Goal: Information Seeking & Learning: Find specific fact

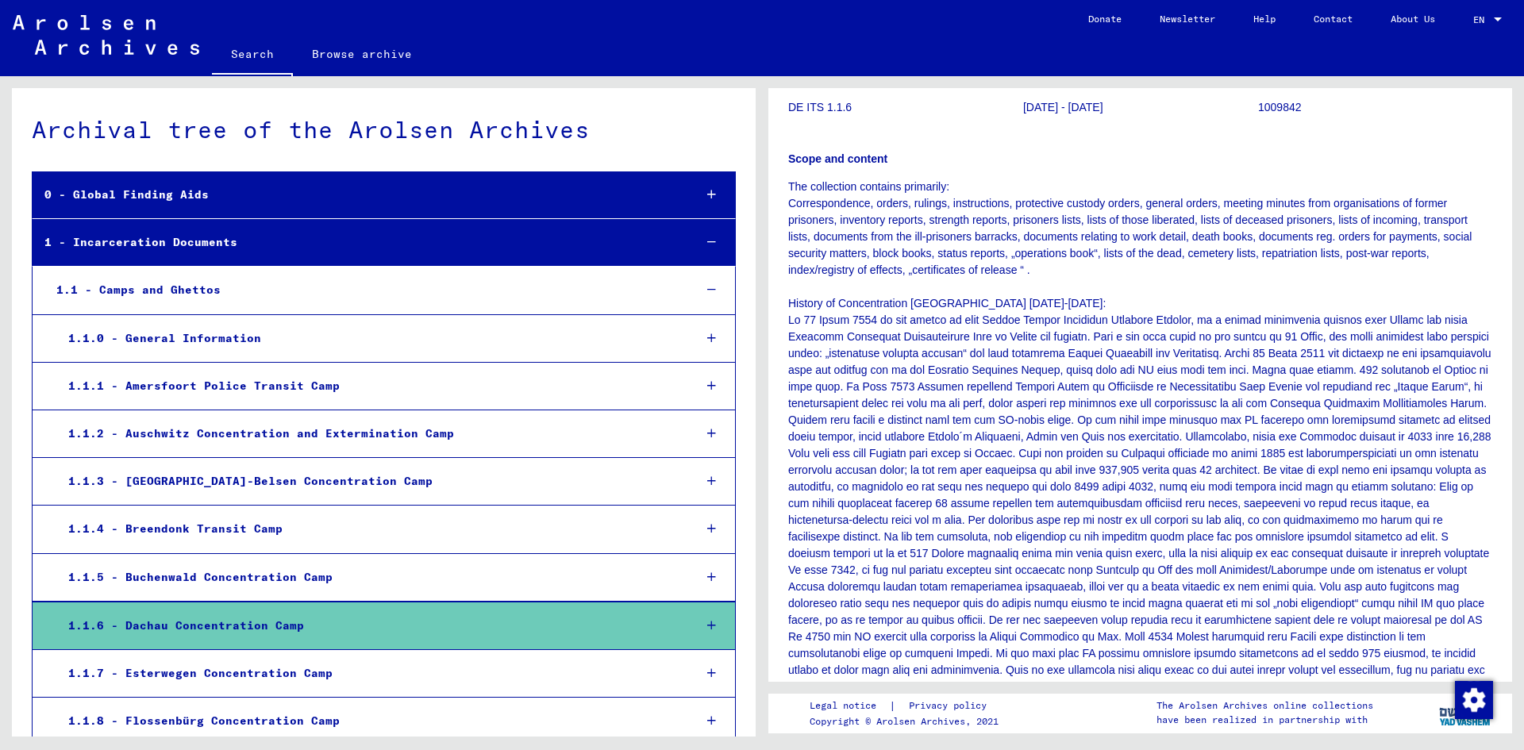
scroll to position [159, 0]
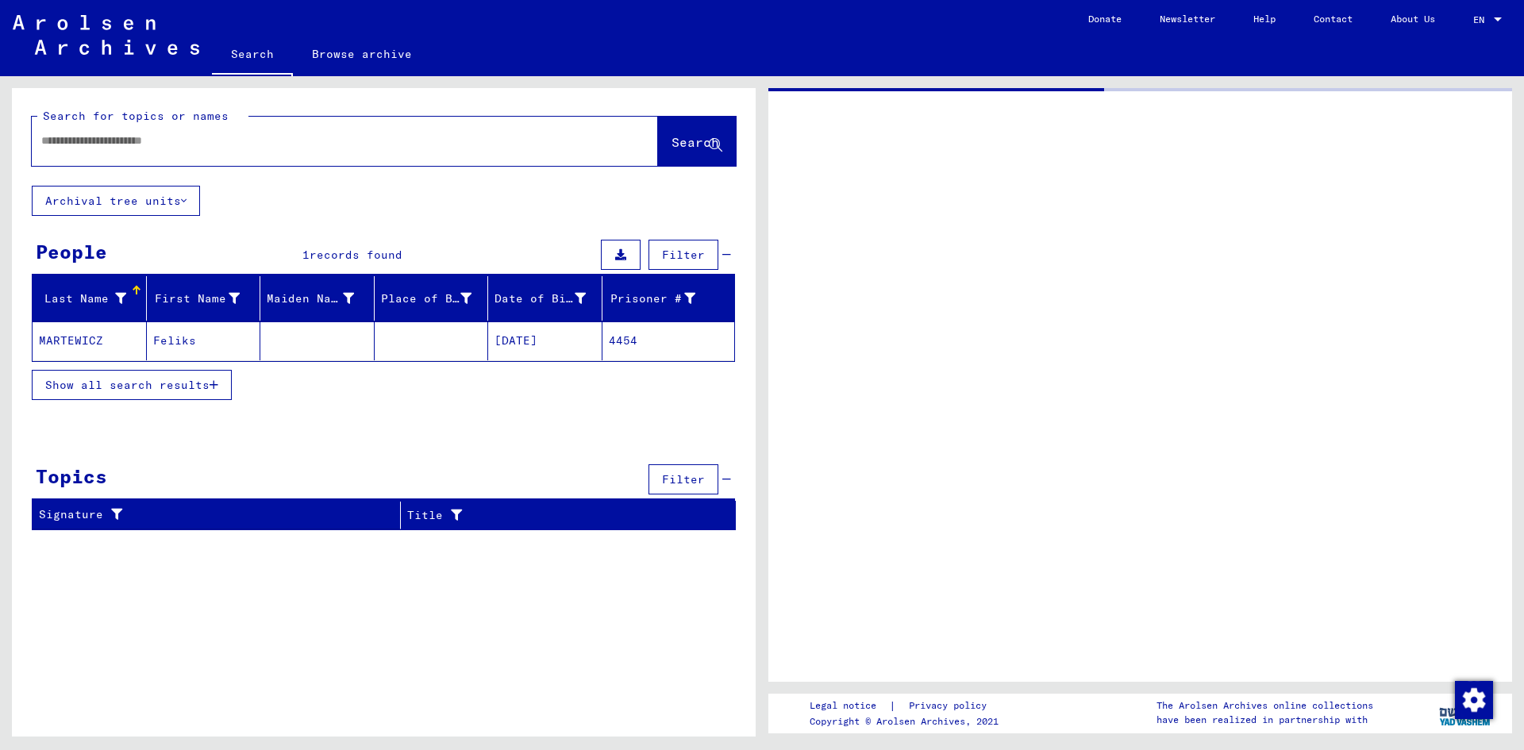
type input "********"
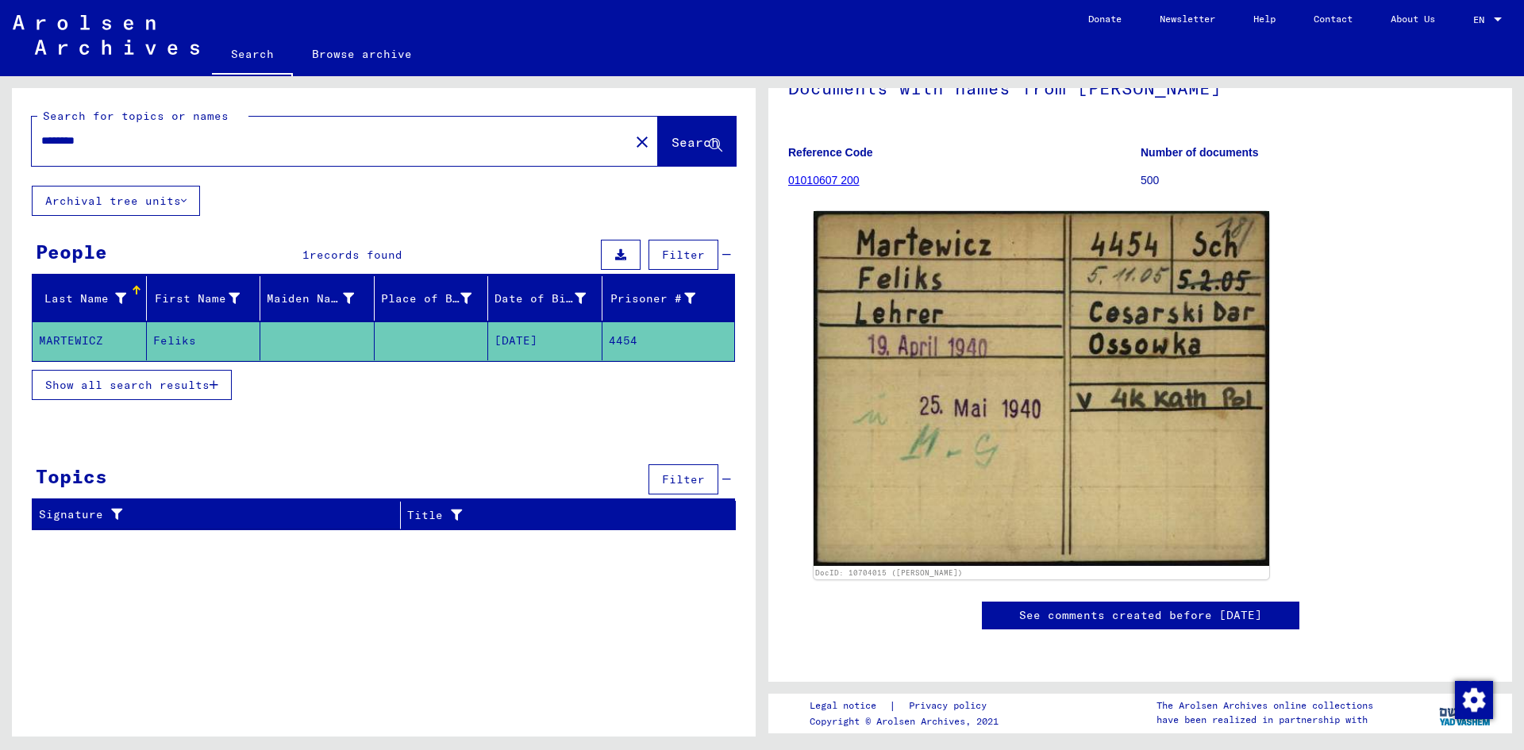
scroll to position [376, 0]
click at [72, 334] on mat-cell "MARTEWICZ" at bounding box center [90, 340] width 114 height 39
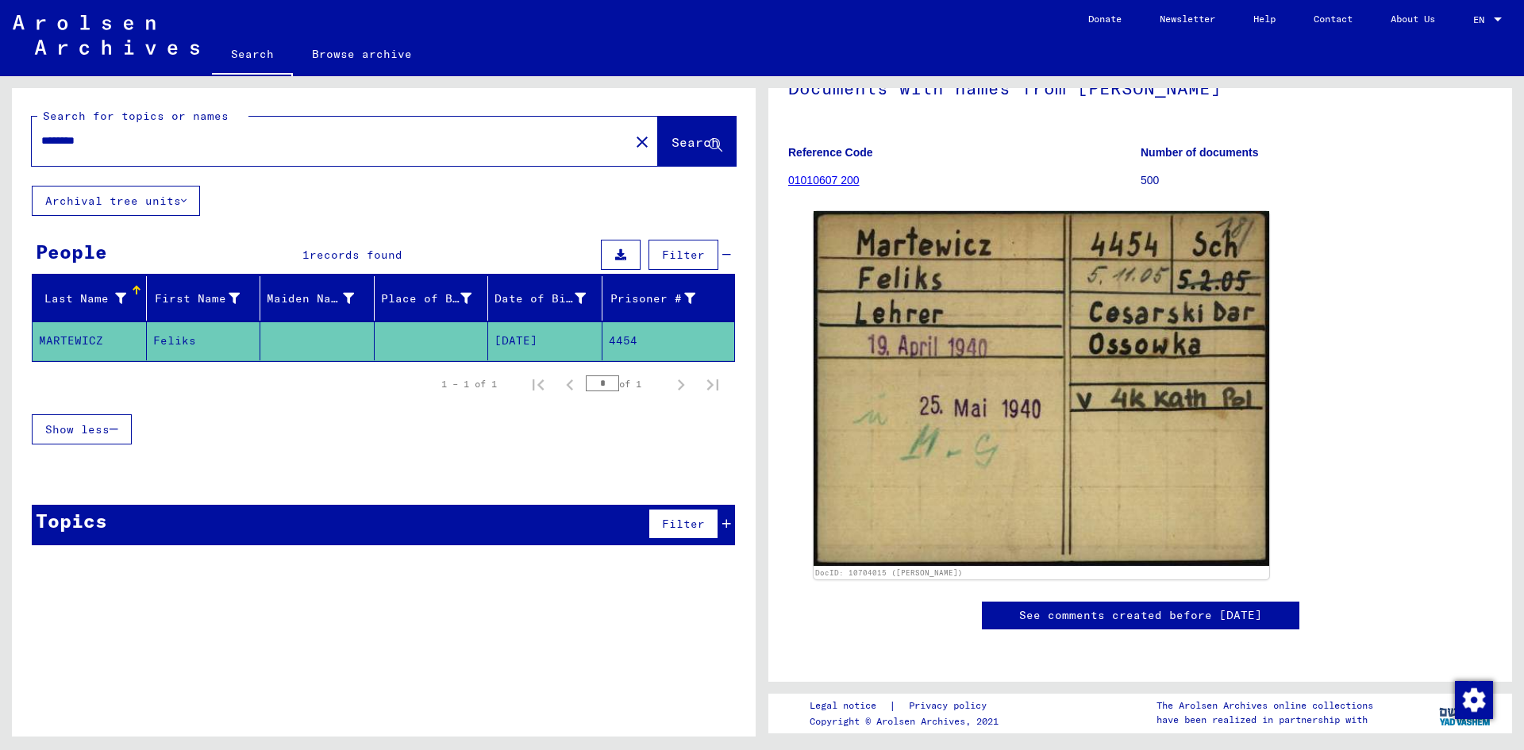
click at [626, 340] on mat-cell "4454" at bounding box center [668, 340] width 133 height 39
click at [553, 333] on mat-cell "[DATE]" at bounding box center [545, 340] width 114 height 39
click at [174, 337] on mat-cell "Feliks" at bounding box center [204, 340] width 114 height 39
click at [65, 340] on mat-cell "MARTEWICZ" at bounding box center [90, 340] width 114 height 39
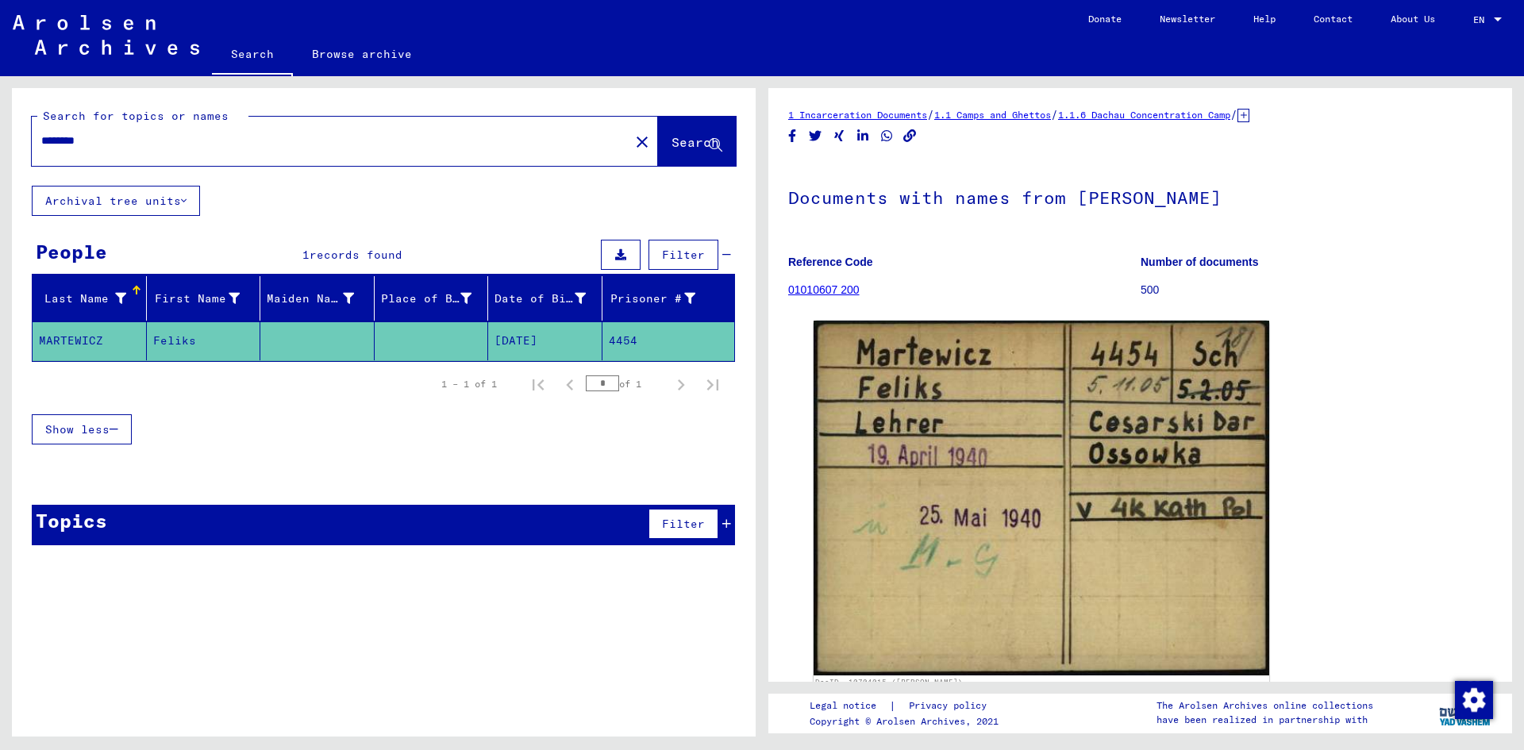
scroll to position [0, 0]
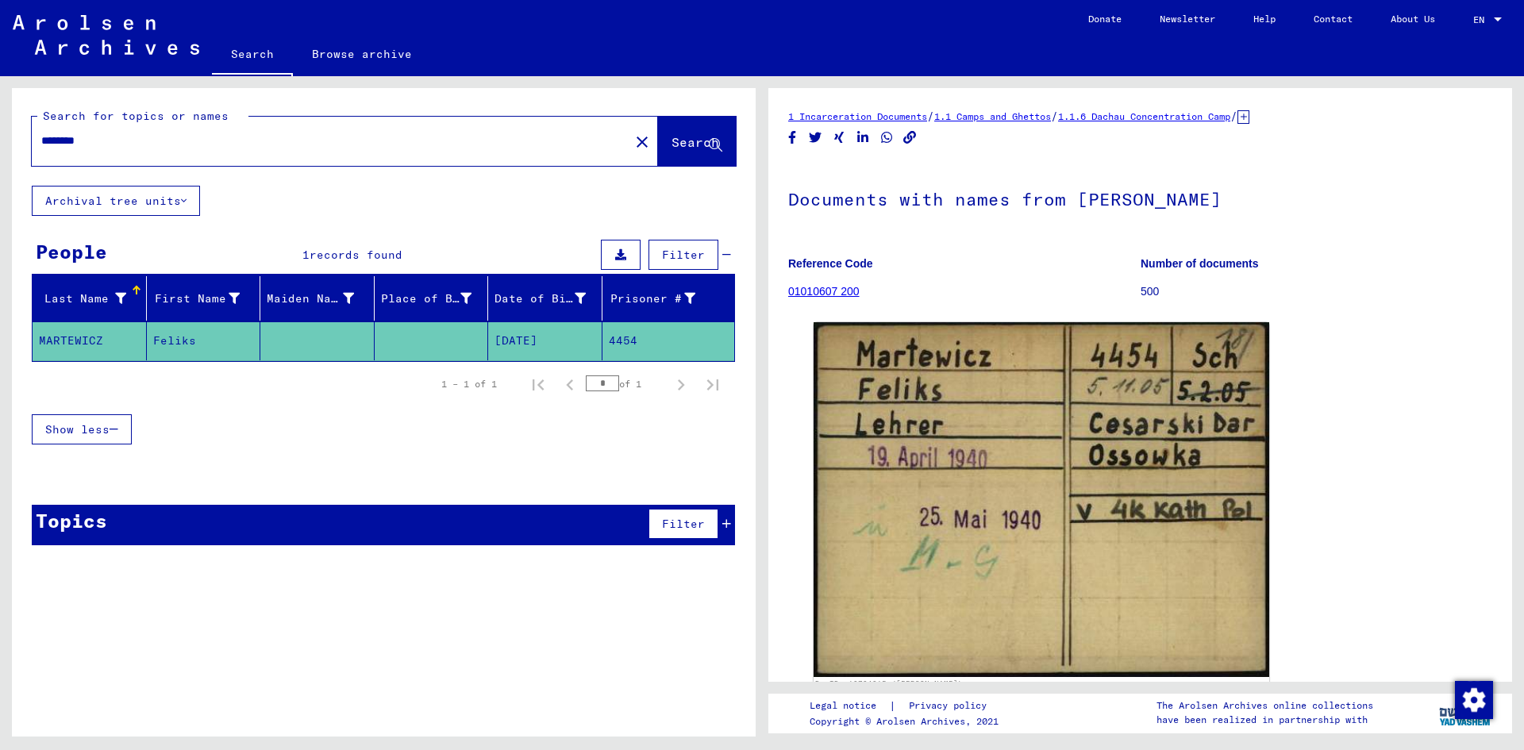
click at [828, 293] on link "01010607 200" at bounding box center [823, 291] width 71 height 13
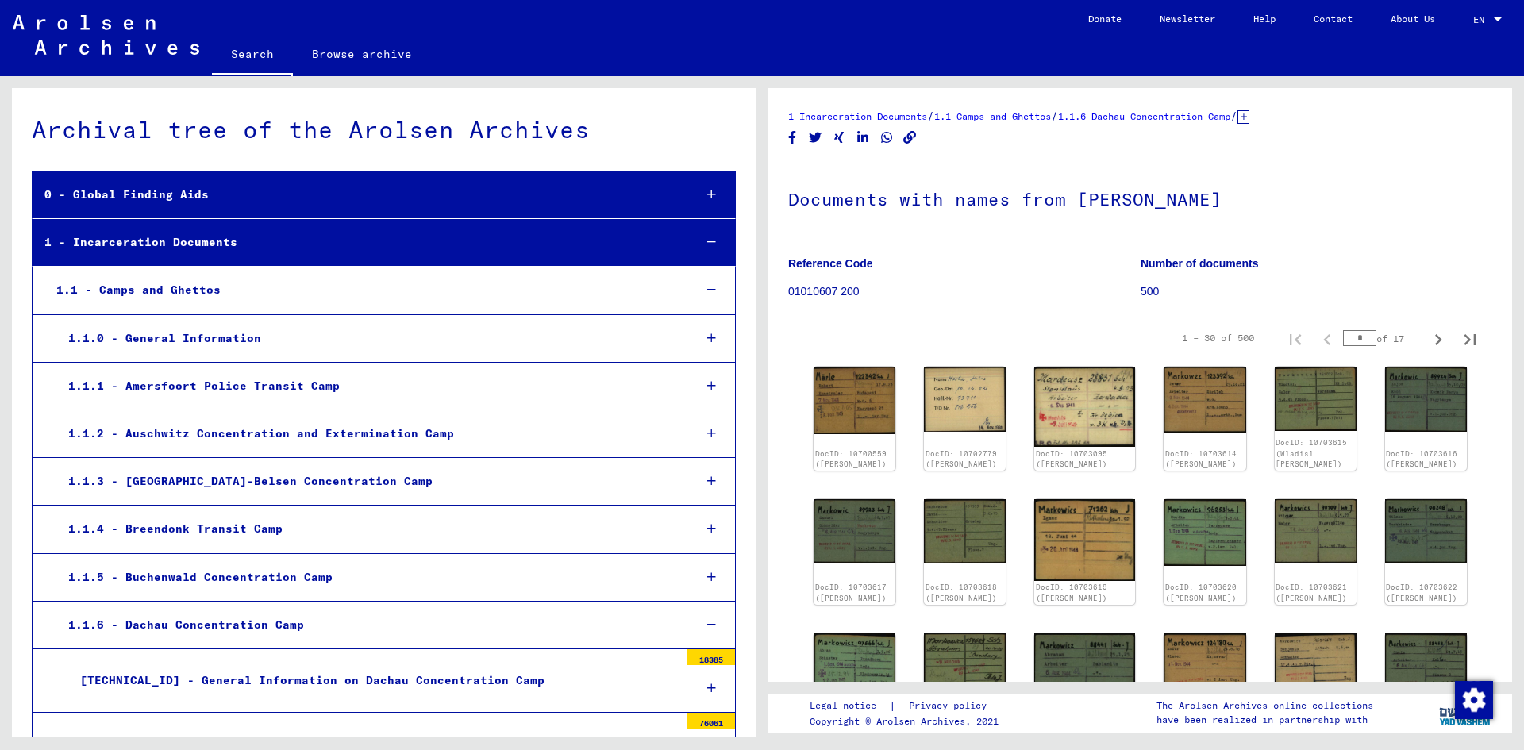
scroll to position [15908, 0]
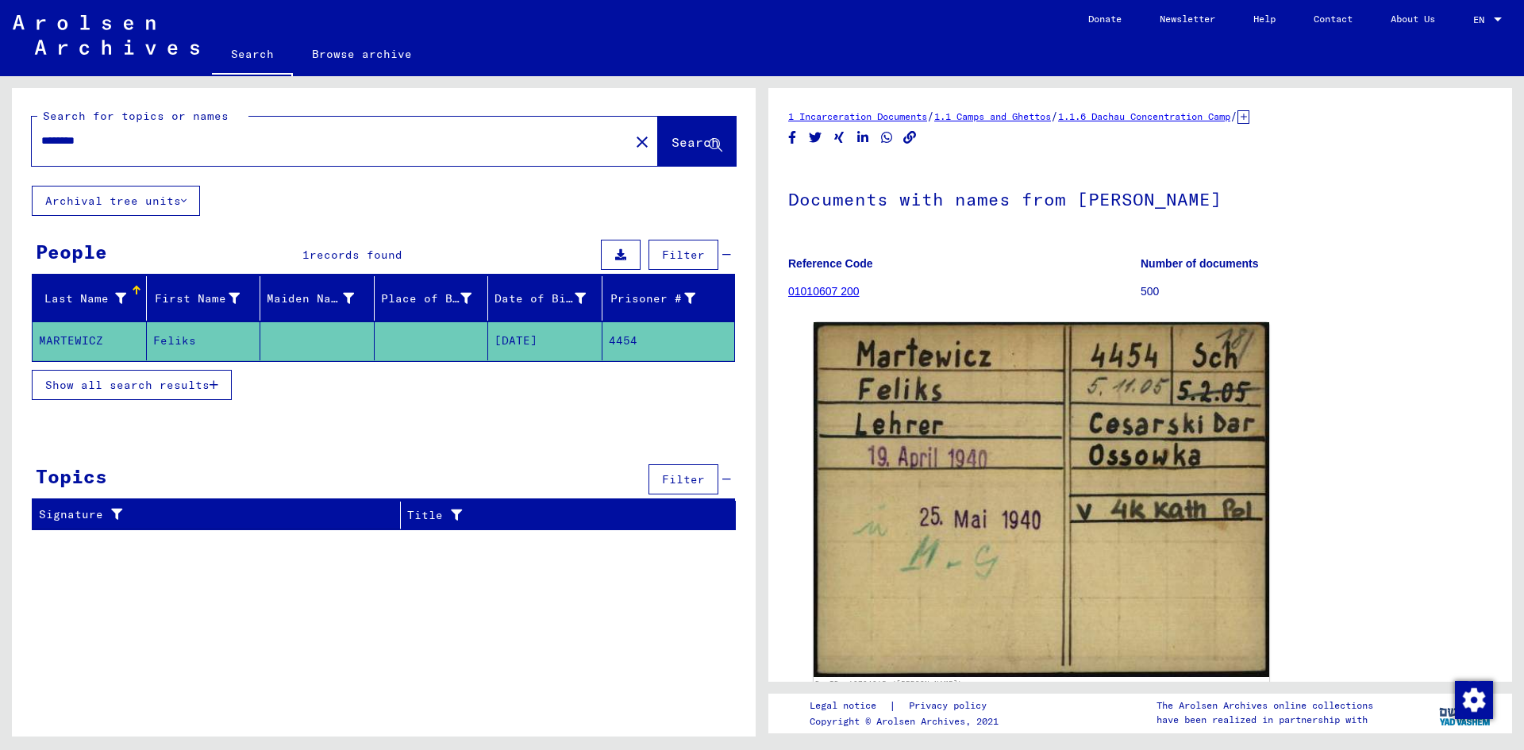
click at [1249, 119] on icon at bounding box center [1243, 116] width 12 height 13
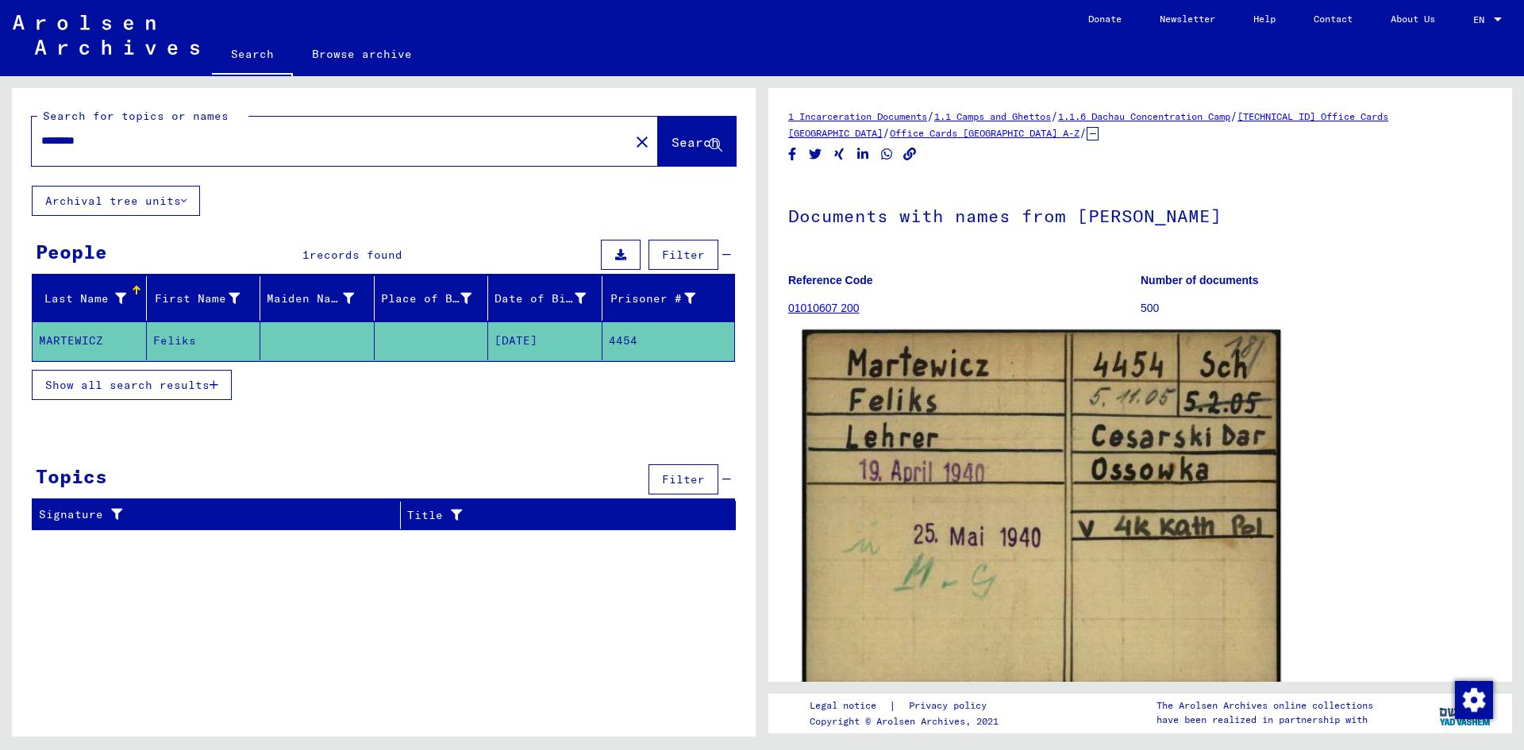
scroll to position [79, 0]
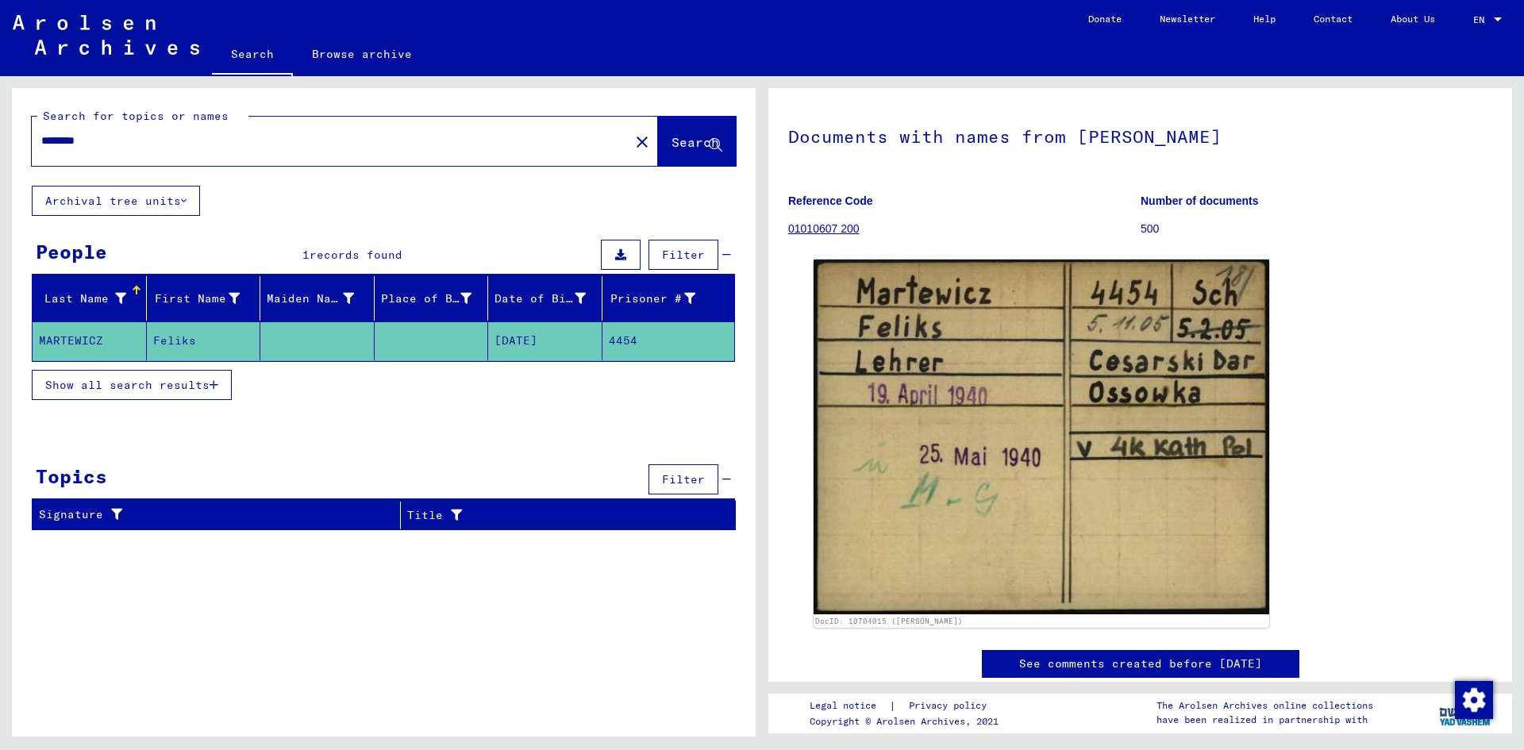
click at [341, 49] on link "Browse archive" at bounding box center [362, 54] width 138 height 38
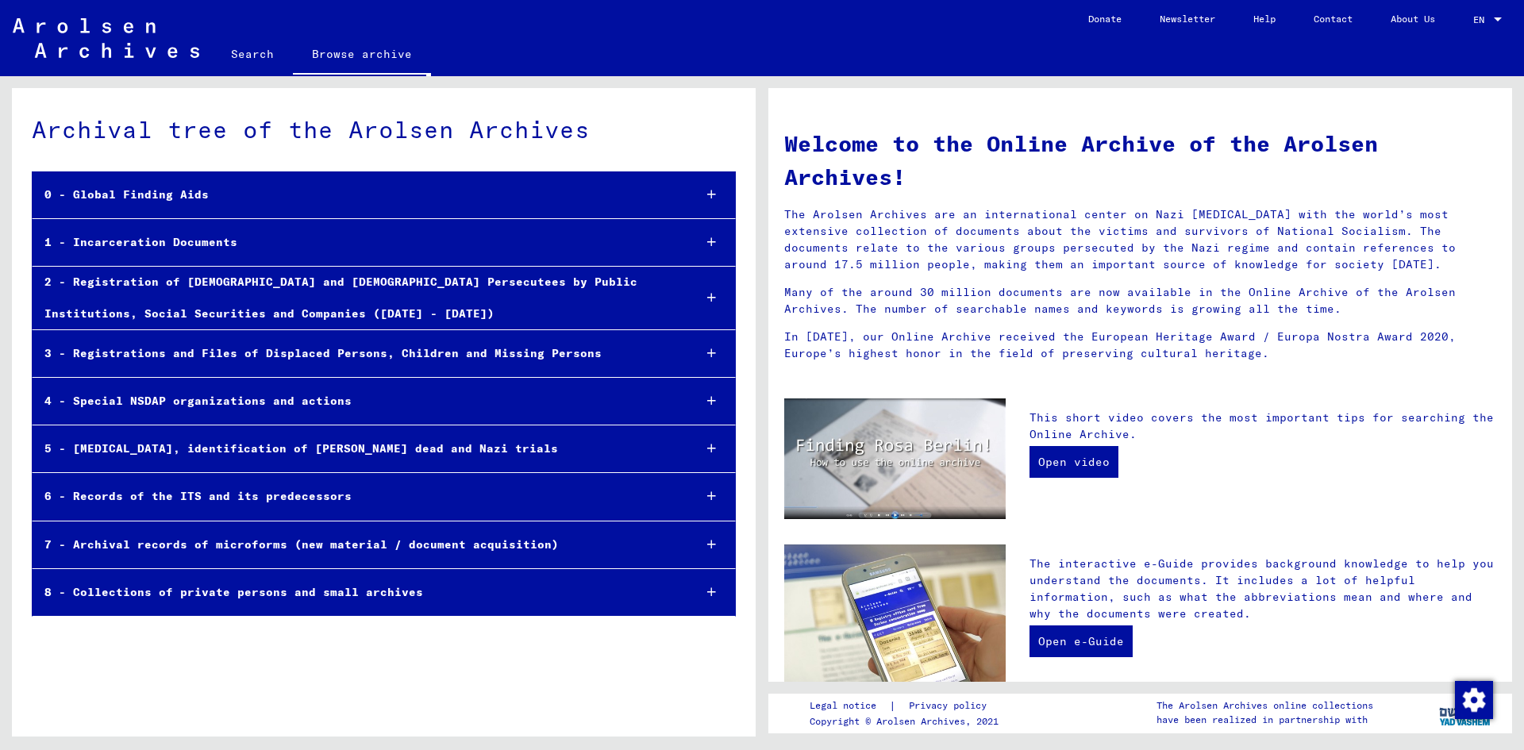
click at [256, 54] on link "Search" at bounding box center [252, 54] width 81 height 38
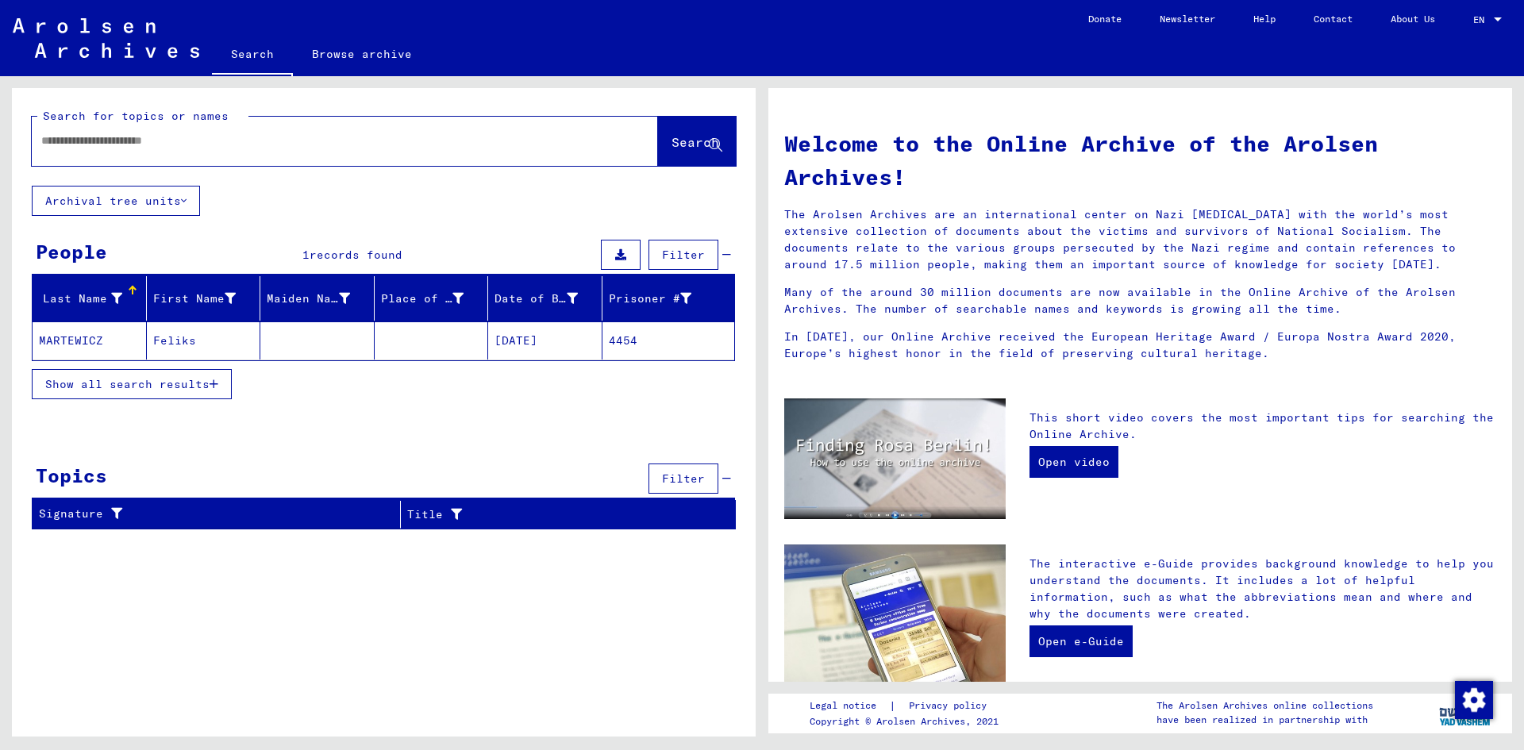
drag, startPoint x: 1194, startPoint y: 371, endPoint x: 1186, endPoint y: 368, distance: 8.5
click at [1193, 371] on div "Welcome to the Online Archive of the Arolsen Archives! The Arolsen Archives are…" at bounding box center [1140, 242] width 736 height 261
click at [457, 416] on div "Last Name First Name Maiden Name Place of Birth Date of Birth Prisoner # [PERSO…" at bounding box center [384, 348] width 744 height 144
click at [351, 148] on input "text" at bounding box center [325, 141] width 569 height 17
click at [187, 199] on icon at bounding box center [184, 200] width 6 height 11
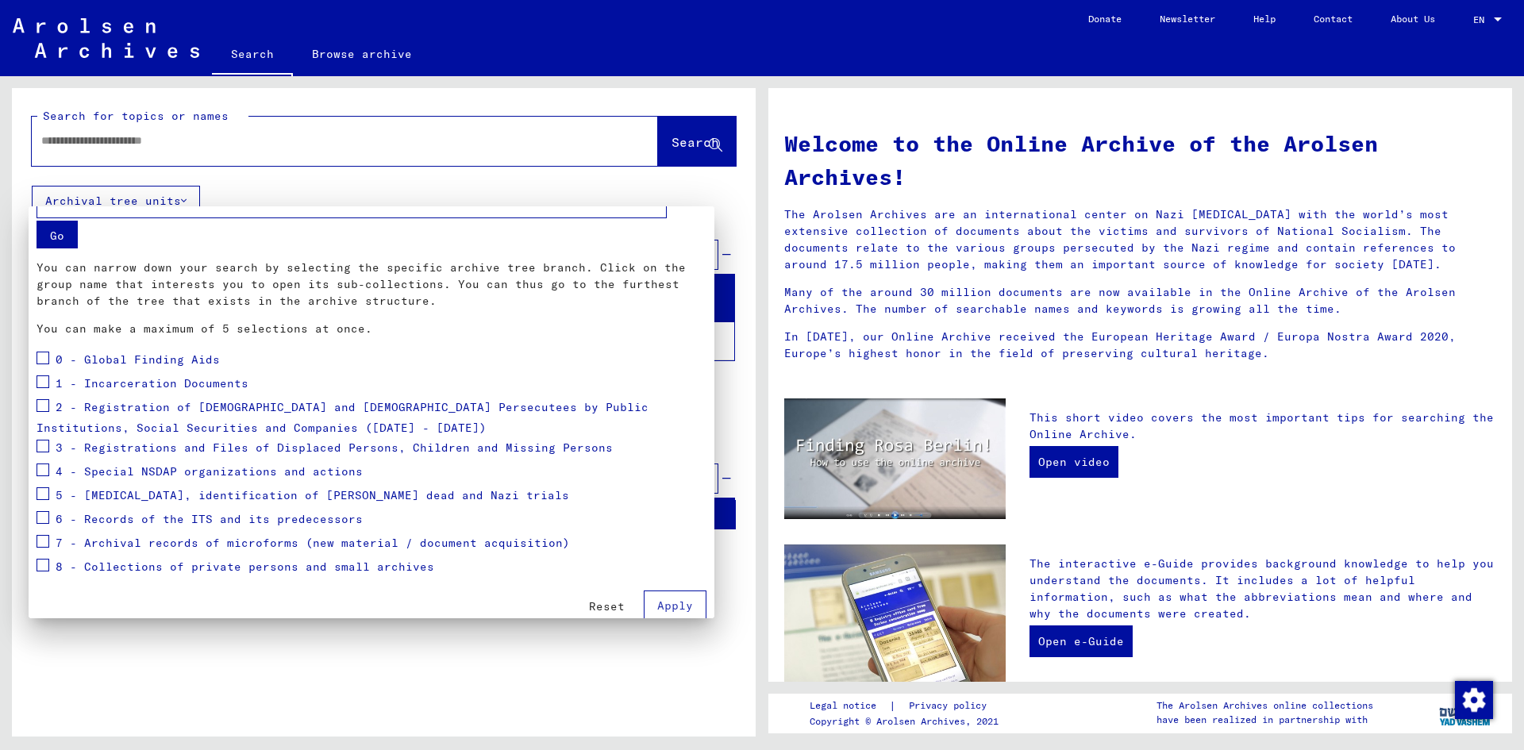
scroll to position [33, 0]
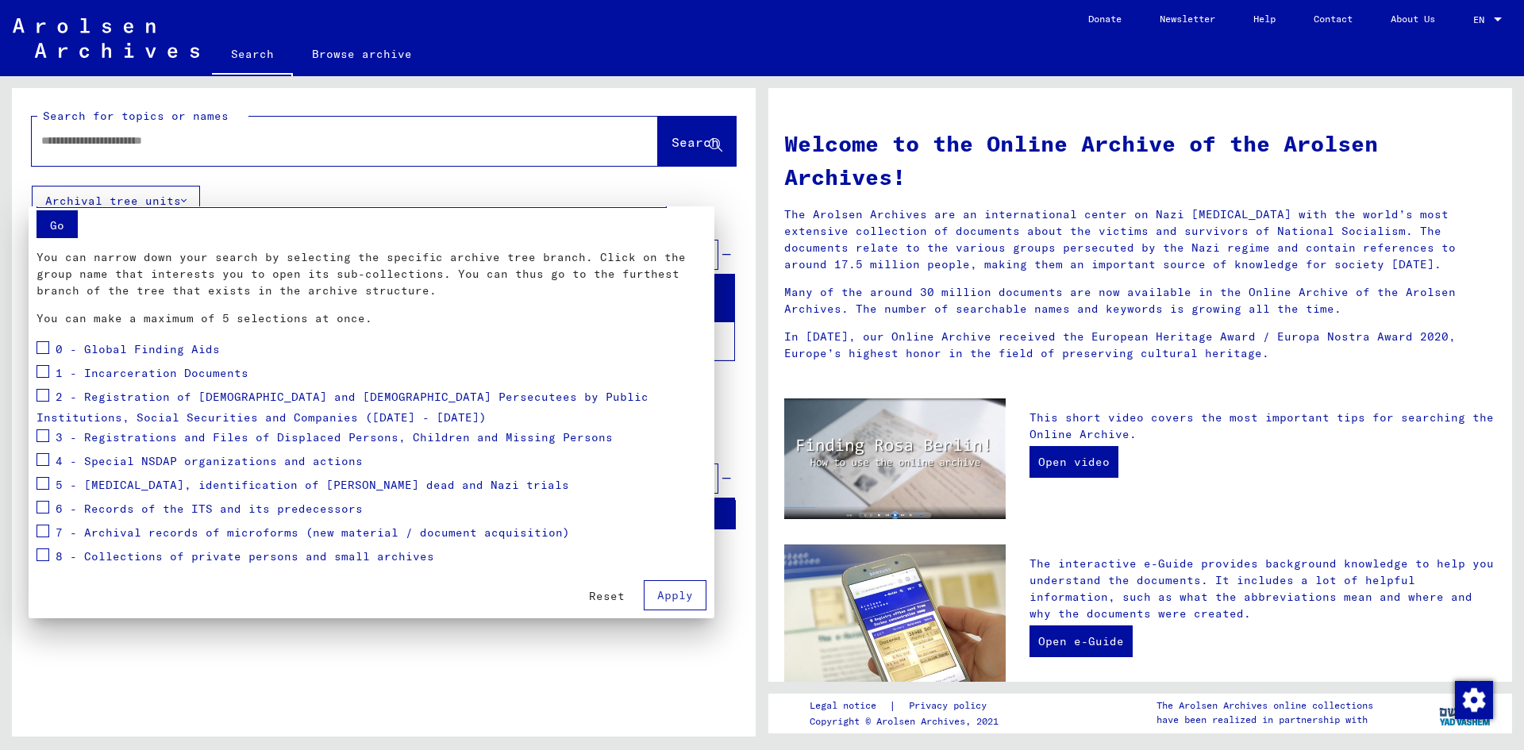
click at [41, 397] on span at bounding box center [43, 395] width 13 height 13
click at [664, 593] on span "Apply" at bounding box center [675, 595] width 36 height 14
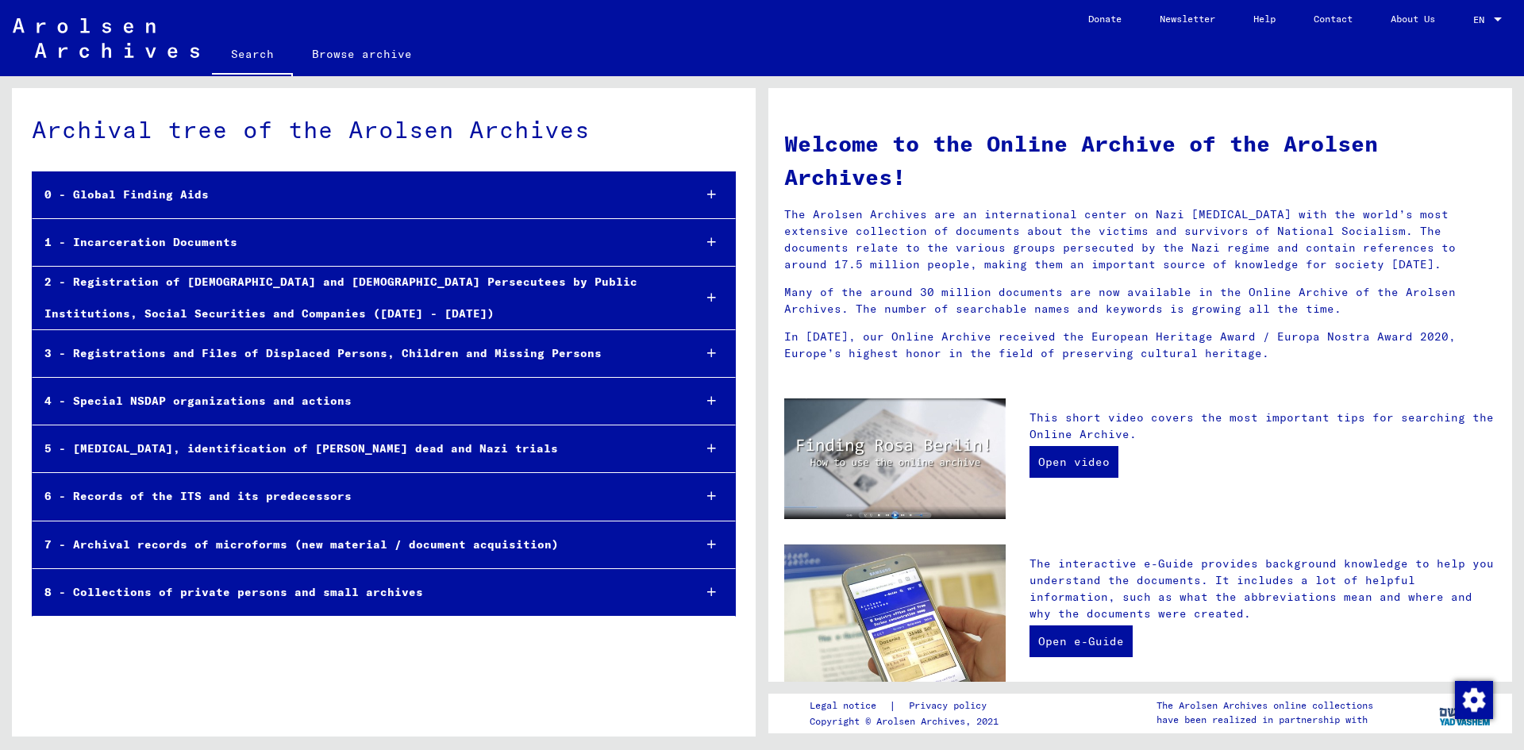
click at [147, 190] on div "0 - Global Finding Aids" at bounding box center [357, 194] width 648 height 31
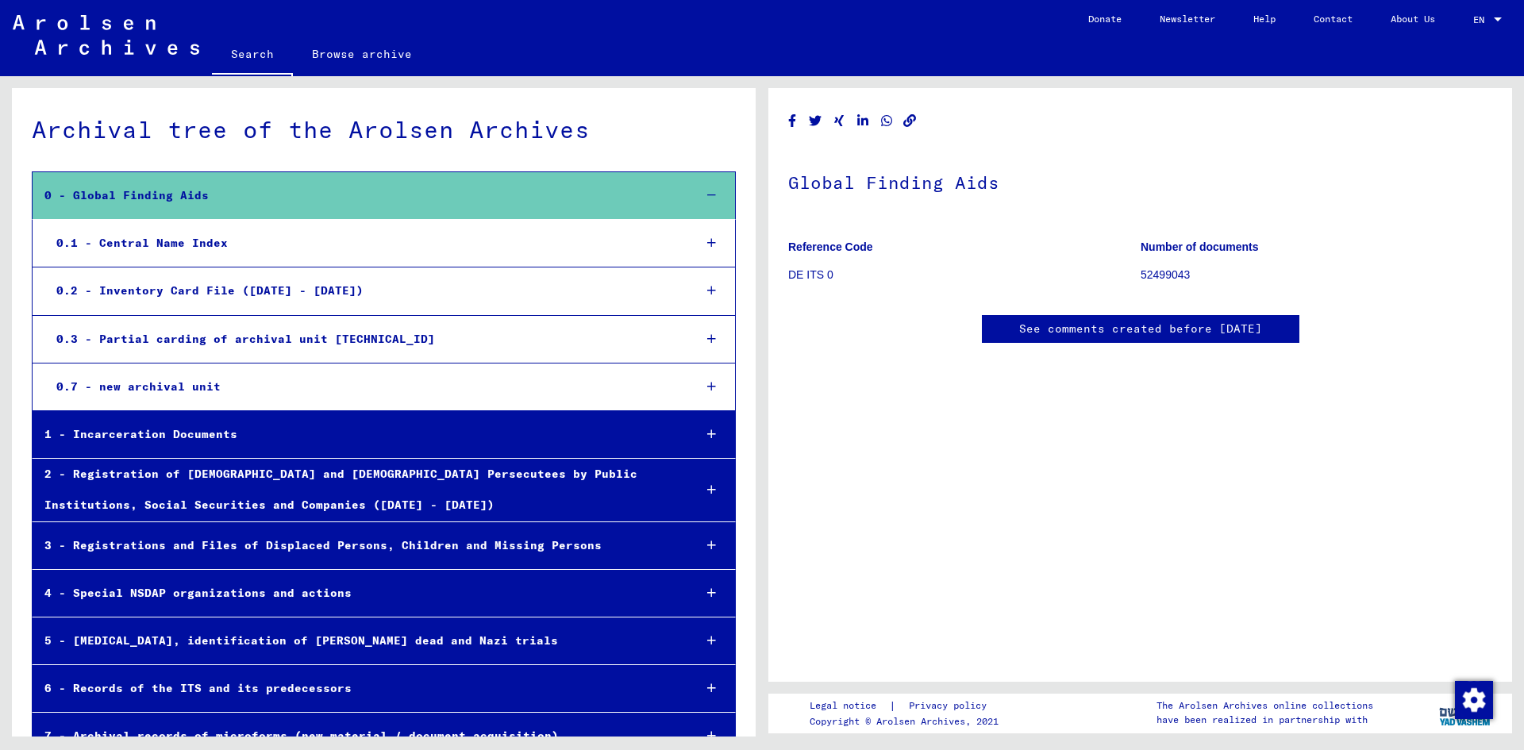
click at [181, 242] on div "0.1 - Central Name Index" at bounding box center [362, 243] width 637 height 31
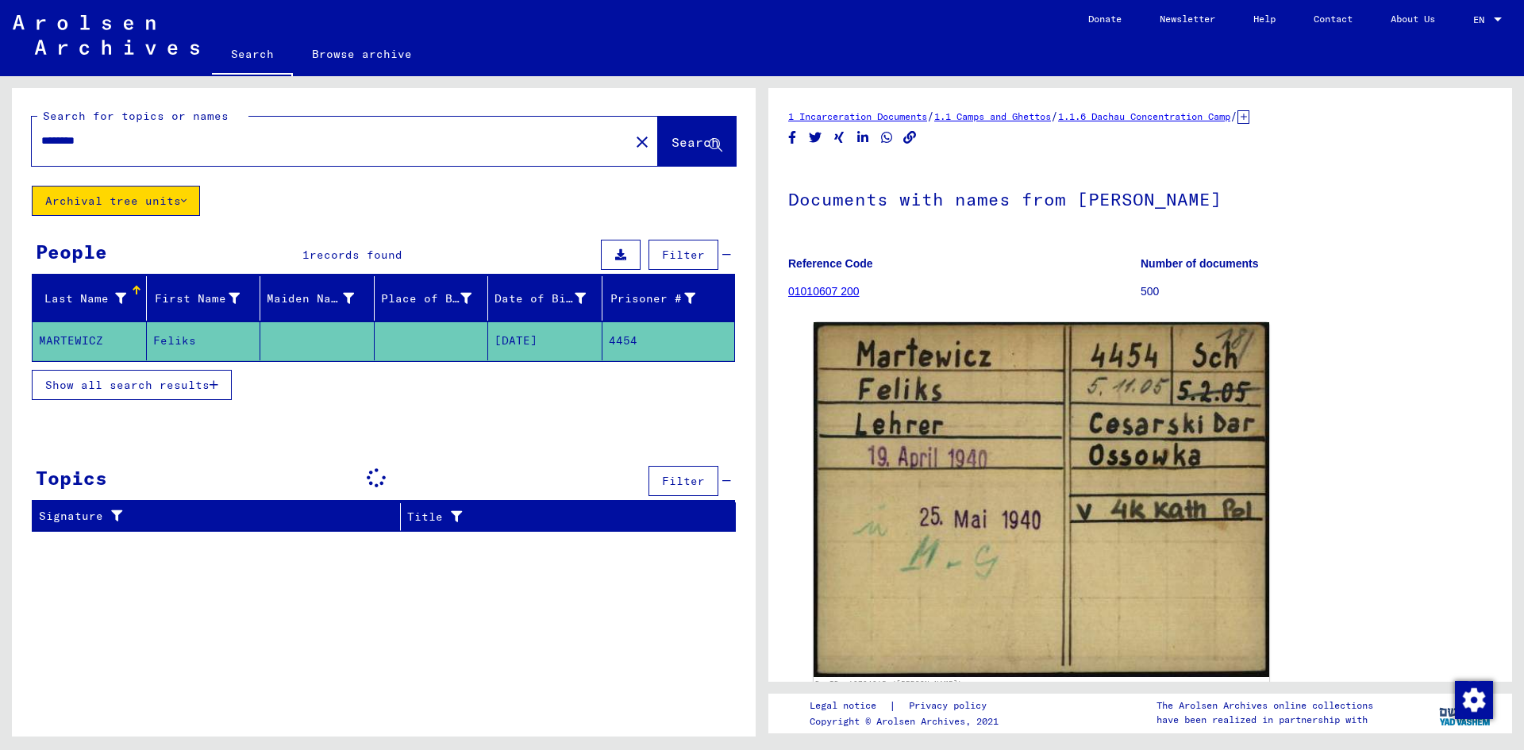
type input "**********"
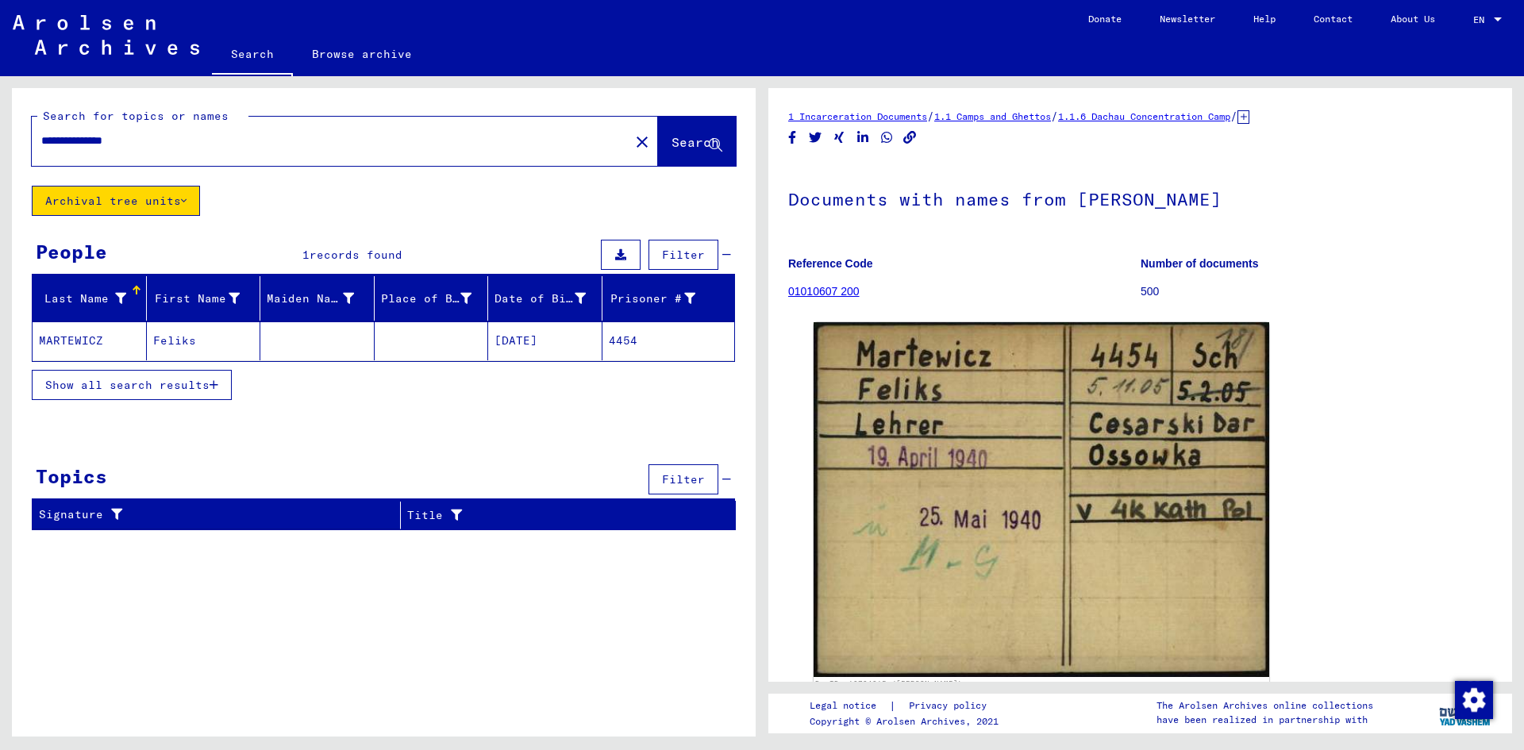
click at [187, 198] on icon at bounding box center [184, 200] width 6 height 11
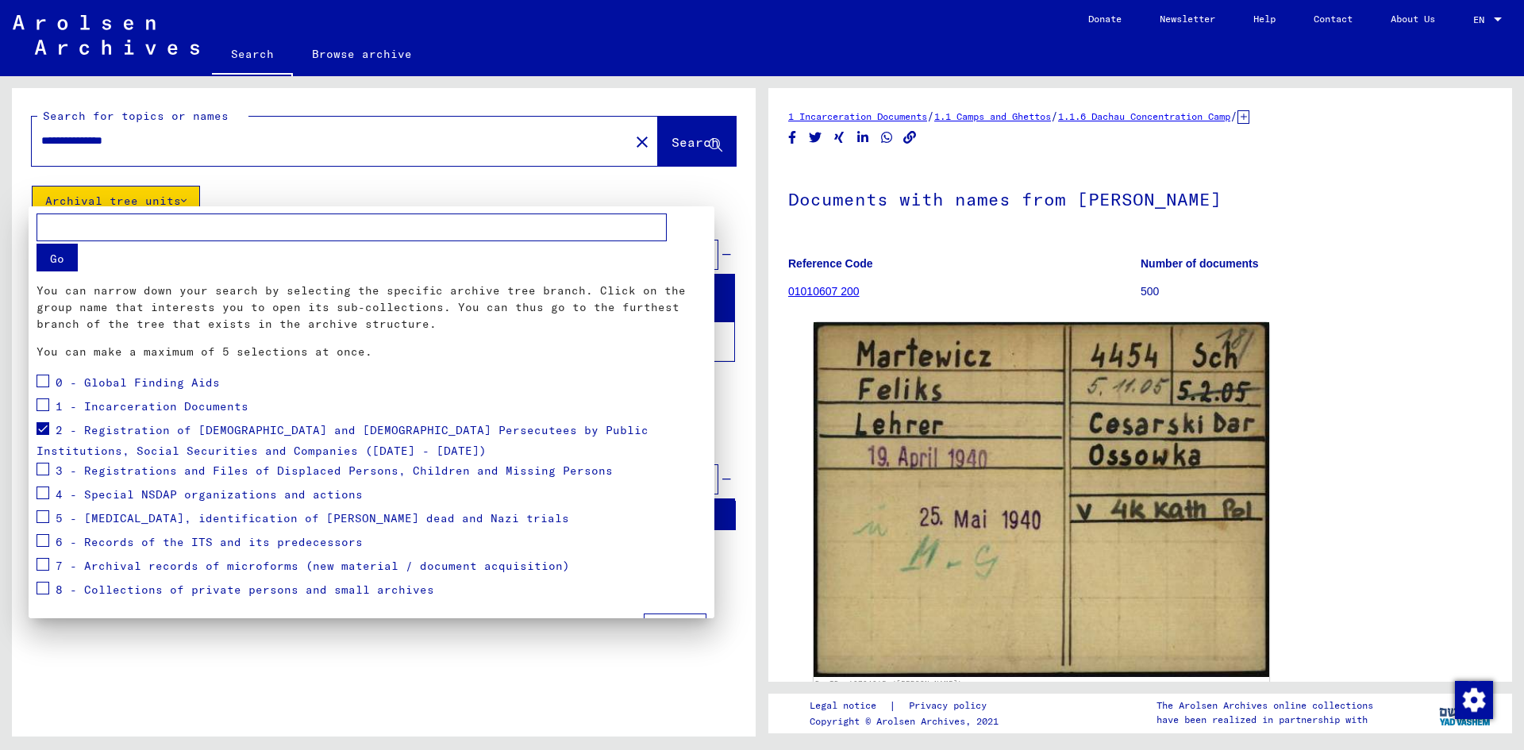
click at [41, 424] on span at bounding box center [43, 428] width 13 height 13
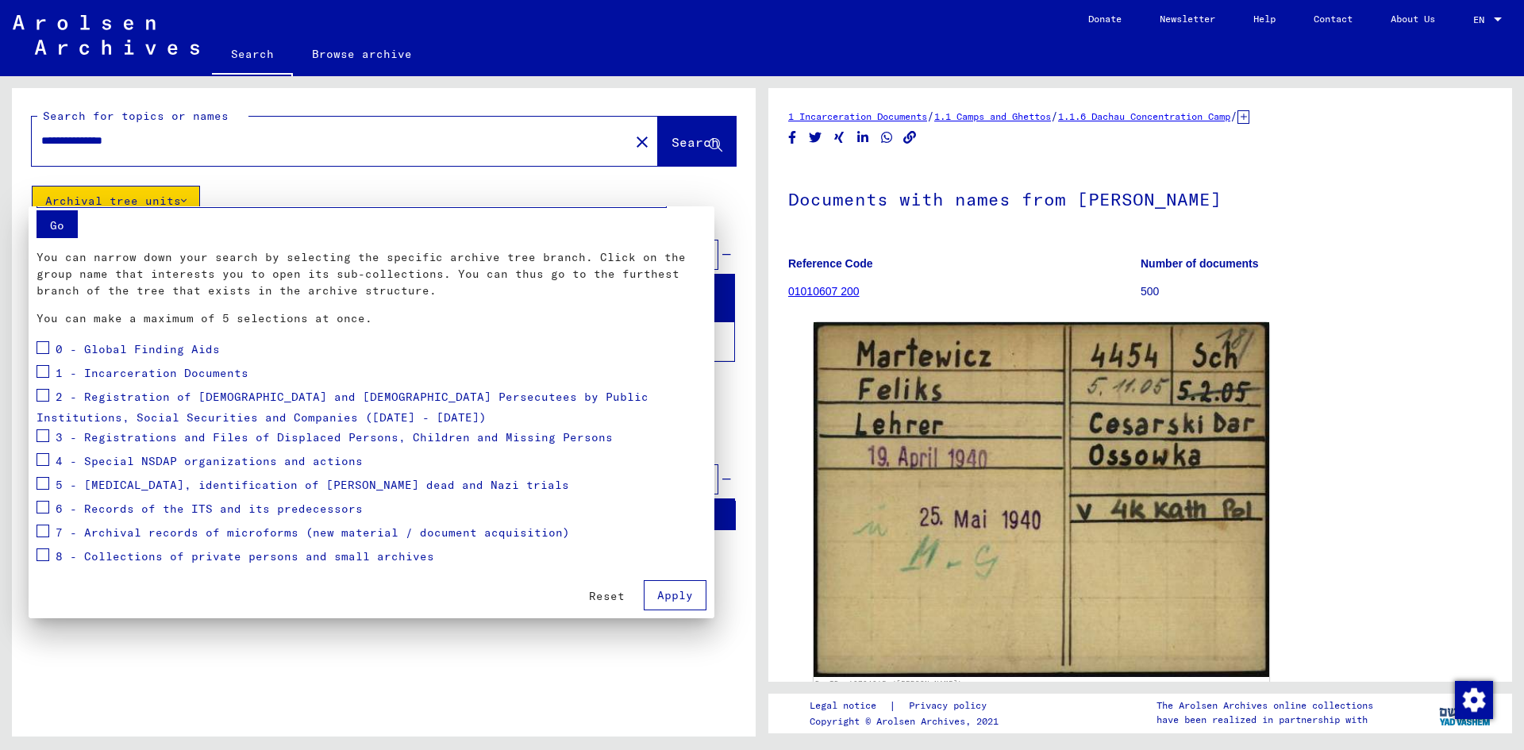
click at [715, 187] on div at bounding box center [762, 375] width 1524 height 750
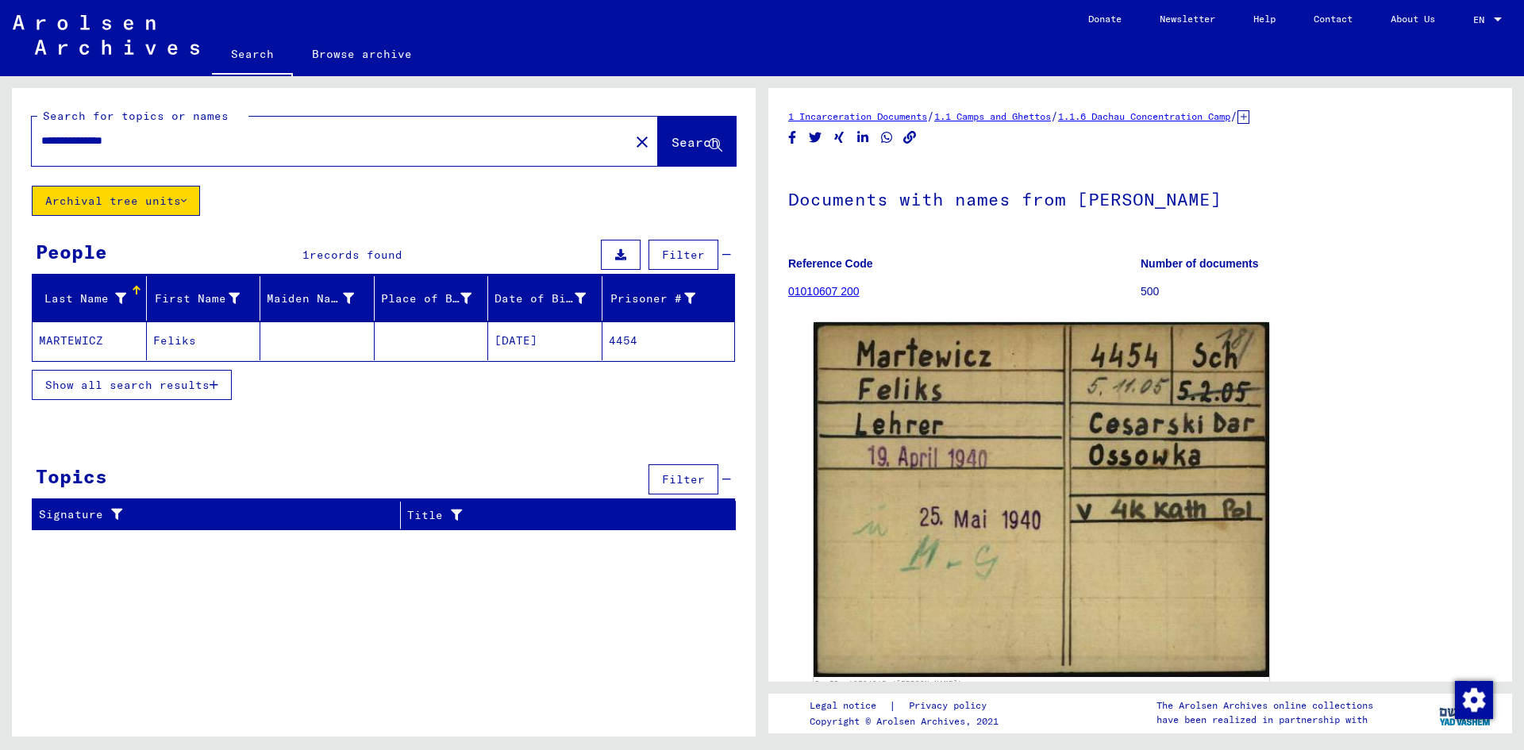
click at [974, 205] on h1 "Documents with names from [PERSON_NAME]" at bounding box center [1140, 198] width 704 height 70
click at [90, 343] on mat-cell "MARTEWICZ" at bounding box center [90, 340] width 114 height 39
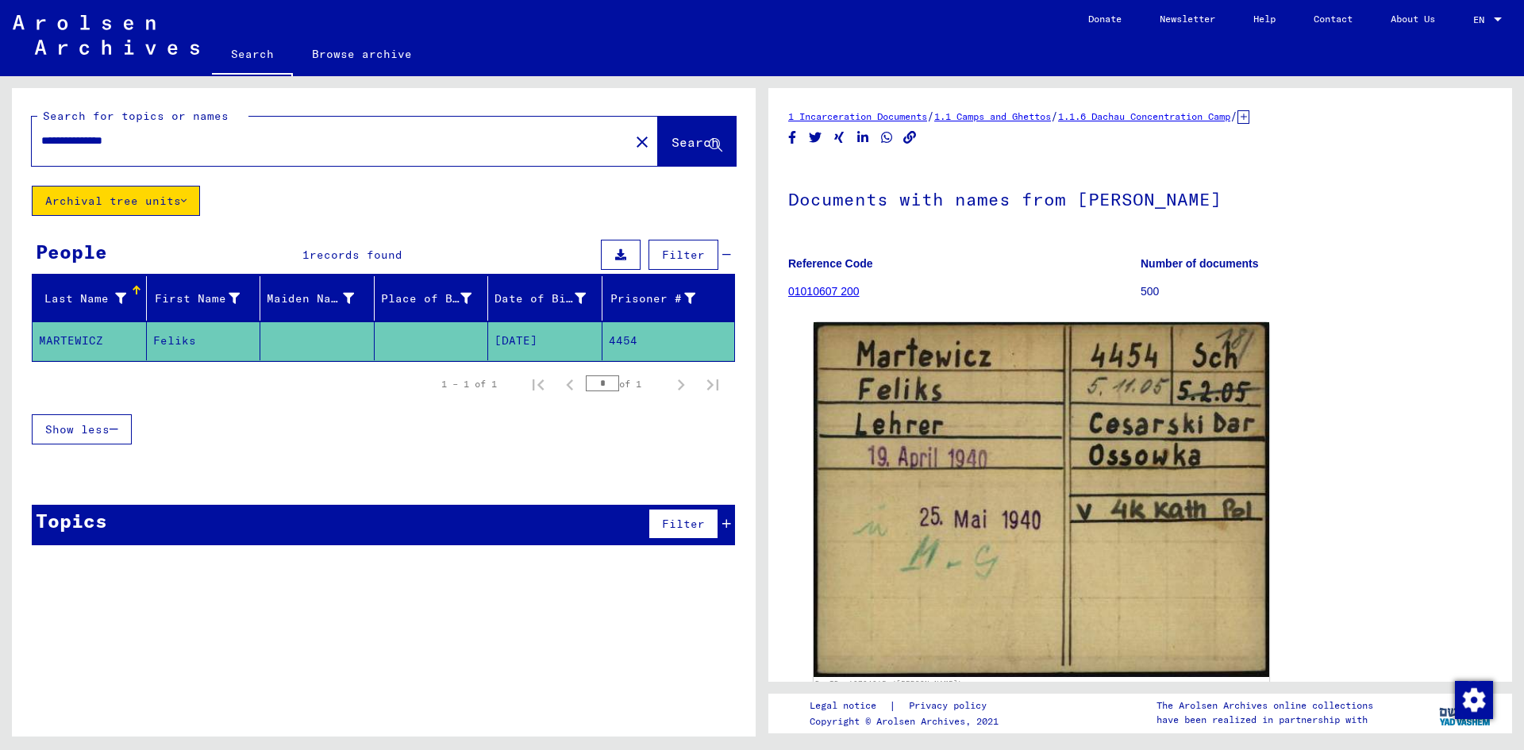
click at [90, 344] on mat-cell "MARTEWICZ" at bounding box center [90, 340] width 114 height 39
click at [826, 291] on link "01010607 200" at bounding box center [823, 291] width 71 height 13
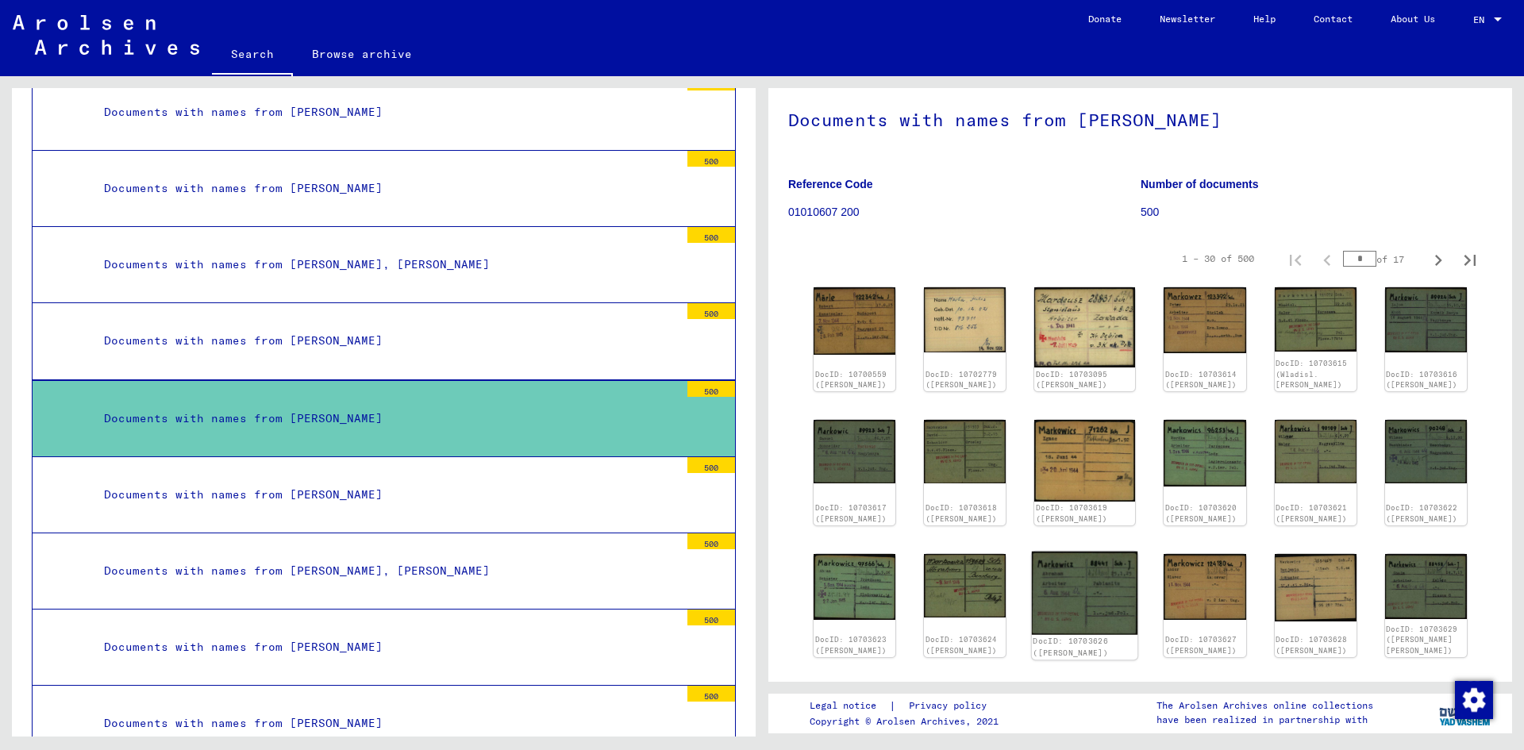
scroll to position [159, 0]
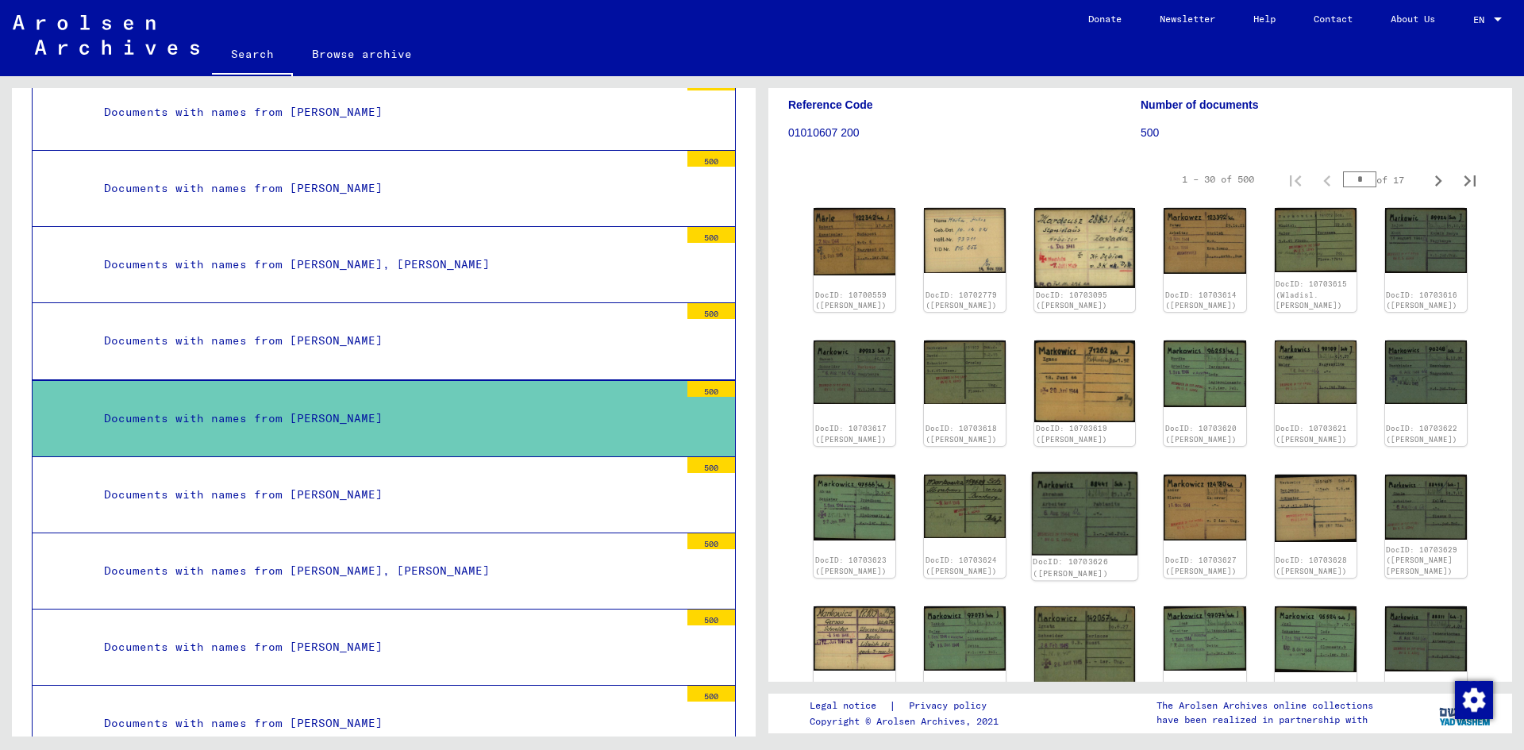
click at [1091, 505] on img at bounding box center [1085, 513] width 106 height 83
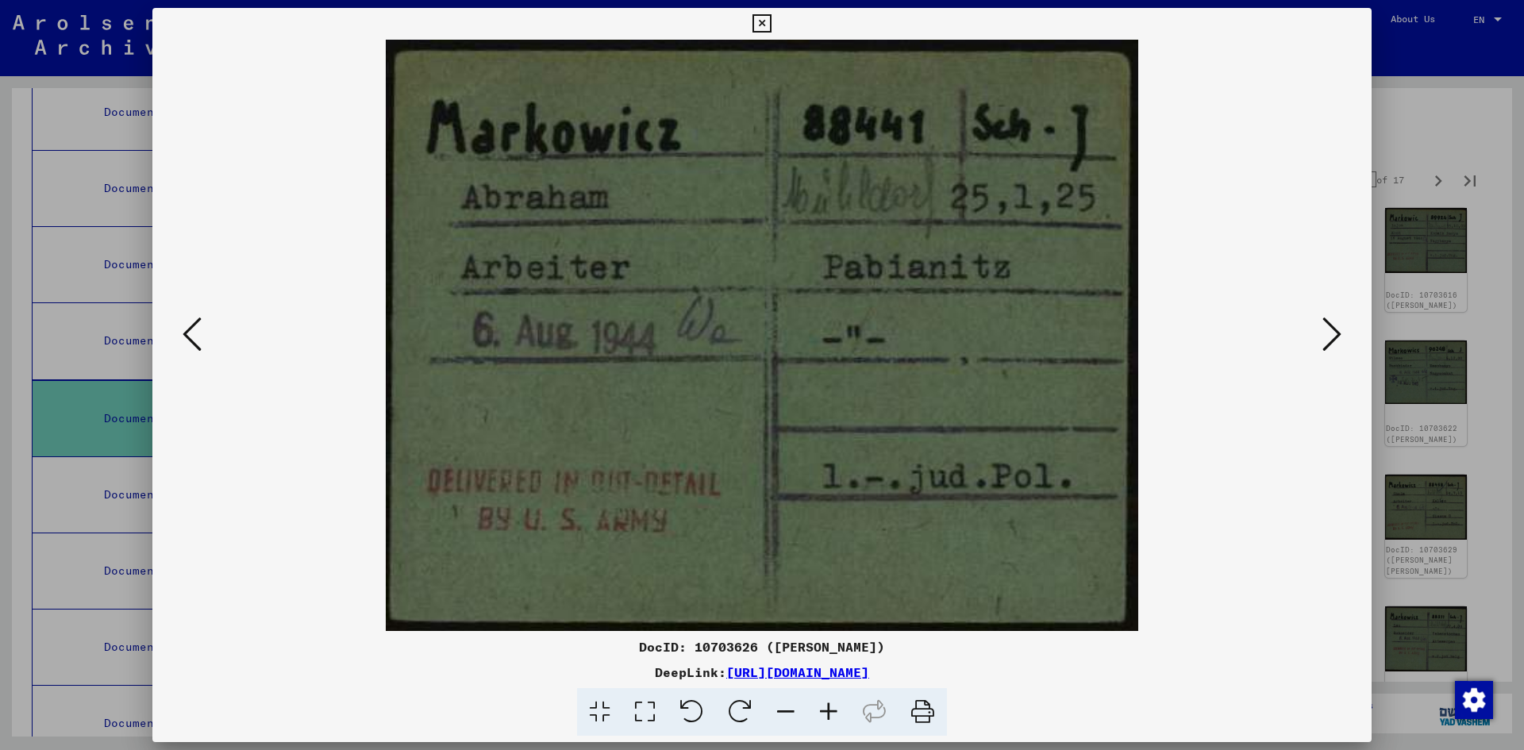
click at [760, 17] on icon at bounding box center [761, 23] width 18 height 19
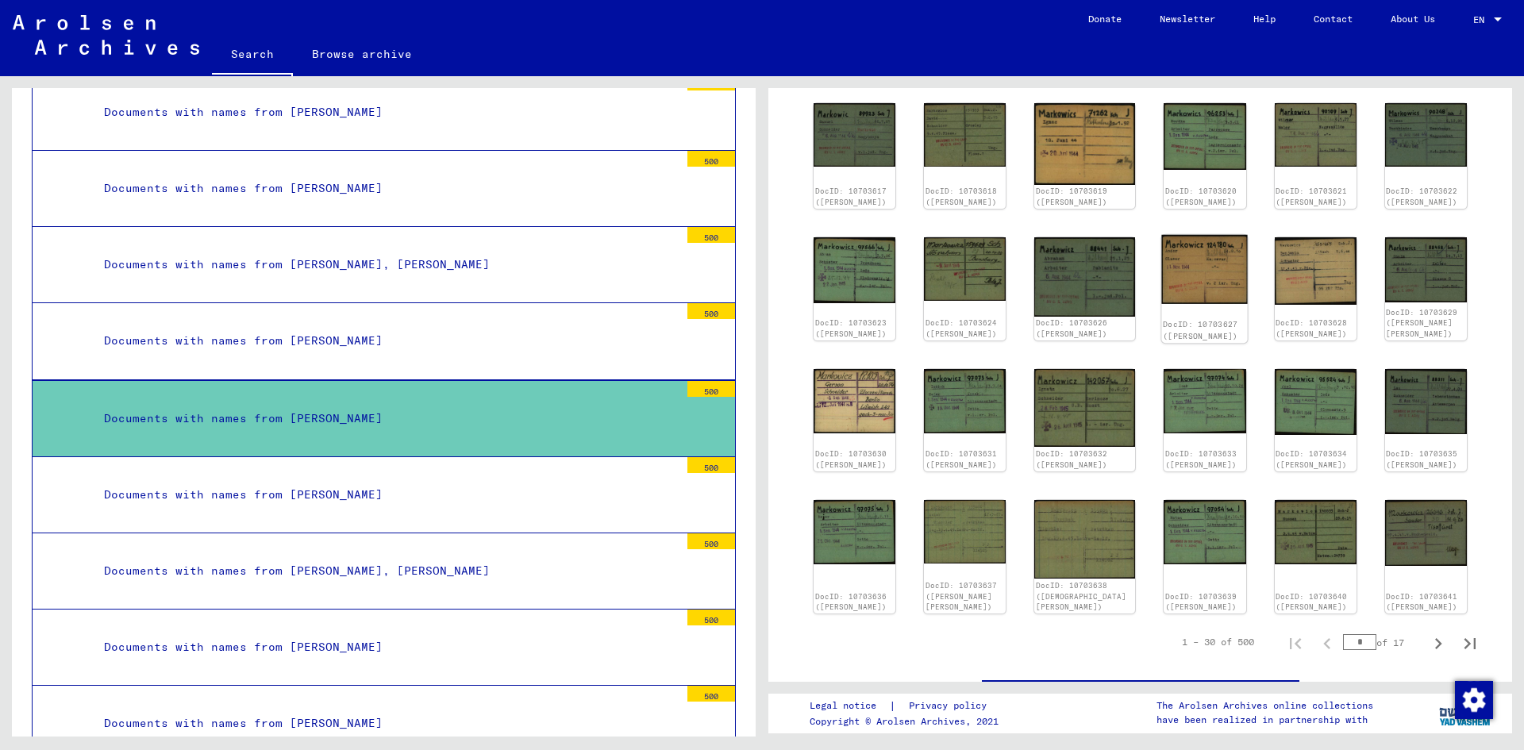
scroll to position [397, 0]
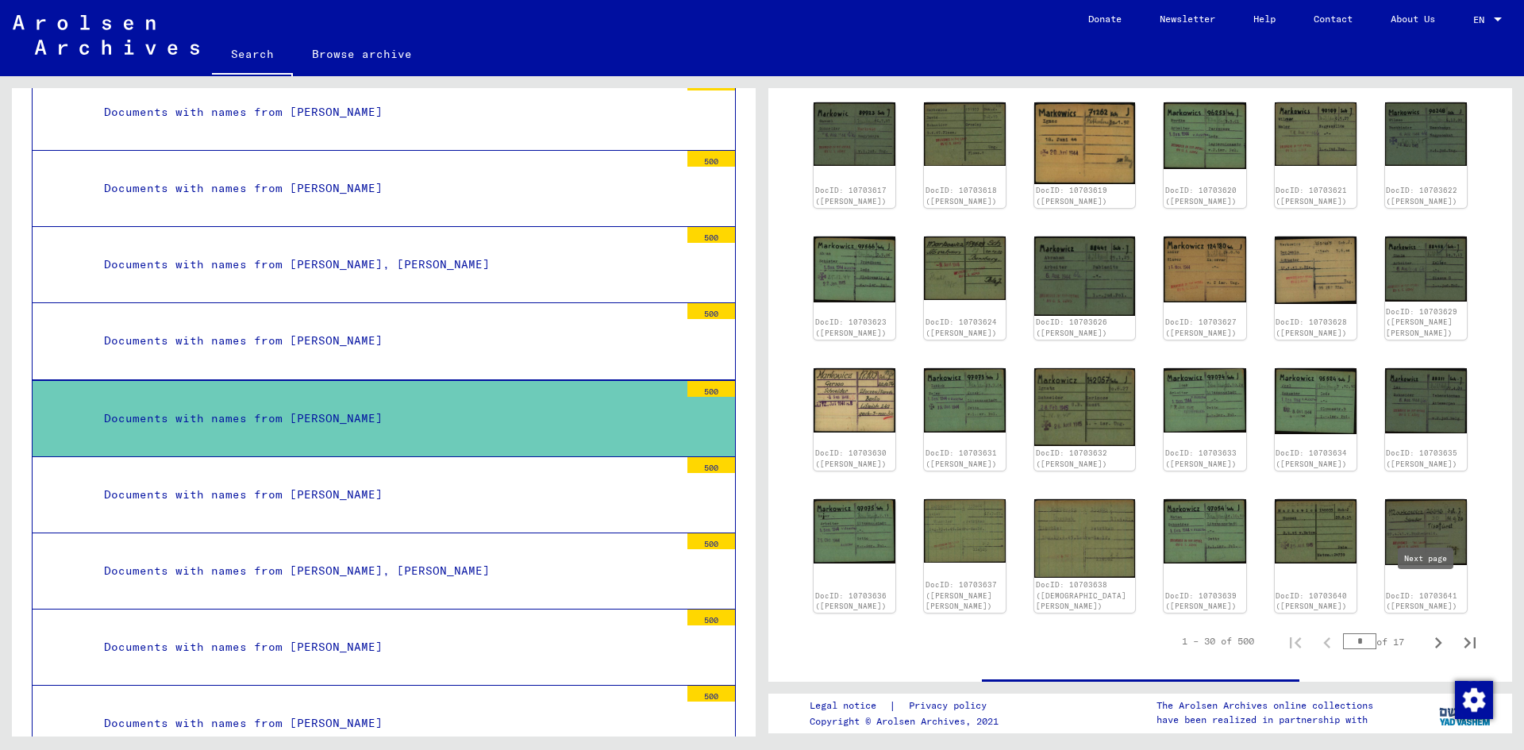
click at [1427, 632] on icon "Next page" at bounding box center [1438, 643] width 22 height 22
type input "*"
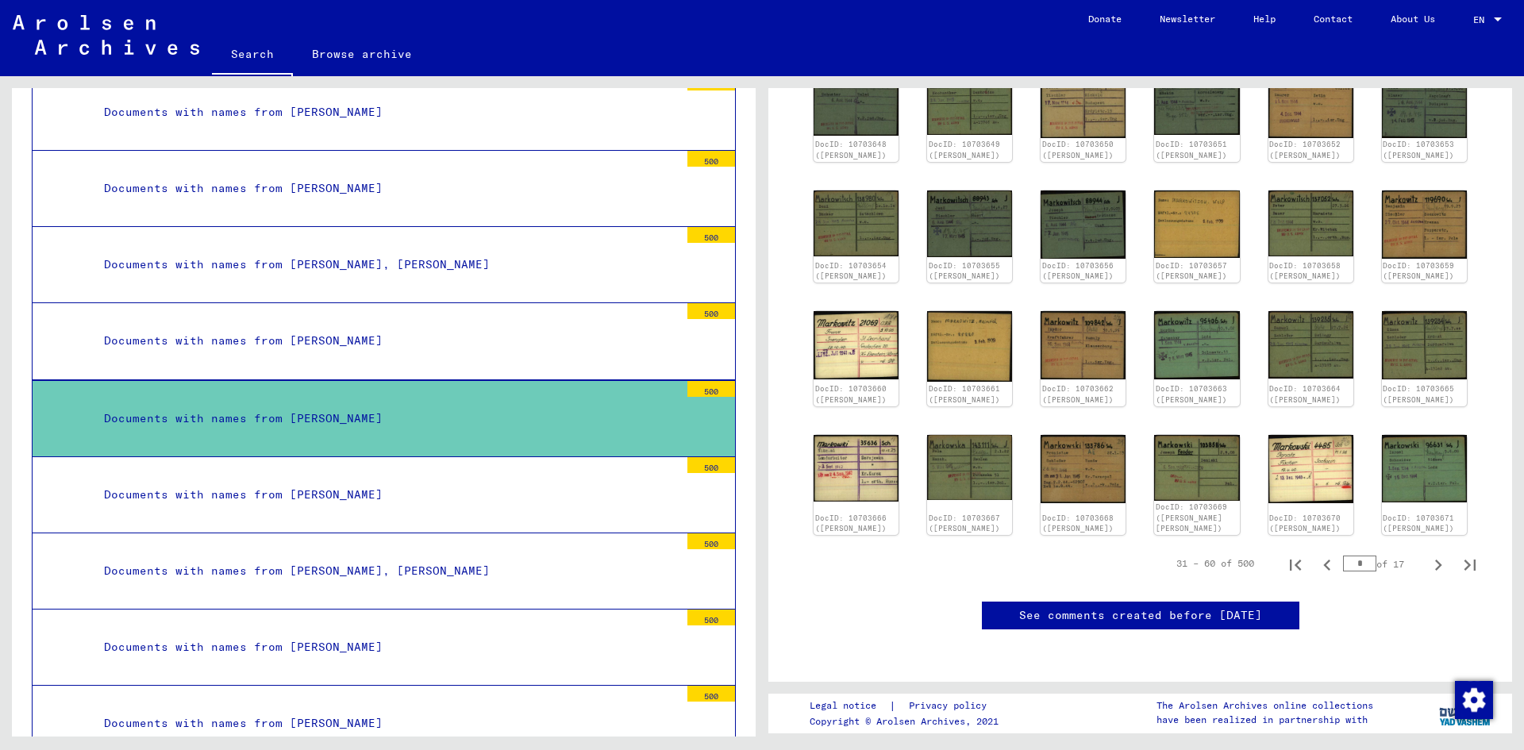
scroll to position [556, 0]
click at [1435, 560] on icon "Next page" at bounding box center [1438, 565] width 7 height 11
type input "*"
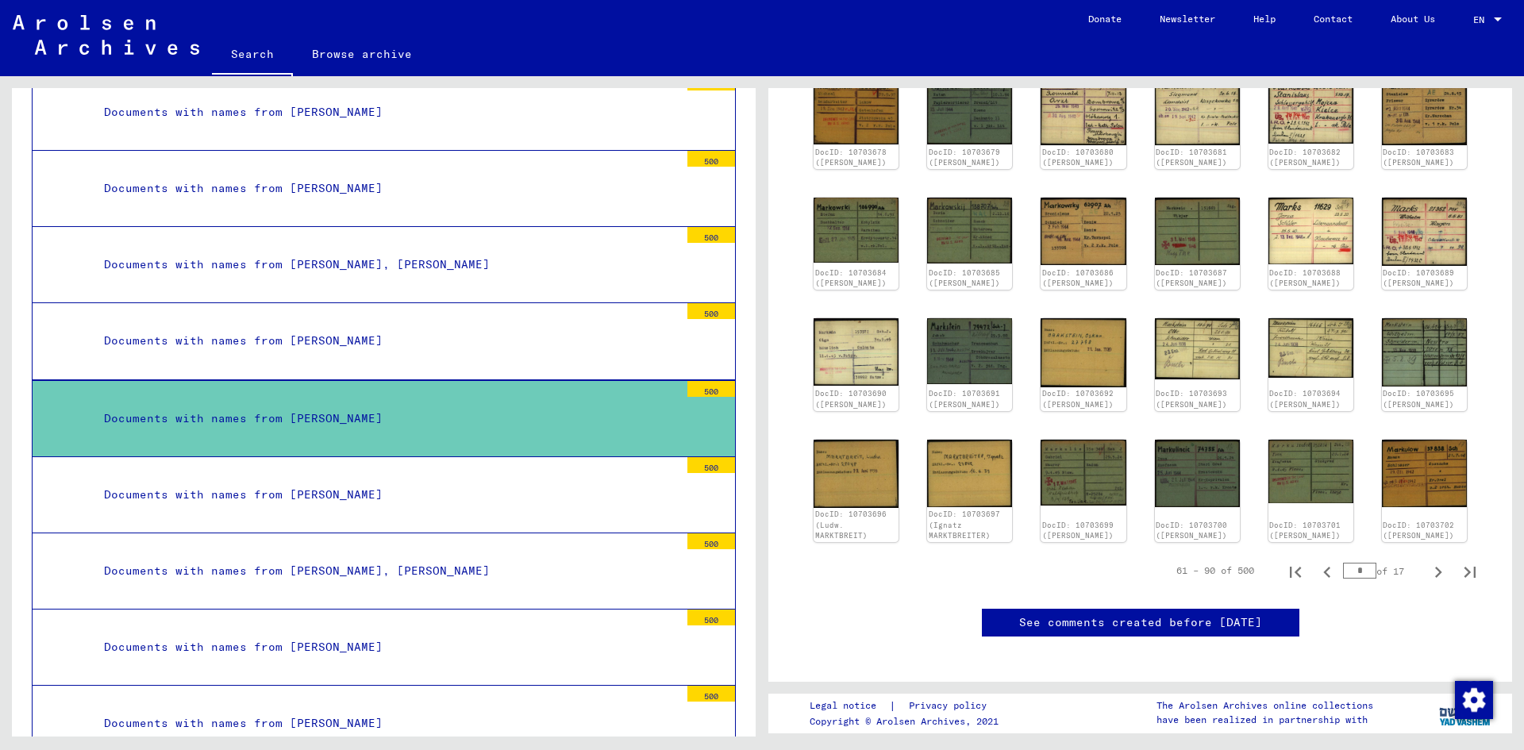
scroll to position [397, 0]
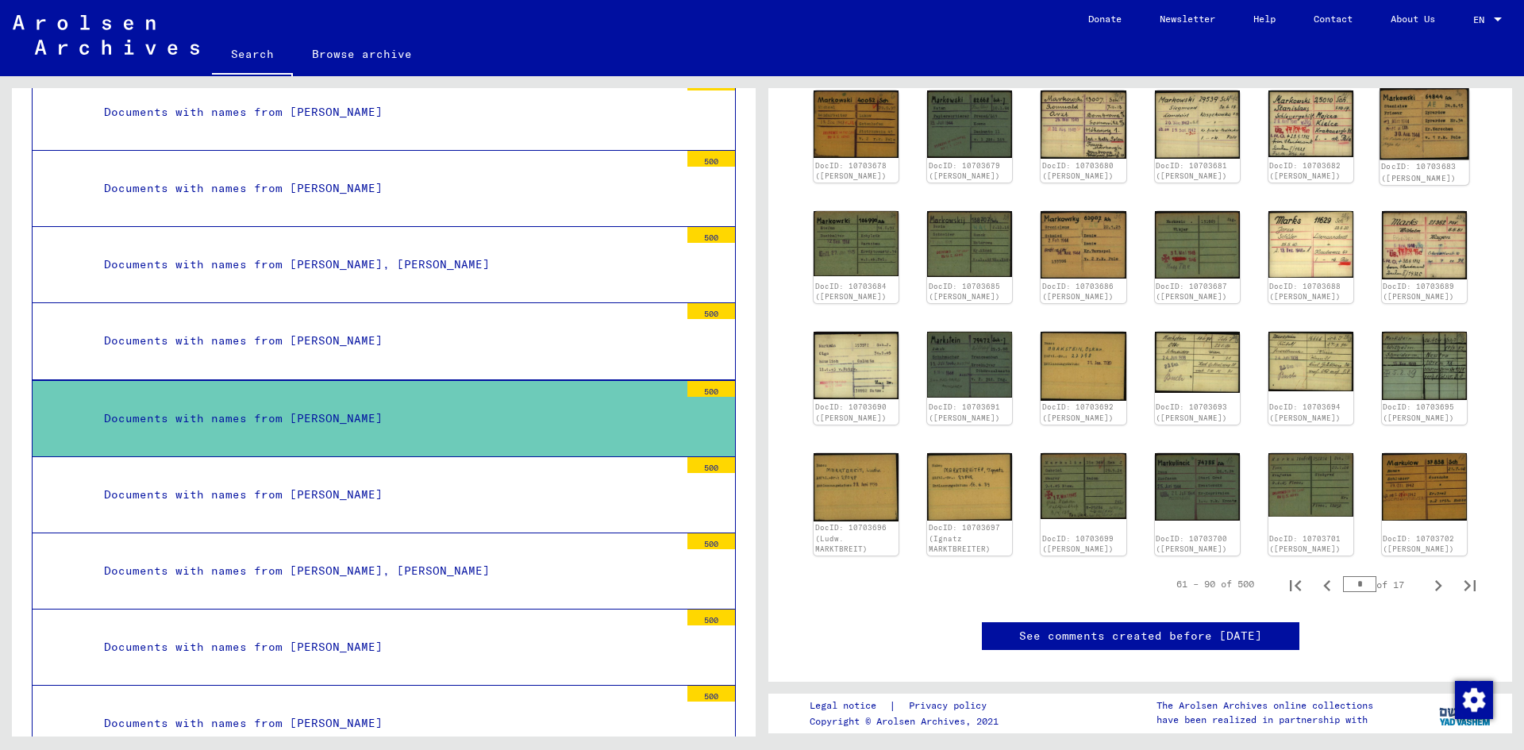
click at [1434, 121] on img at bounding box center [1425, 124] width 90 height 71
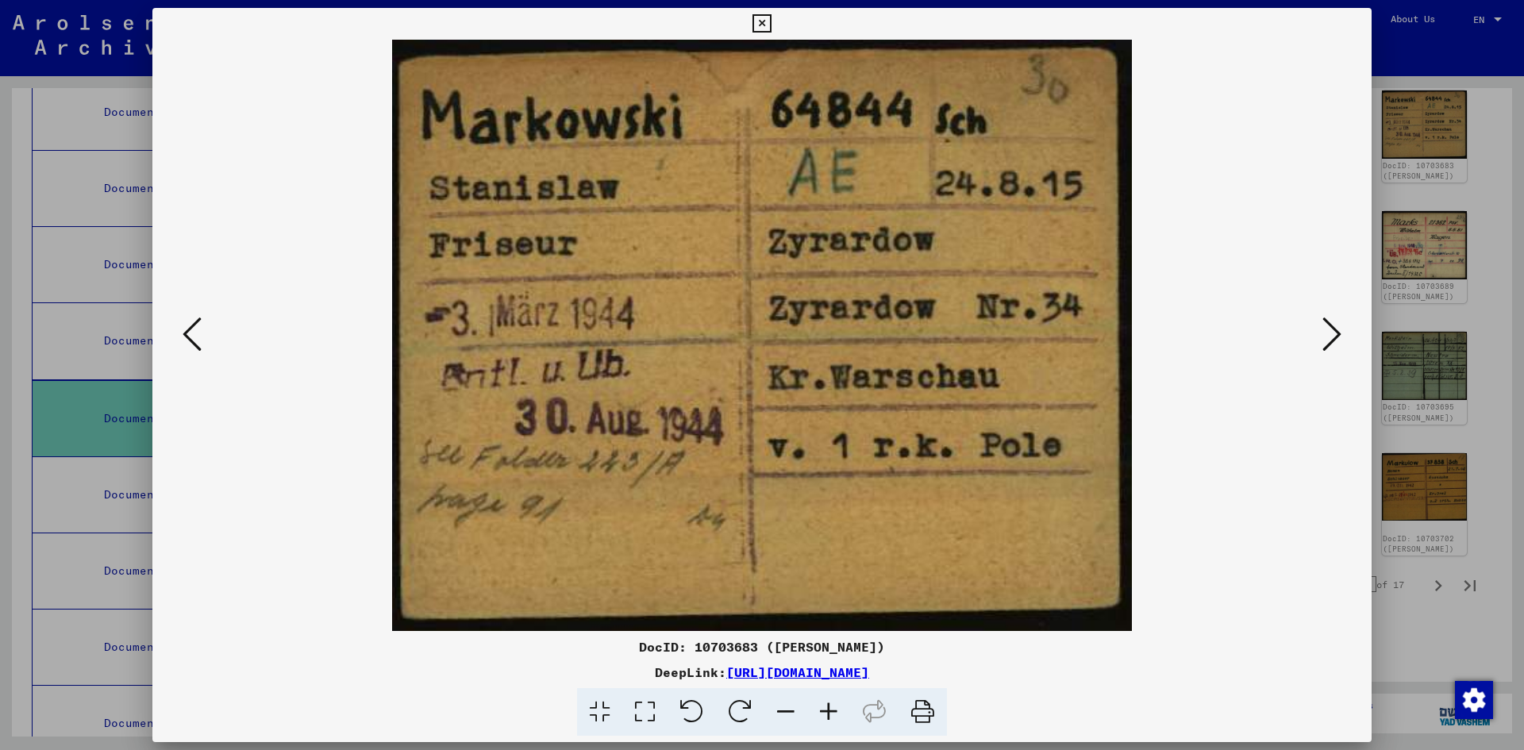
click at [761, 22] on icon at bounding box center [761, 23] width 18 height 19
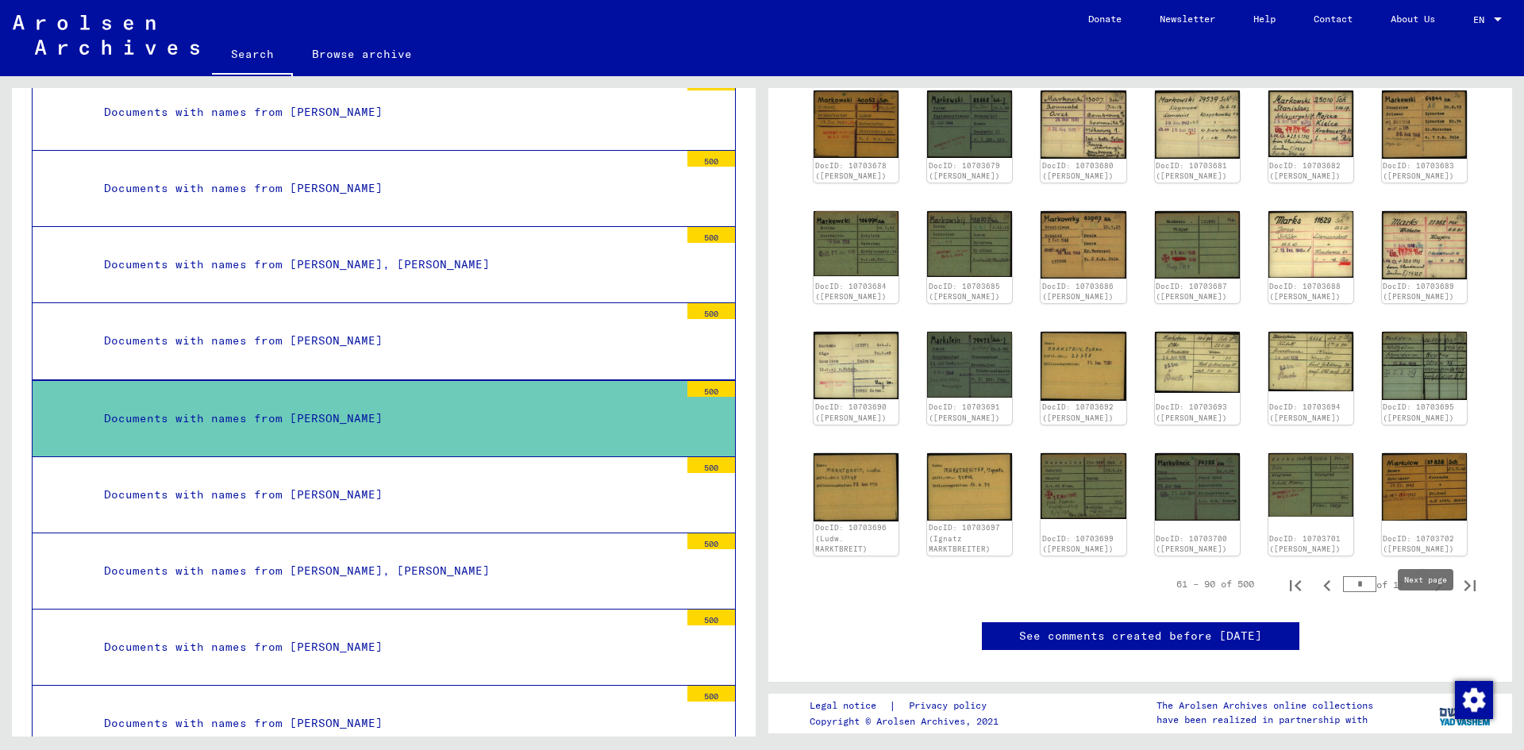
click at [1427, 597] on icon "Next page" at bounding box center [1438, 586] width 22 height 22
type input "*"
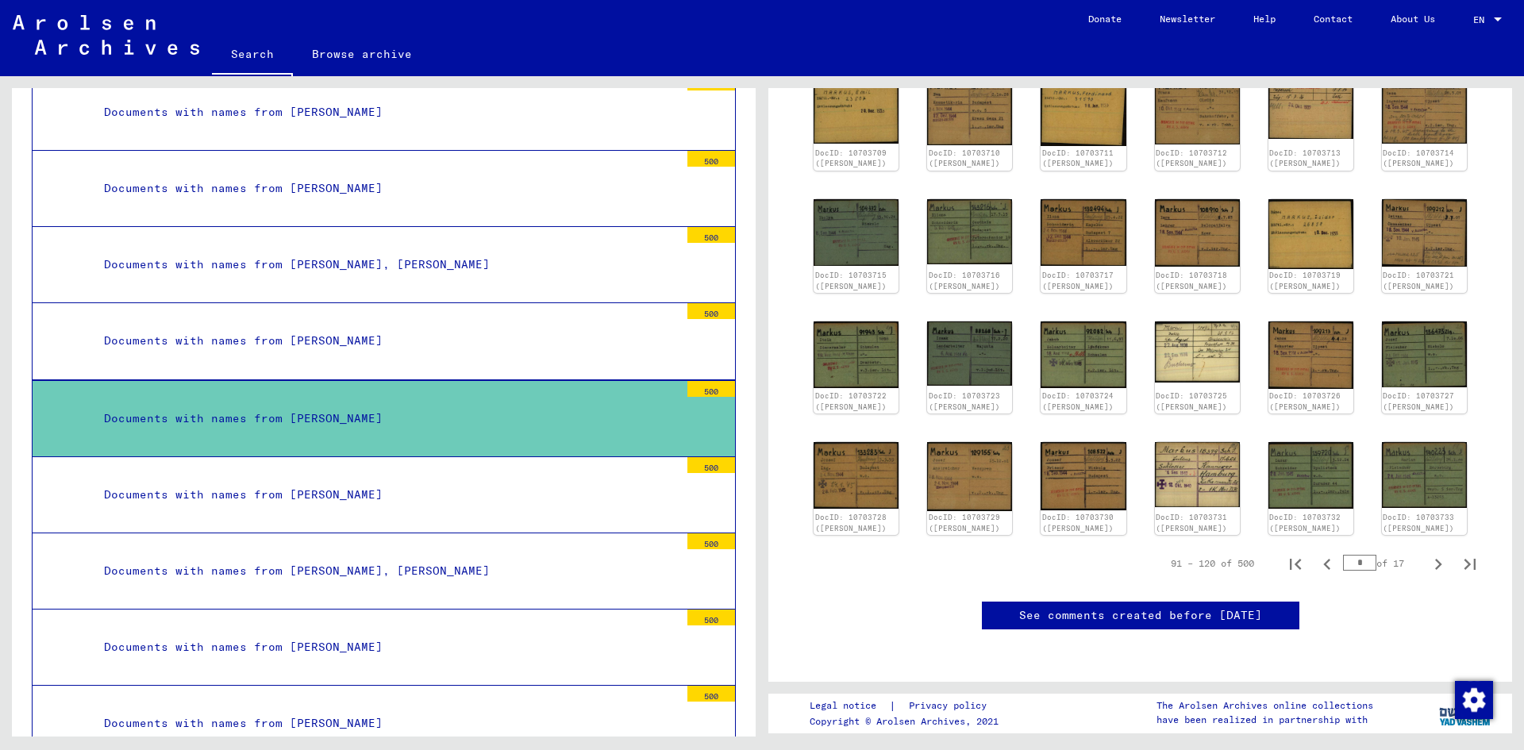
scroll to position [476, 0]
click at [1429, 553] on icon "Next page" at bounding box center [1438, 564] width 22 height 22
type input "*"
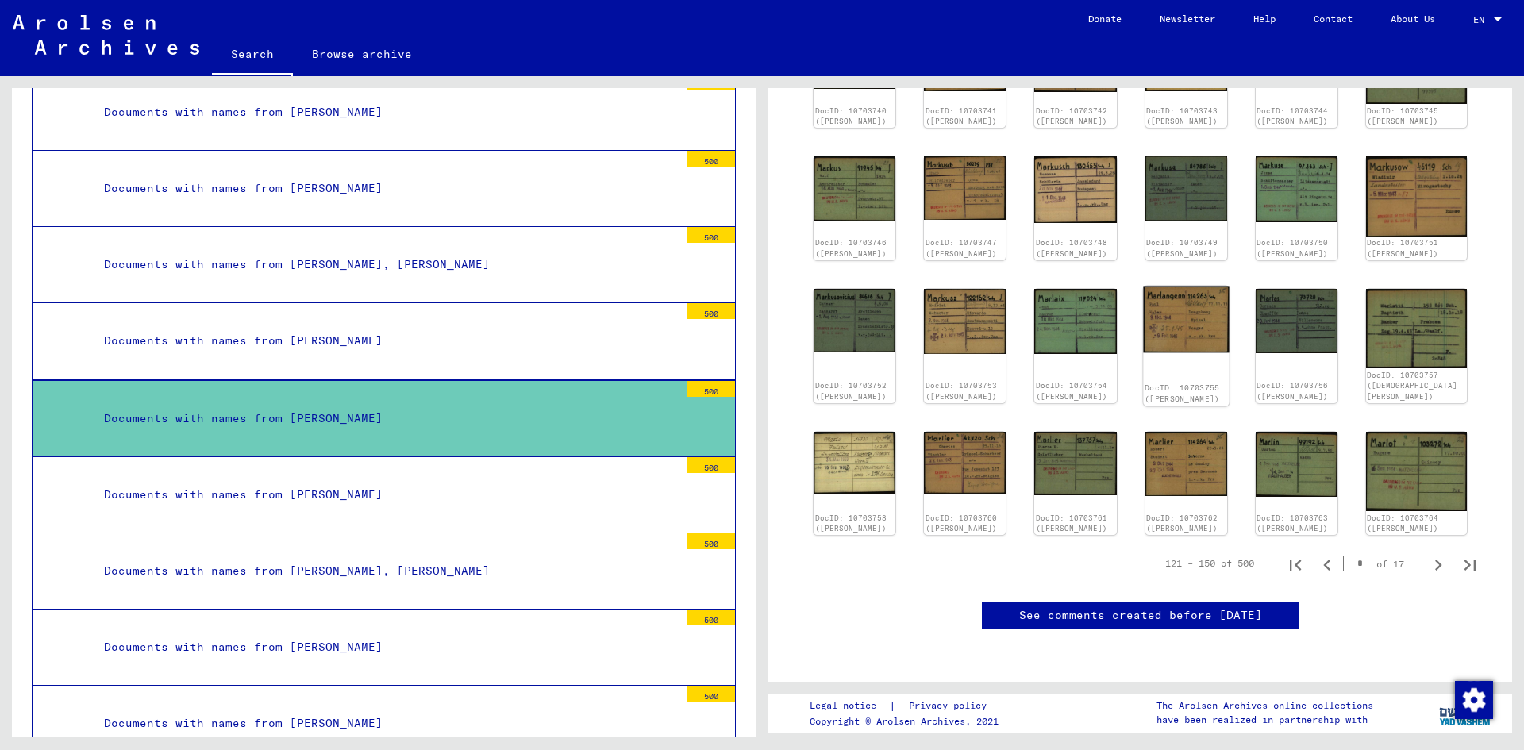
scroll to position [556, 0]
click at [1430, 554] on icon "Next page" at bounding box center [1438, 565] width 22 height 22
type input "*"
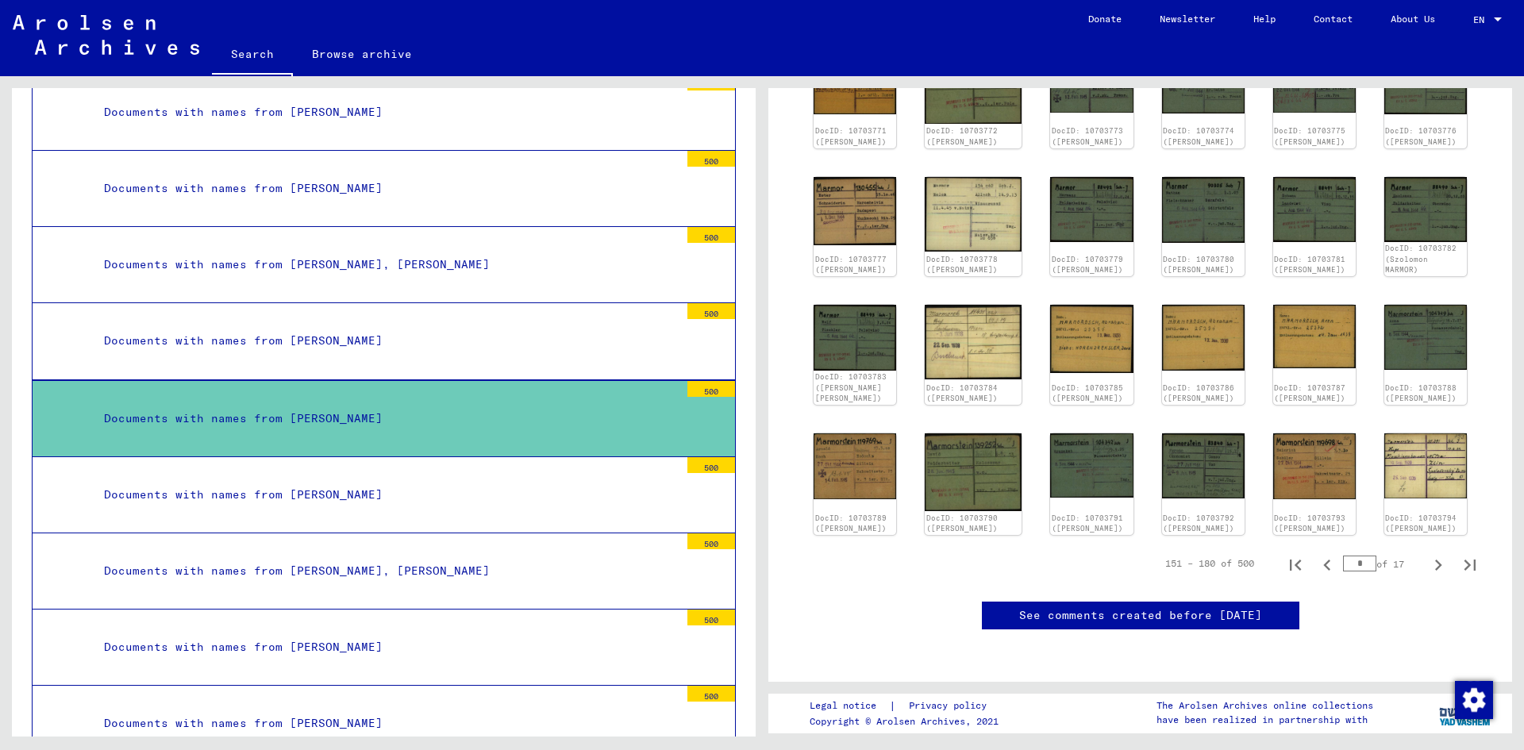
scroll to position [476, 0]
click at [1427, 554] on icon "Next page" at bounding box center [1438, 565] width 22 height 22
type input "*"
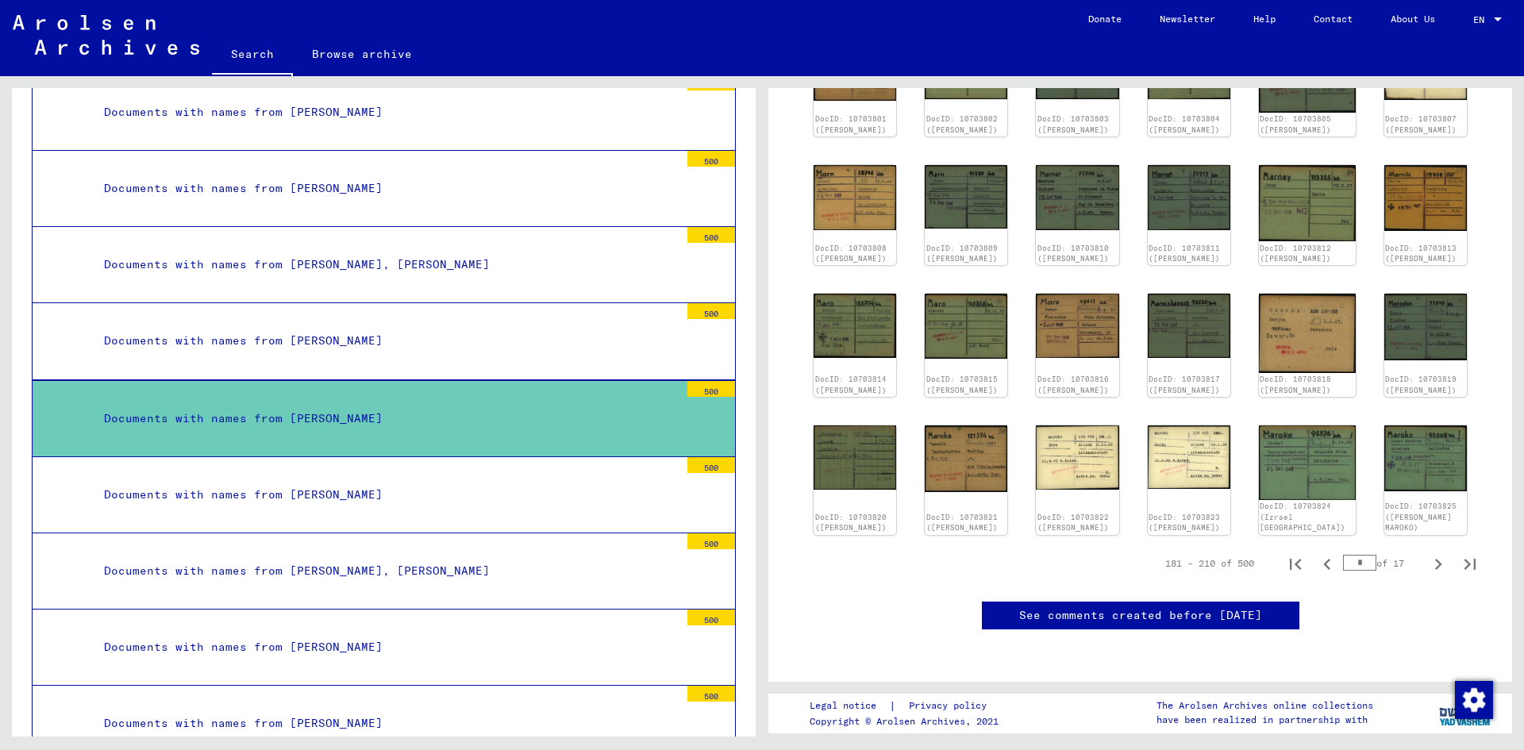
scroll to position [635, 0]
click at [1427, 553] on icon "Next page" at bounding box center [1438, 564] width 22 height 22
type input "*"
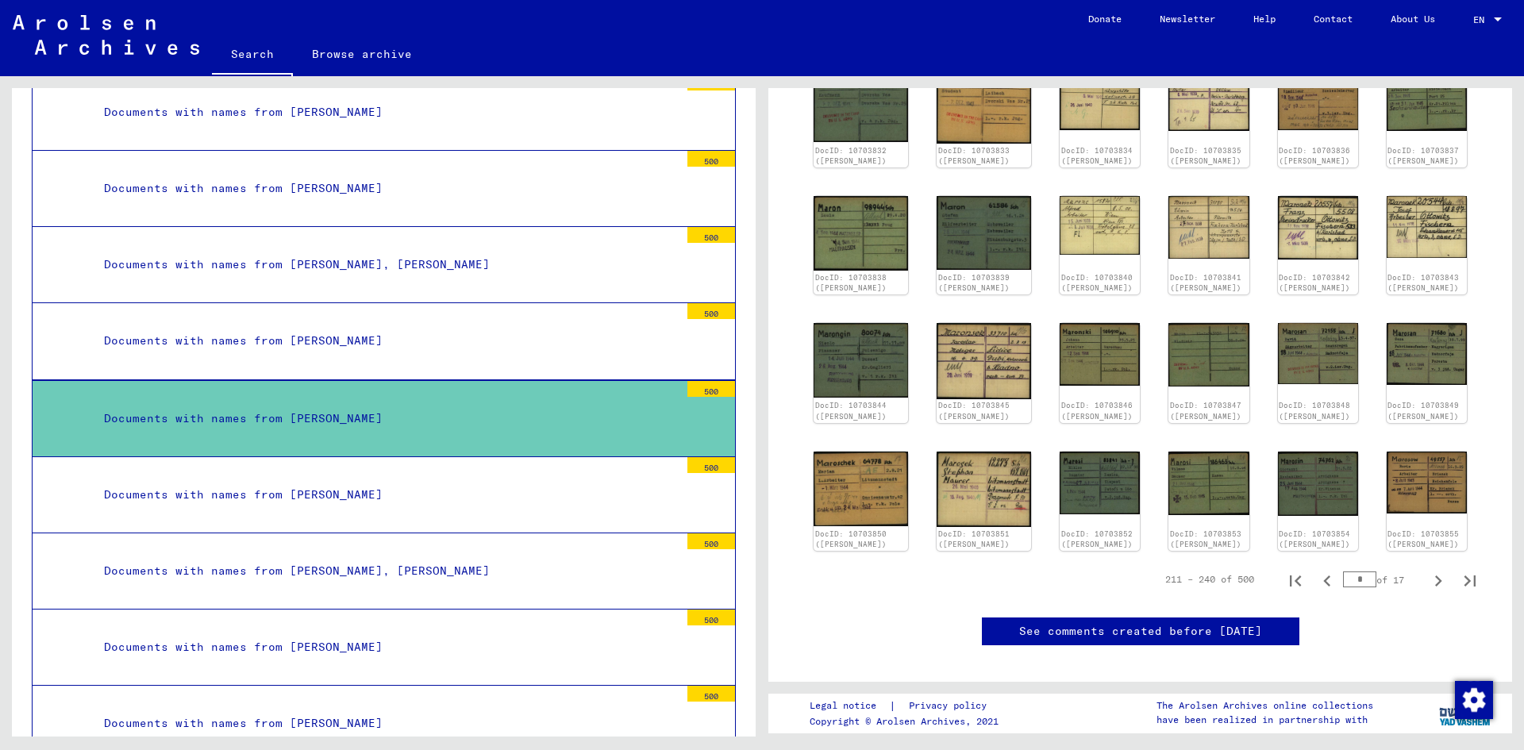
scroll to position [397, 0]
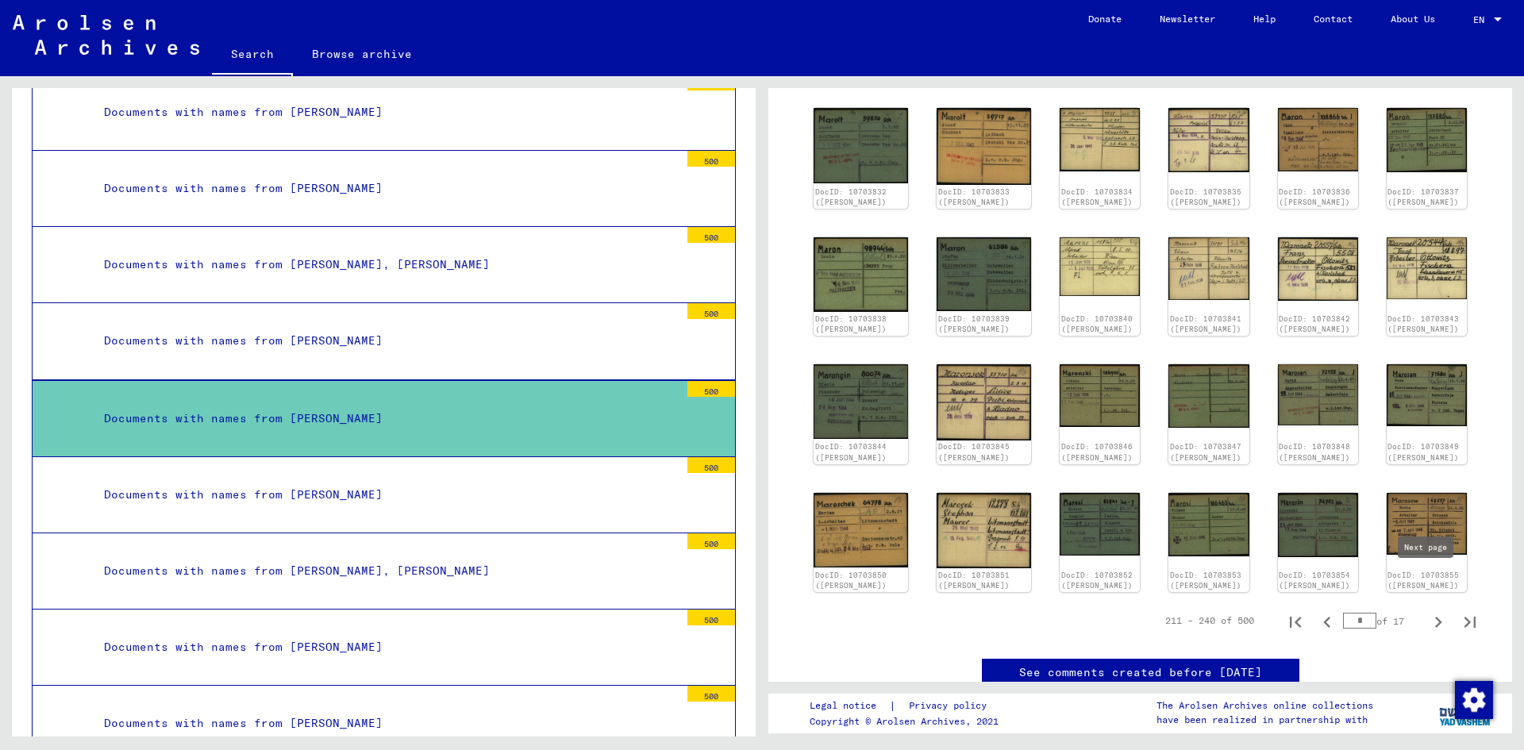
click at [1427, 611] on icon "Next page" at bounding box center [1438, 622] width 22 height 22
type input "*"
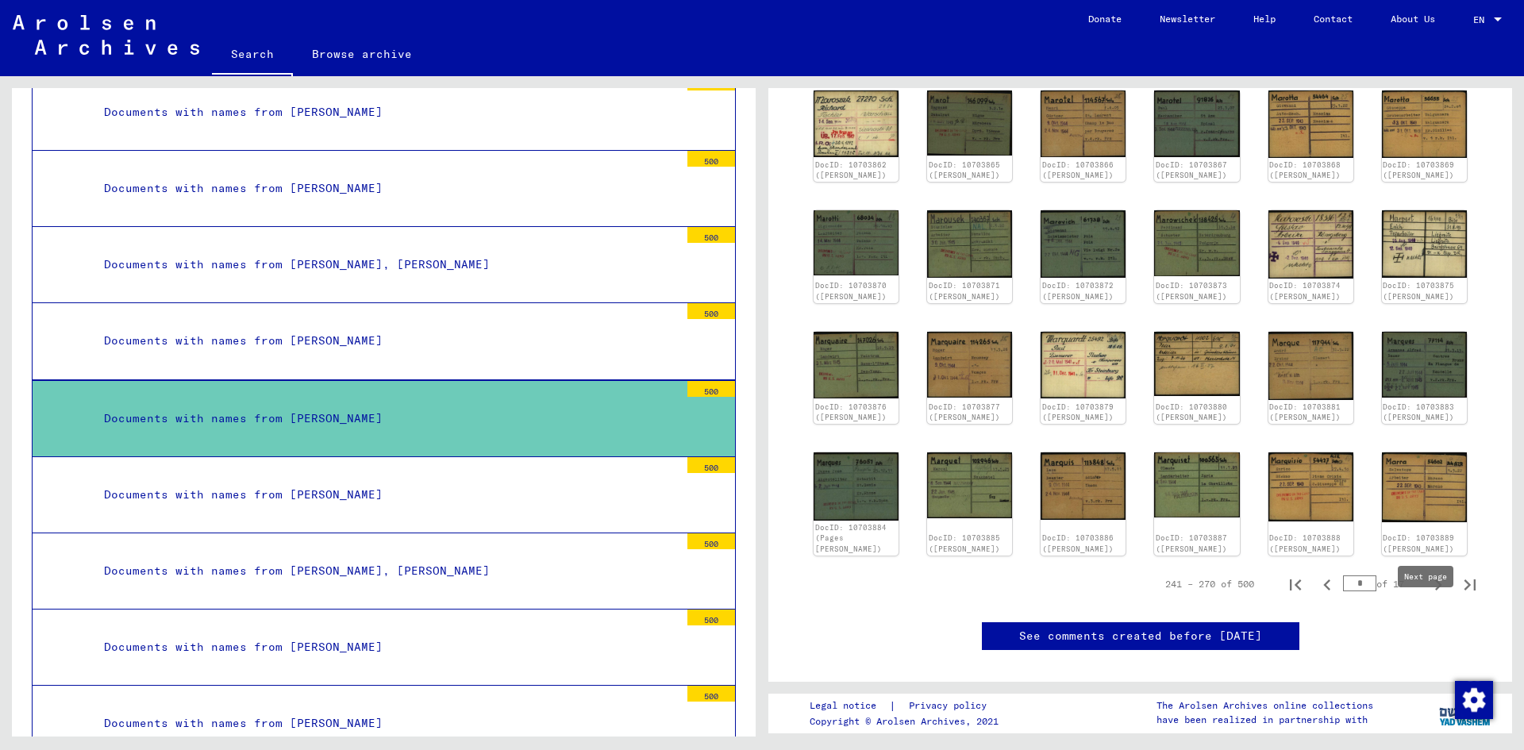
click at [1427, 596] on icon "Next page" at bounding box center [1438, 585] width 22 height 22
type input "**"
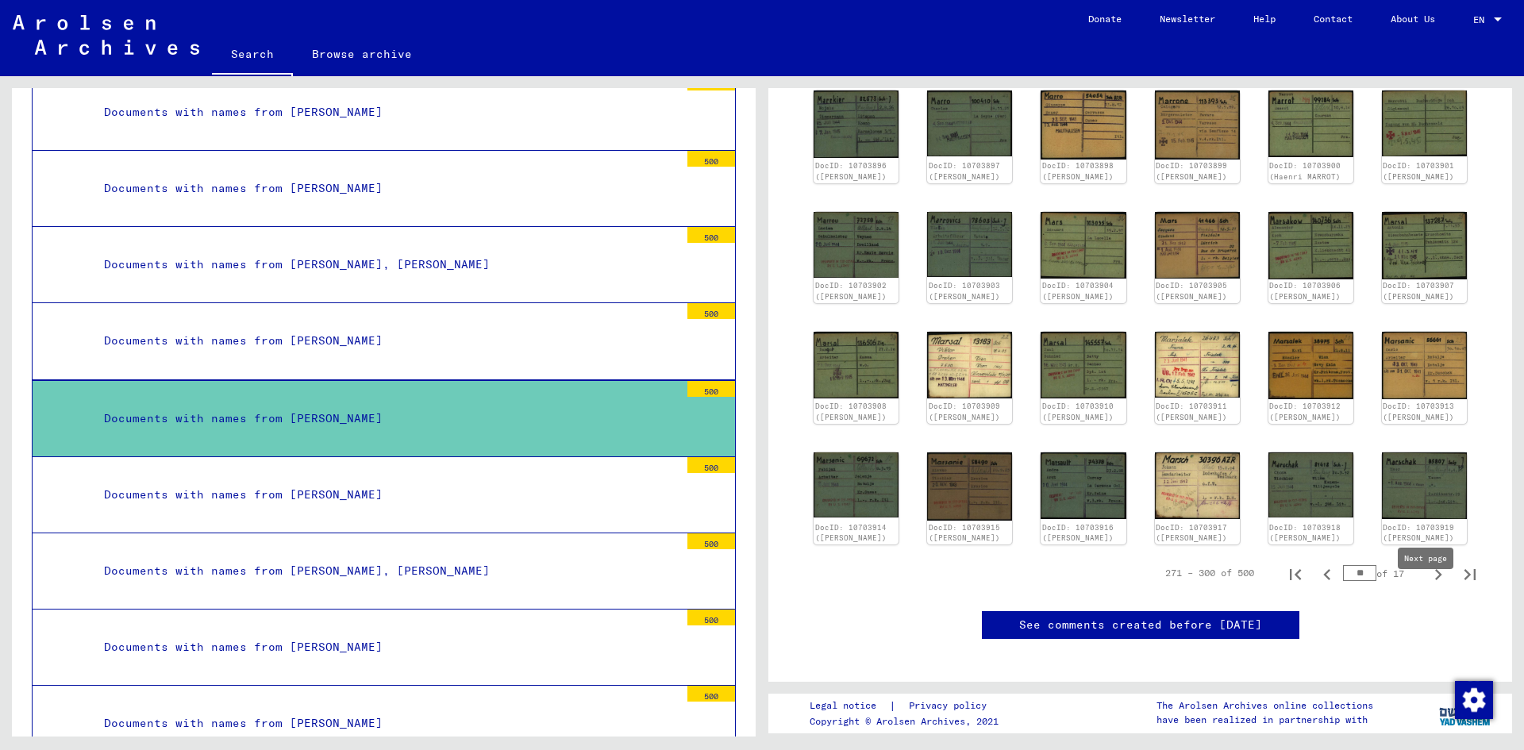
click at [1435, 580] on icon "Next page" at bounding box center [1438, 574] width 7 height 11
type input "**"
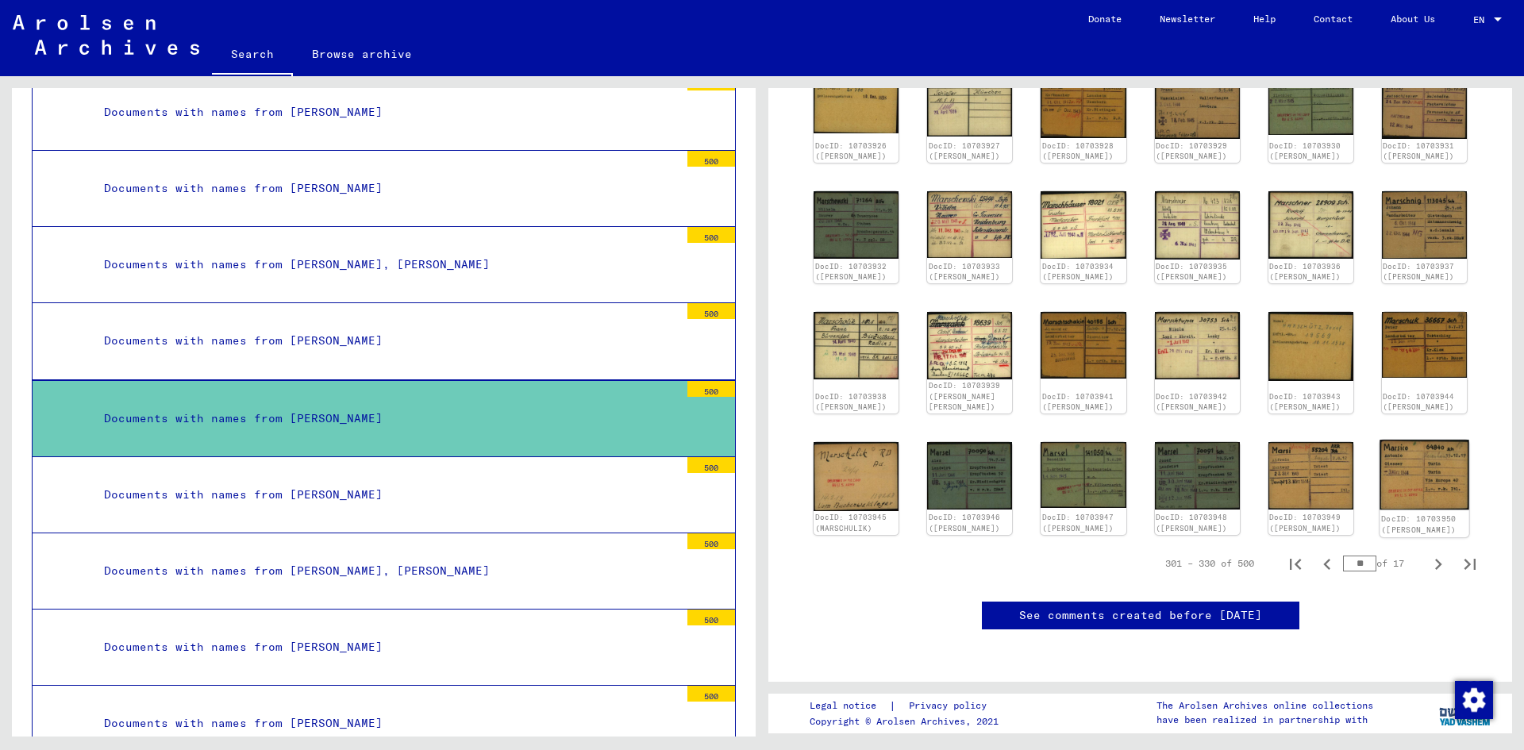
scroll to position [476, 0]
click at [1427, 553] on icon "Next page" at bounding box center [1438, 564] width 22 height 22
type input "**"
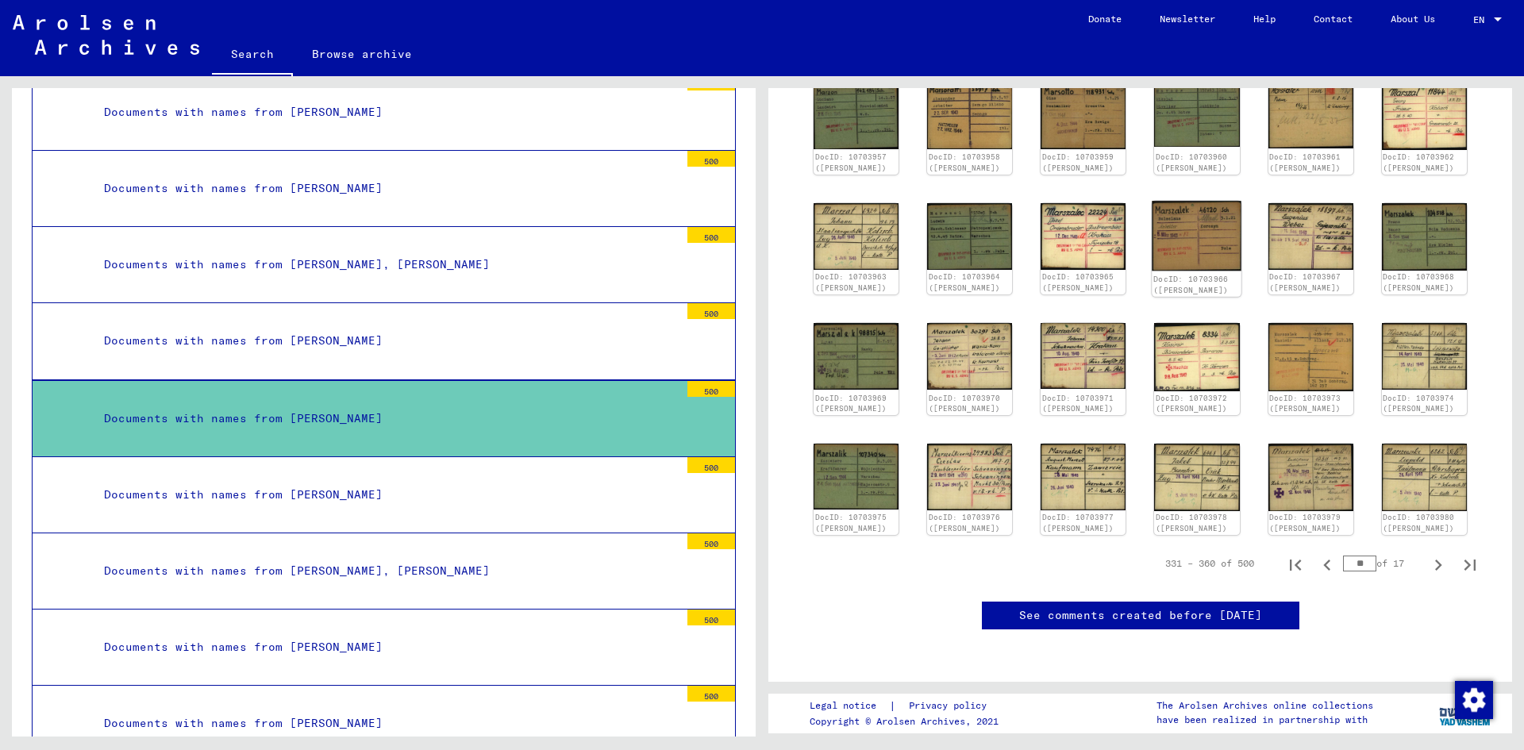
click at [1200, 201] on img at bounding box center [1198, 236] width 90 height 71
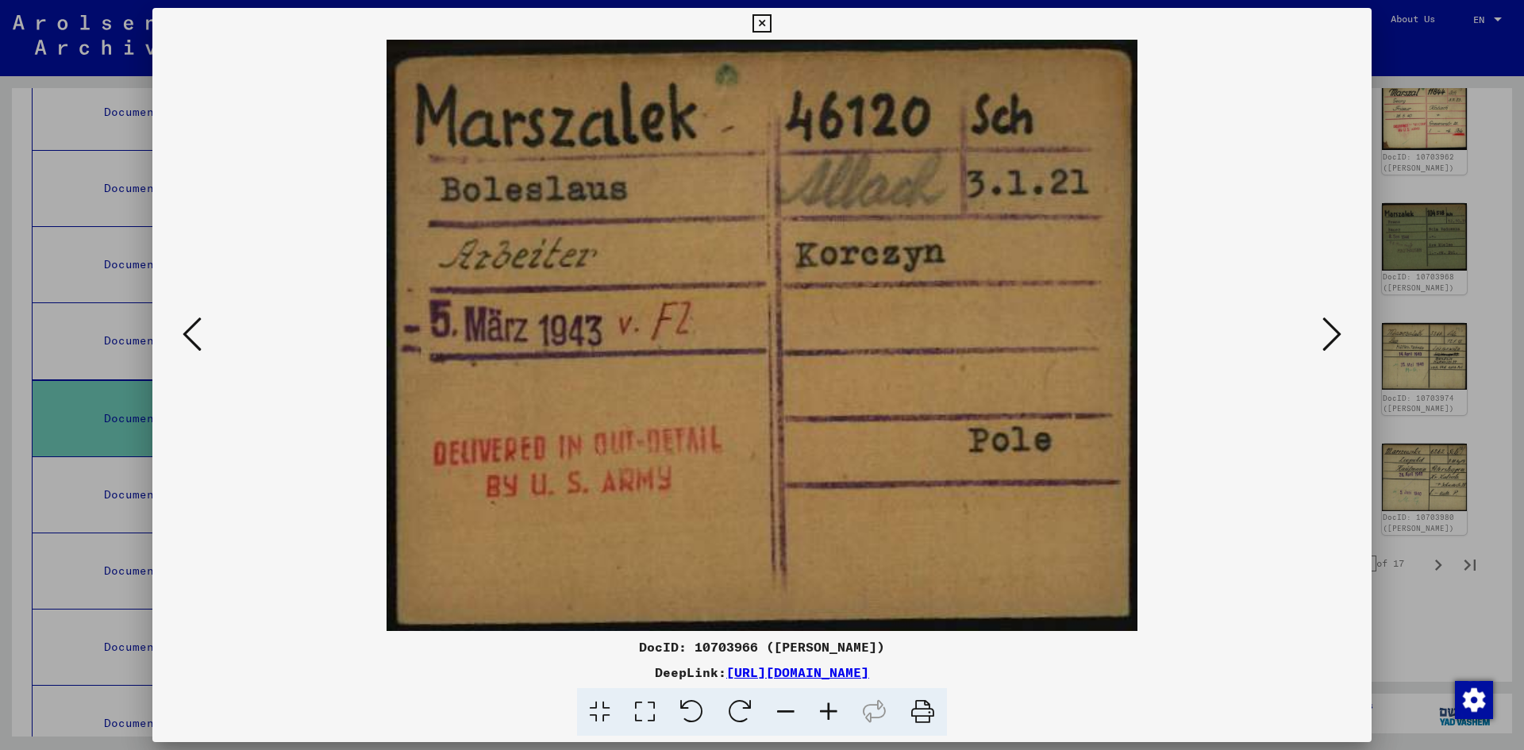
click at [1328, 332] on icon at bounding box center [1331, 334] width 19 height 38
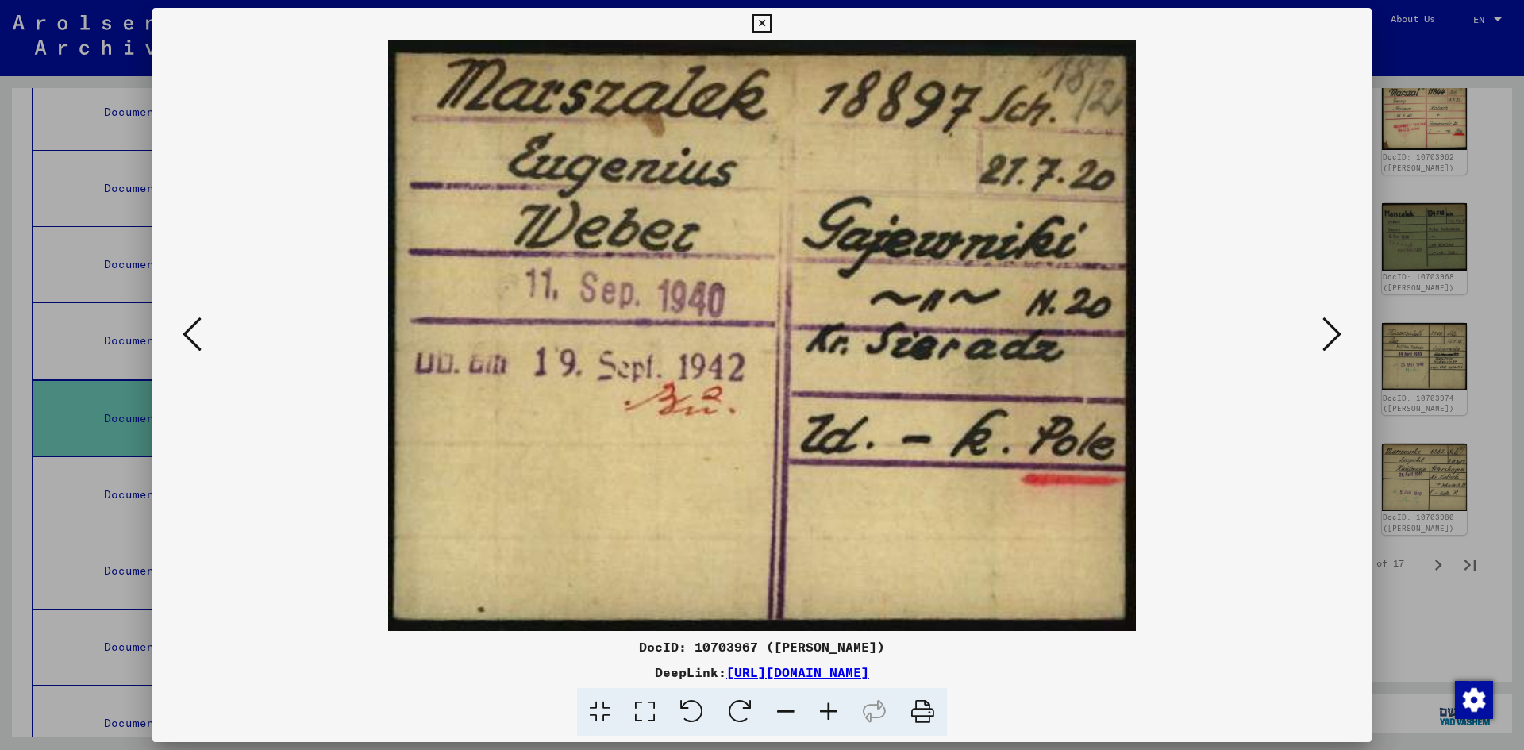
click at [1328, 332] on icon at bounding box center [1331, 334] width 19 height 38
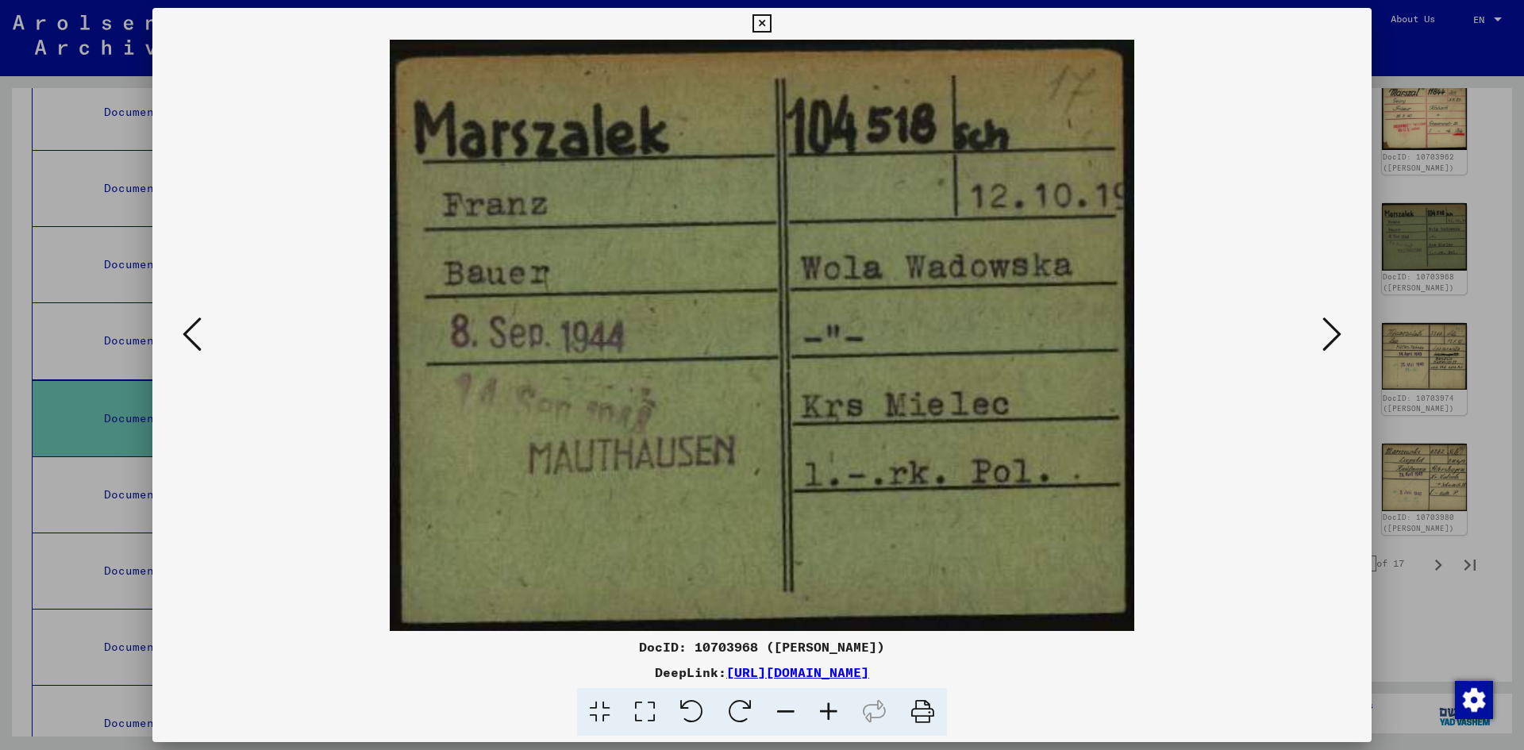
click at [1328, 332] on icon at bounding box center [1331, 334] width 19 height 38
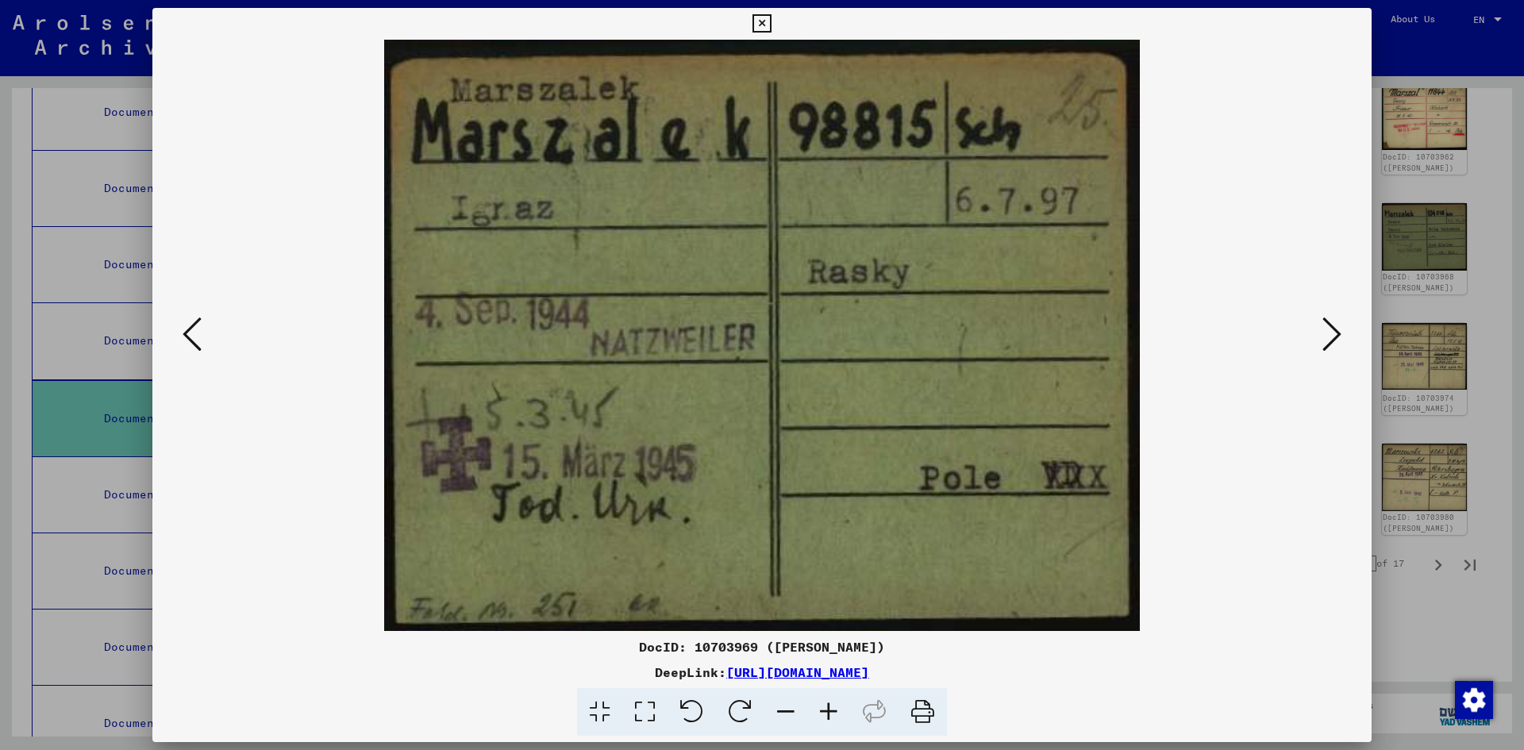
click at [1328, 332] on icon at bounding box center [1331, 334] width 19 height 38
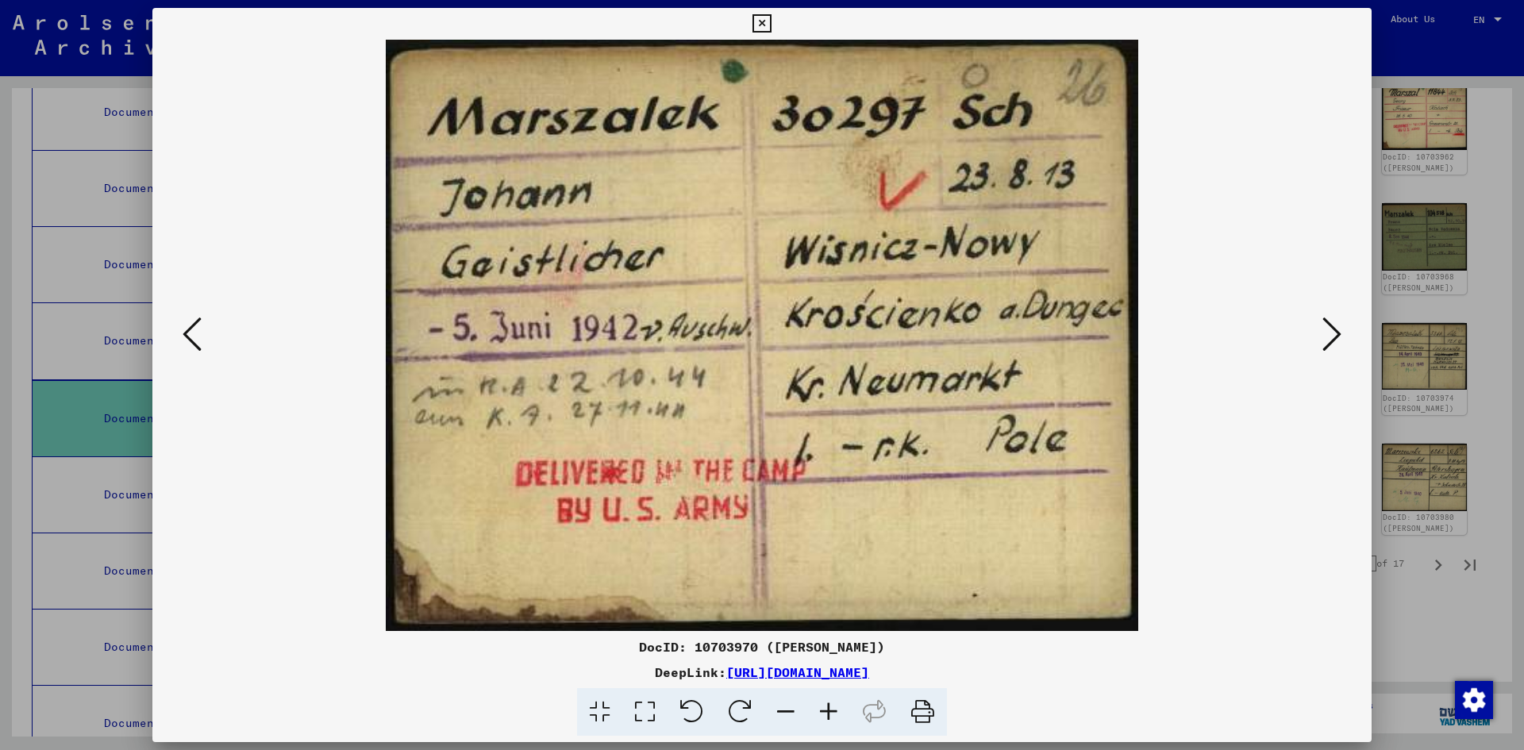
click at [1328, 332] on icon at bounding box center [1331, 334] width 19 height 38
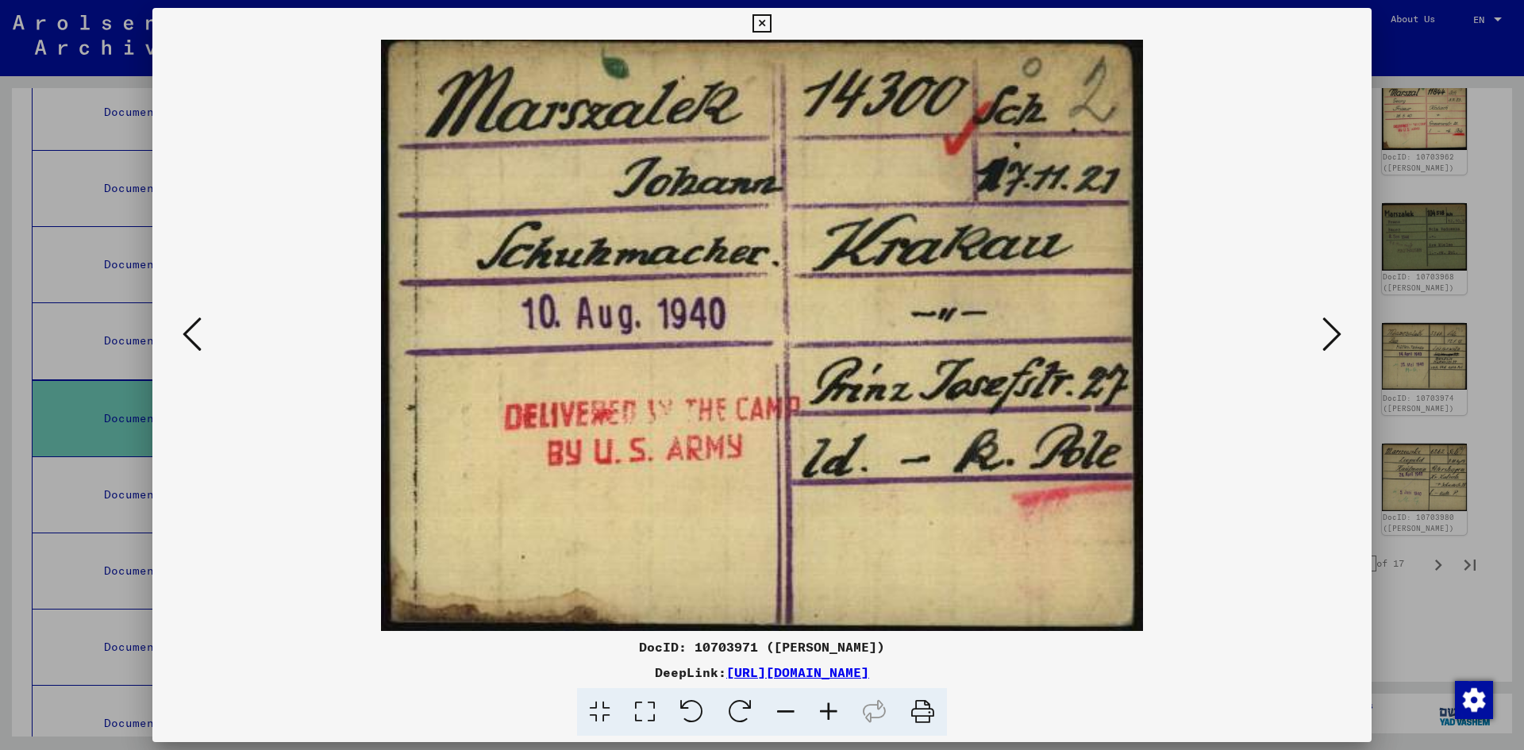
click at [1328, 332] on icon at bounding box center [1331, 334] width 19 height 38
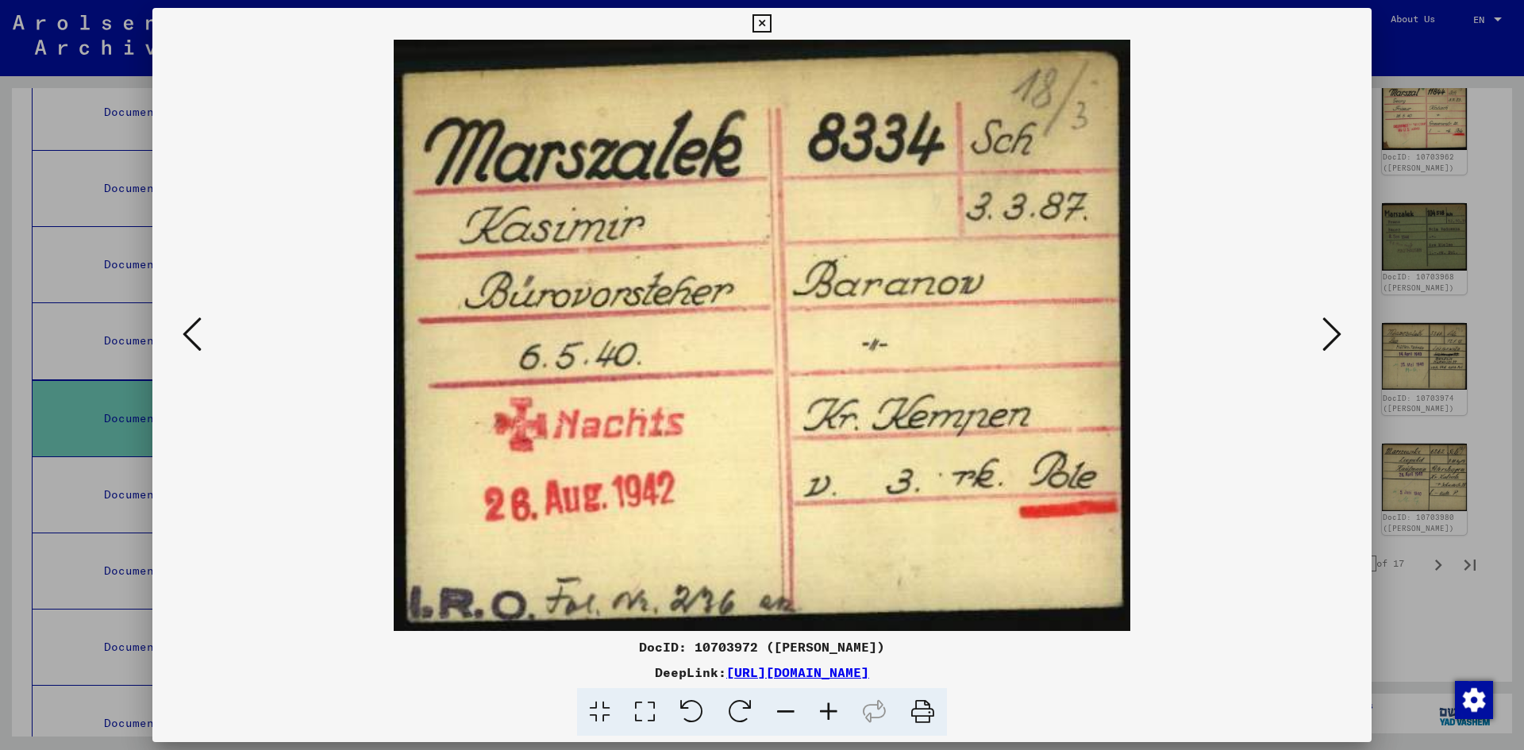
click at [1328, 331] on icon at bounding box center [1331, 334] width 19 height 38
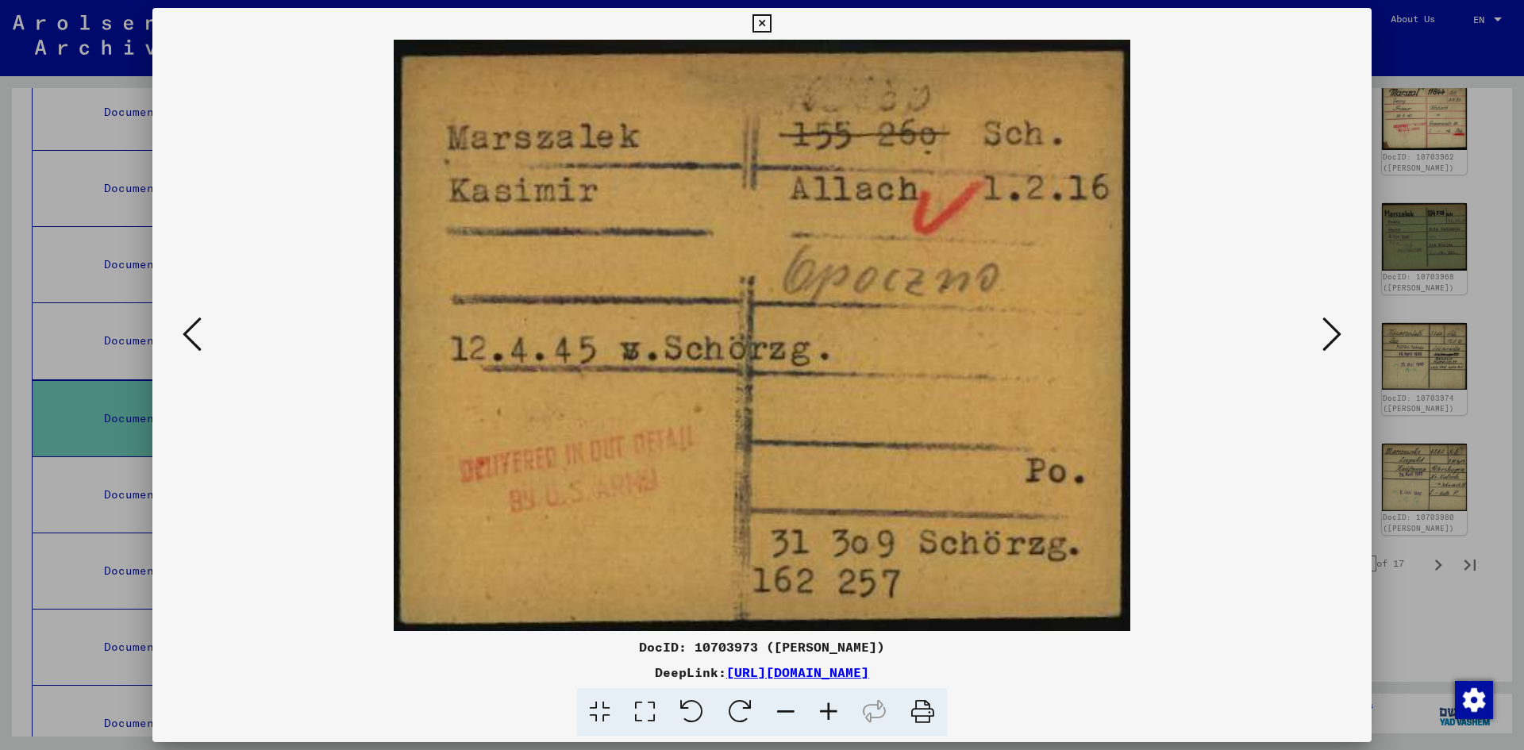
click at [1325, 329] on icon at bounding box center [1331, 334] width 19 height 38
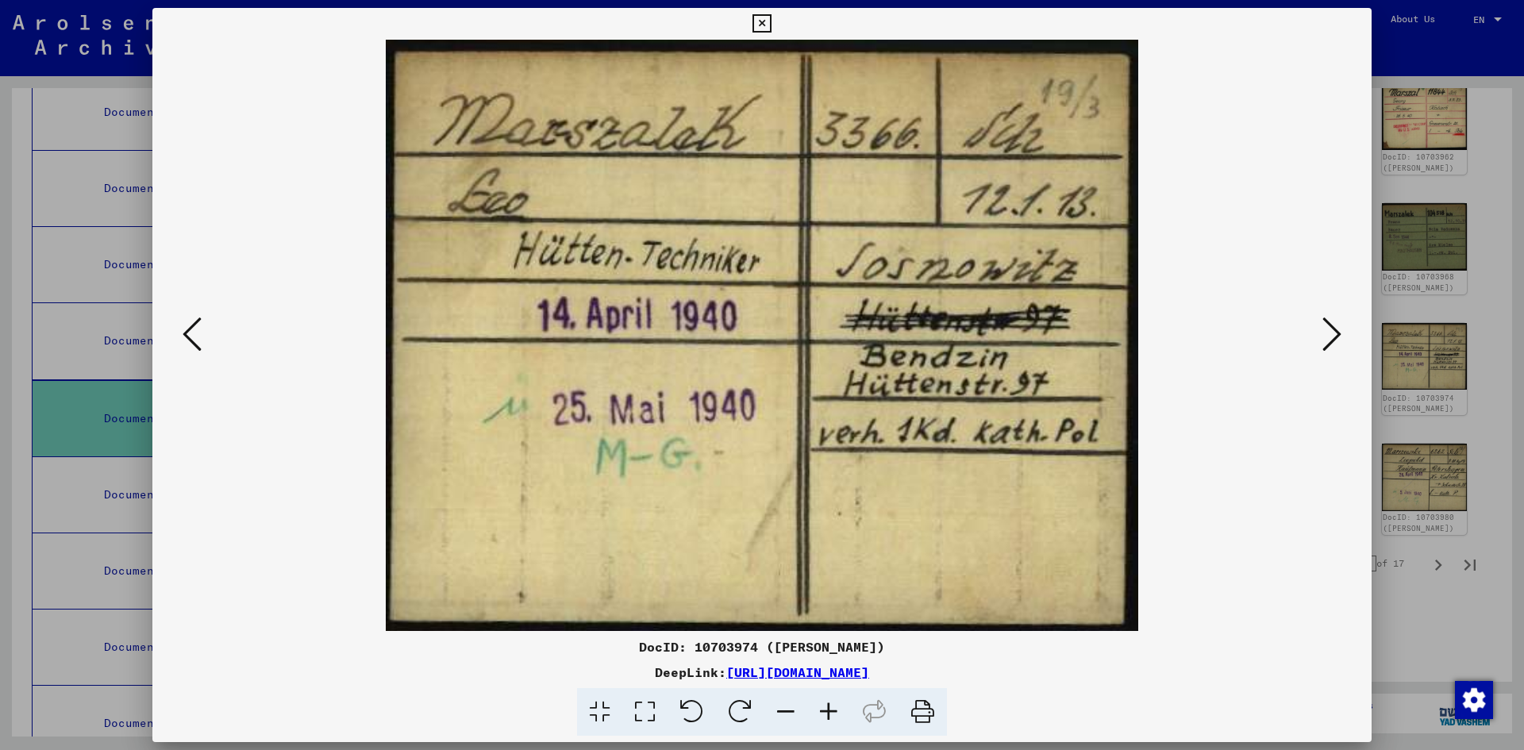
click at [1330, 333] on icon at bounding box center [1331, 334] width 19 height 38
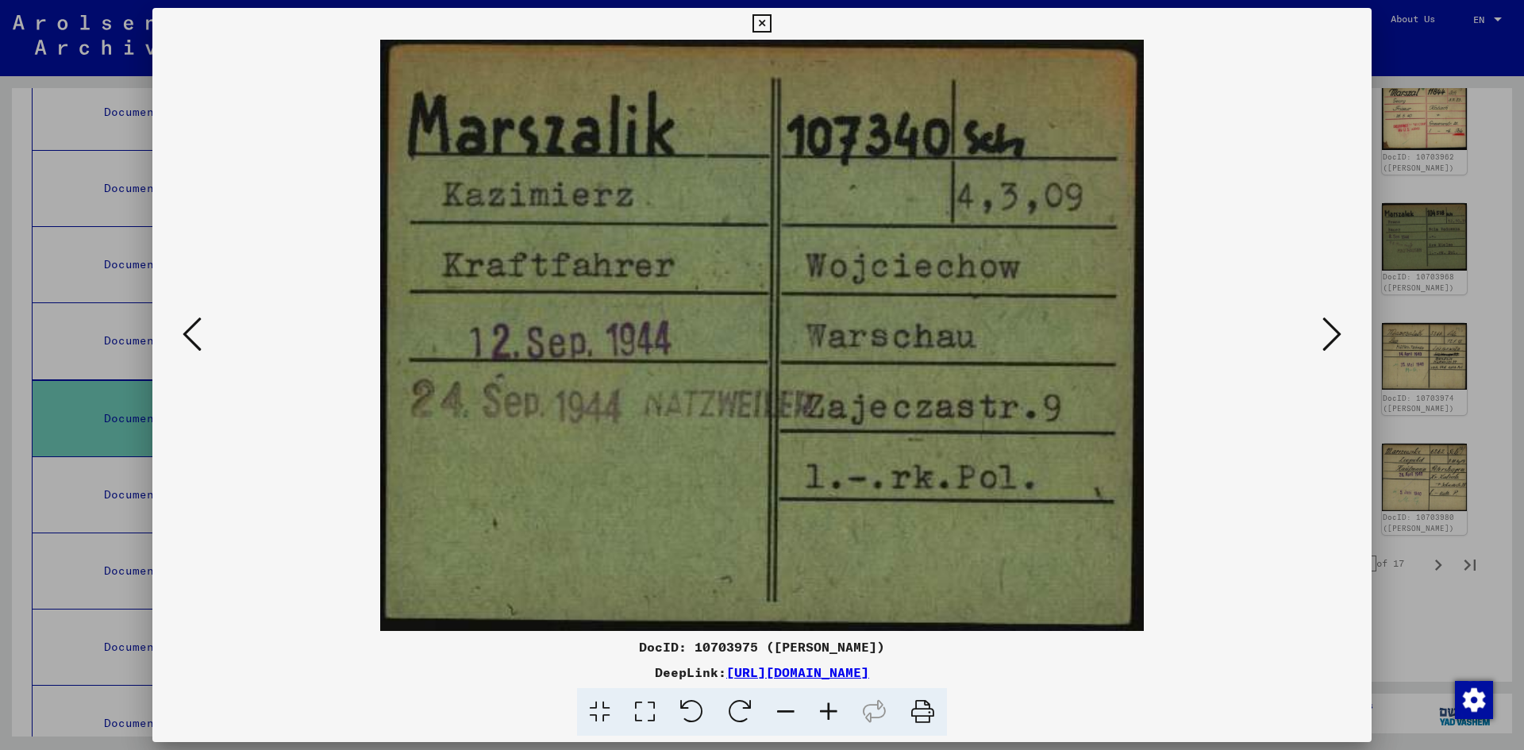
click at [1330, 332] on icon at bounding box center [1331, 334] width 19 height 38
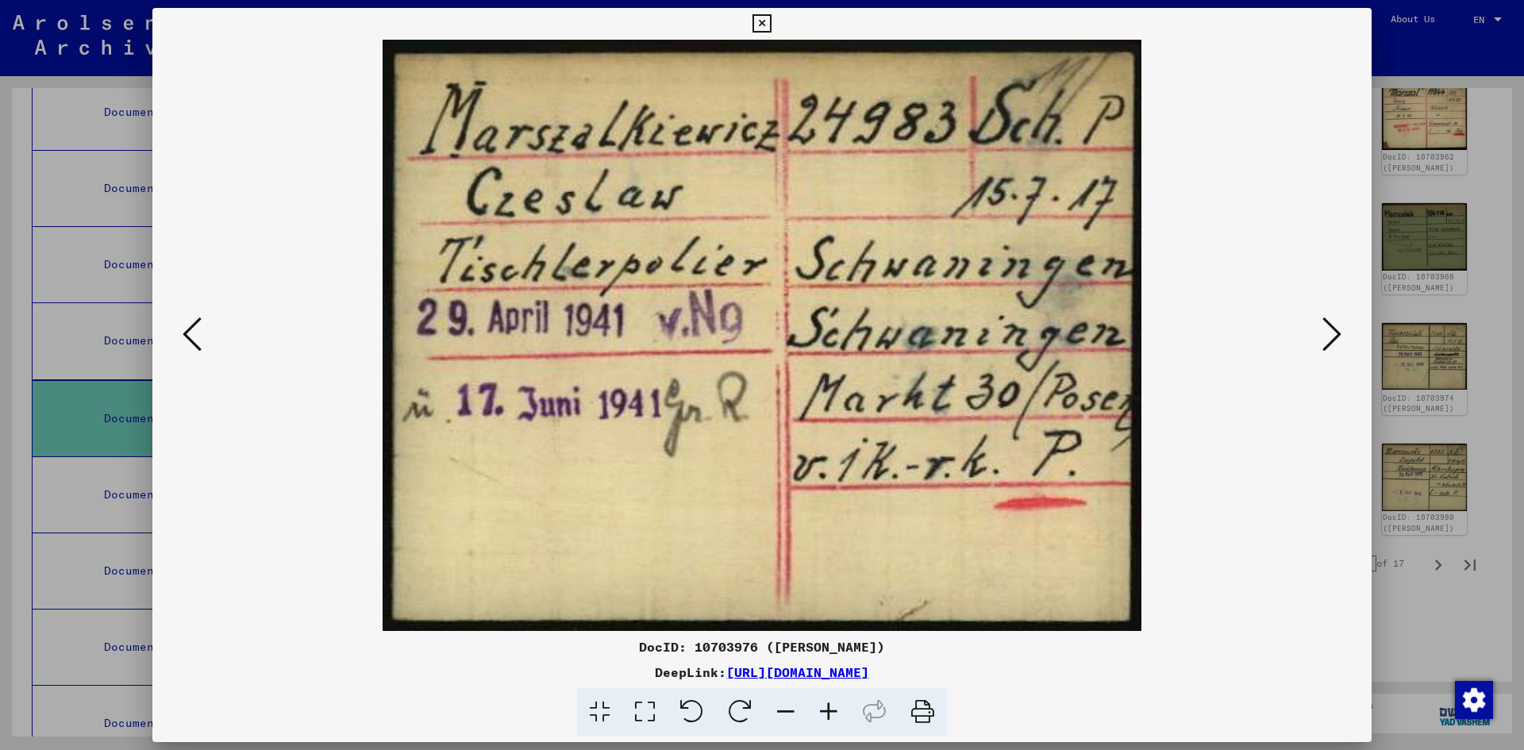
click at [1330, 332] on icon at bounding box center [1331, 334] width 19 height 38
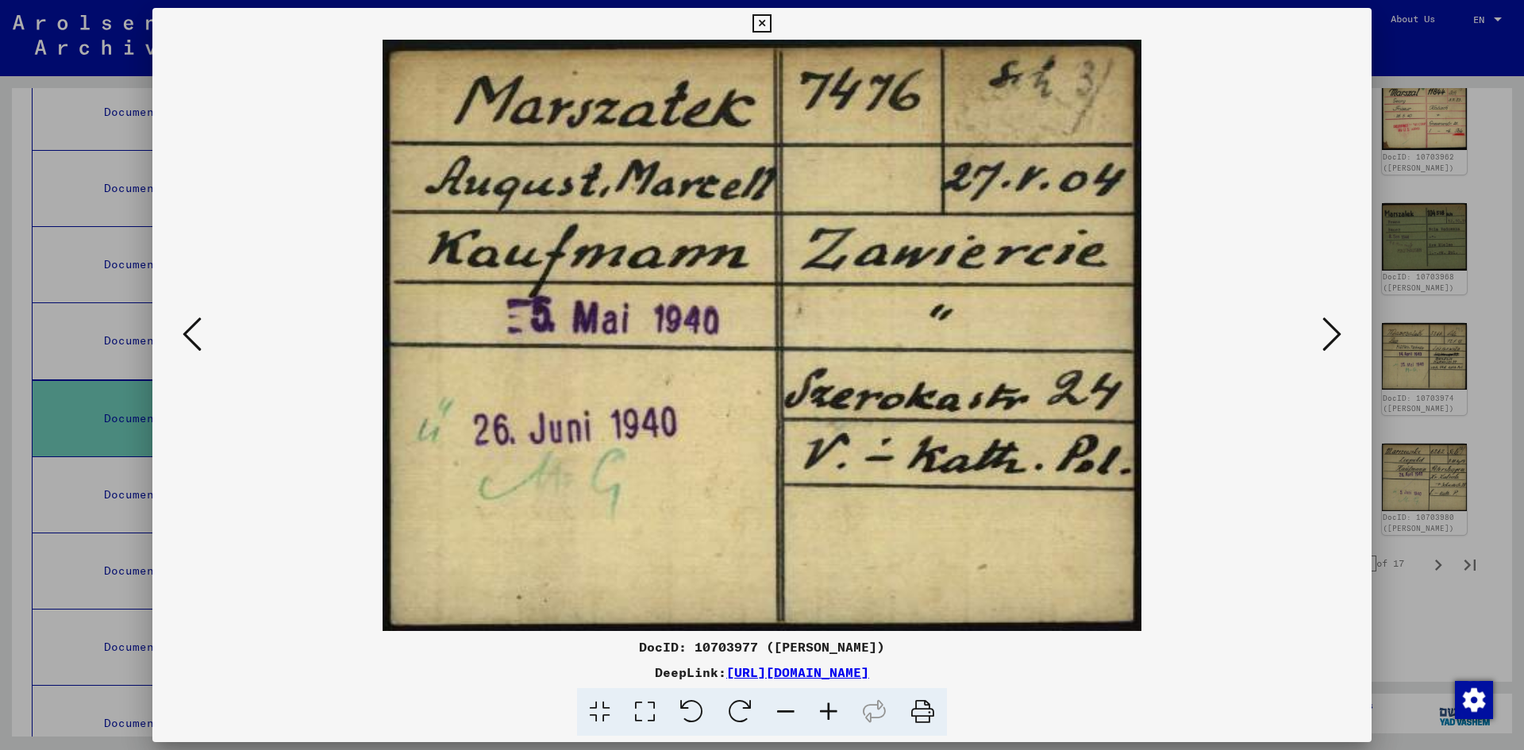
click at [1330, 329] on icon at bounding box center [1331, 334] width 19 height 38
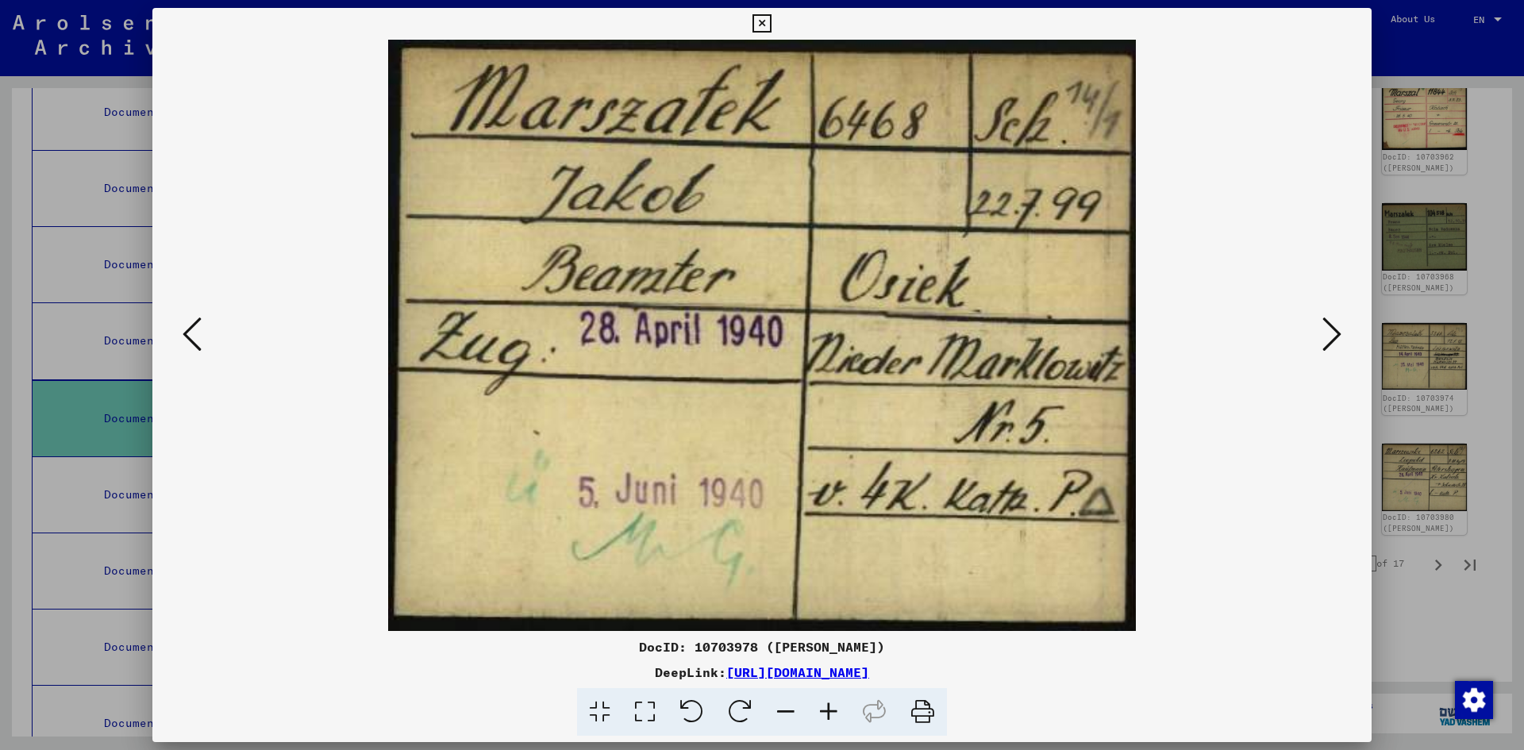
click at [1330, 329] on icon at bounding box center [1331, 334] width 19 height 38
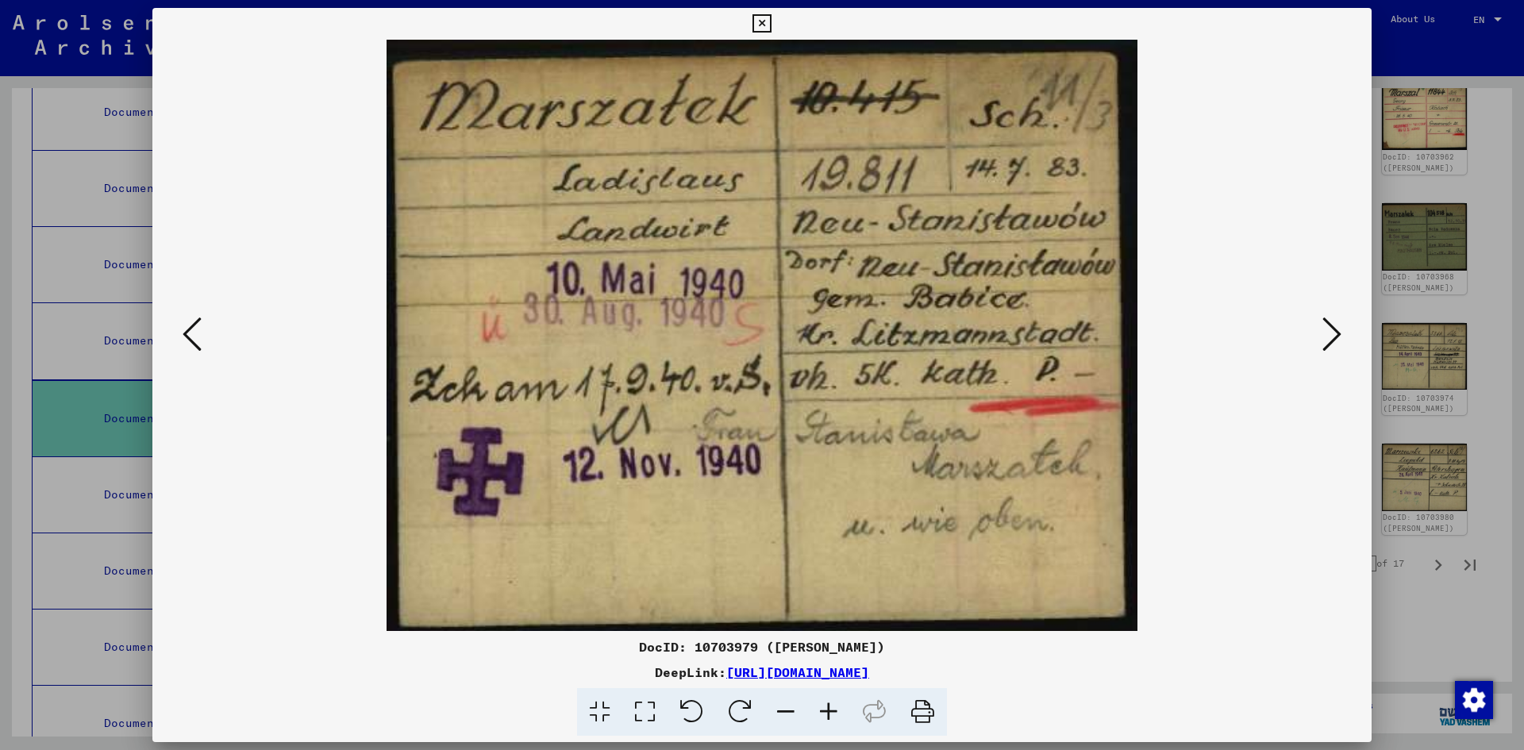
click at [1330, 329] on icon at bounding box center [1331, 334] width 19 height 38
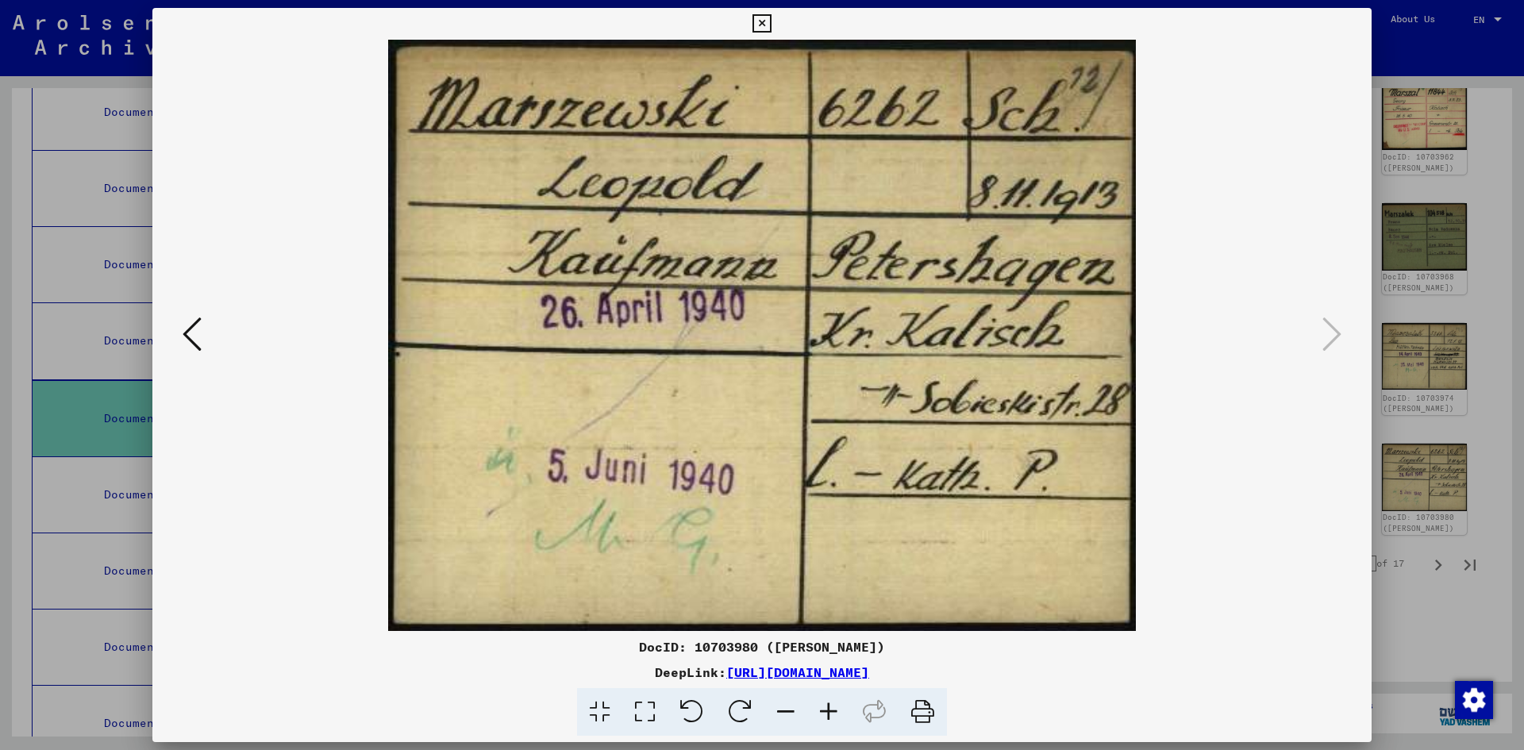
click at [185, 331] on icon at bounding box center [192, 334] width 19 height 38
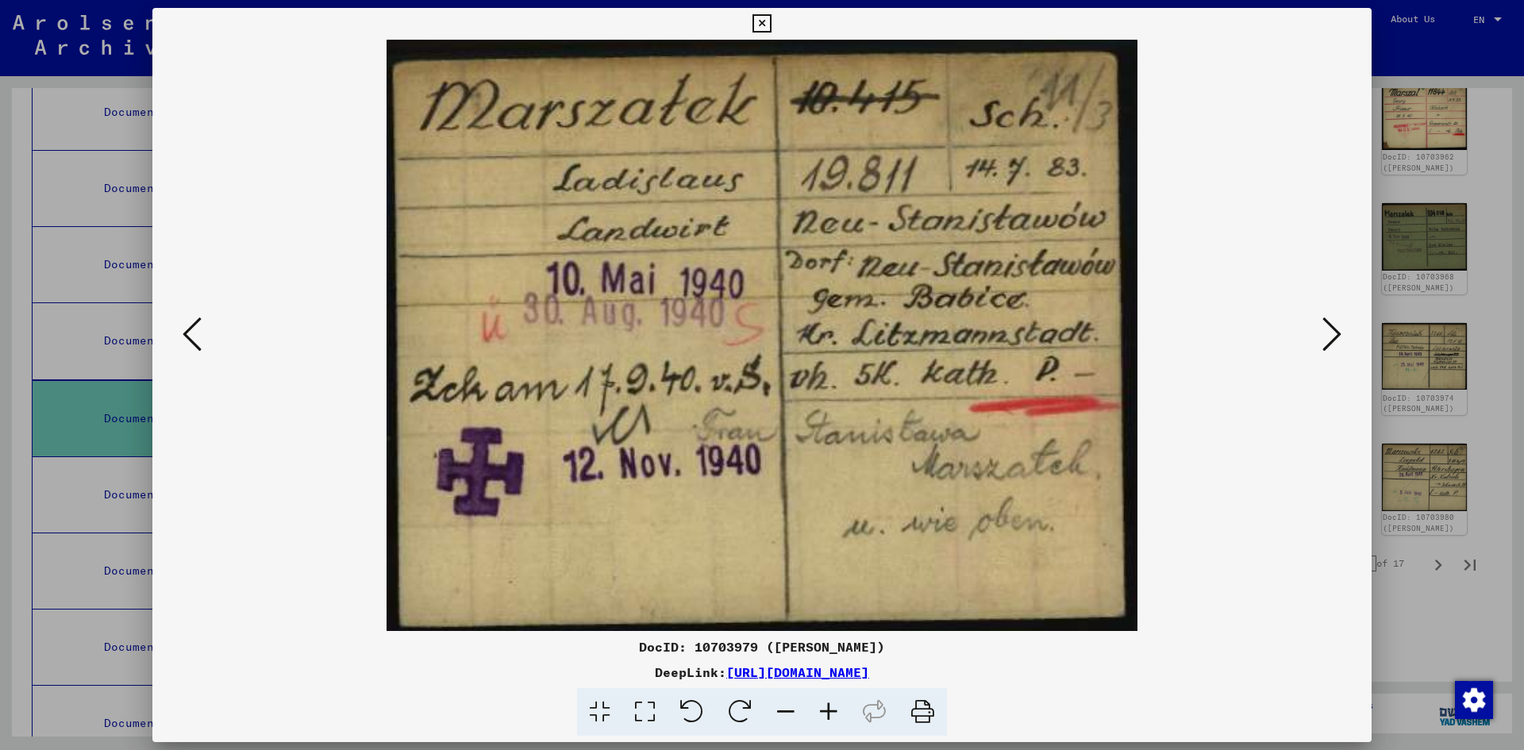
click at [185, 331] on icon at bounding box center [192, 334] width 19 height 38
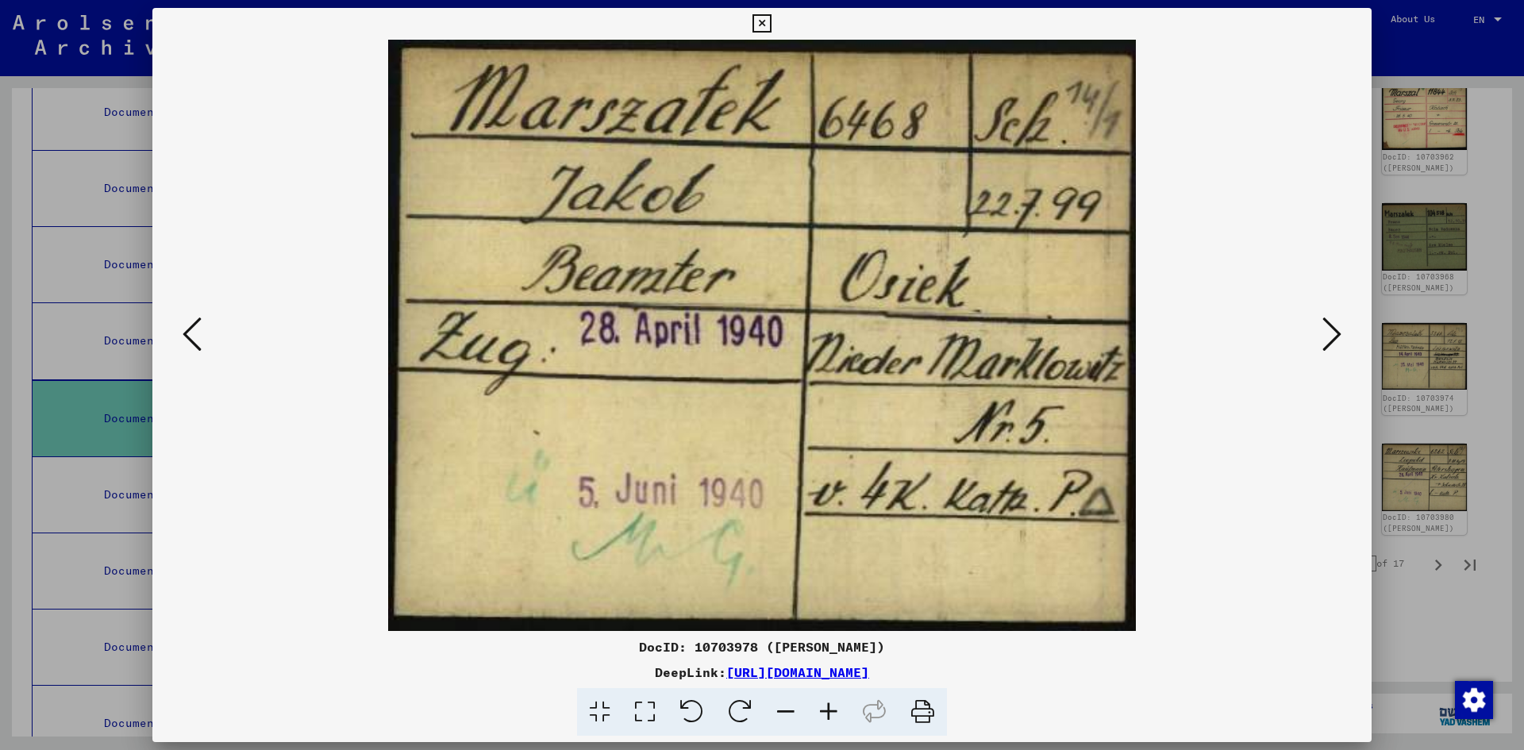
click at [185, 331] on icon at bounding box center [192, 334] width 19 height 38
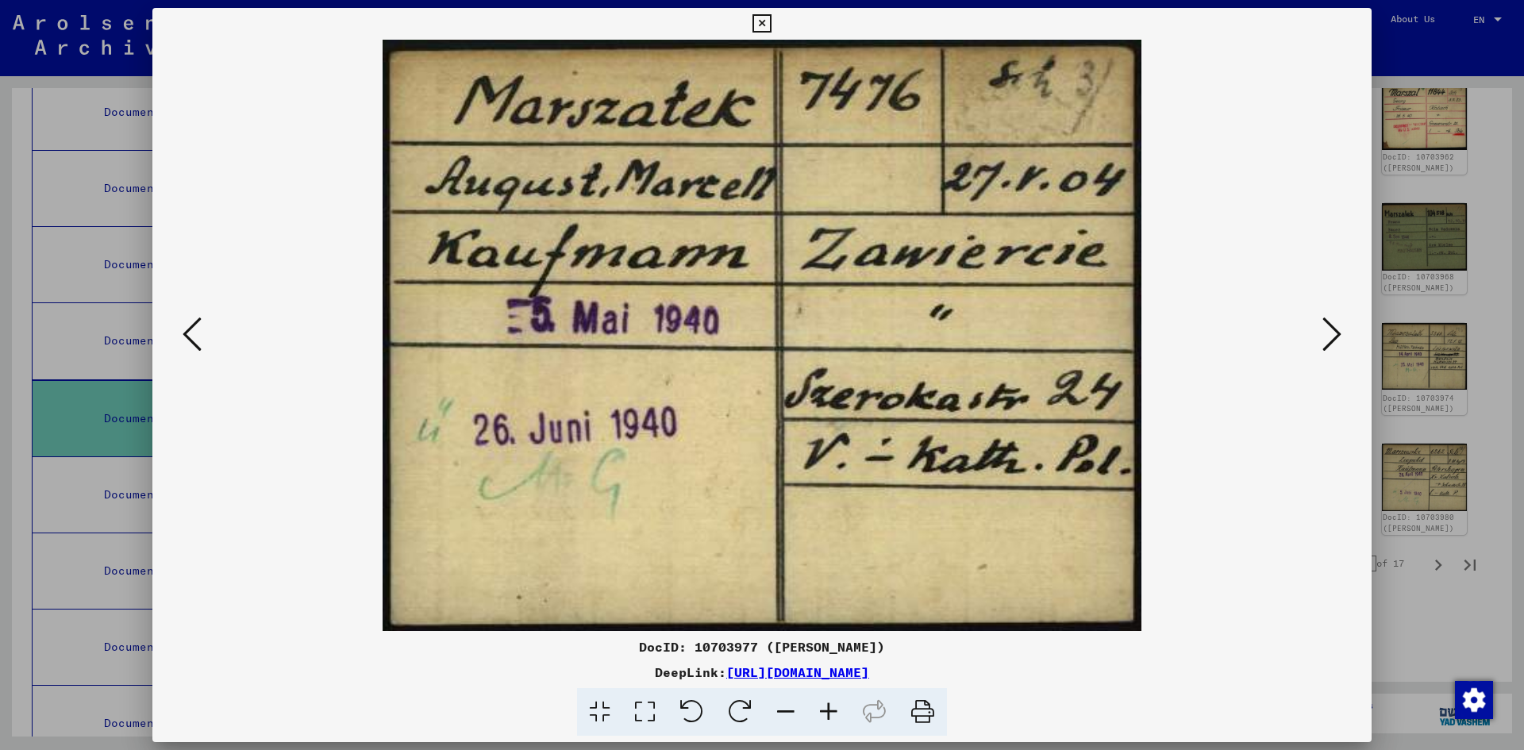
click at [185, 331] on icon at bounding box center [192, 334] width 19 height 38
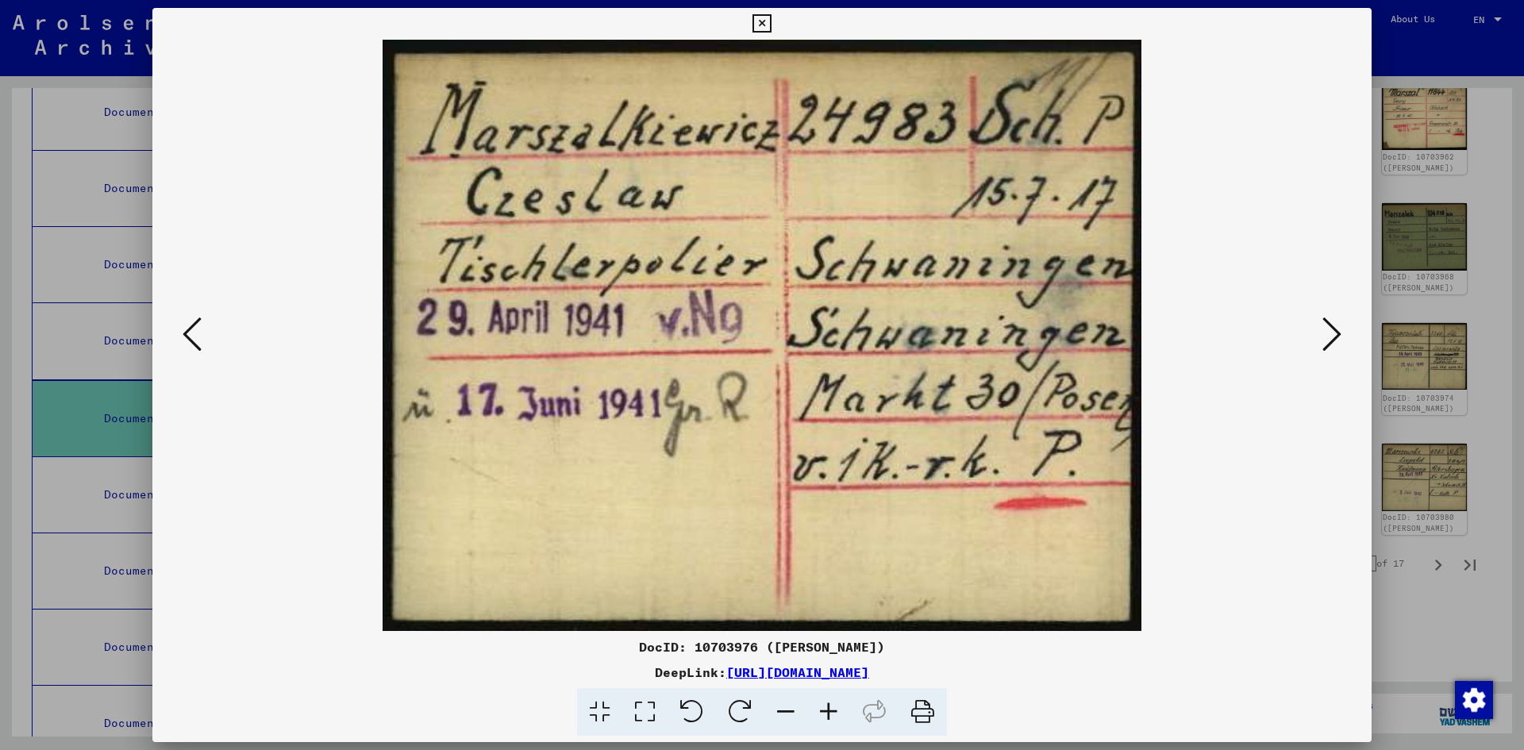
click at [768, 13] on button at bounding box center [762, 24] width 28 height 32
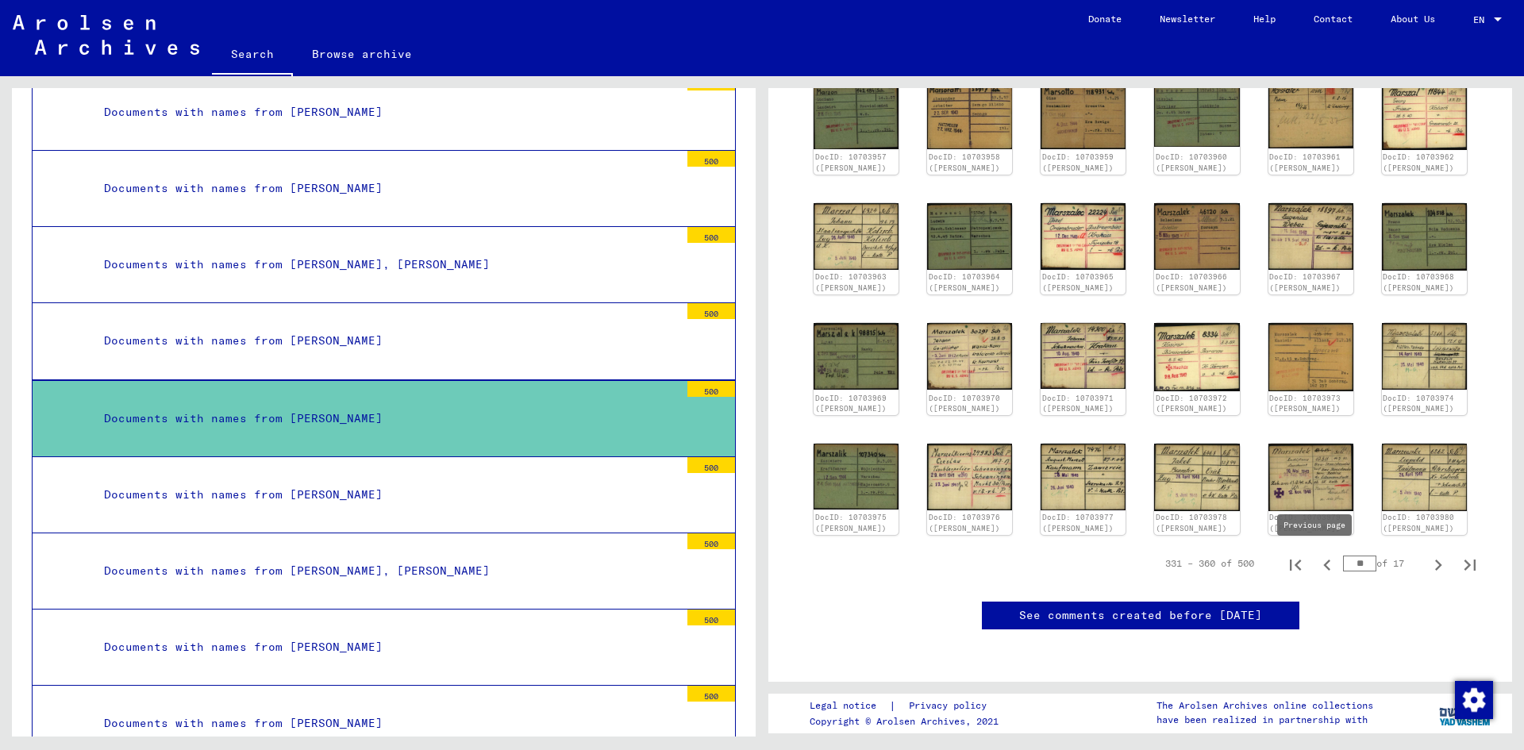
click at [1316, 561] on icon "Previous page" at bounding box center [1327, 565] width 22 height 22
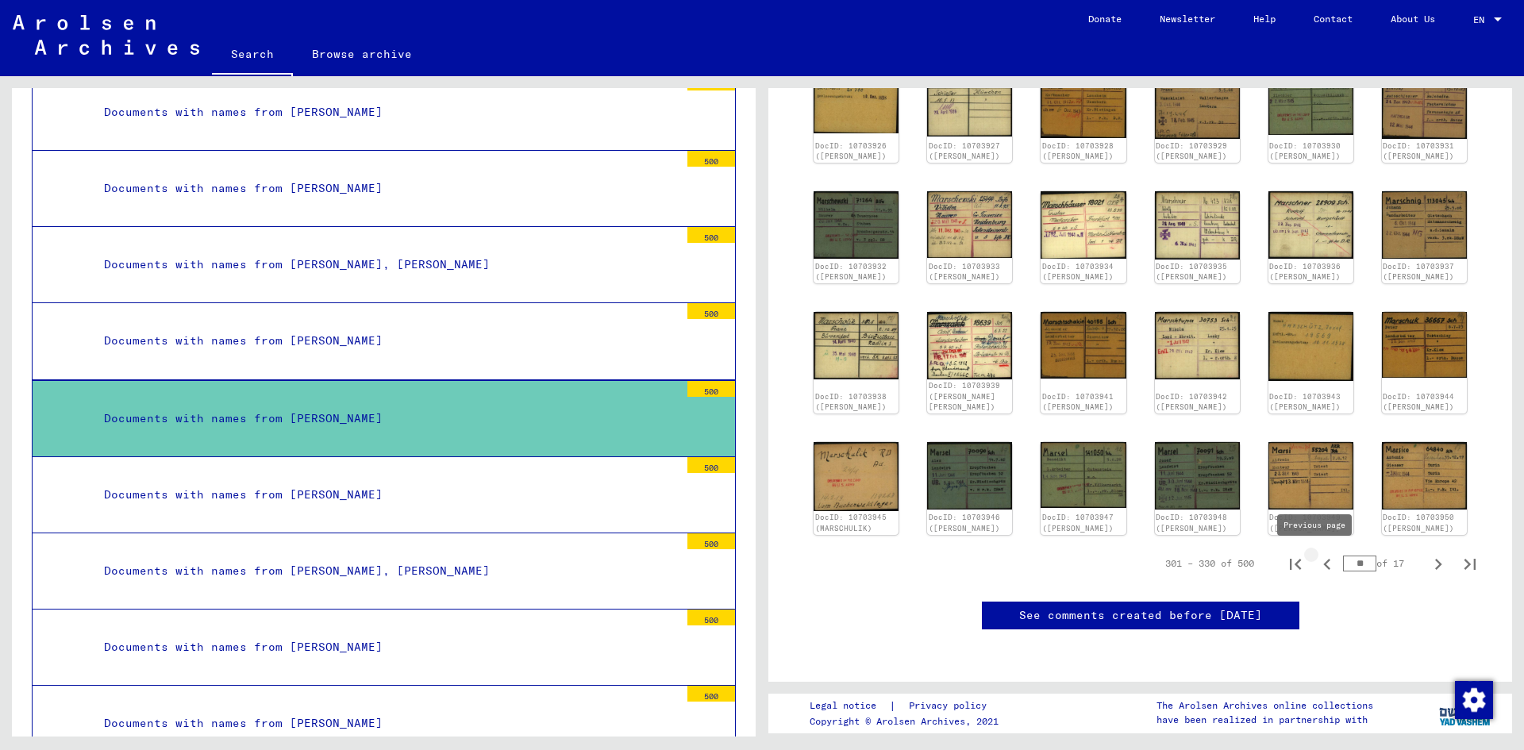
type input "**"
click at [832, 189] on img at bounding box center [856, 224] width 90 height 71
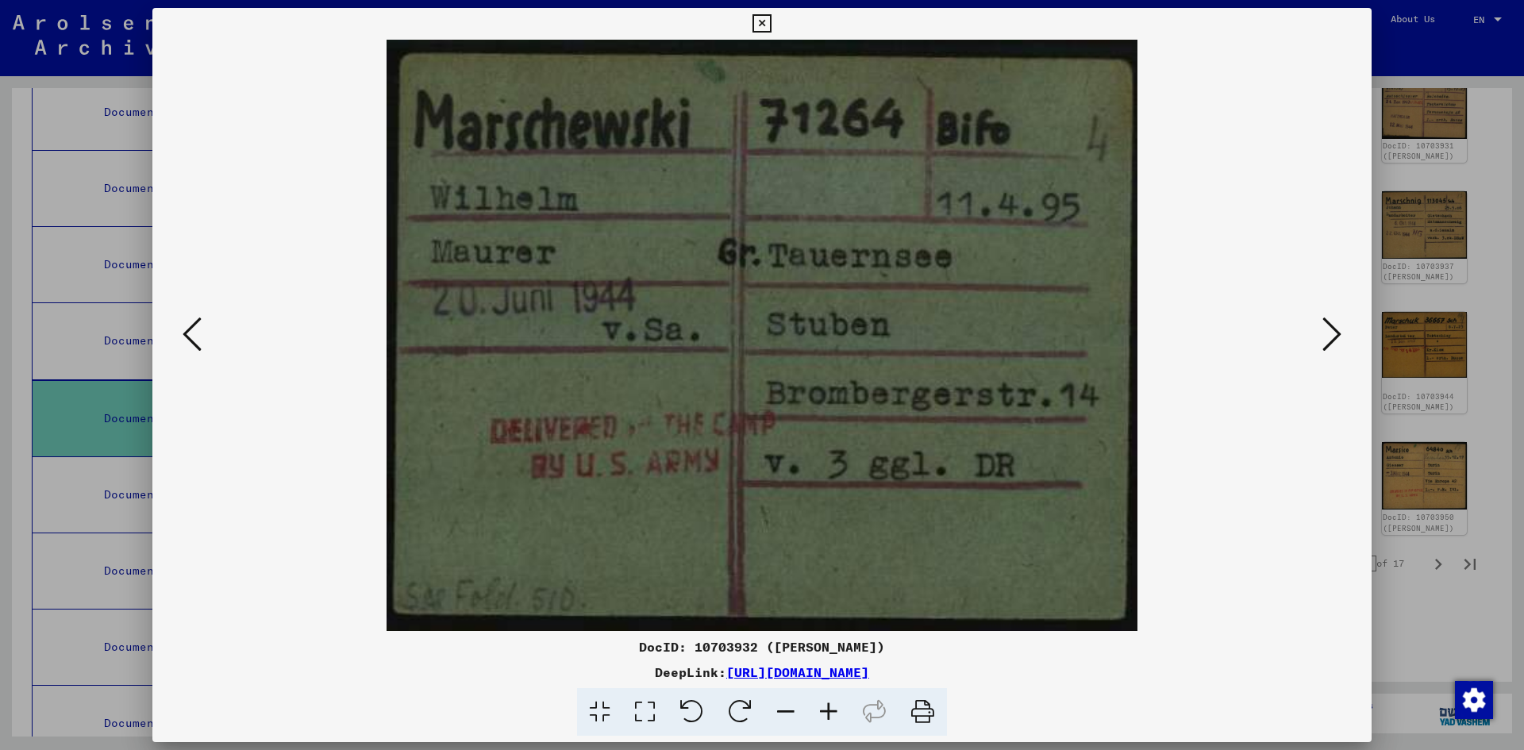
click at [1330, 326] on icon at bounding box center [1331, 334] width 19 height 38
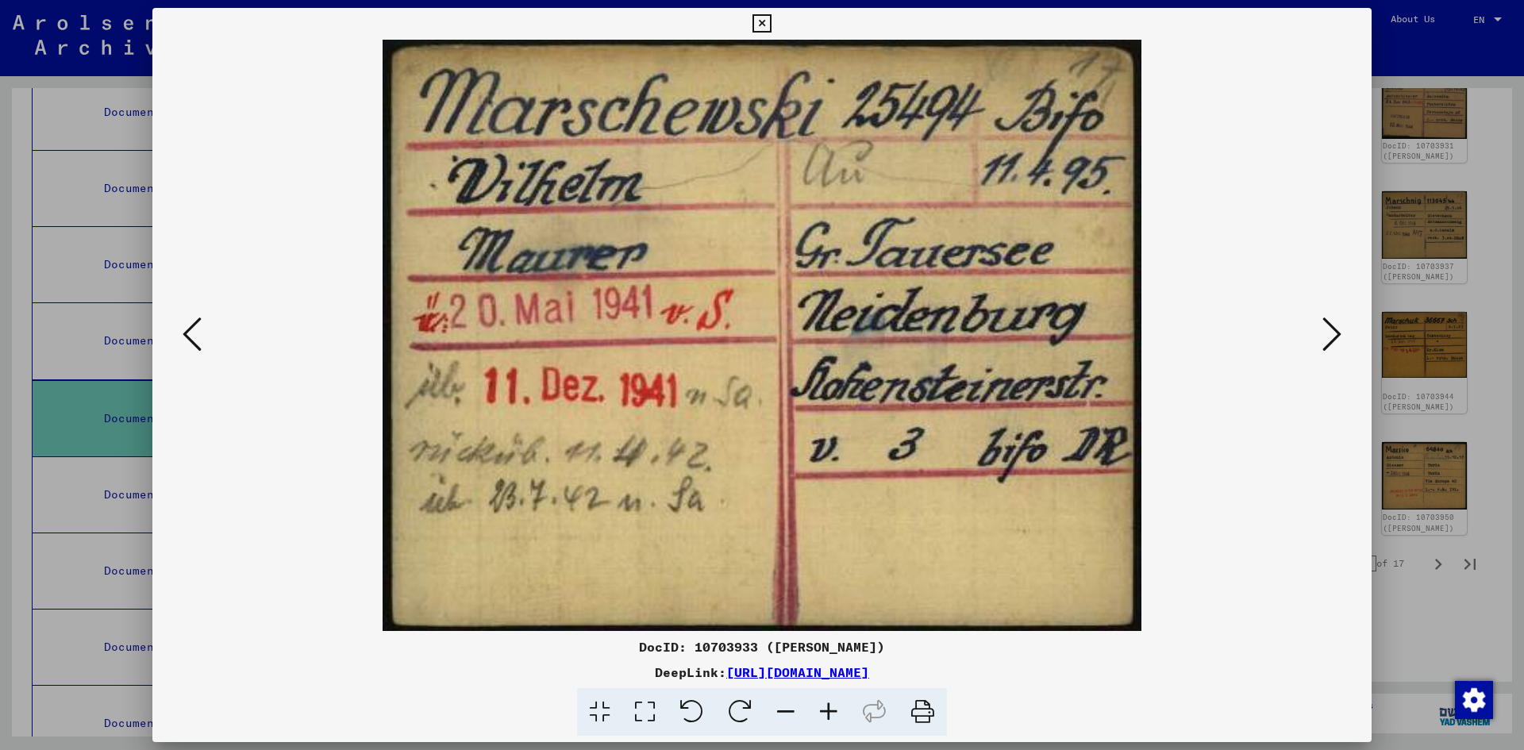
click at [1330, 325] on icon at bounding box center [1331, 334] width 19 height 38
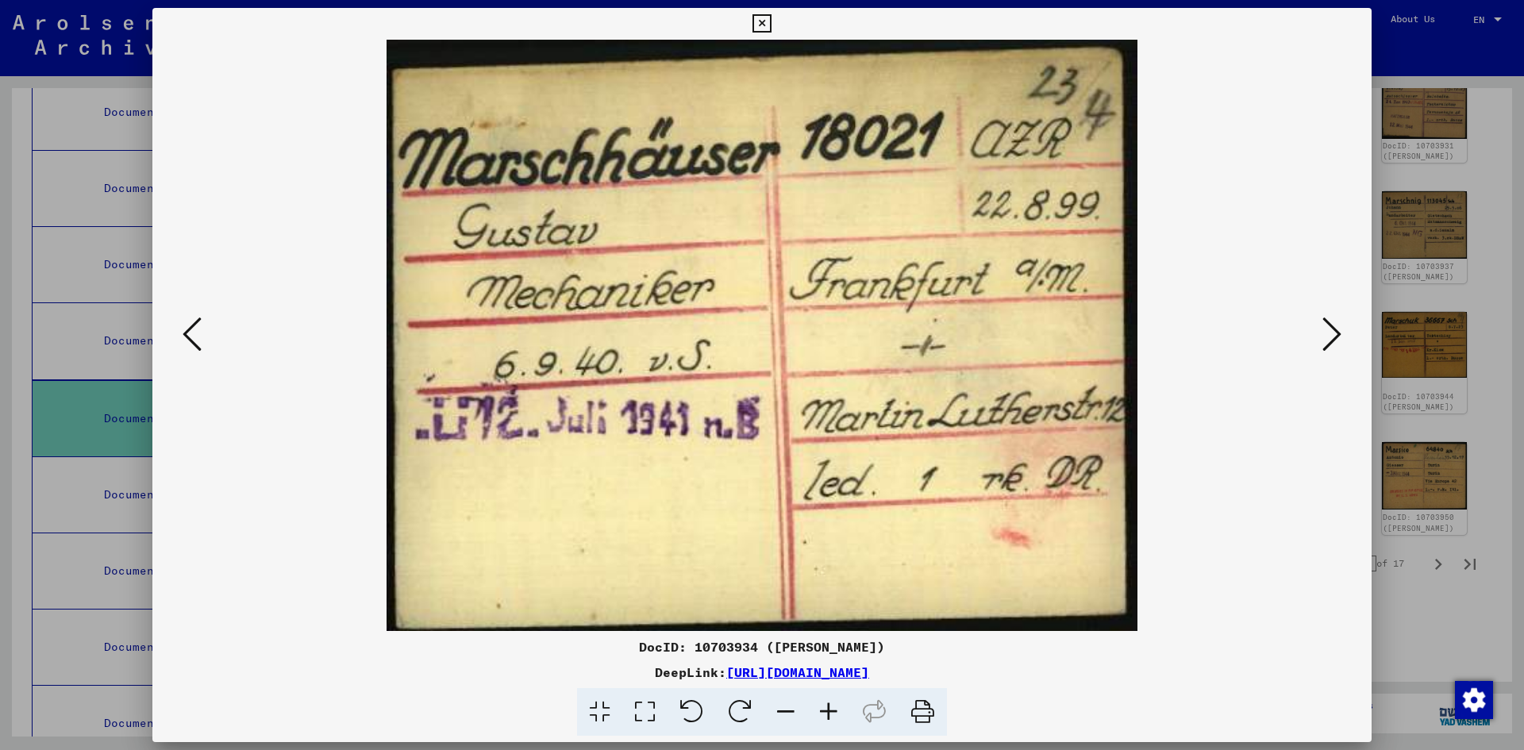
click at [1331, 325] on icon at bounding box center [1331, 334] width 19 height 38
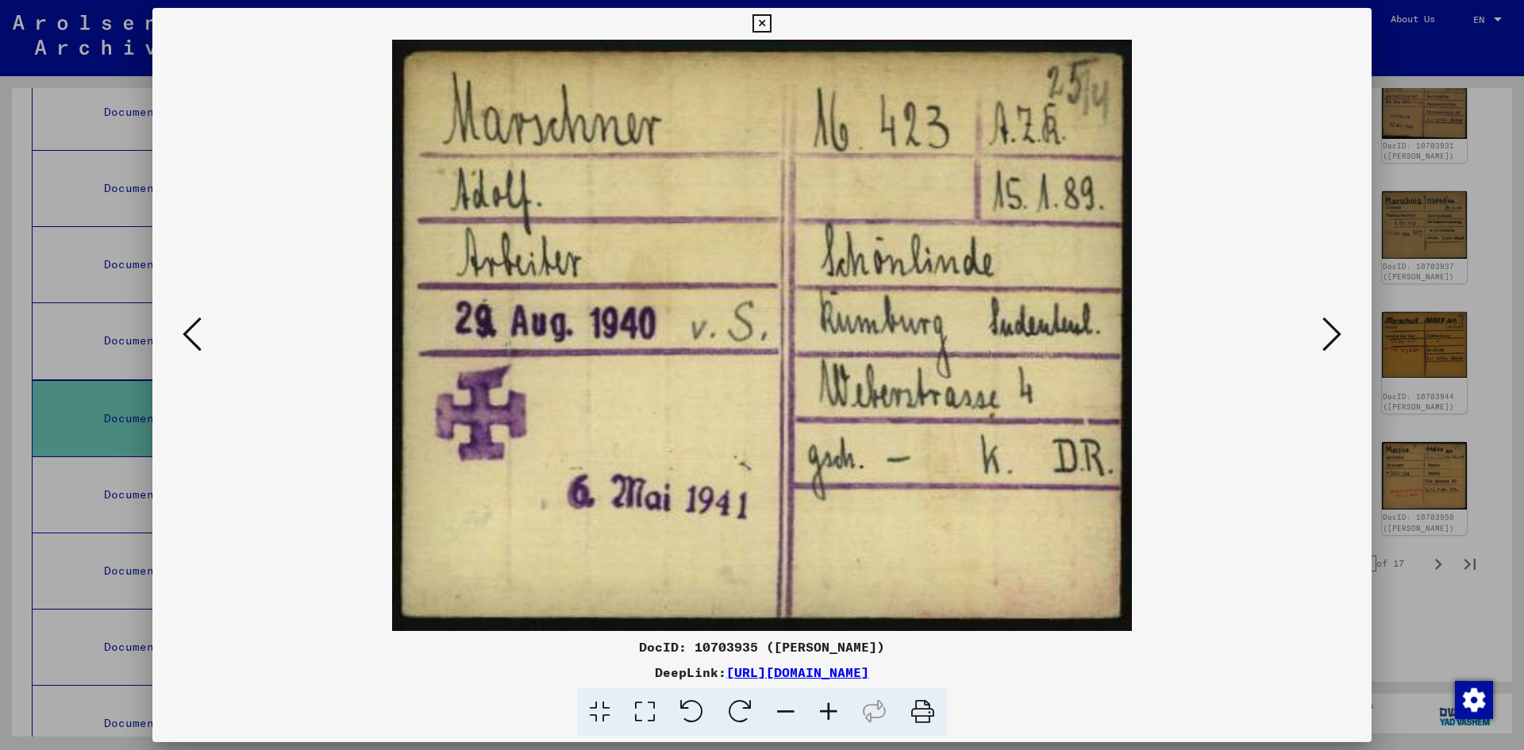
click at [1332, 326] on icon at bounding box center [1331, 334] width 19 height 38
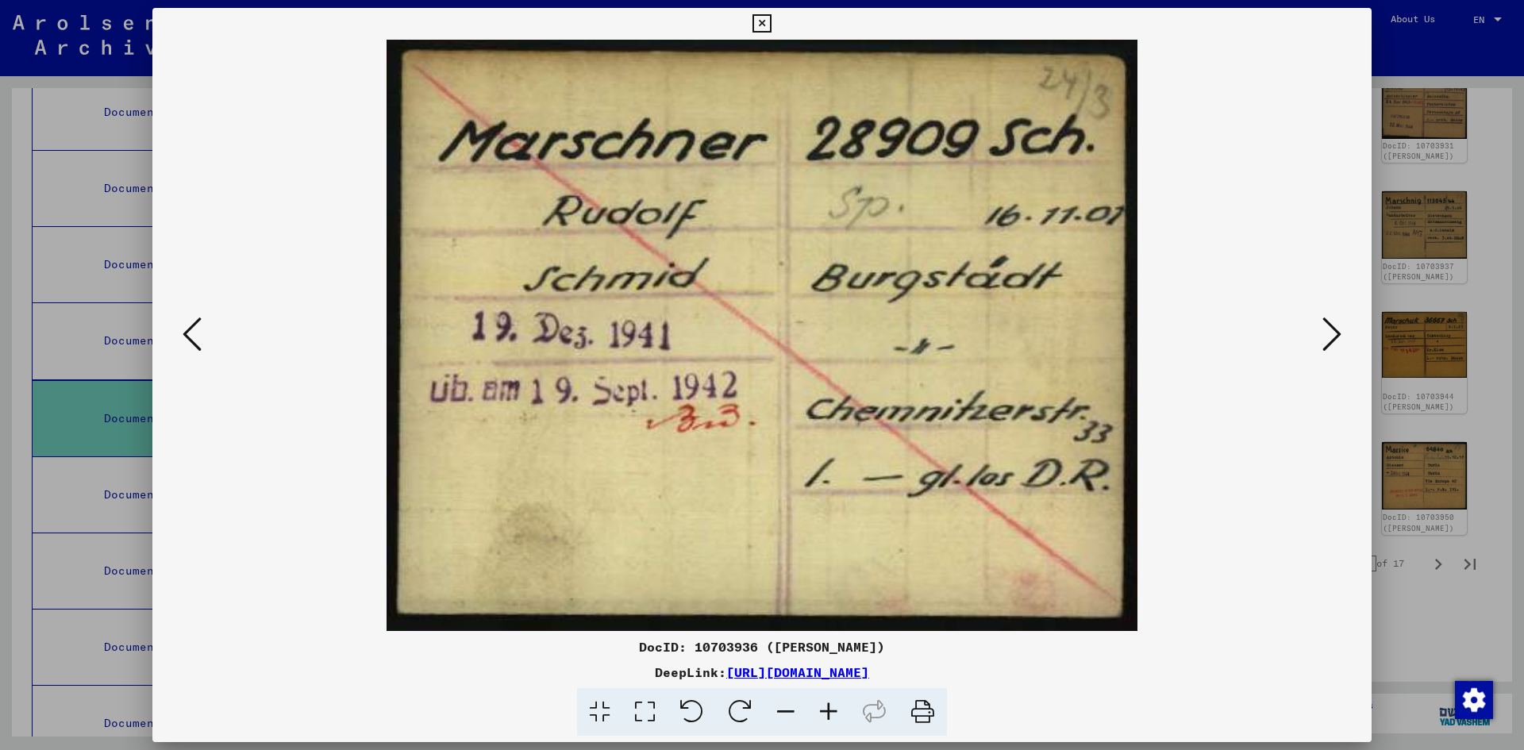
click at [1332, 326] on icon at bounding box center [1331, 334] width 19 height 38
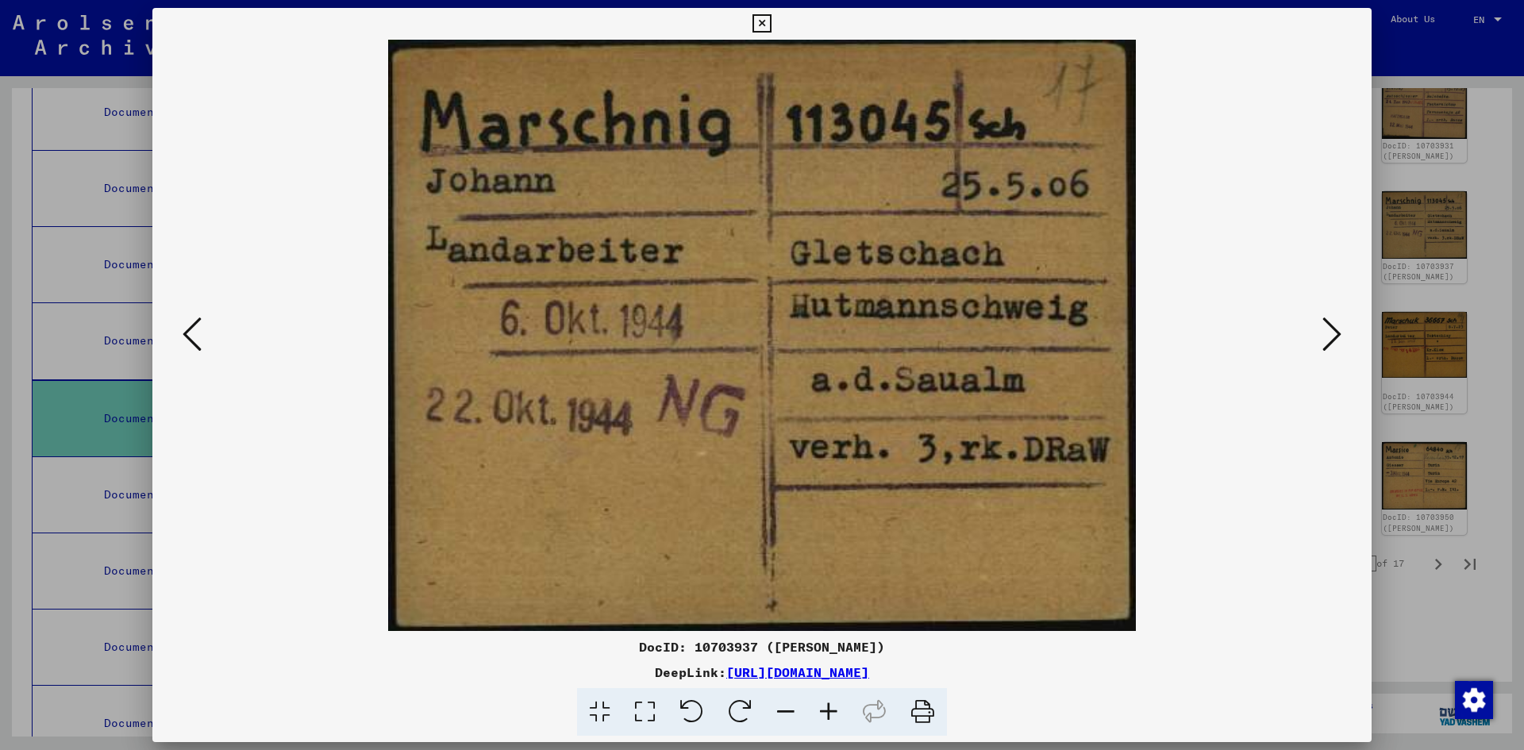
click at [1332, 326] on icon at bounding box center [1331, 334] width 19 height 38
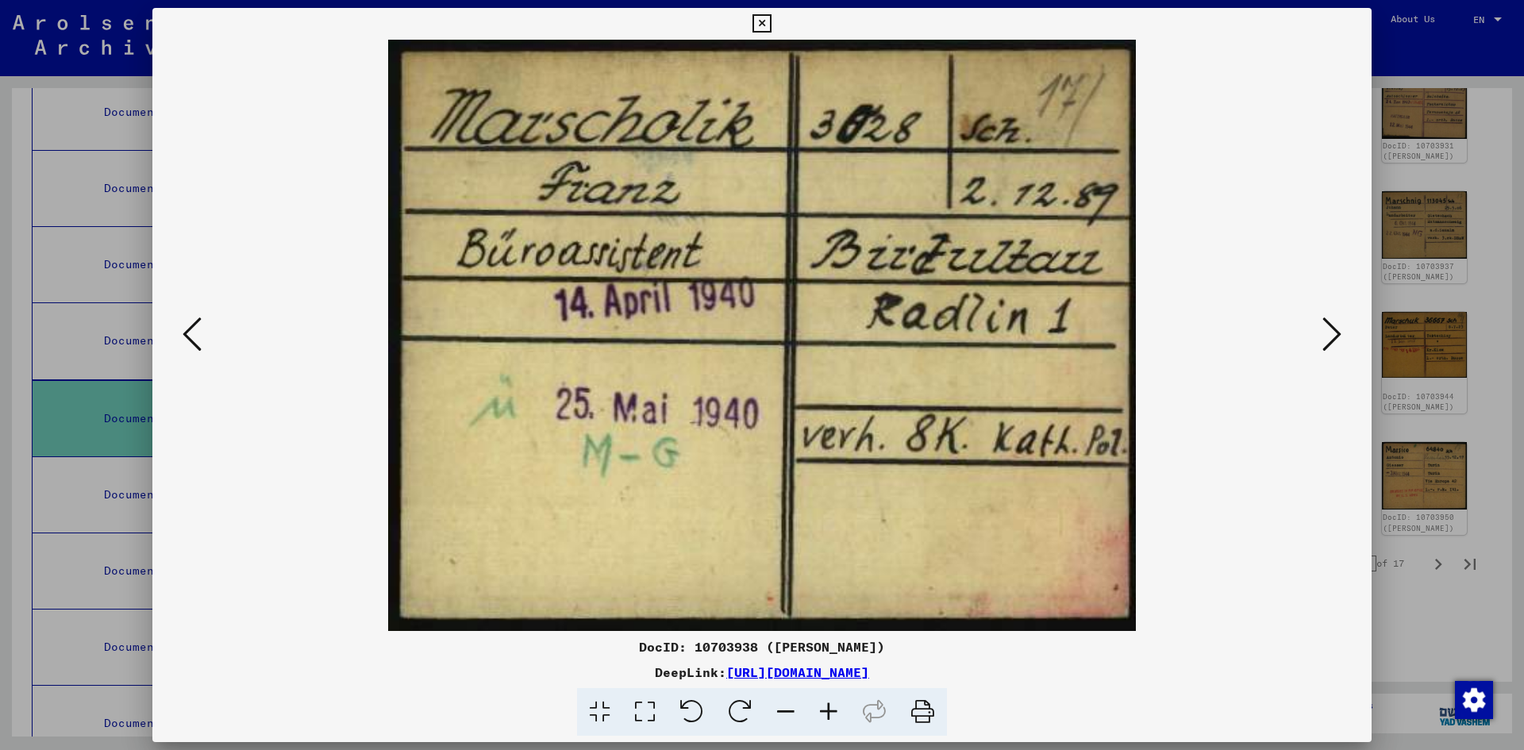
click at [1332, 326] on icon at bounding box center [1331, 334] width 19 height 38
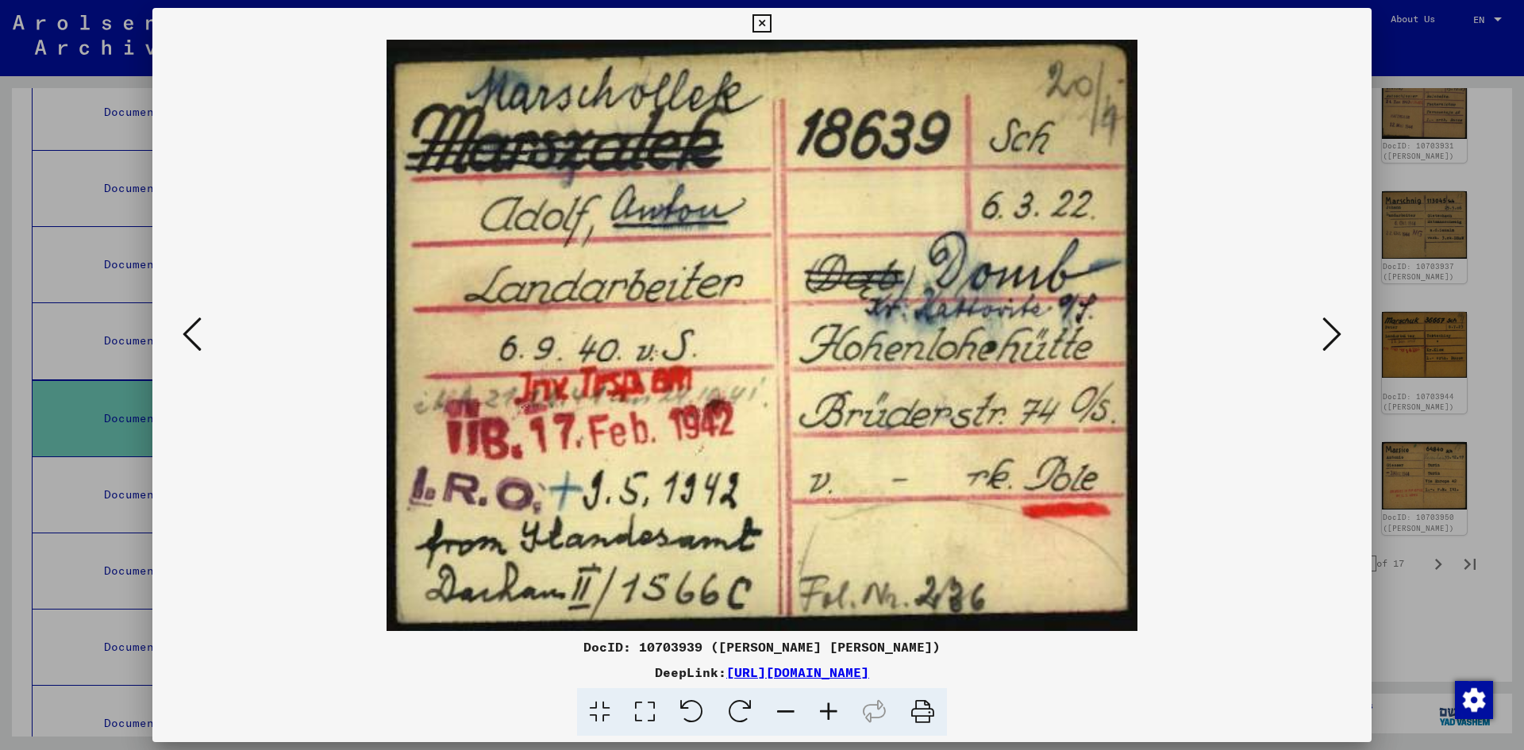
click at [1332, 326] on icon at bounding box center [1331, 334] width 19 height 38
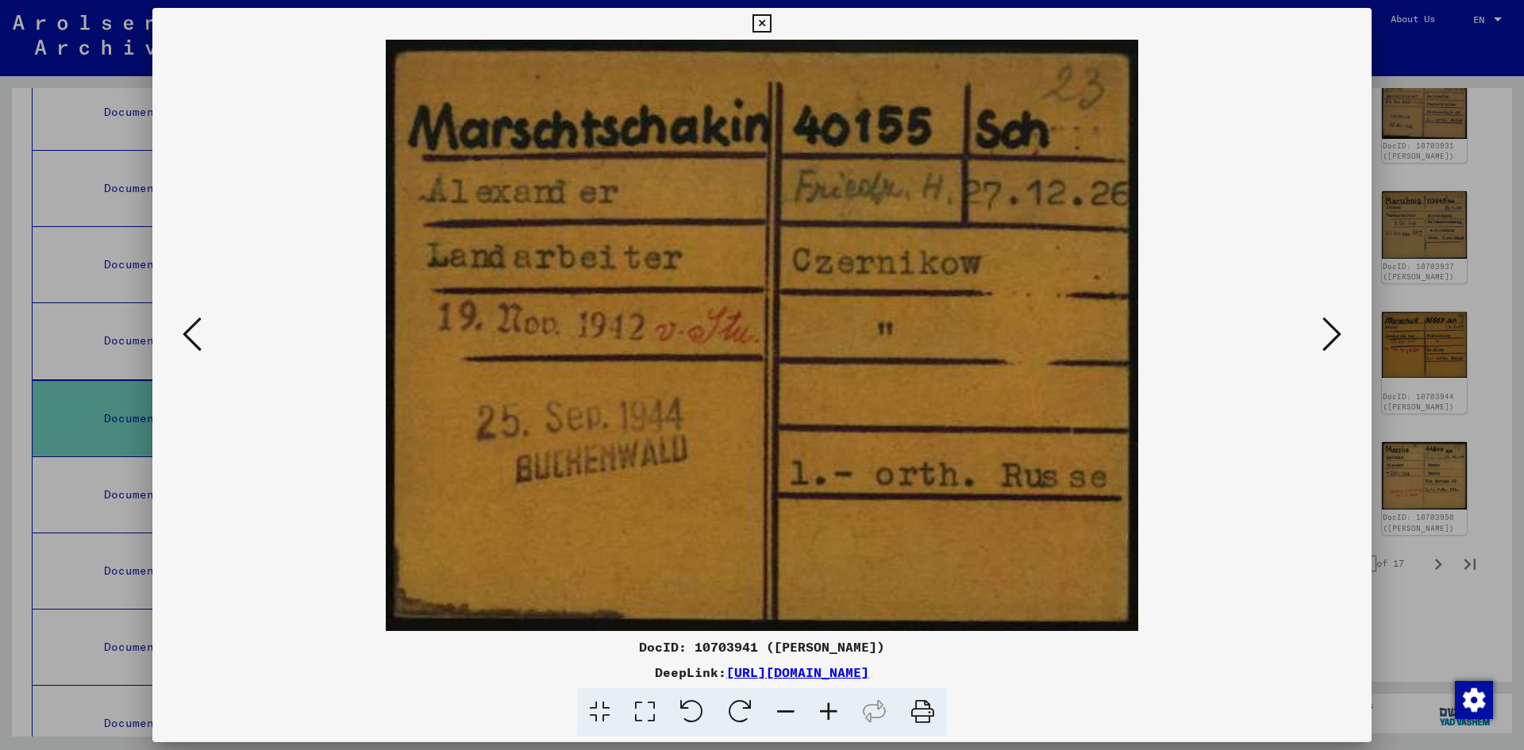
click at [1332, 326] on icon at bounding box center [1331, 334] width 19 height 38
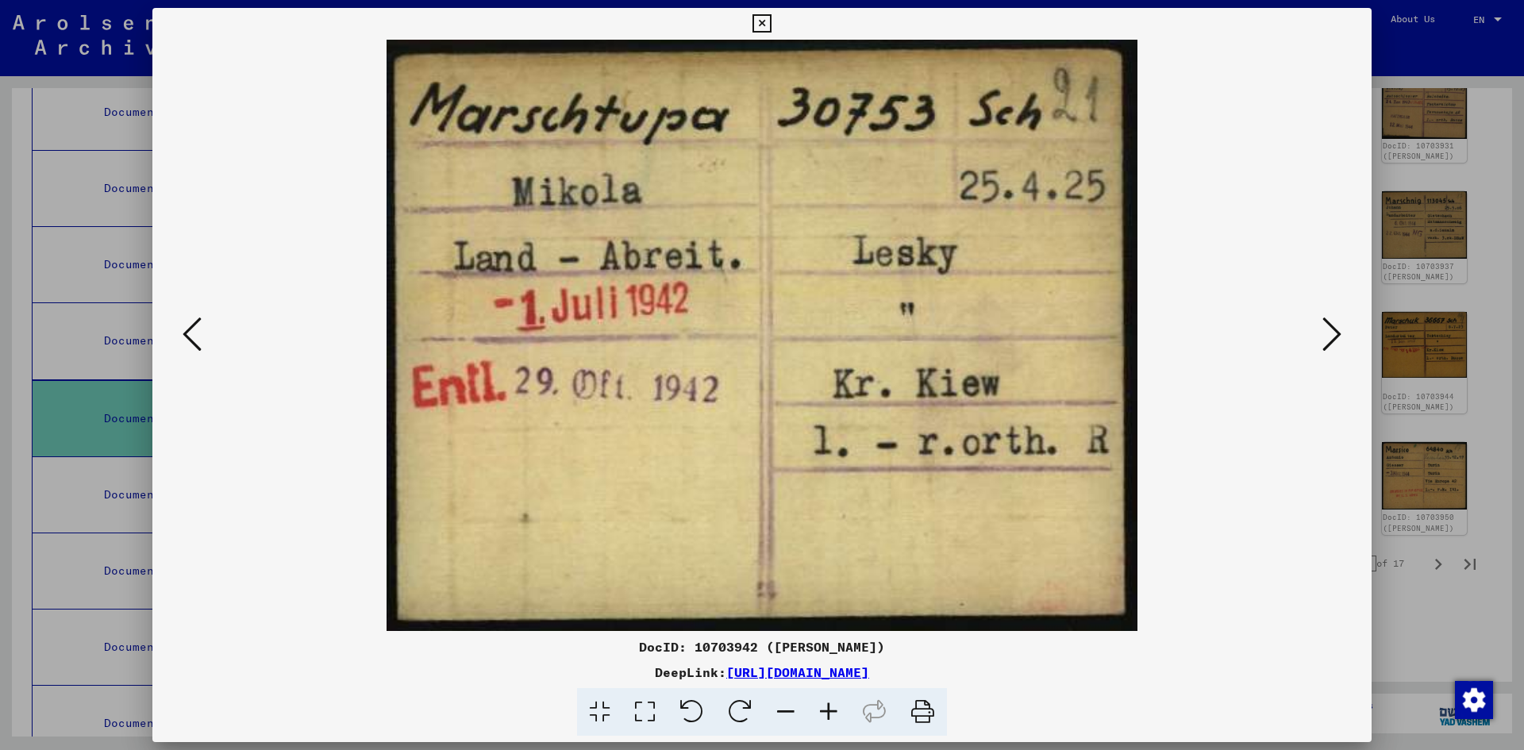
click at [1332, 326] on icon at bounding box center [1331, 334] width 19 height 38
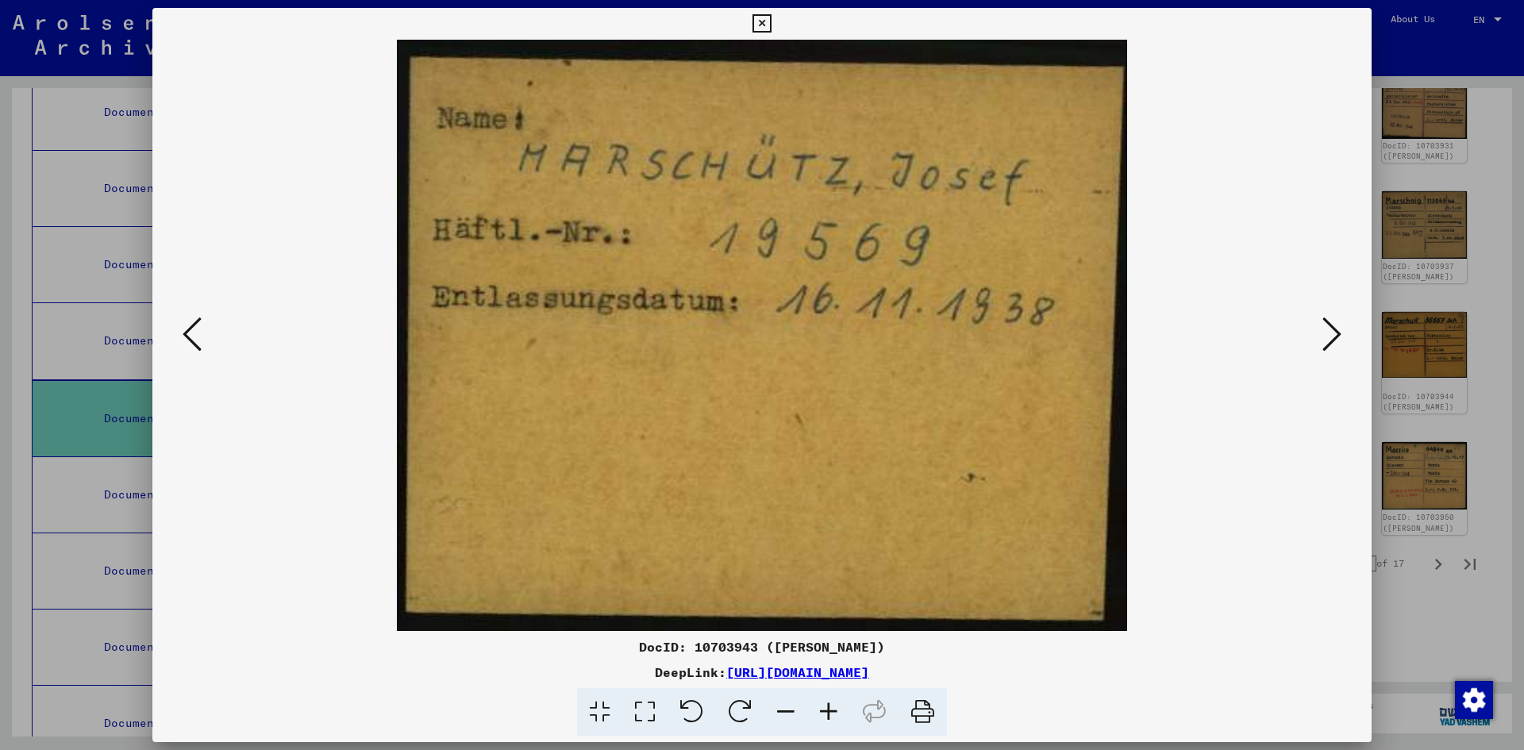
click at [1332, 326] on icon at bounding box center [1331, 334] width 19 height 38
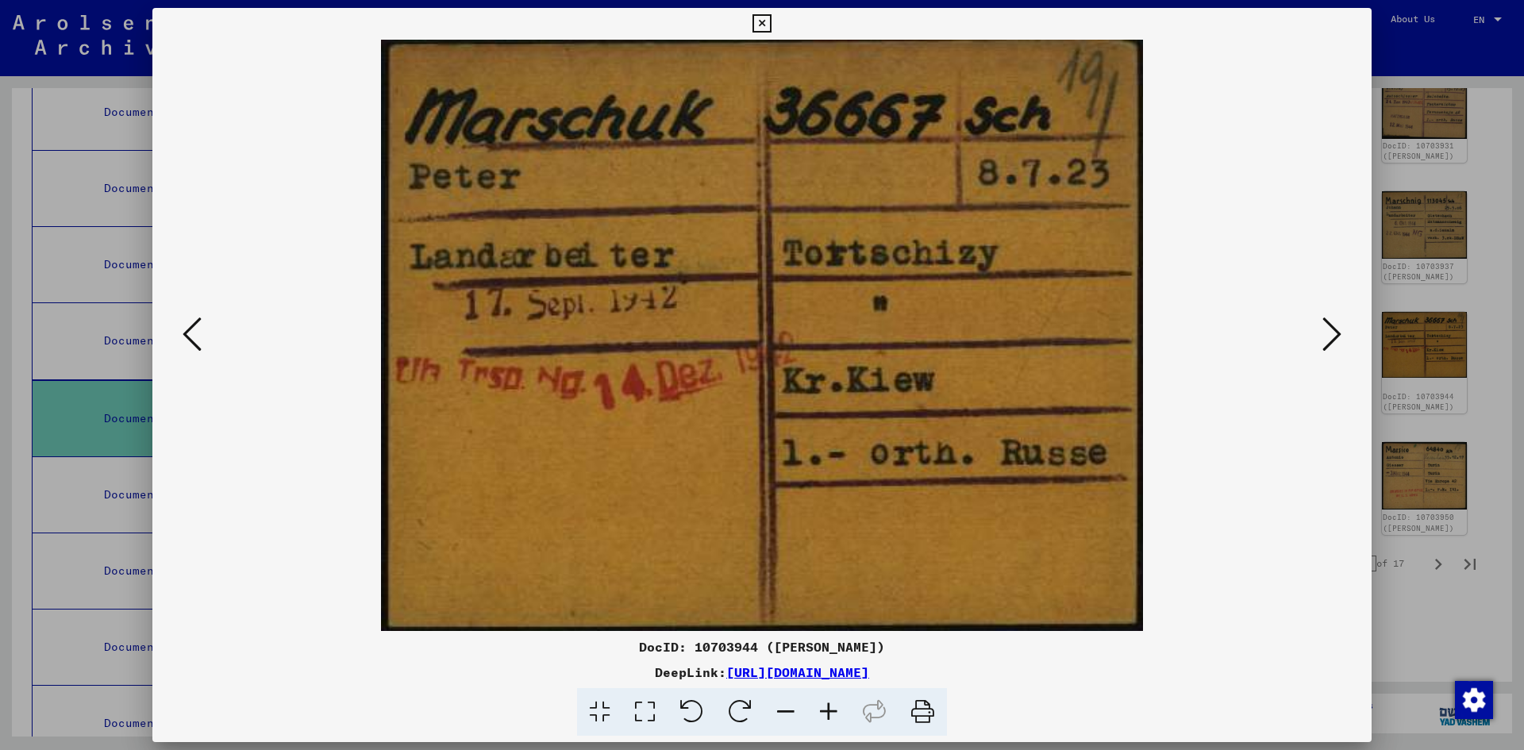
click at [1332, 326] on icon at bounding box center [1331, 334] width 19 height 38
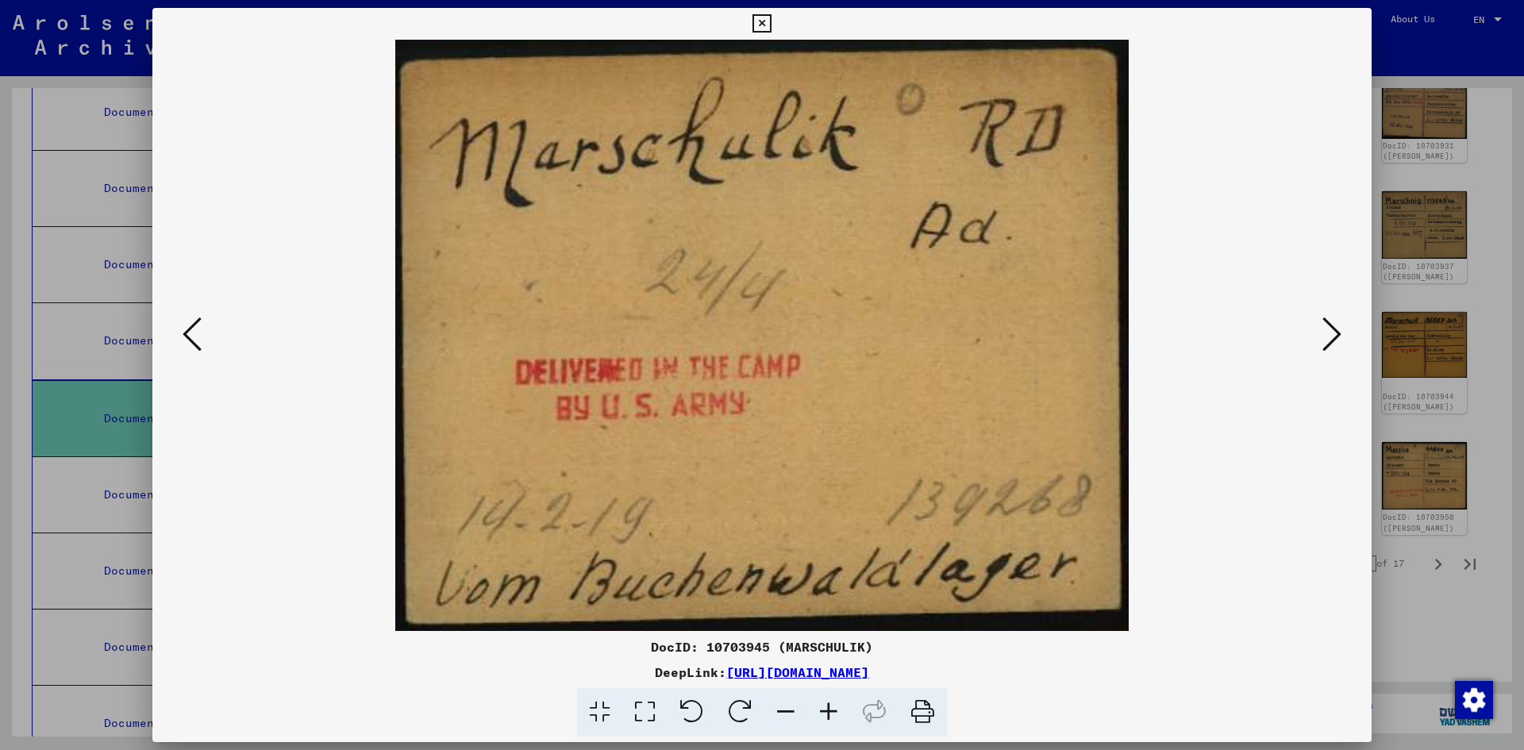
click at [1332, 326] on icon at bounding box center [1331, 334] width 19 height 38
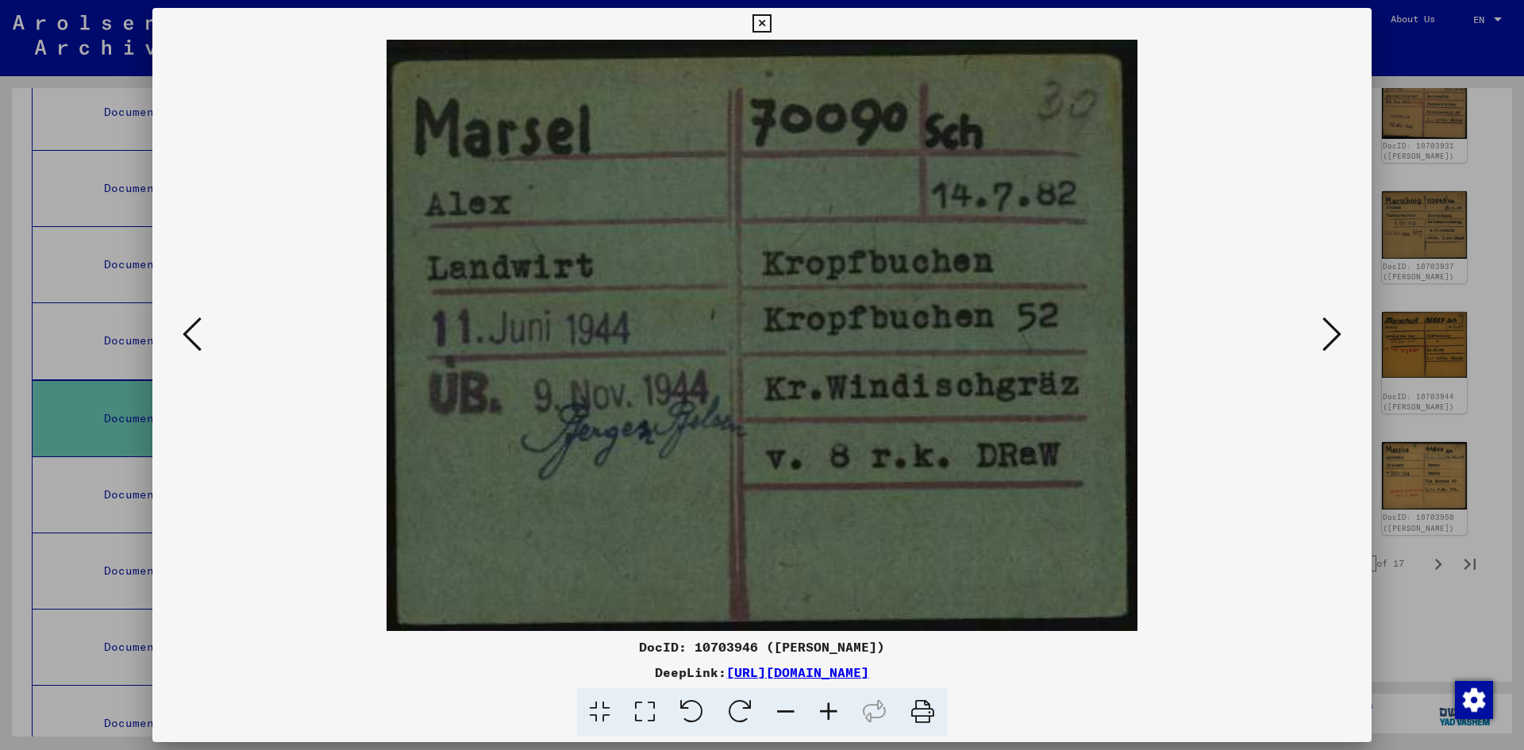
click at [1332, 326] on icon at bounding box center [1331, 334] width 19 height 38
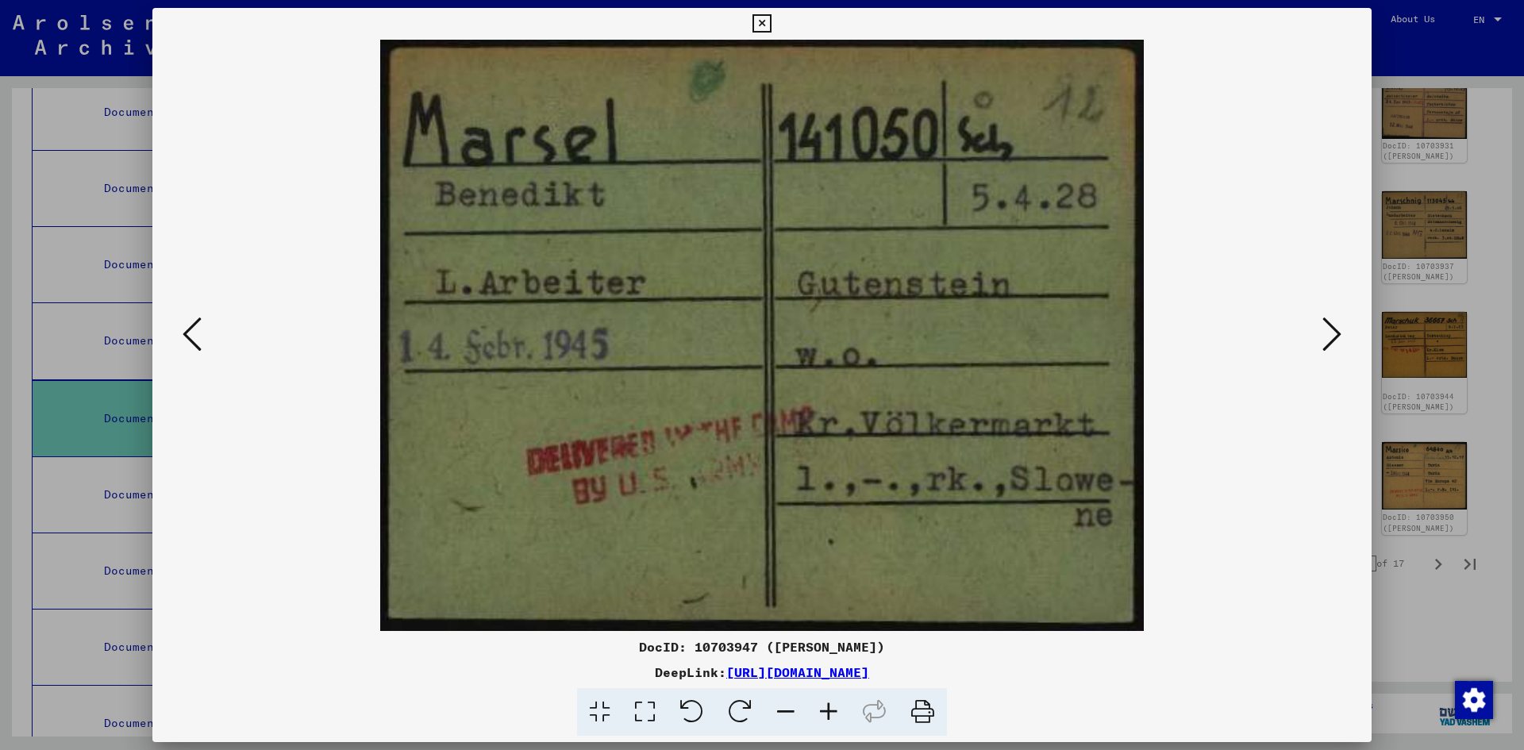
click at [1332, 326] on icon at bounding box center [1331, 334] width 19 height 38
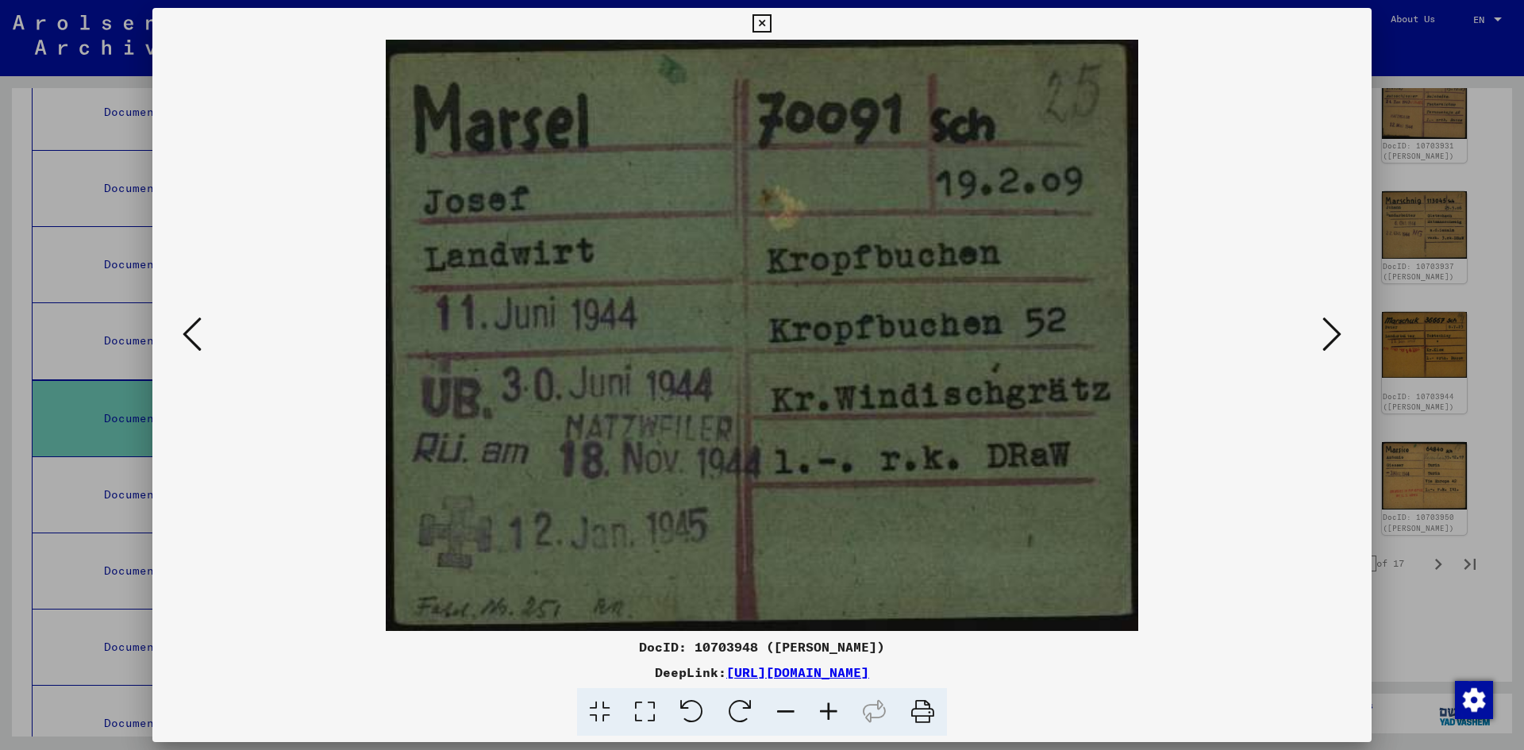
click at [1332, 326] on icon at bounding box center [1331, 334] width 19 height 38
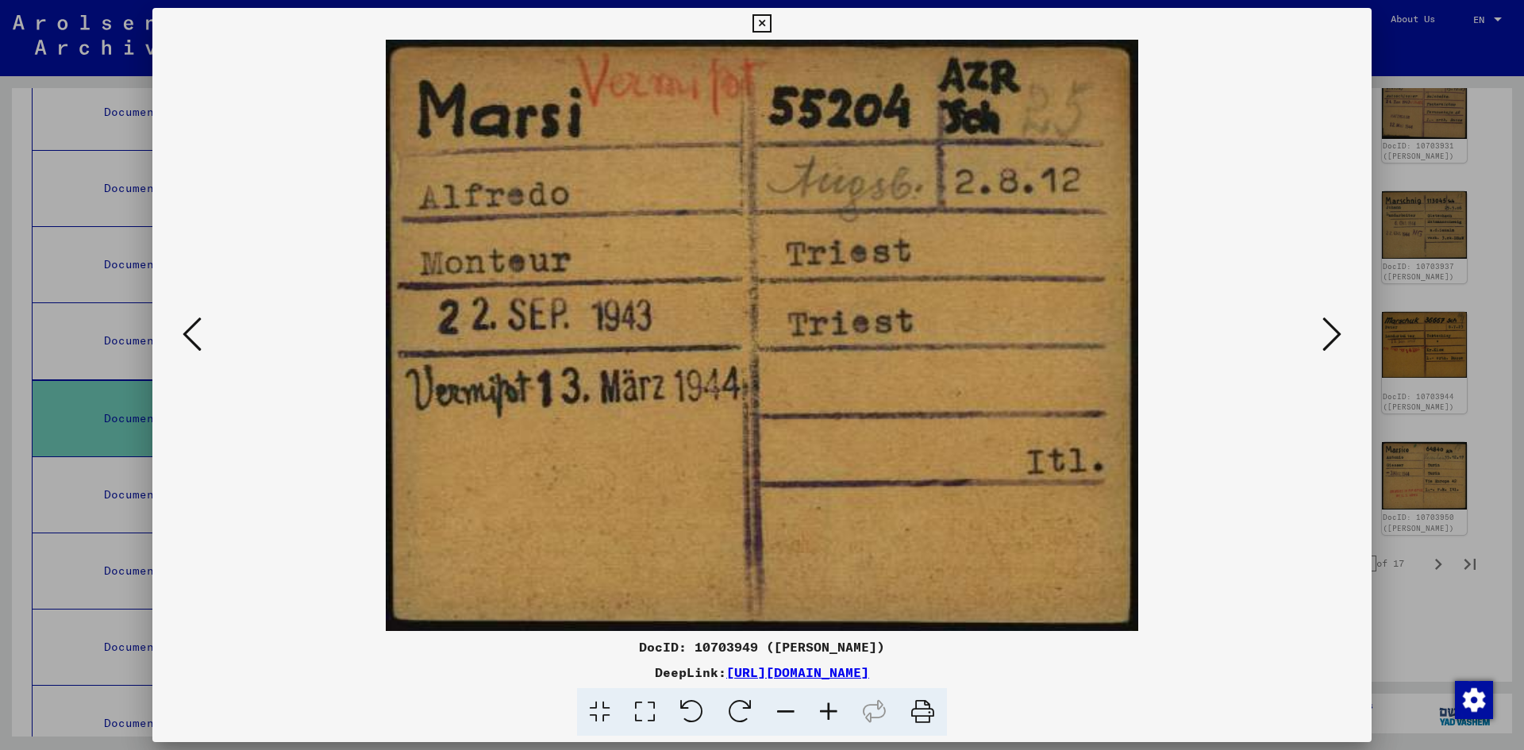
click at [1332, 326] on icon at bounding box center [1331, 334] width 19 height 38
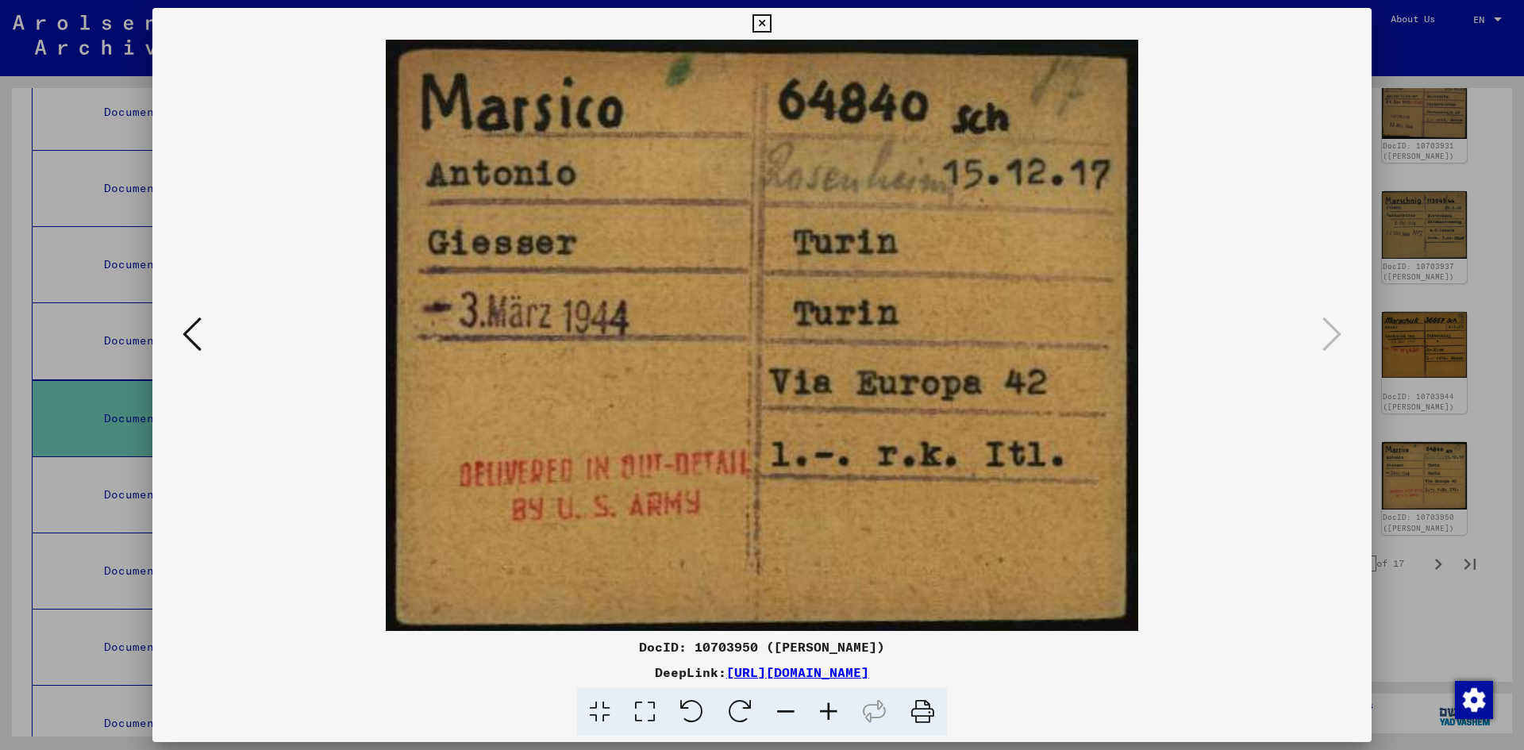
click at [765, 21] on icon at bounding box center [761, 23] width 18 height 19
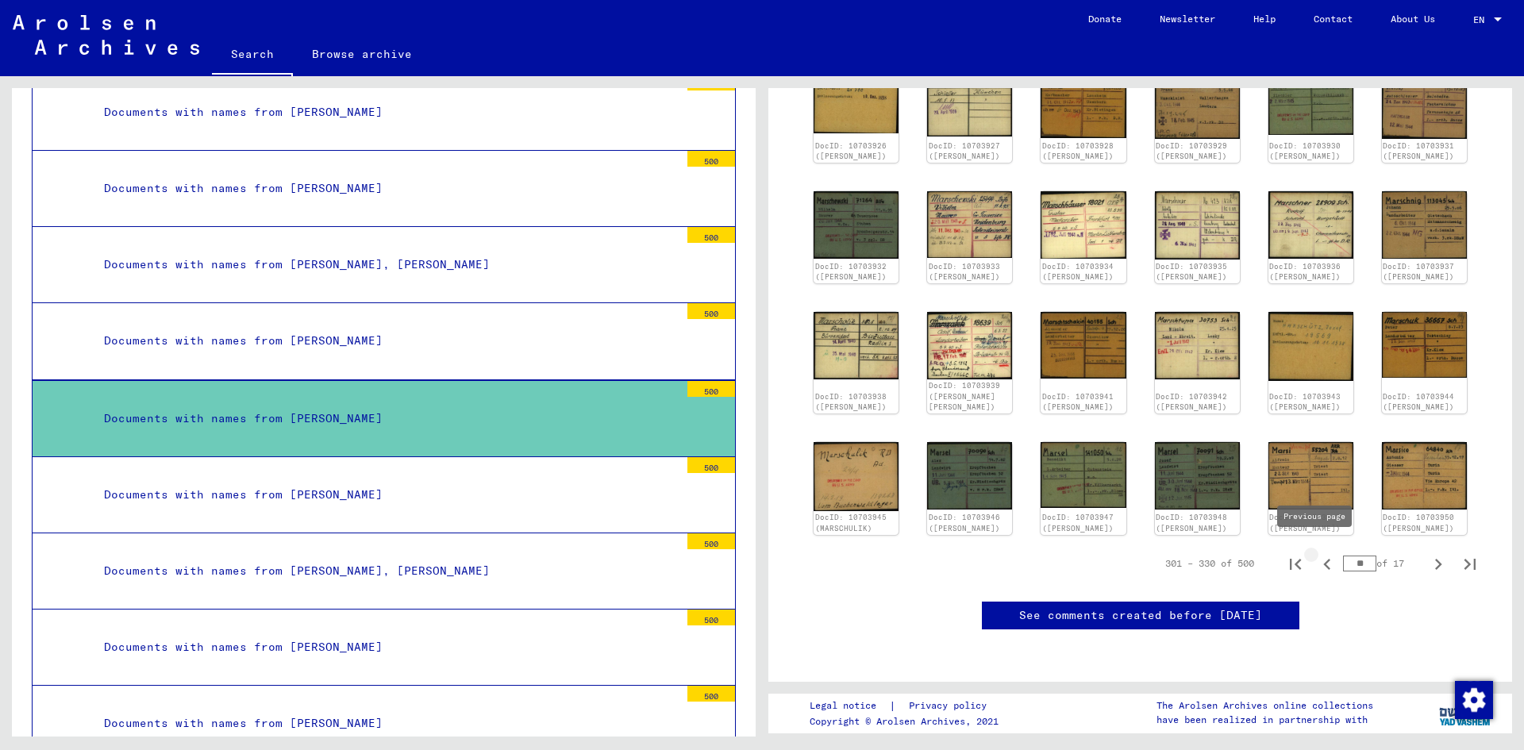
click at [1323, 559] on icon "Previous page" at bounding box center [1326, 564] width 7 height 11
type input "**"
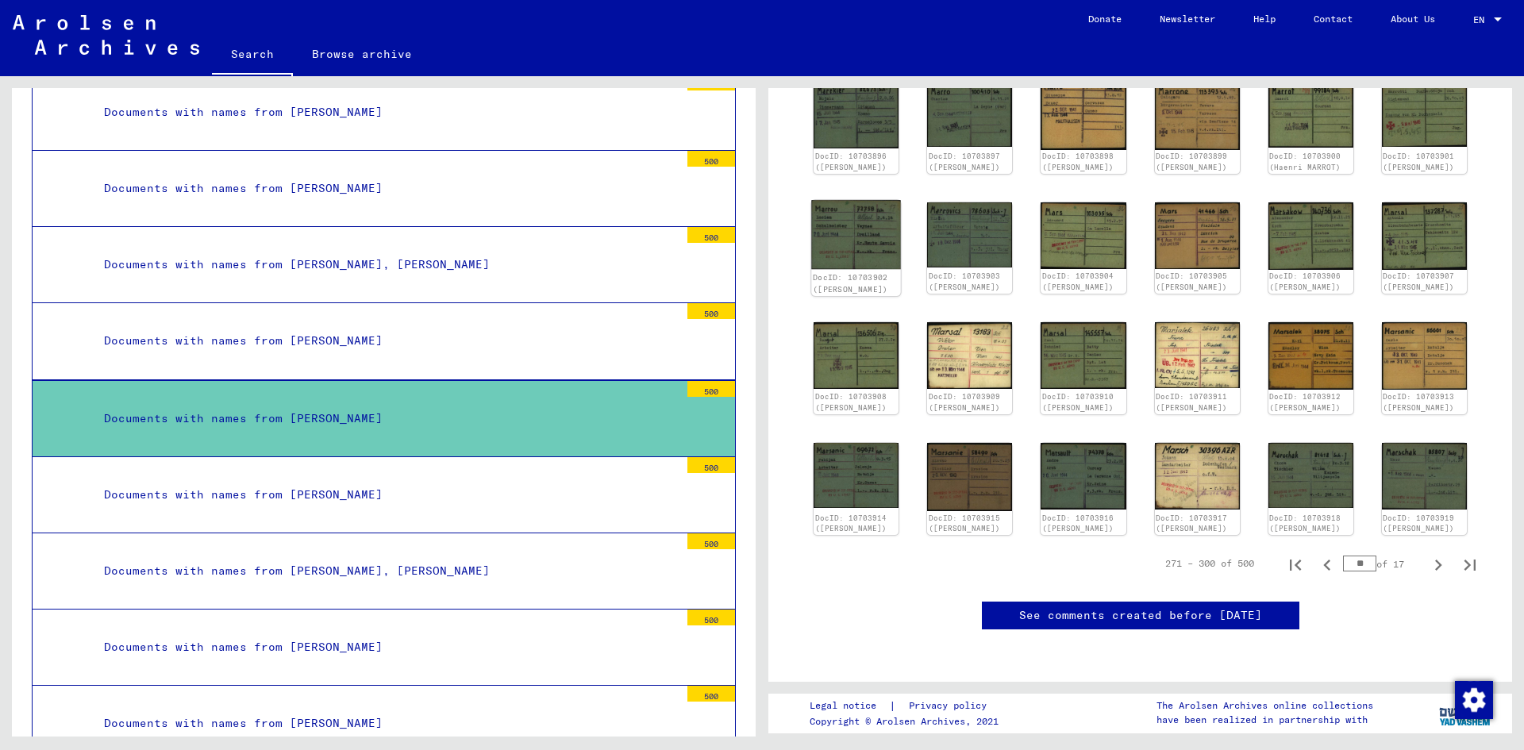
click at [870, 200] on img at bounding box center [856, 234] width 90 height 69
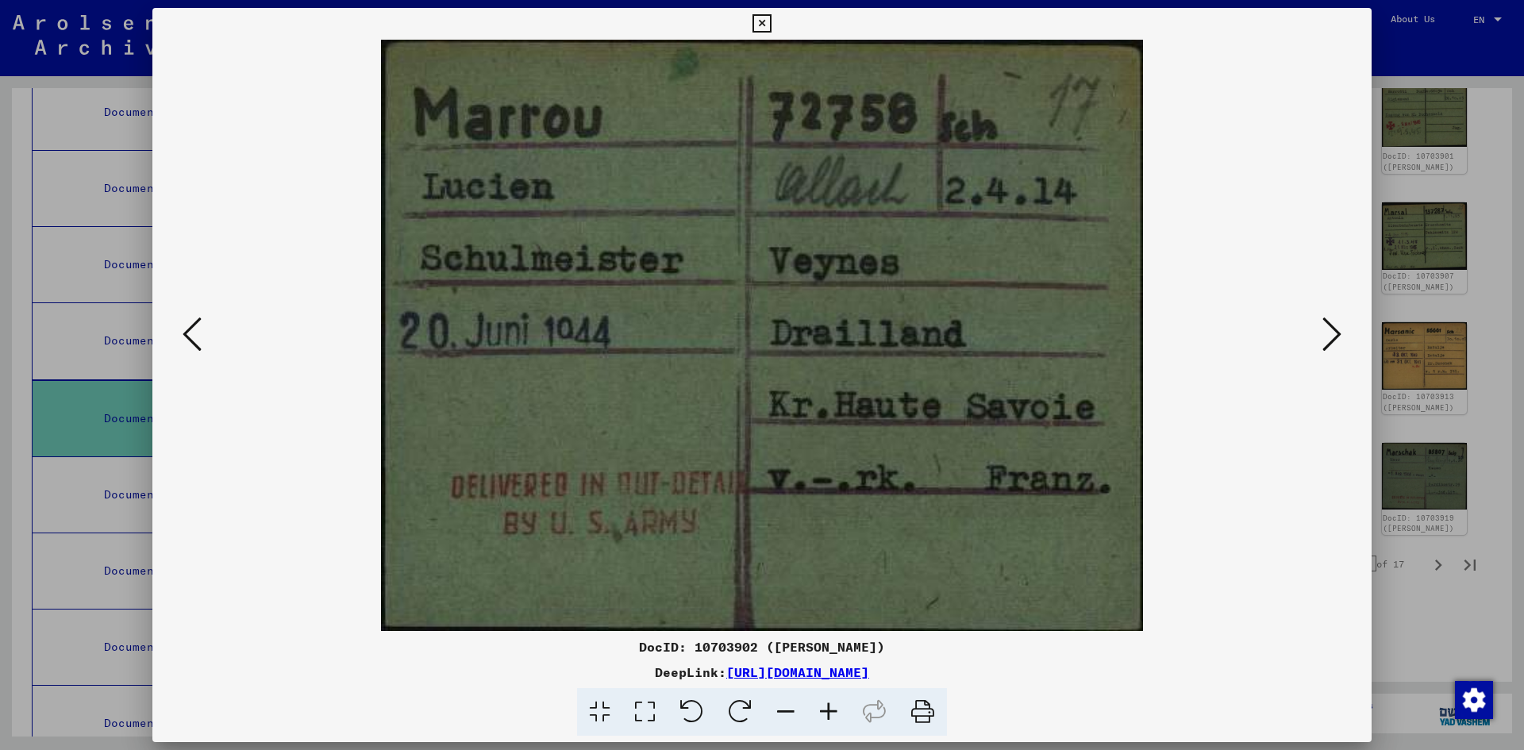
click at [1332, 332] on icon at bounding box center [1331, 334] width 19 height 38
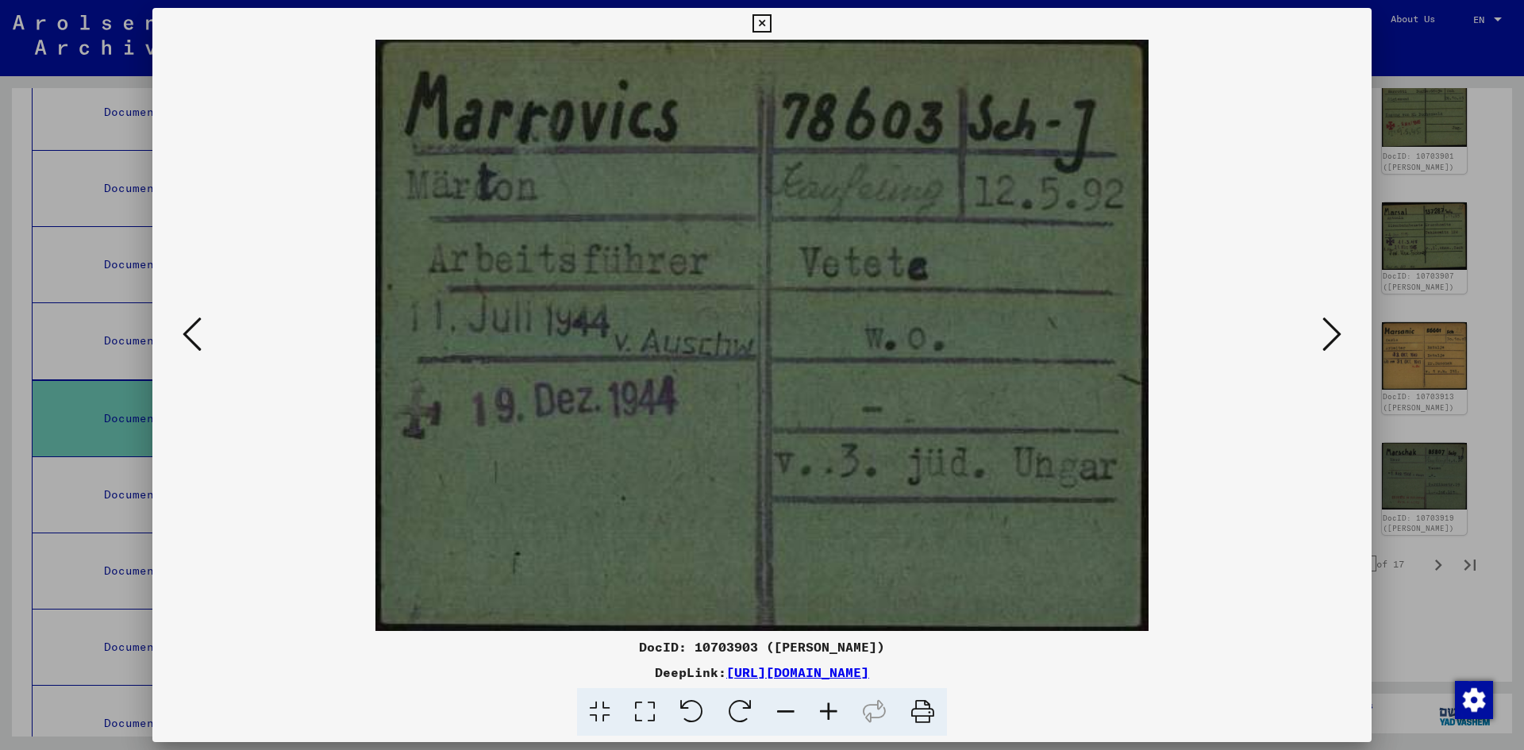
click at [1332, 332] on icon at bounding box center [1331, 334] width 19 height 38
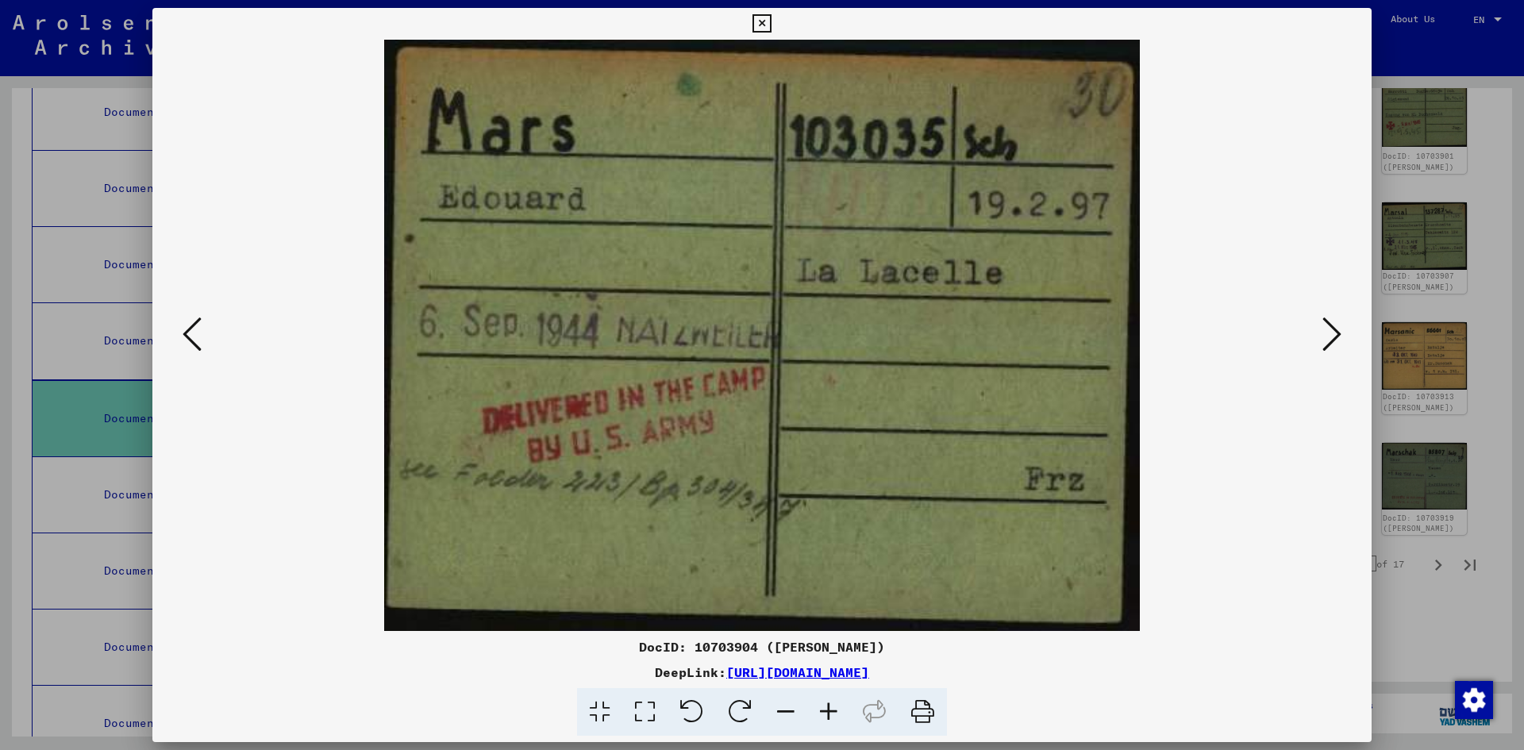
click at [1332, 332] on icon at bounding box center [1331, 334] width 19 height 38
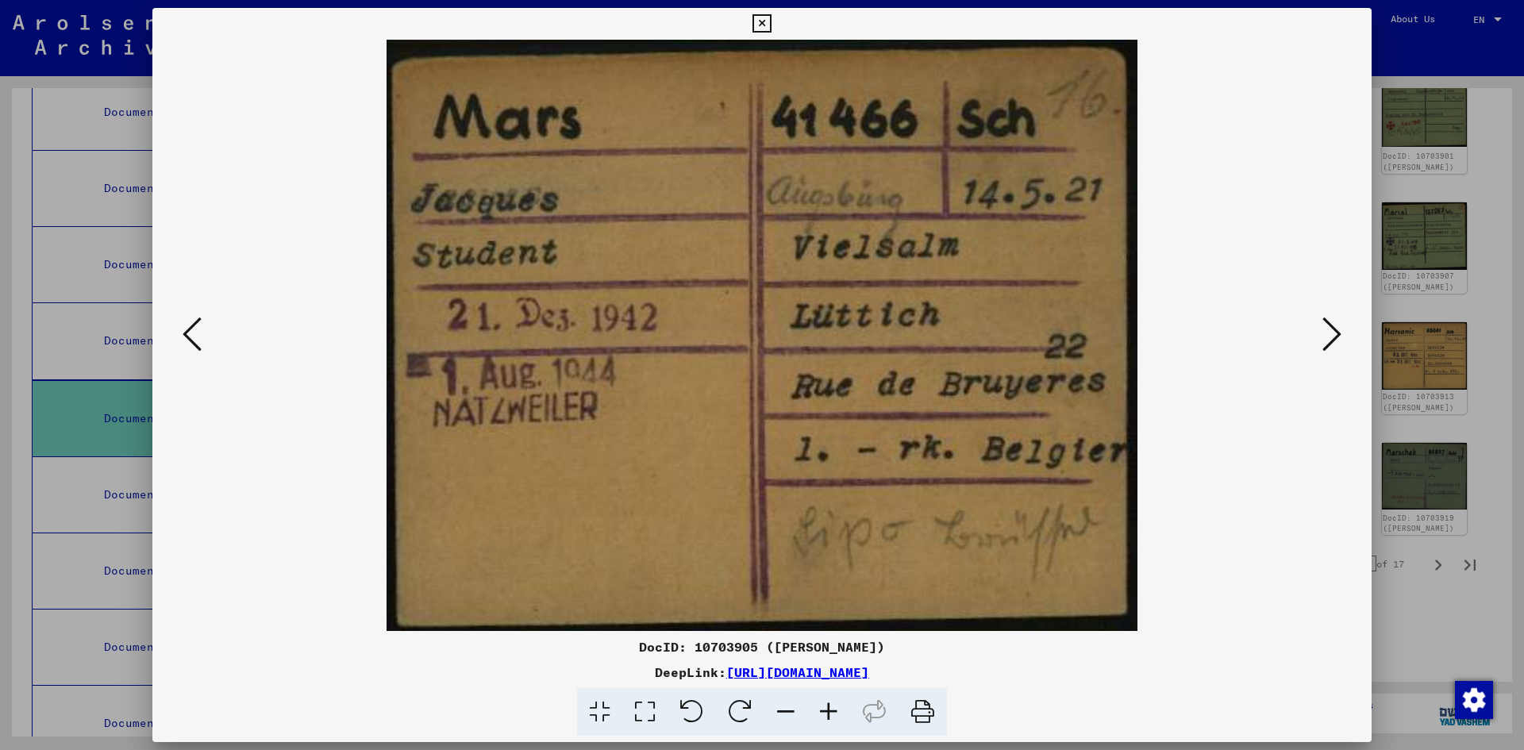
click at [1332, 332] on icon at bounding box center [1331, 334] width 19 height 38
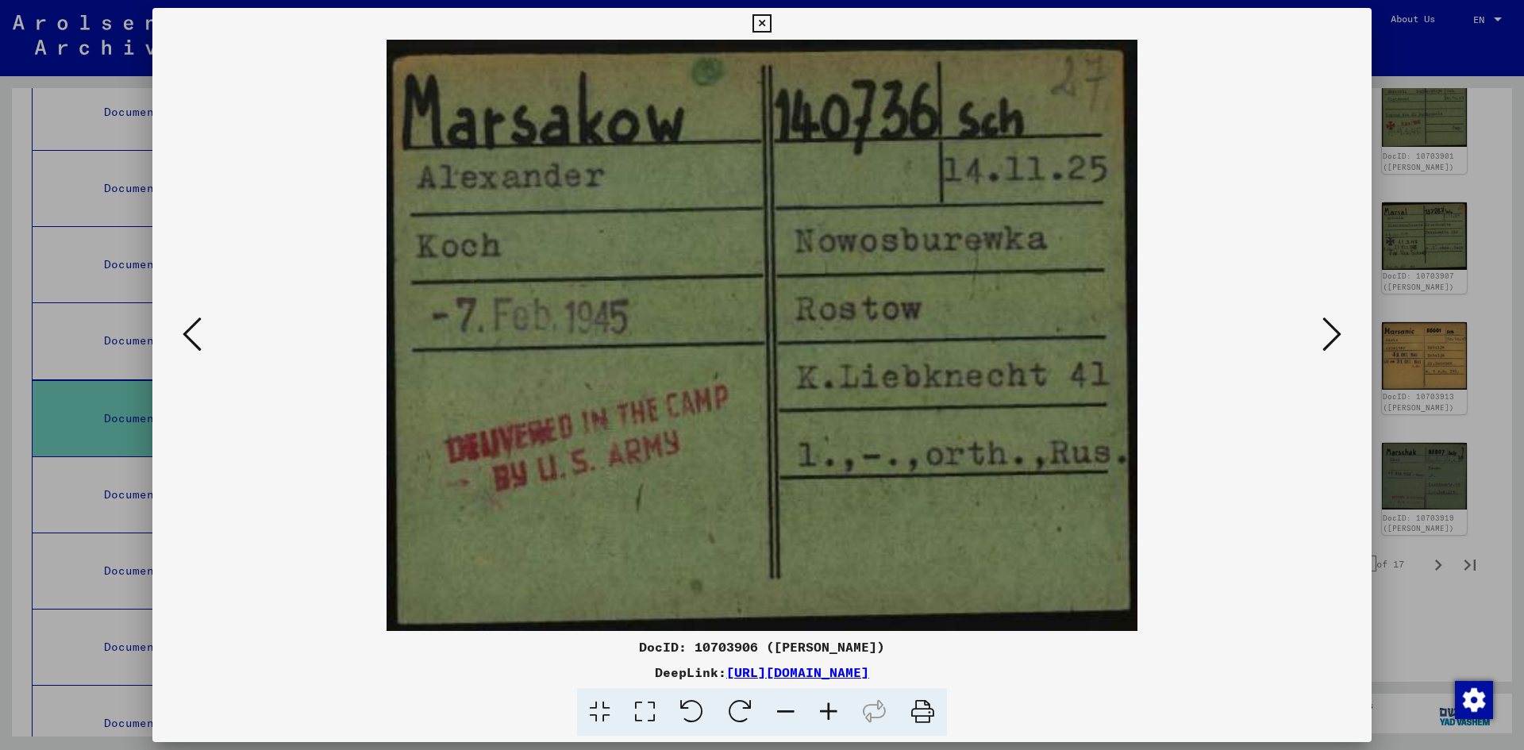
click at [1332, 332] on icon at bounding box center [1331, 334] width 19 height 38
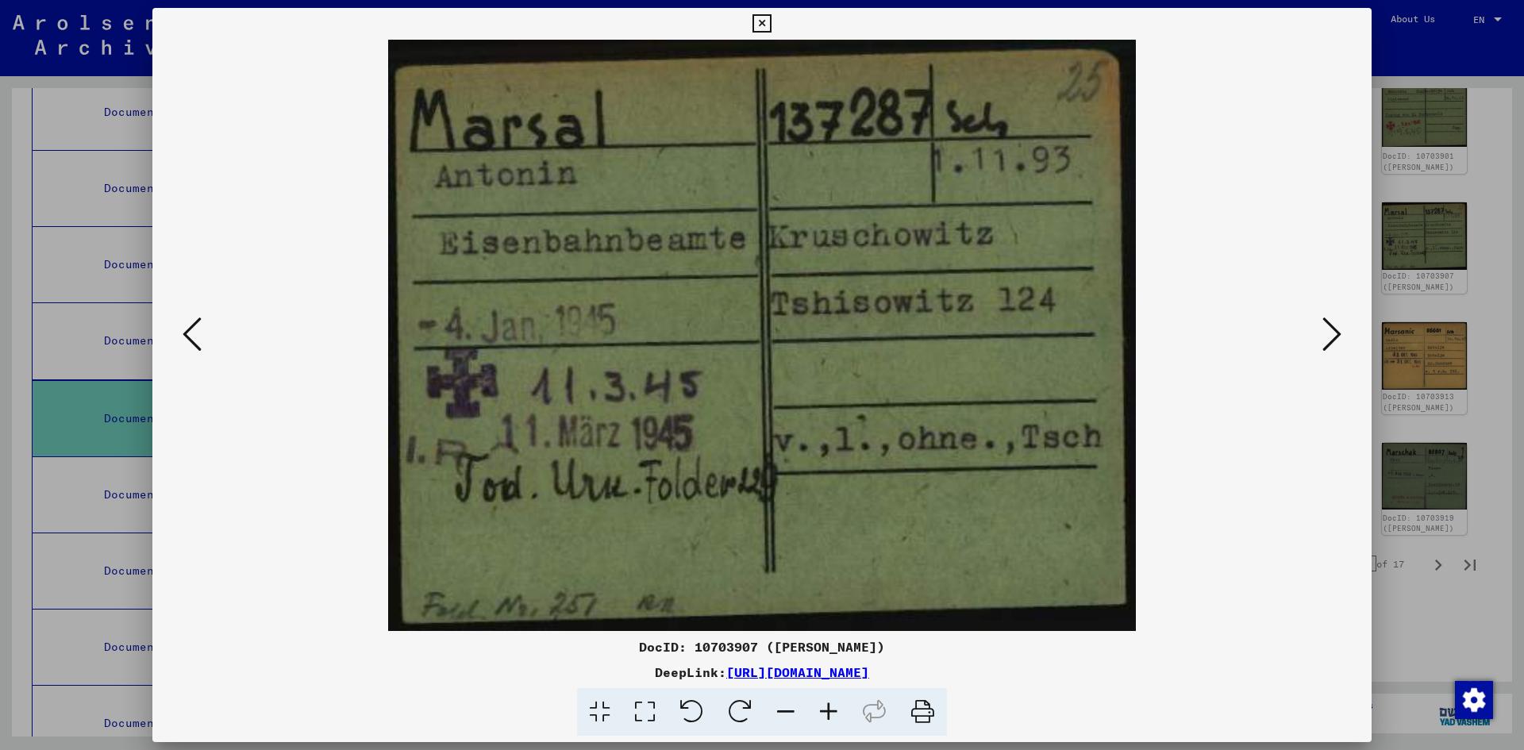
click at [1332, 332] on icon at bounding box center [1331, 334] width 19 height 38
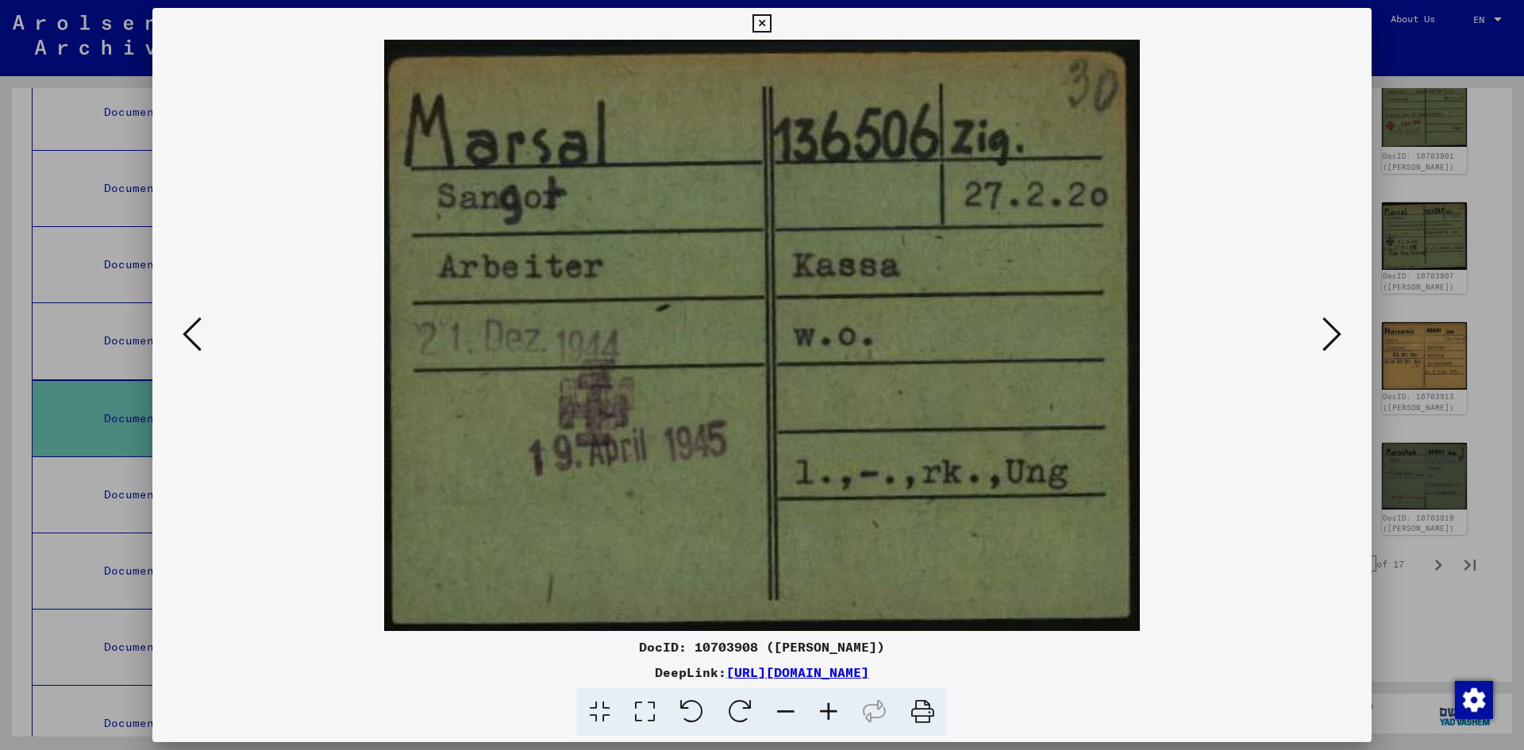
click at [1332, 332] on icon at bounding box center [1331, 334] width 19 height 38
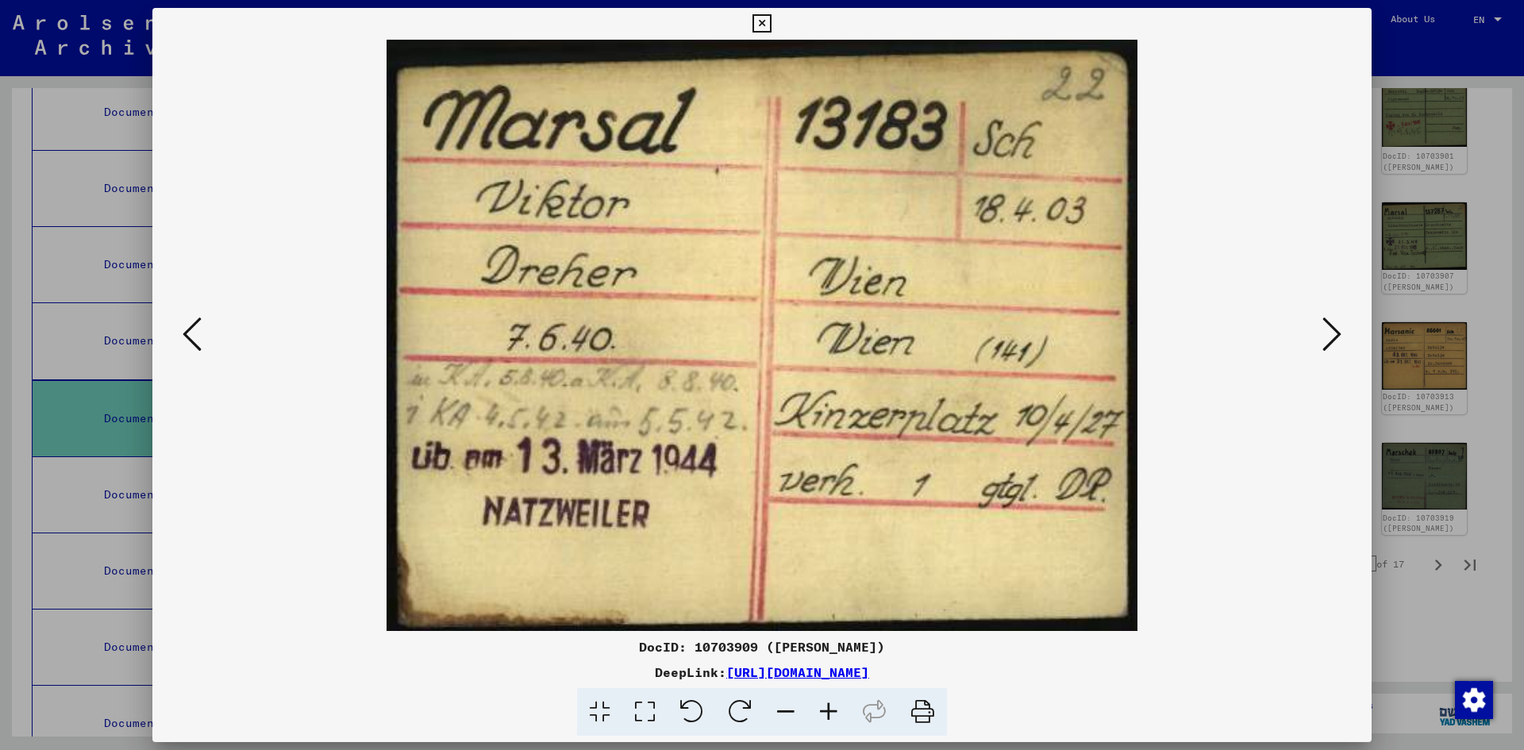
click at [1332, 332] on icon at bounding box center [1331, 334] width 19 height 38
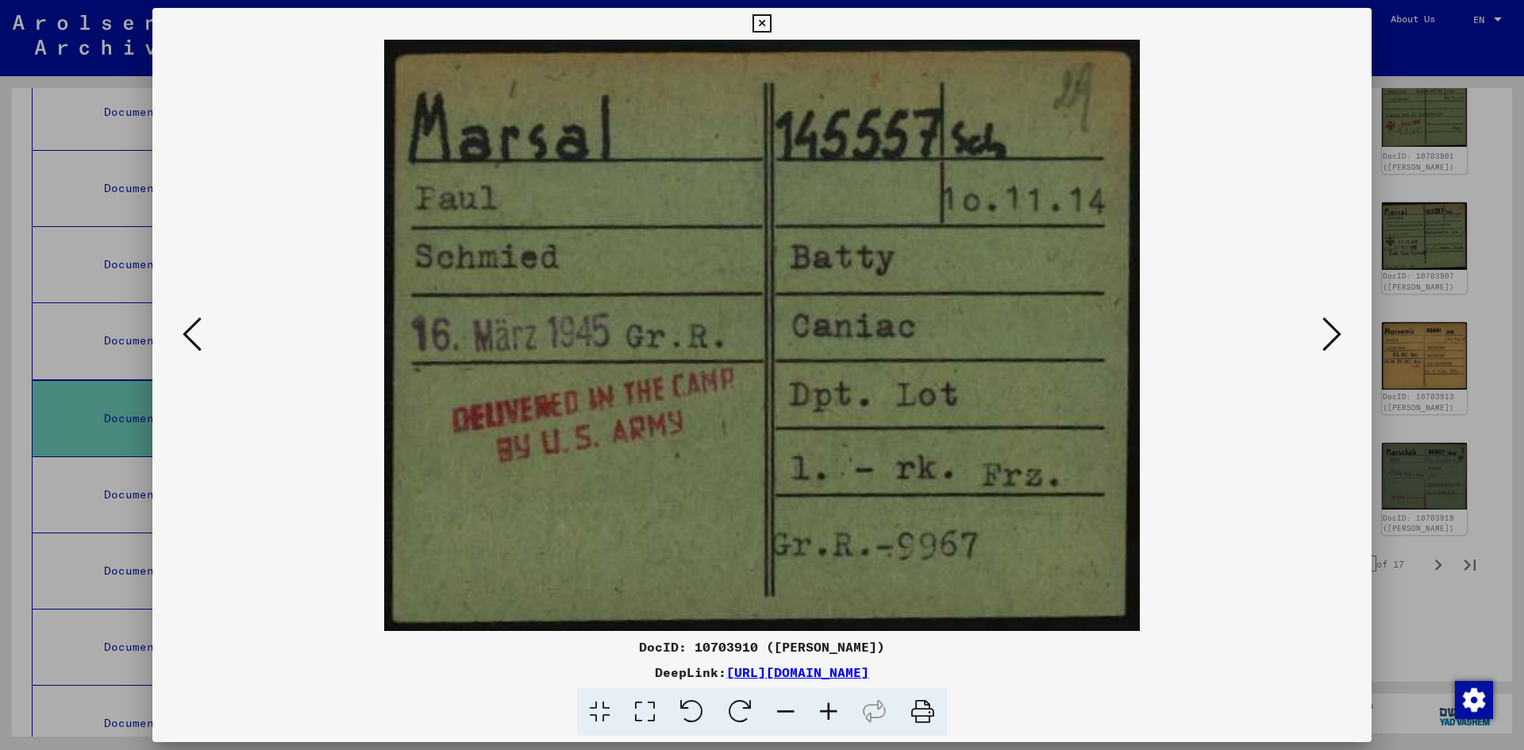
click at [1332, 332] on icon at bounding box center [1331, 334] width 19 height 38
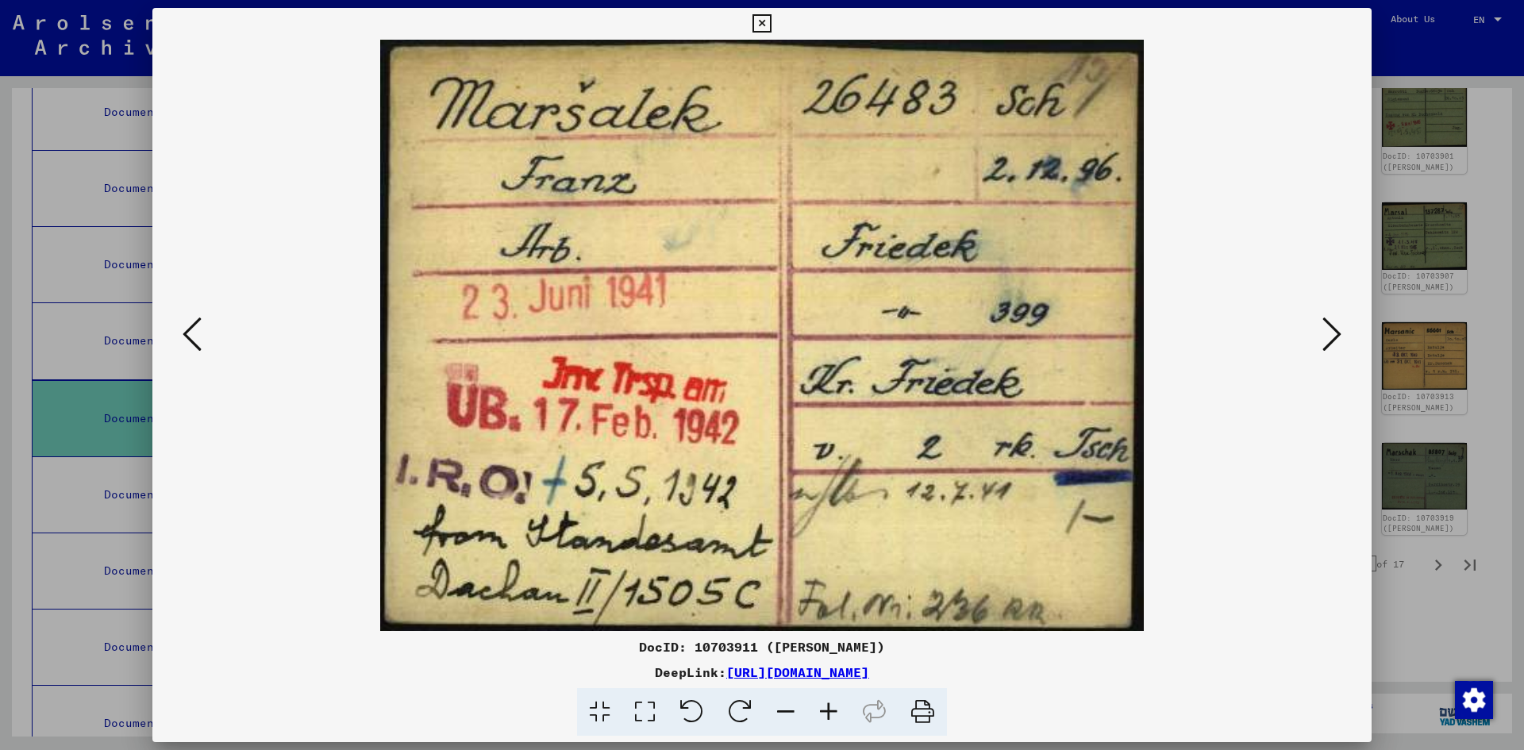
click at [1332, 332] on icon at bounding box center [1331, 334] width 19 height 38
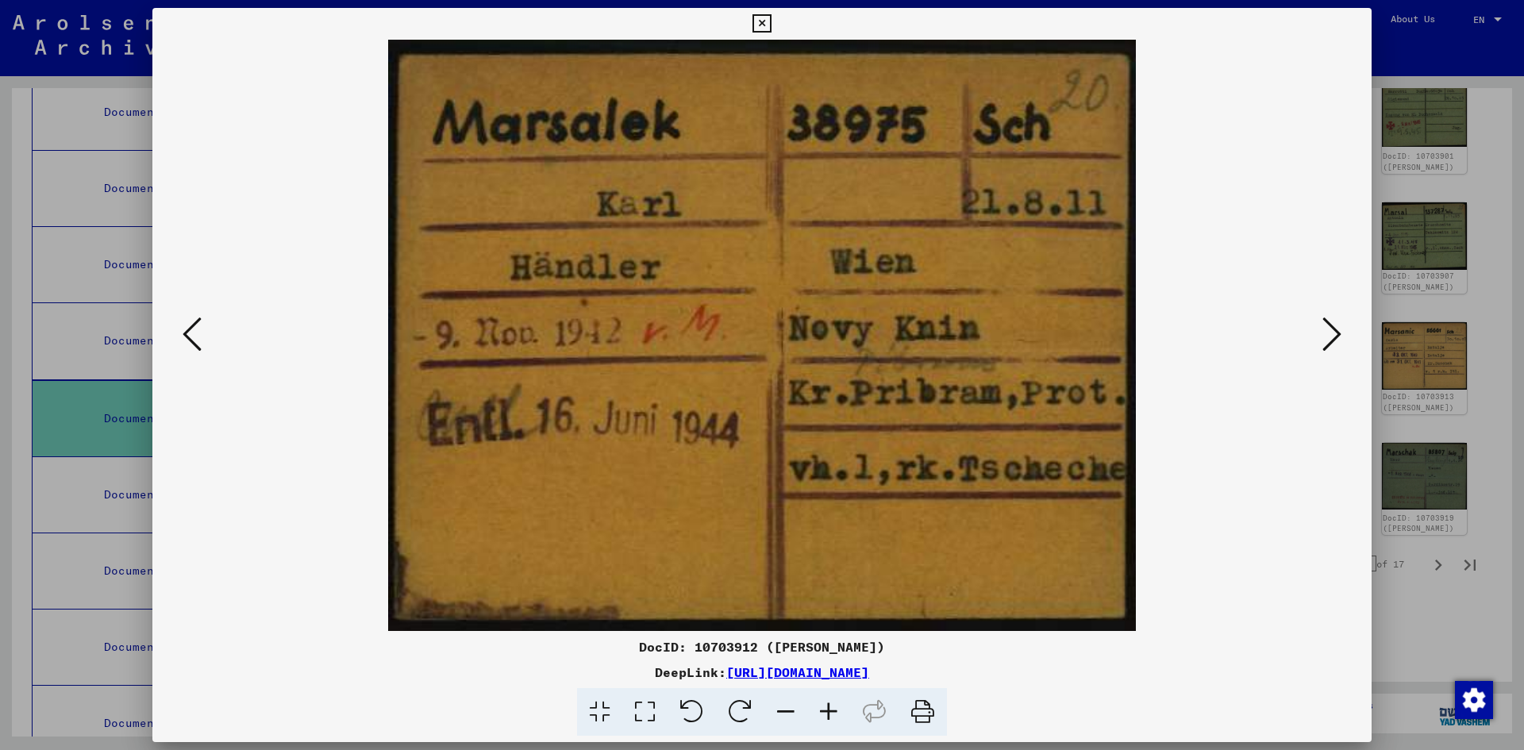
click at [1332, 332] on icon at bounding box center [1331, 334] width 19 height 38
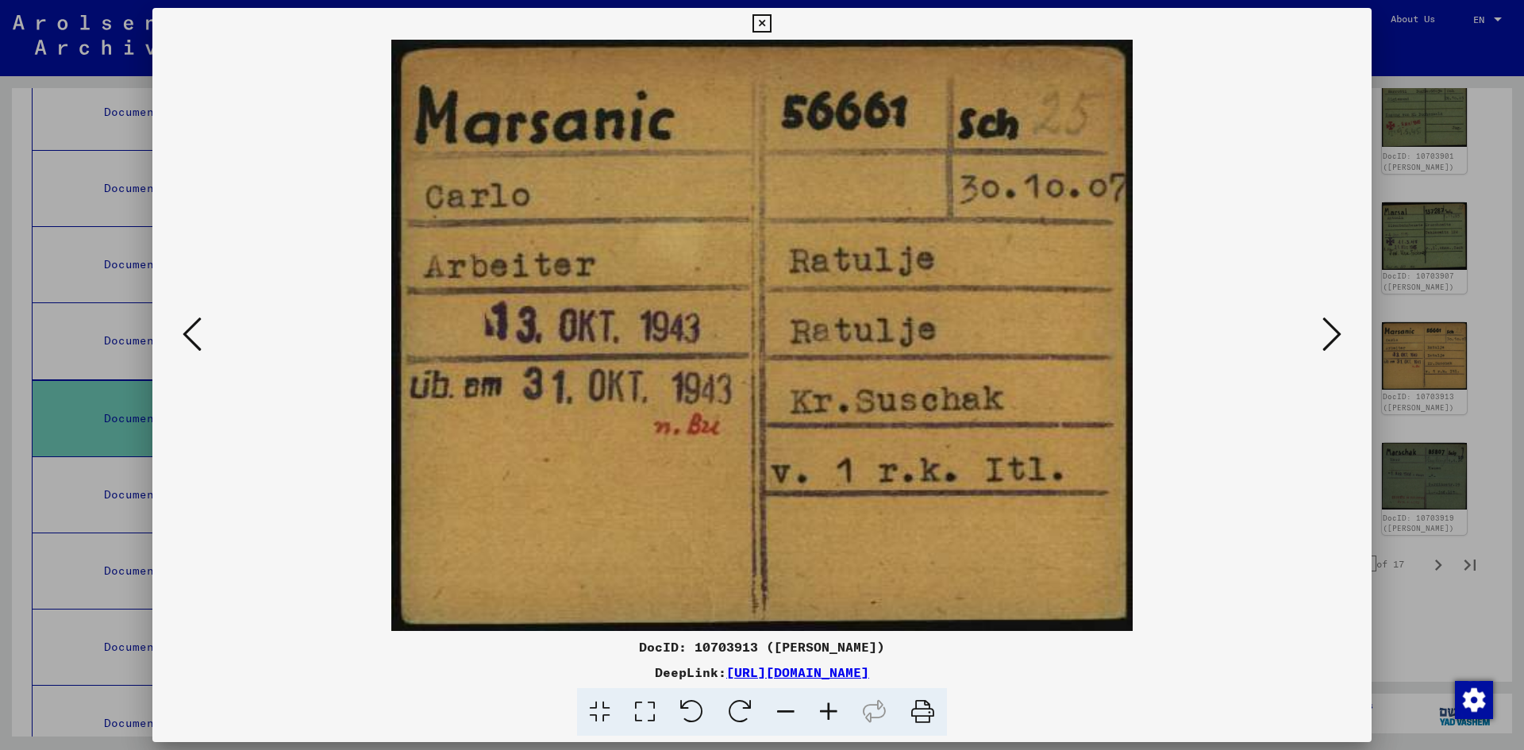
click at [1332, 332] on icon at bounding box center [1331, 334] width 19 height 38
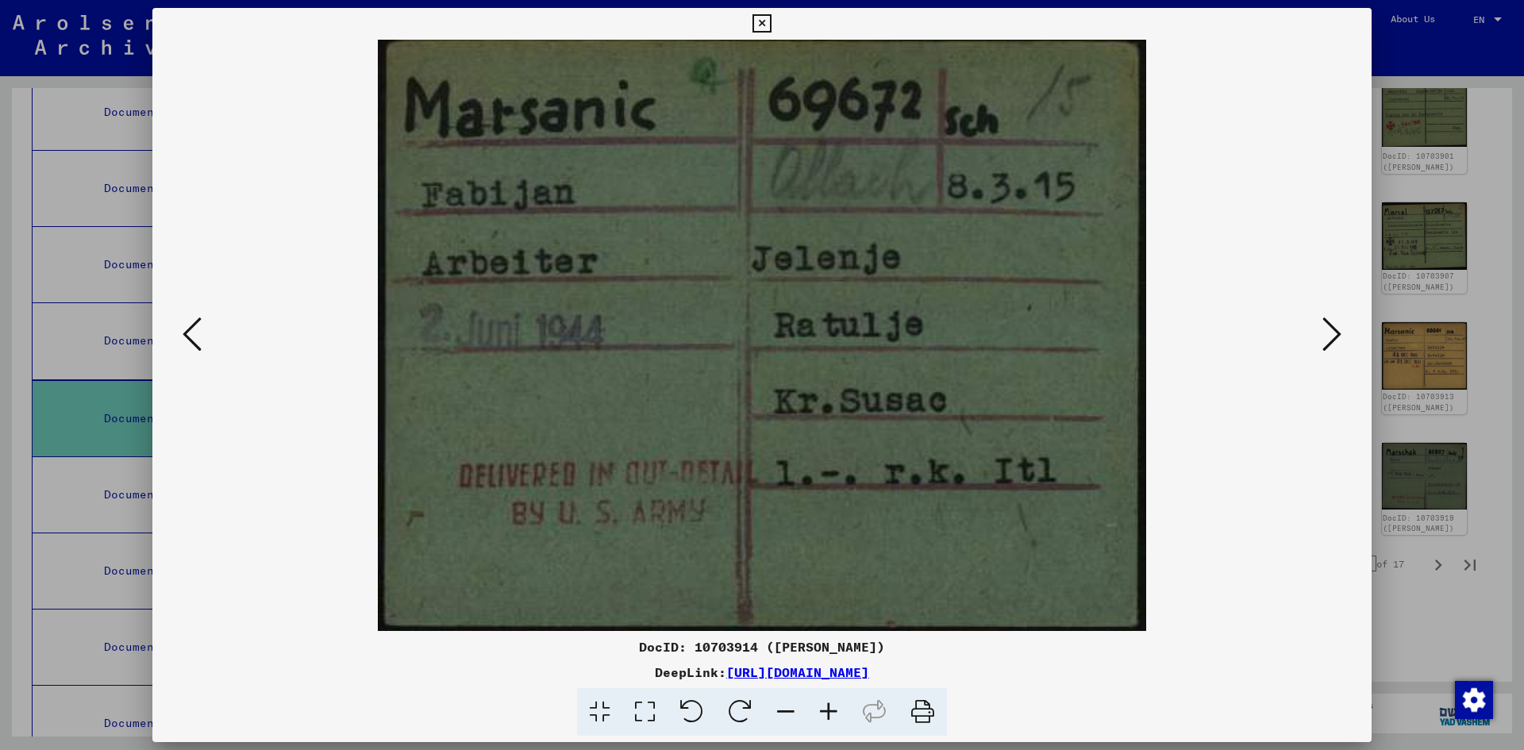
click at [1332, 332] on icon at bounding box center [1331, 334] width 19 height 38
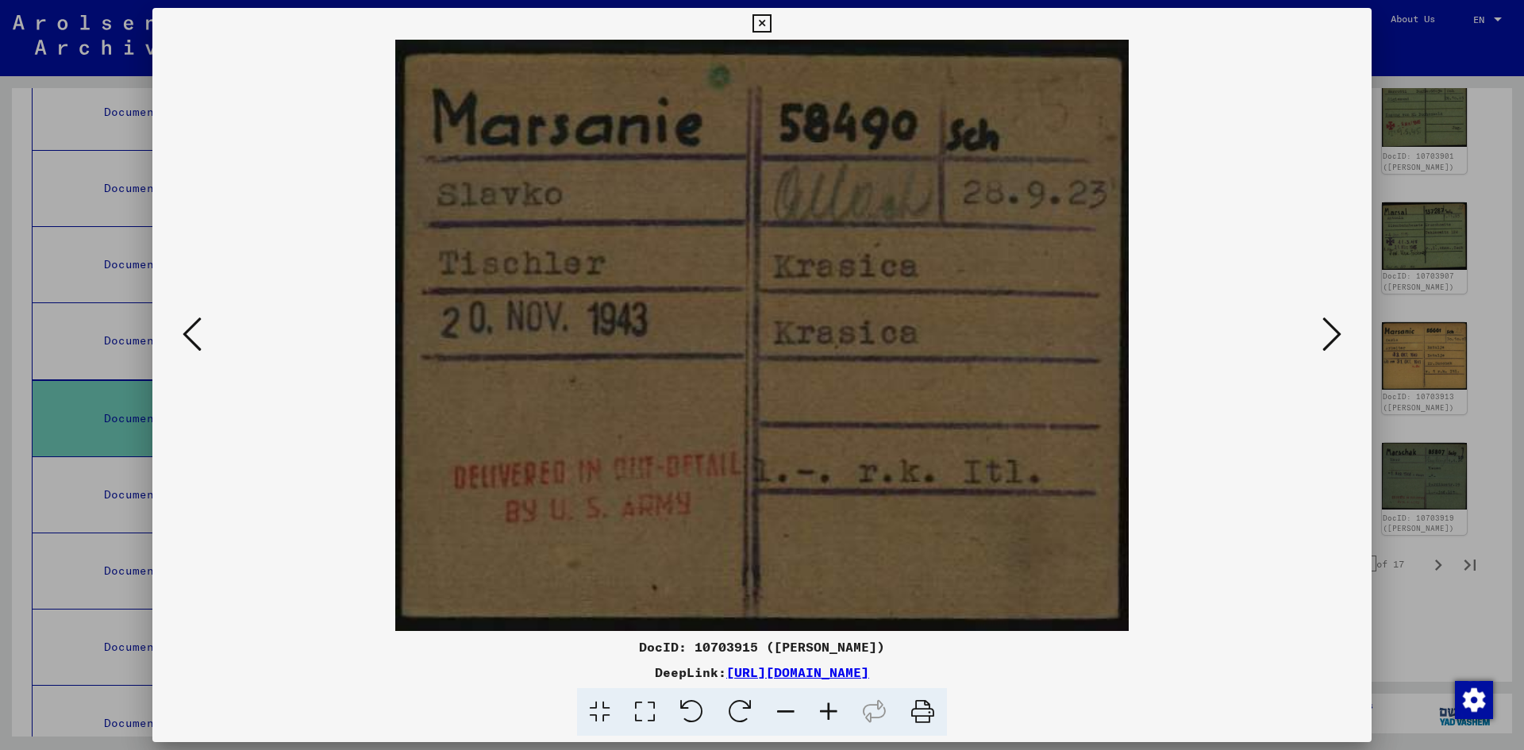
click at [1332, 332] on icon at bounding box center [1331, 334] width 19 height 38
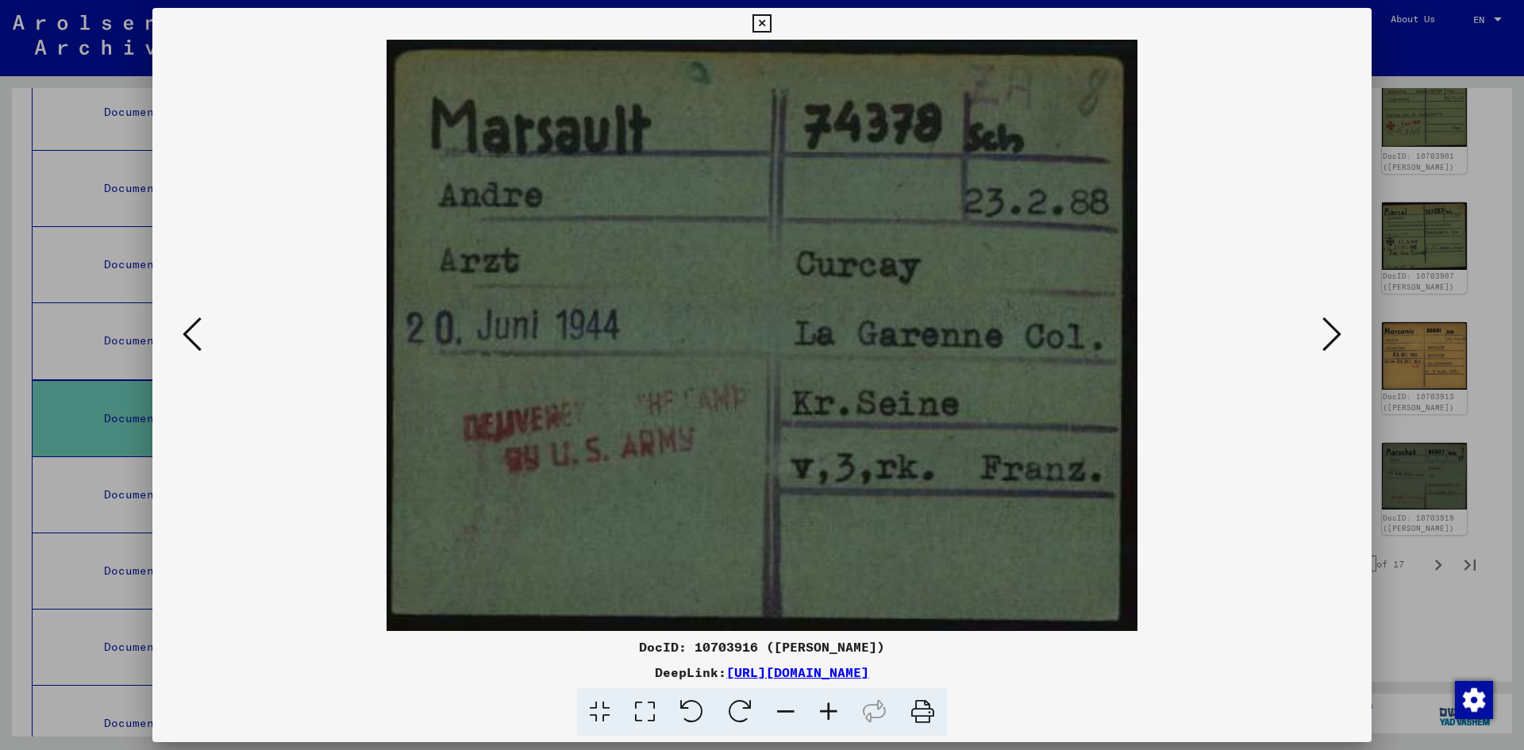
click at [1332, 332] on icon at bounding box center [1331, 334] width 19 height 38
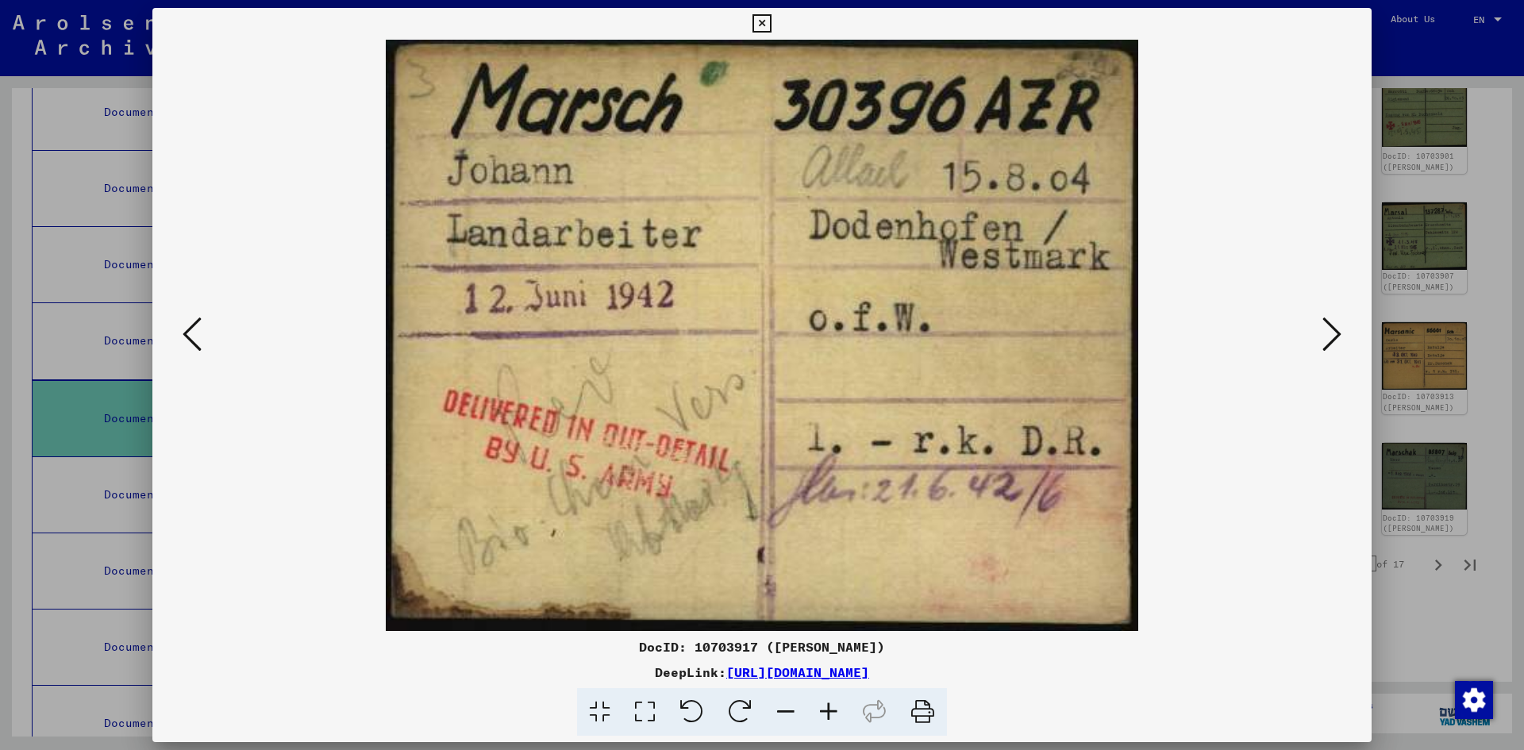
click at [1332, 332] on icon at bounding box center [1331, 334] width 19 height 38
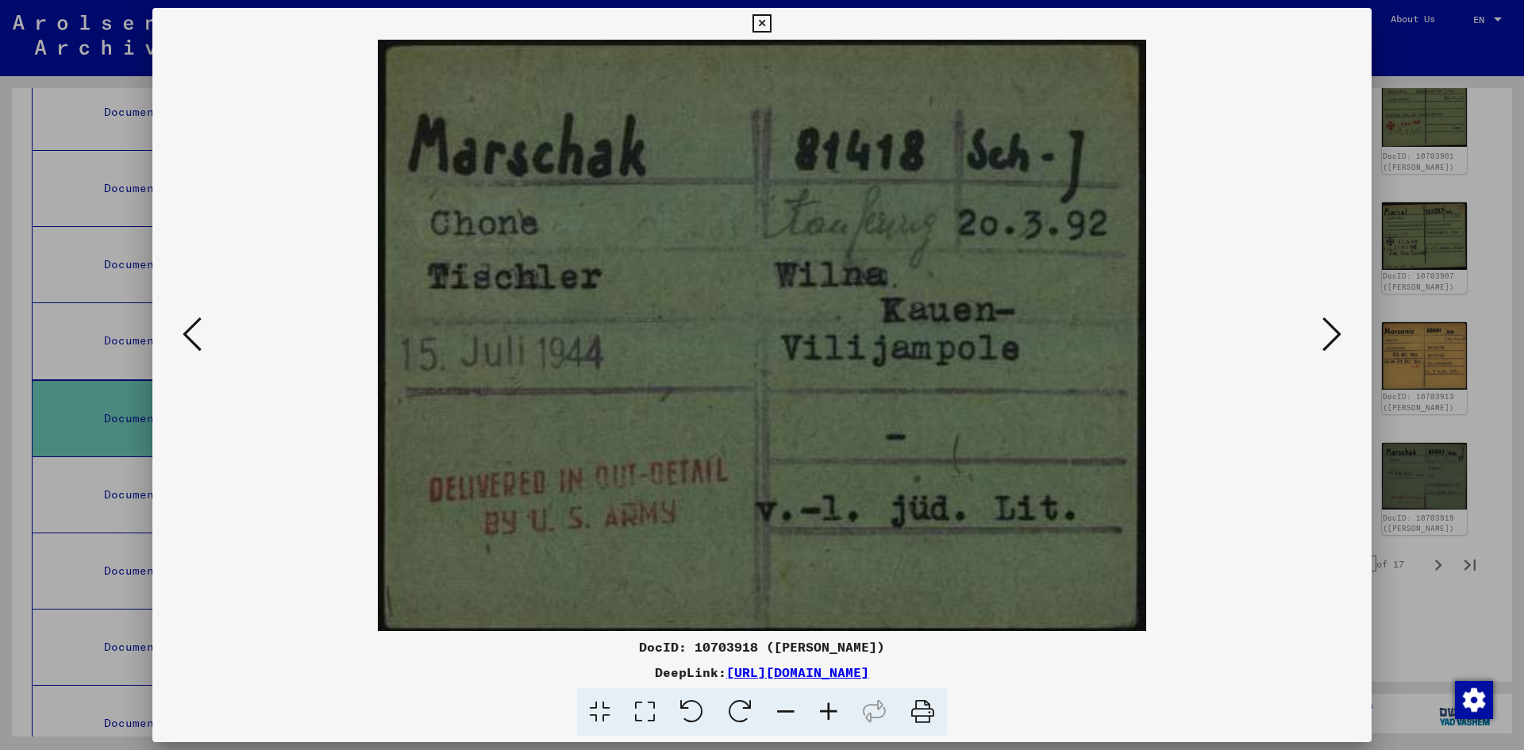
click at [1332, 332] on icon at bounding box center [1331, 334] width 19 height 38
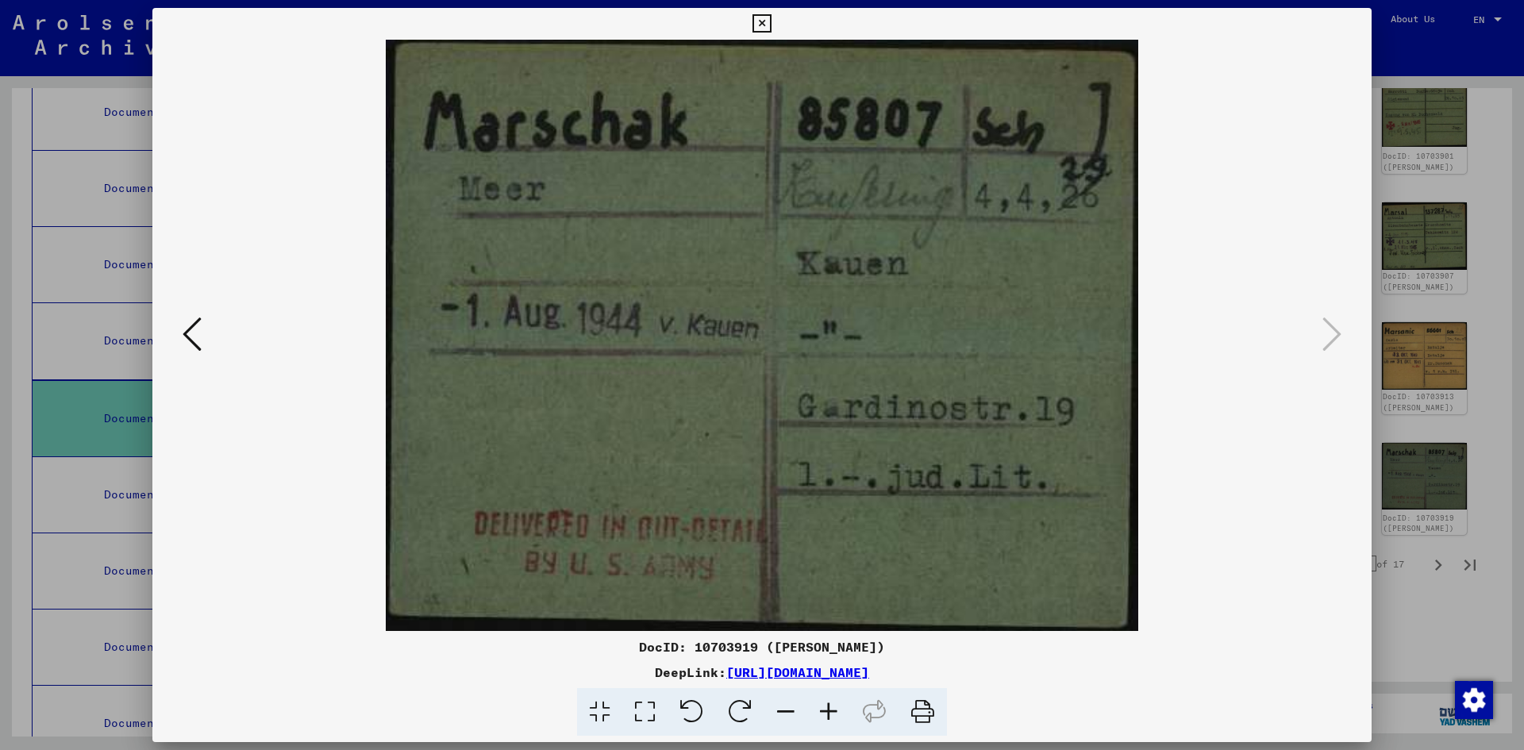
click at [762, 17] on icon at bounding box center [761, 23] width 18 height 19
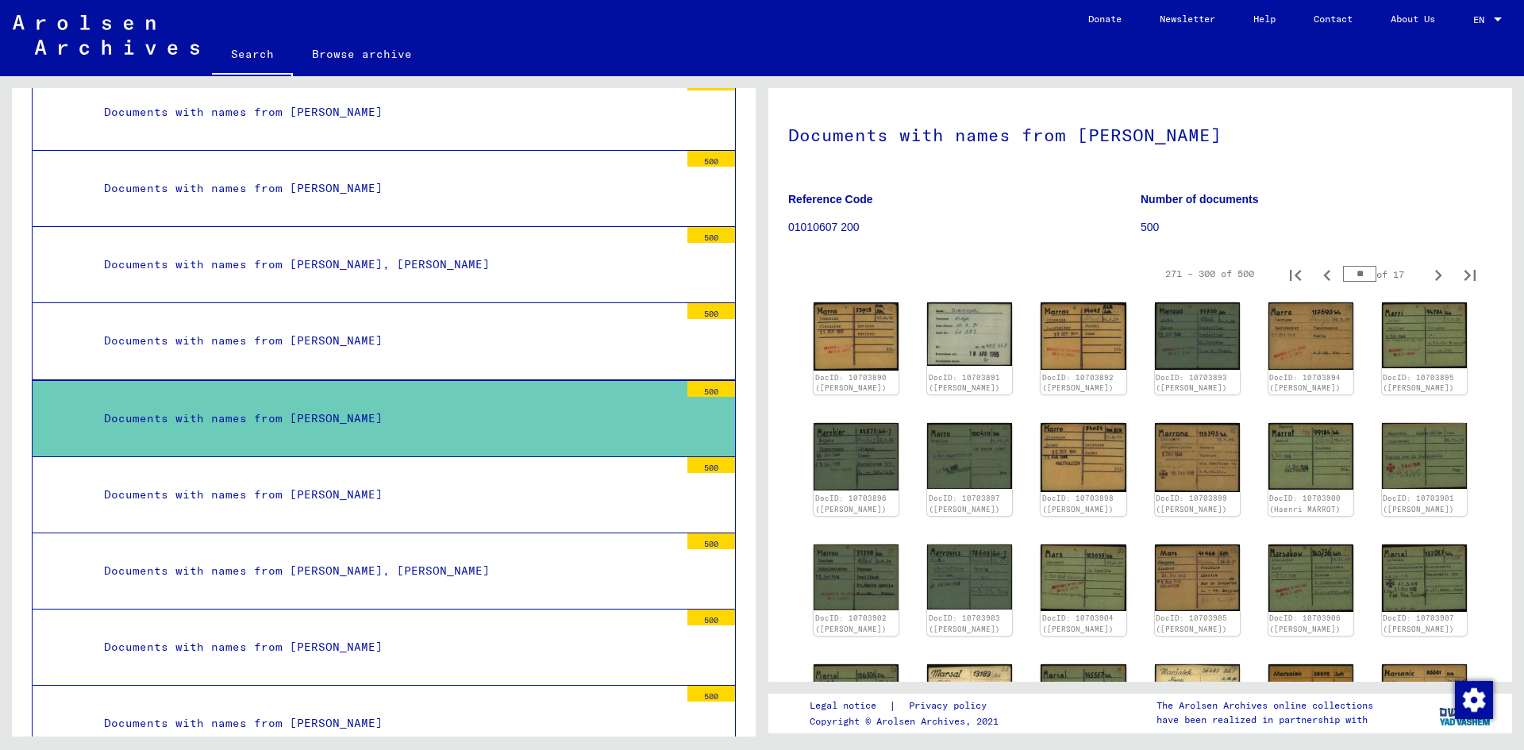
scroll to position [61, 0]
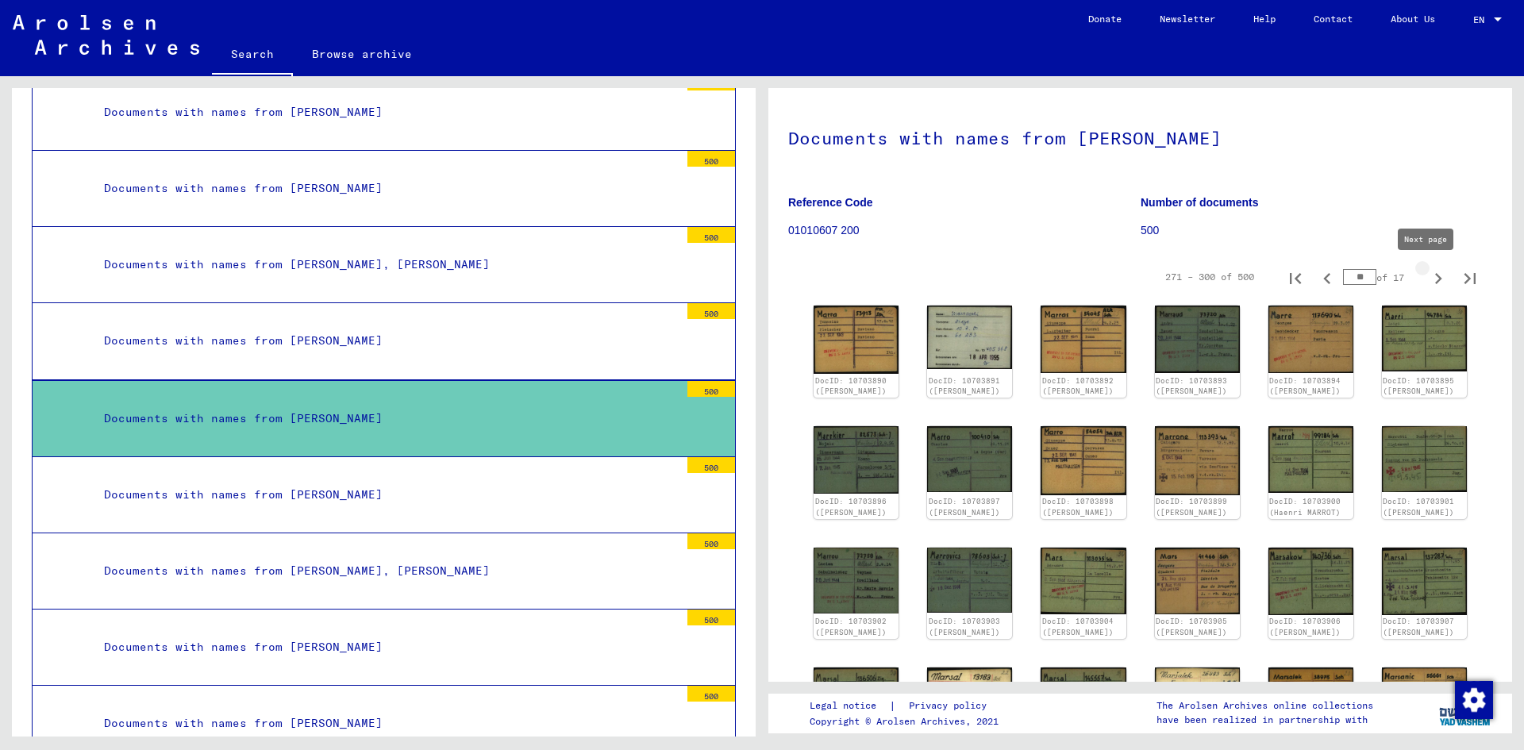
click at [1435, 275] on icon "Next page" at bounding box center [1438, 278] width 7 height 11
type input "**"
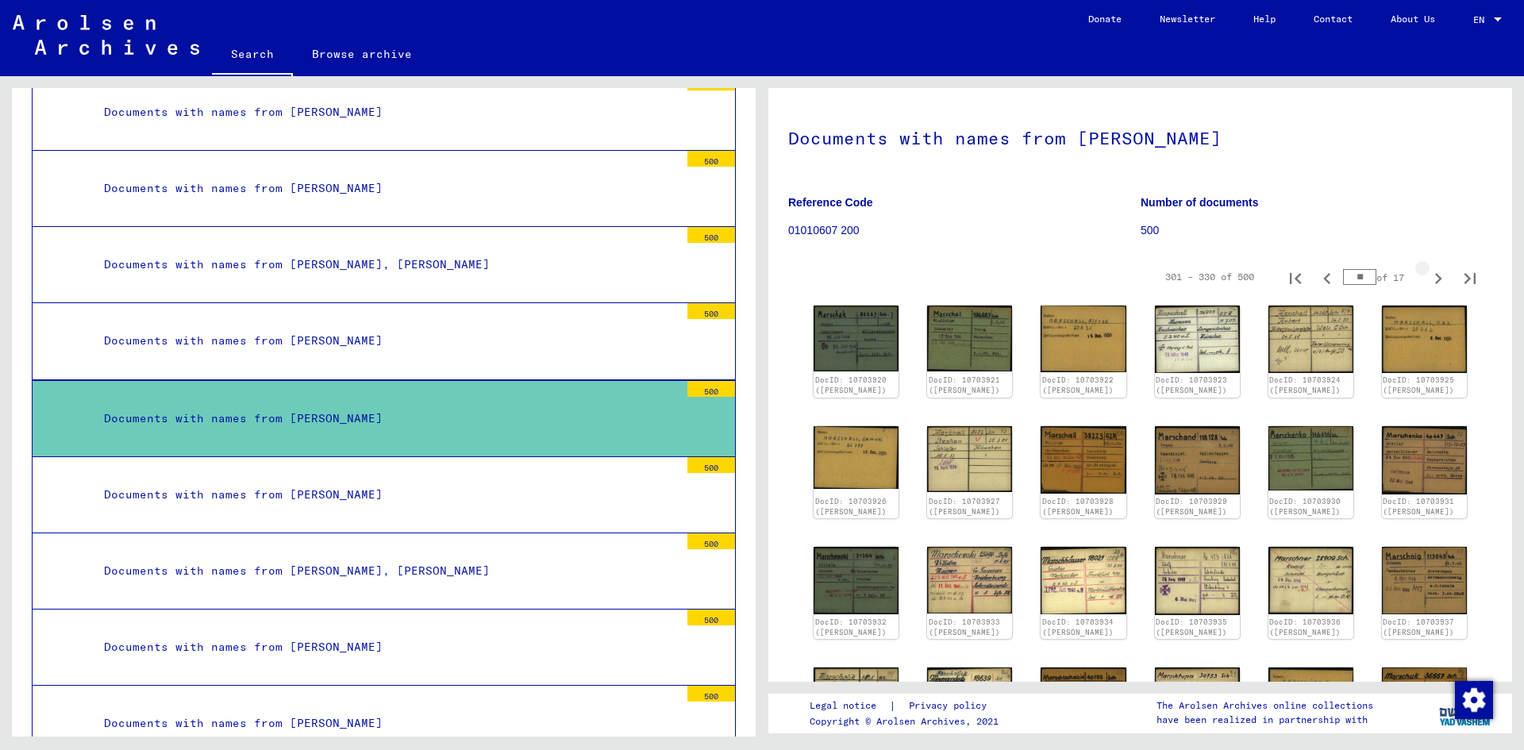
click at [1435, 275] on icon "Next page" at bounding box center [1438, 278] width 7 height 11
type input "**"
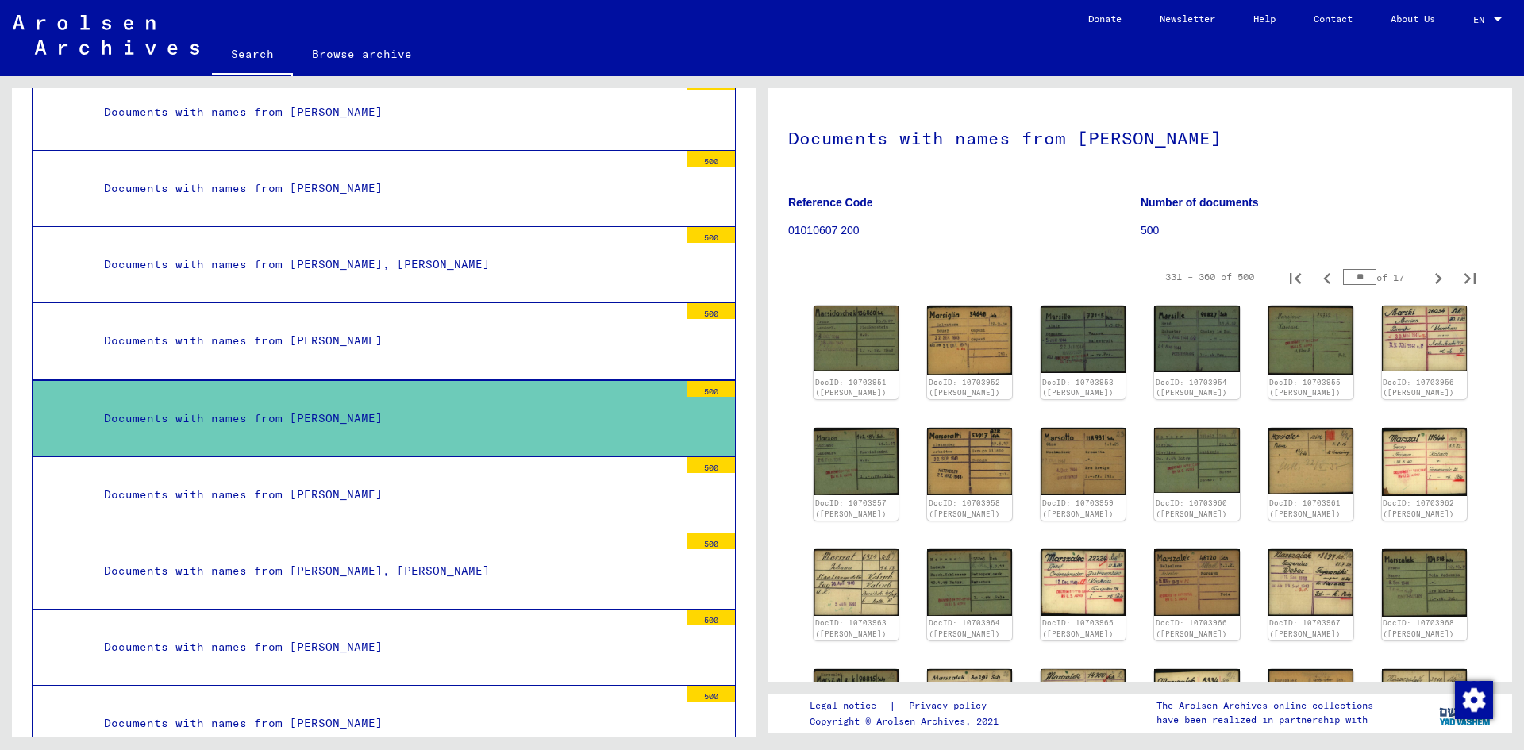
click at [1435, 275] on icon "Next page" at bounding box center [1438, 278] width 7 height 11
type input "**"
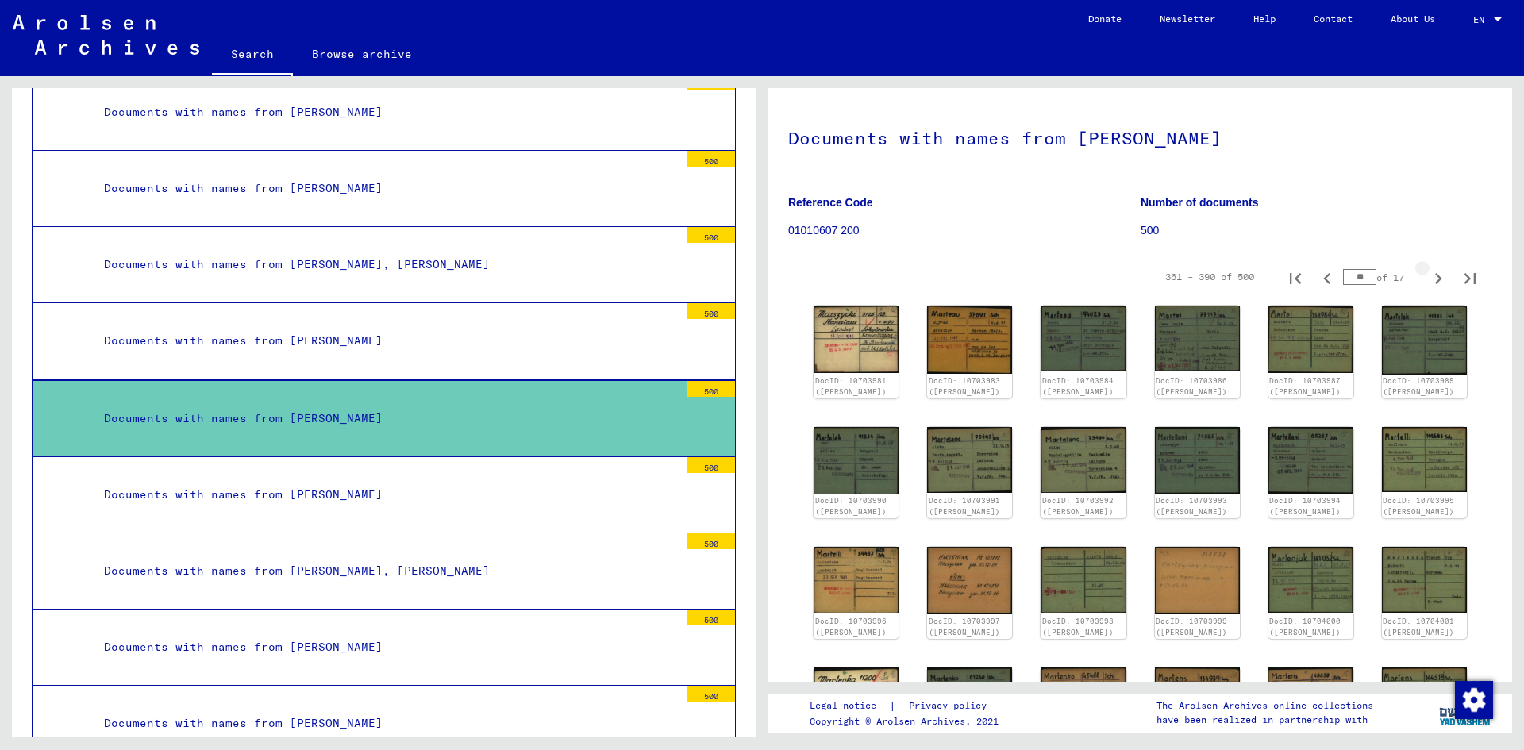
click at [1435, 274] on icon "Next page" at bounding box center [1438, 278] width 7 height 11
type input "**"
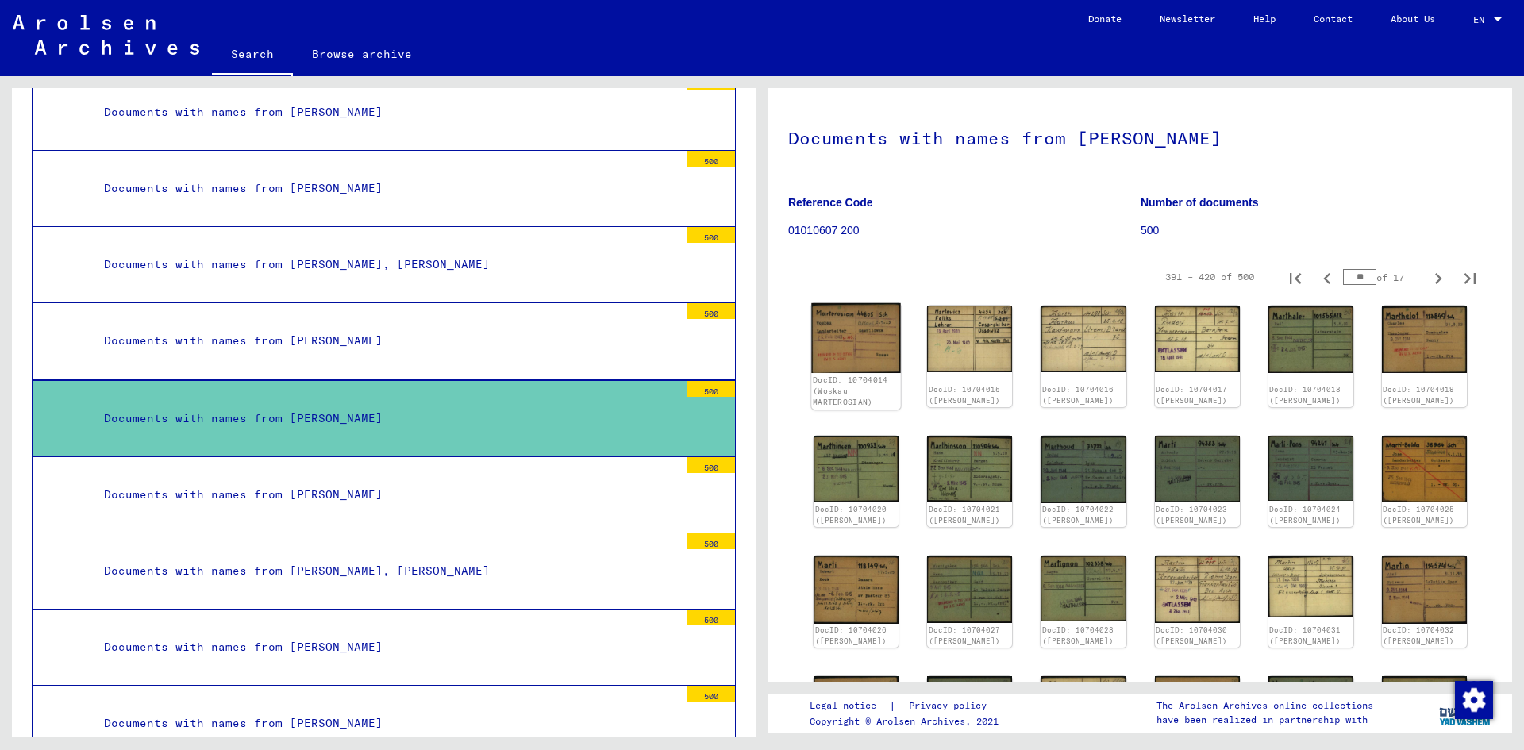
click at [860, 333] on img at bounding box center [856, 338] width 90 height 70
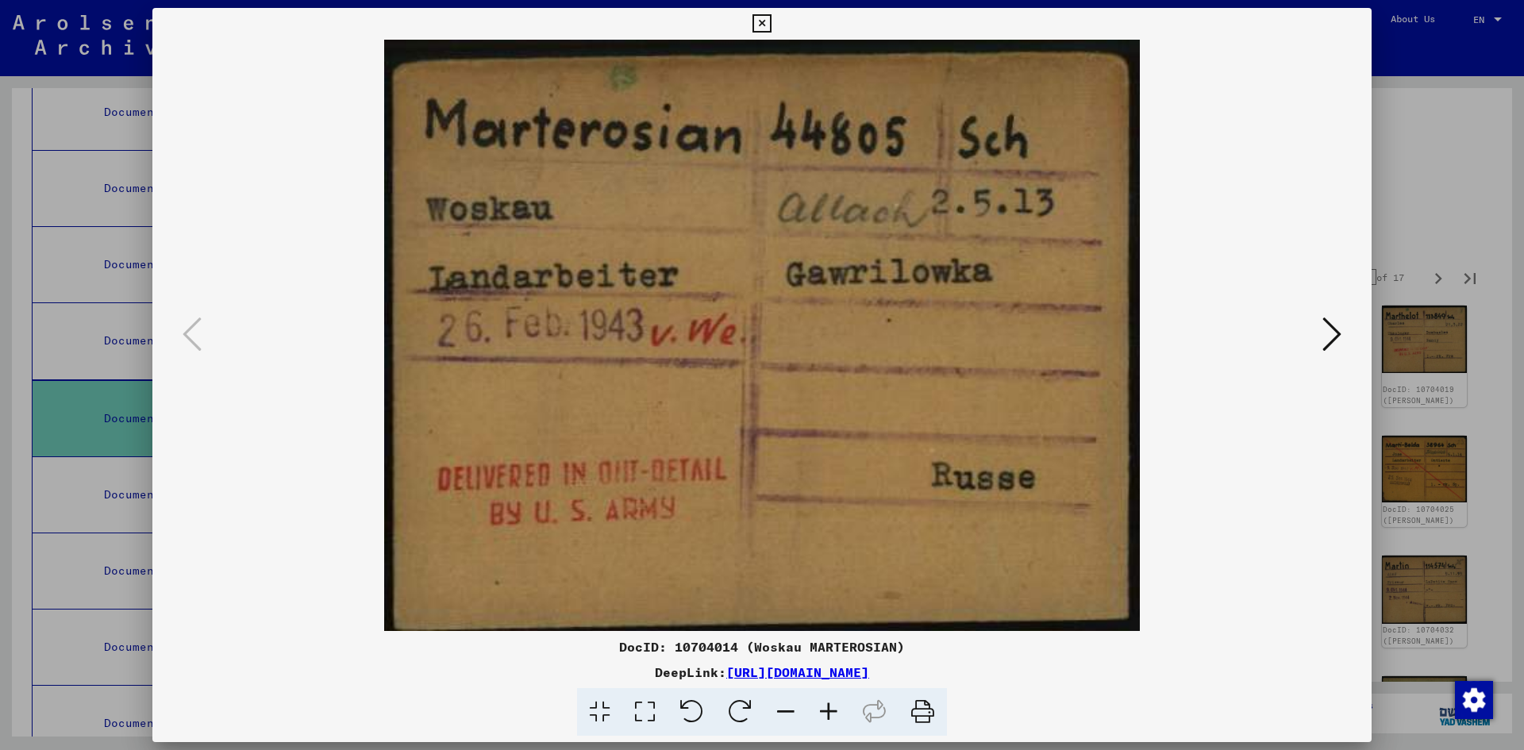
click at [1330, 325] on icon at bounding box center [1331, 334] width 19 height 38
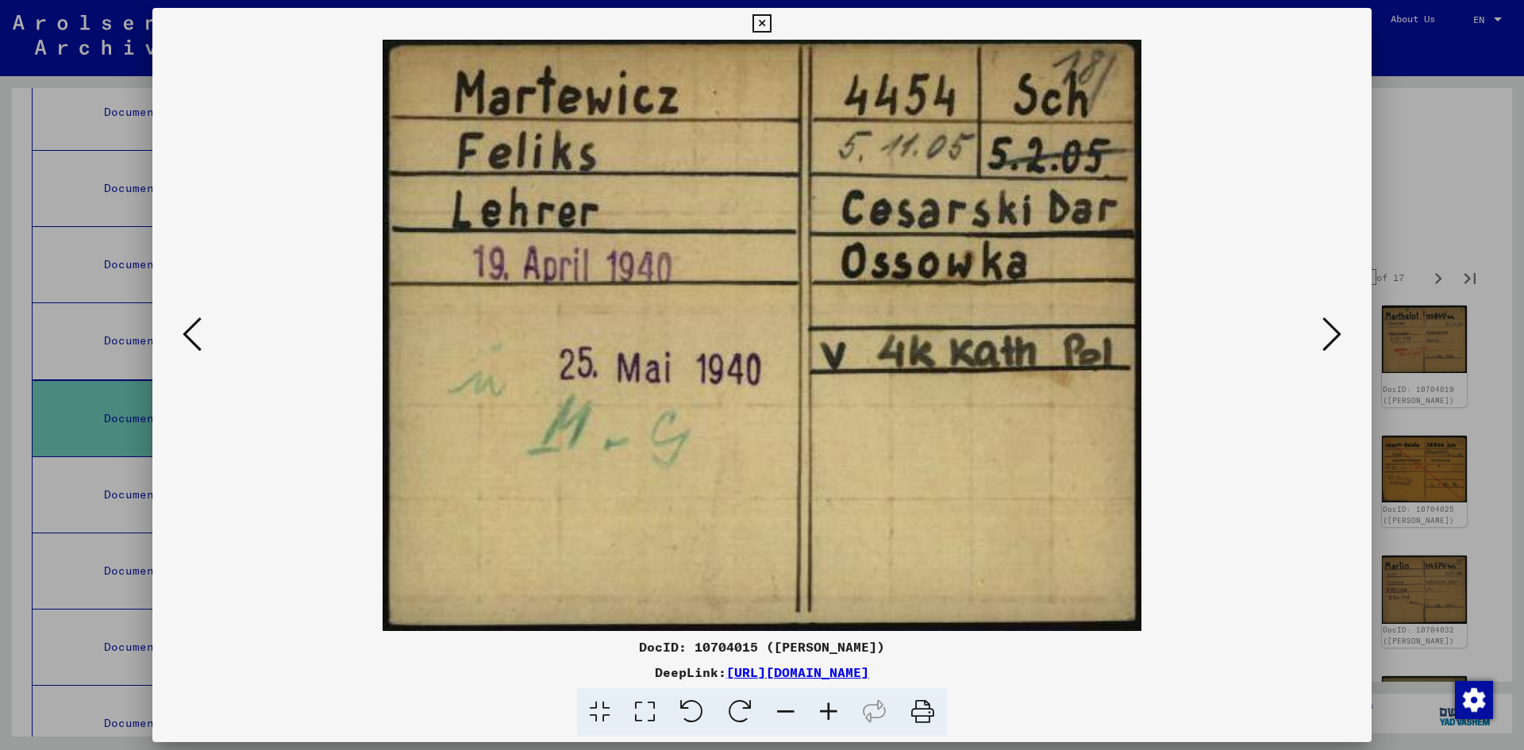
click at [763, 21] on icon at bounding box center [761, 23] width 18 height 19
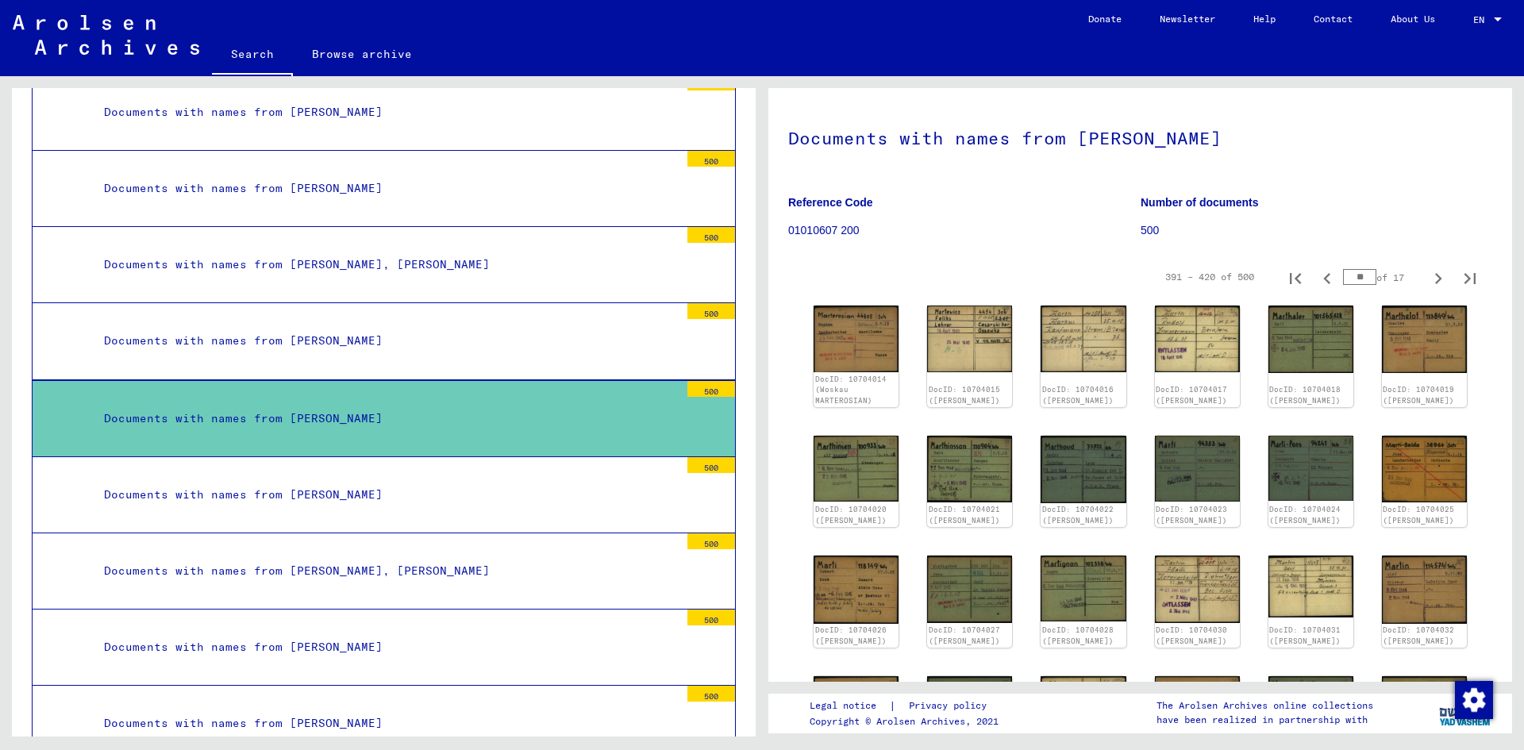
click at [271, 568] on div "Documents with names from [PERSON_NAME], [PERSON_NAME]" at bounding box center [385, 571] width 587 height 31
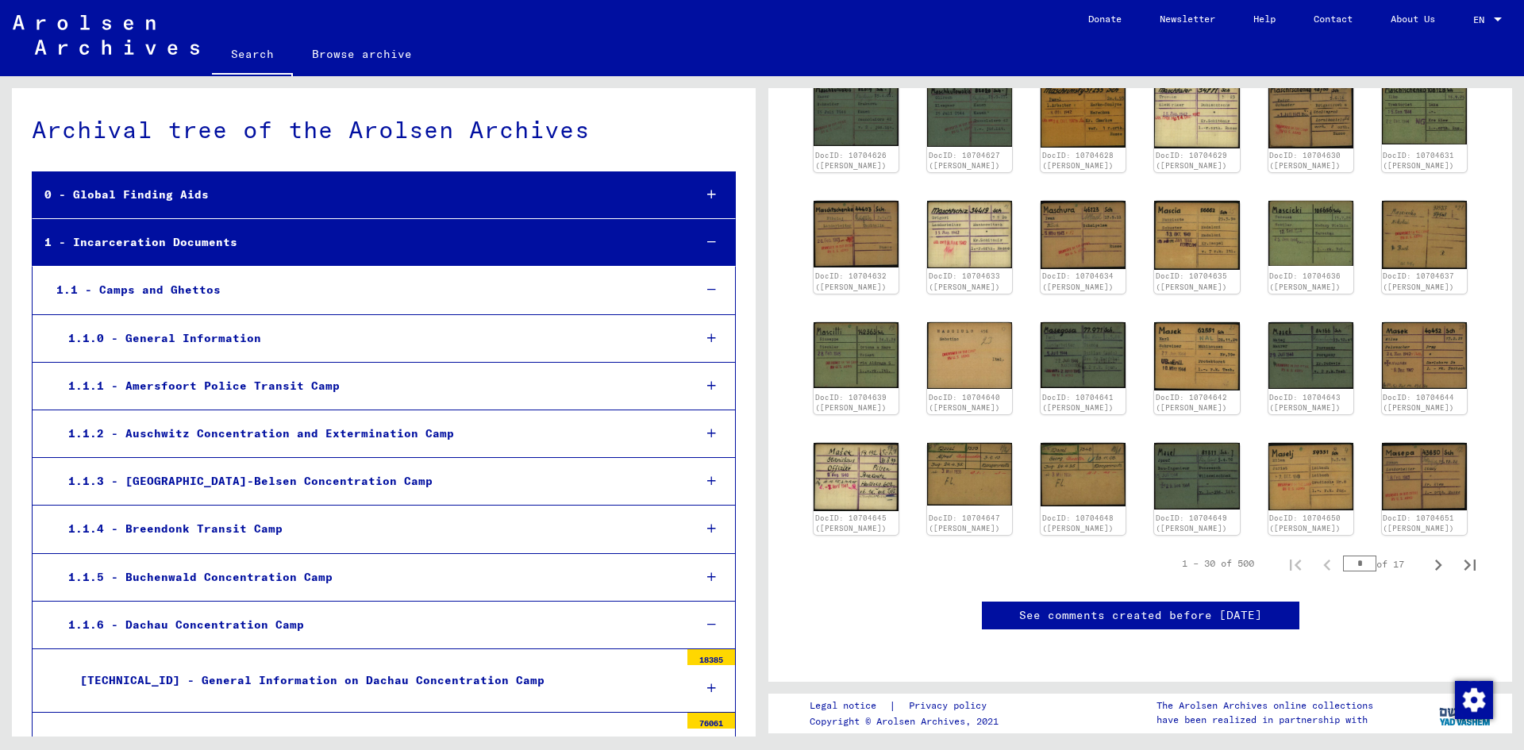
scroll to position [643, 0]
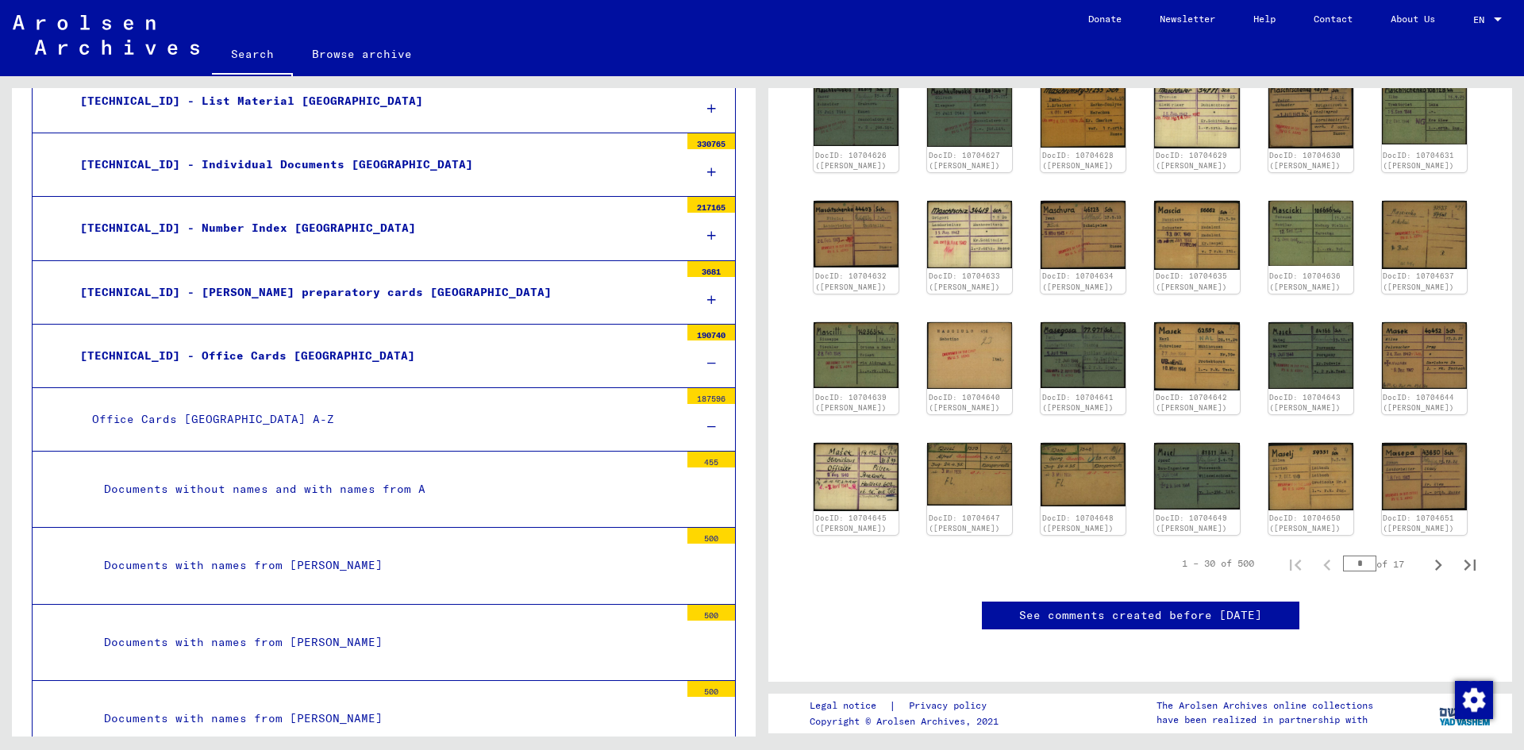
click at [379, 493] on div "Documents without names and with names from A" at bounding box center [385, 489] width 587 height 31
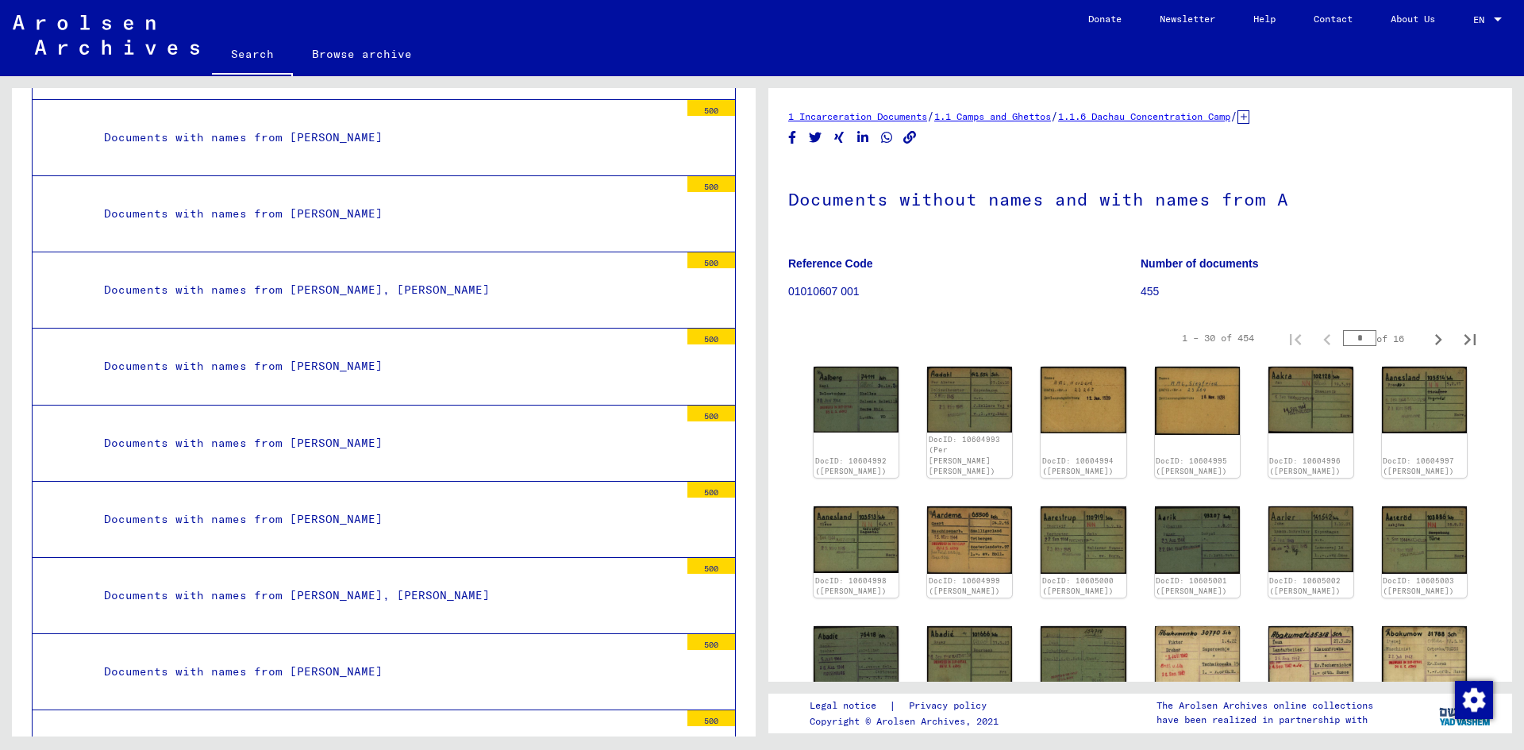
scroll to position [15962, 0]
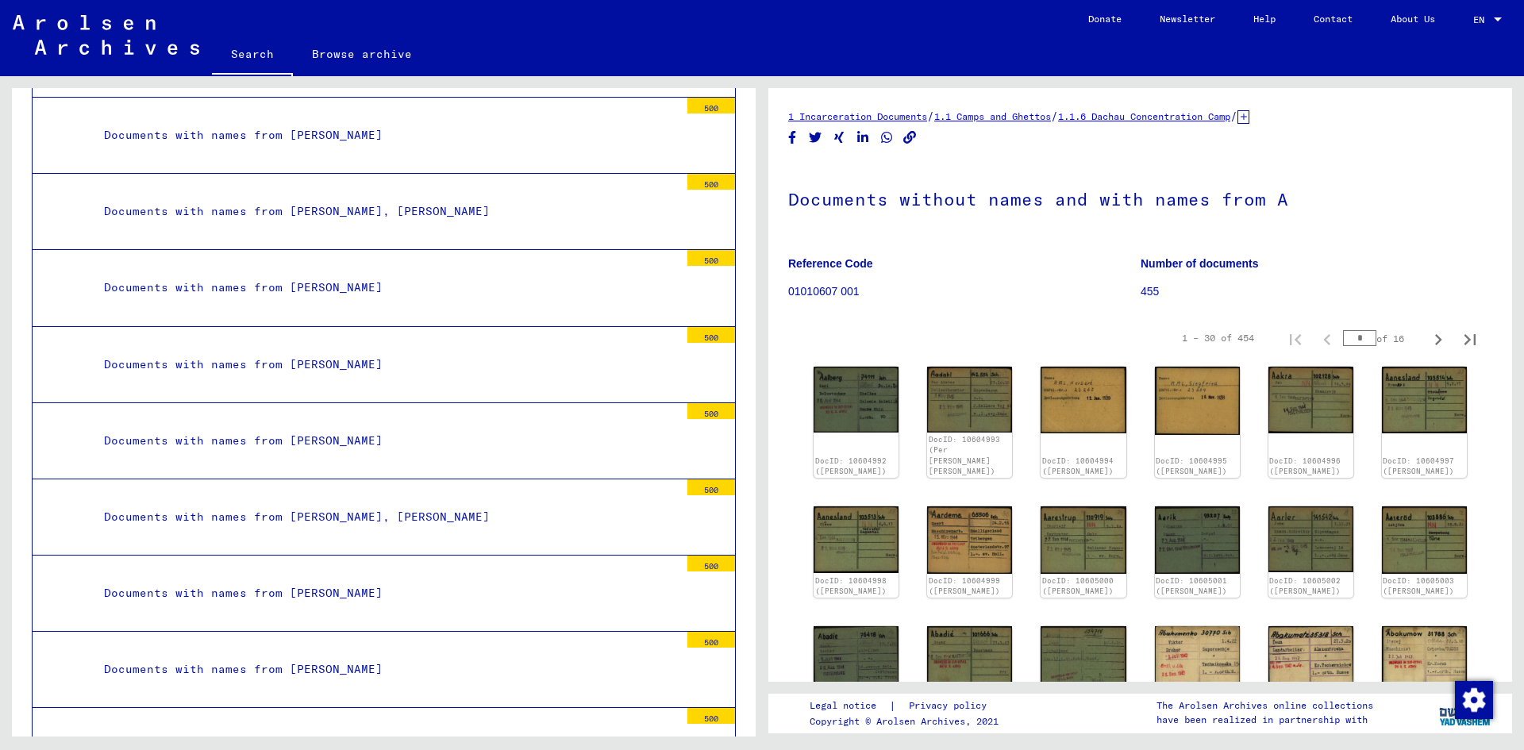
click at [269, 363] on div "Documents with names from [PERSON_NAME]" at bounding box center [385, 364] width 587 height 31
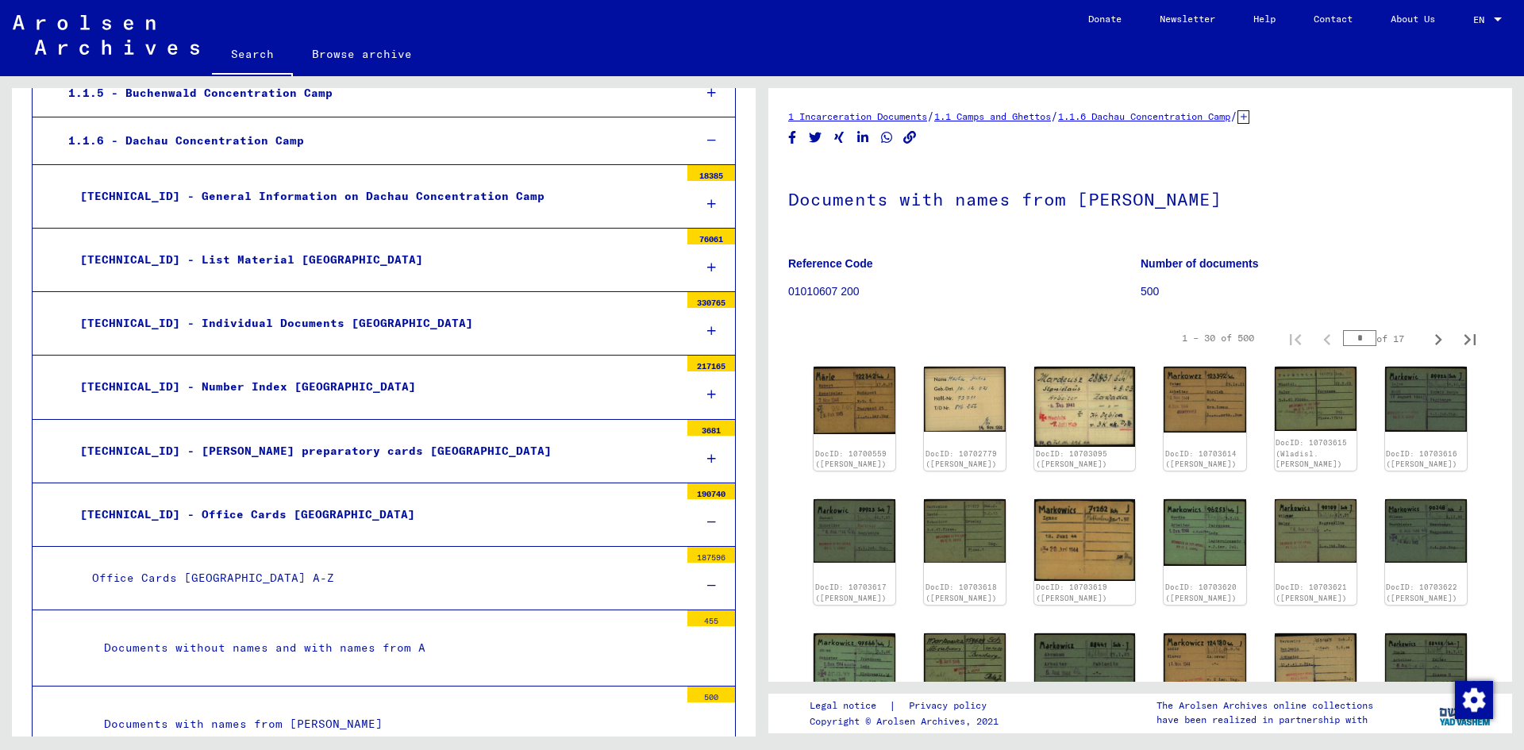
scroll to position [563, 0]
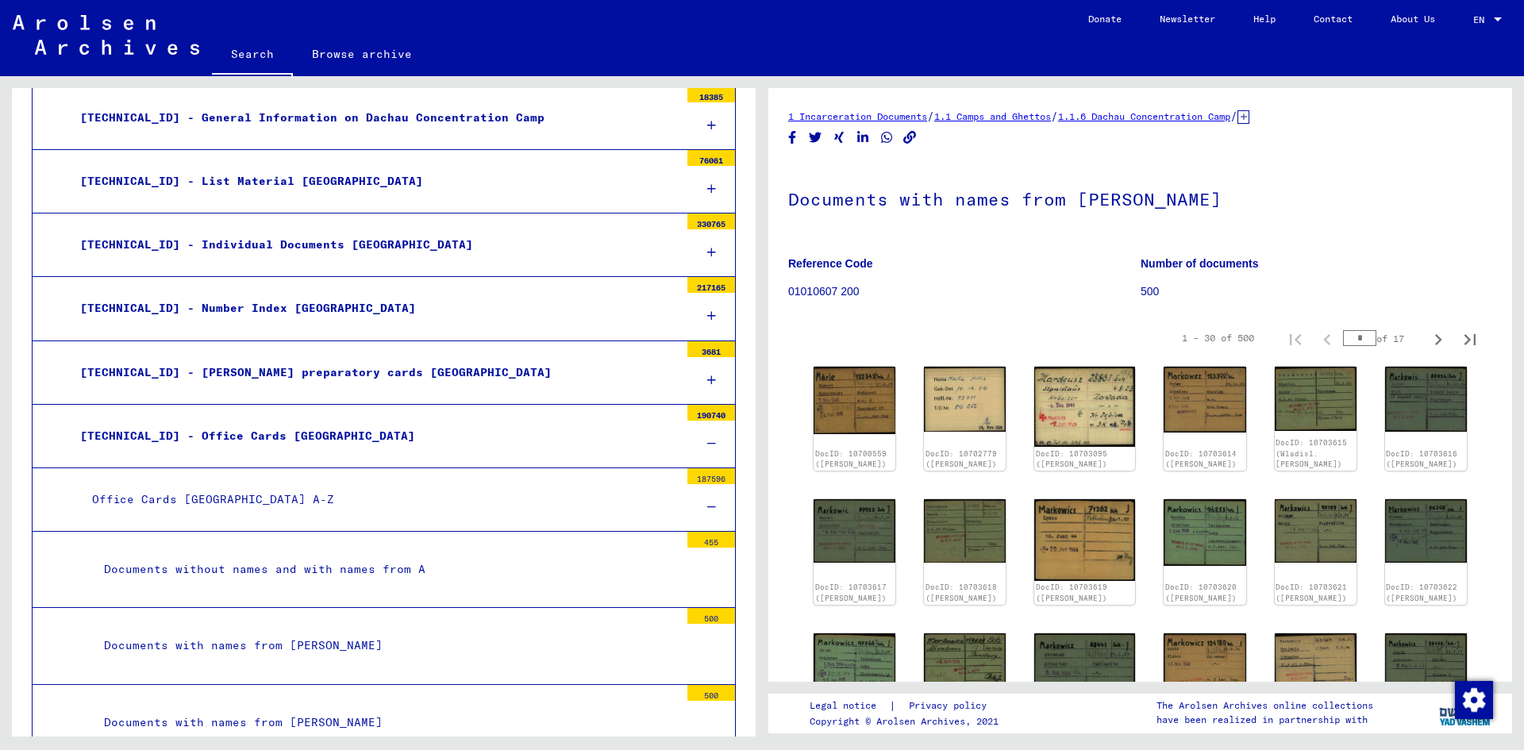
click at [707, 254] on icon at bounding box center [711, 252] width 9 height 11
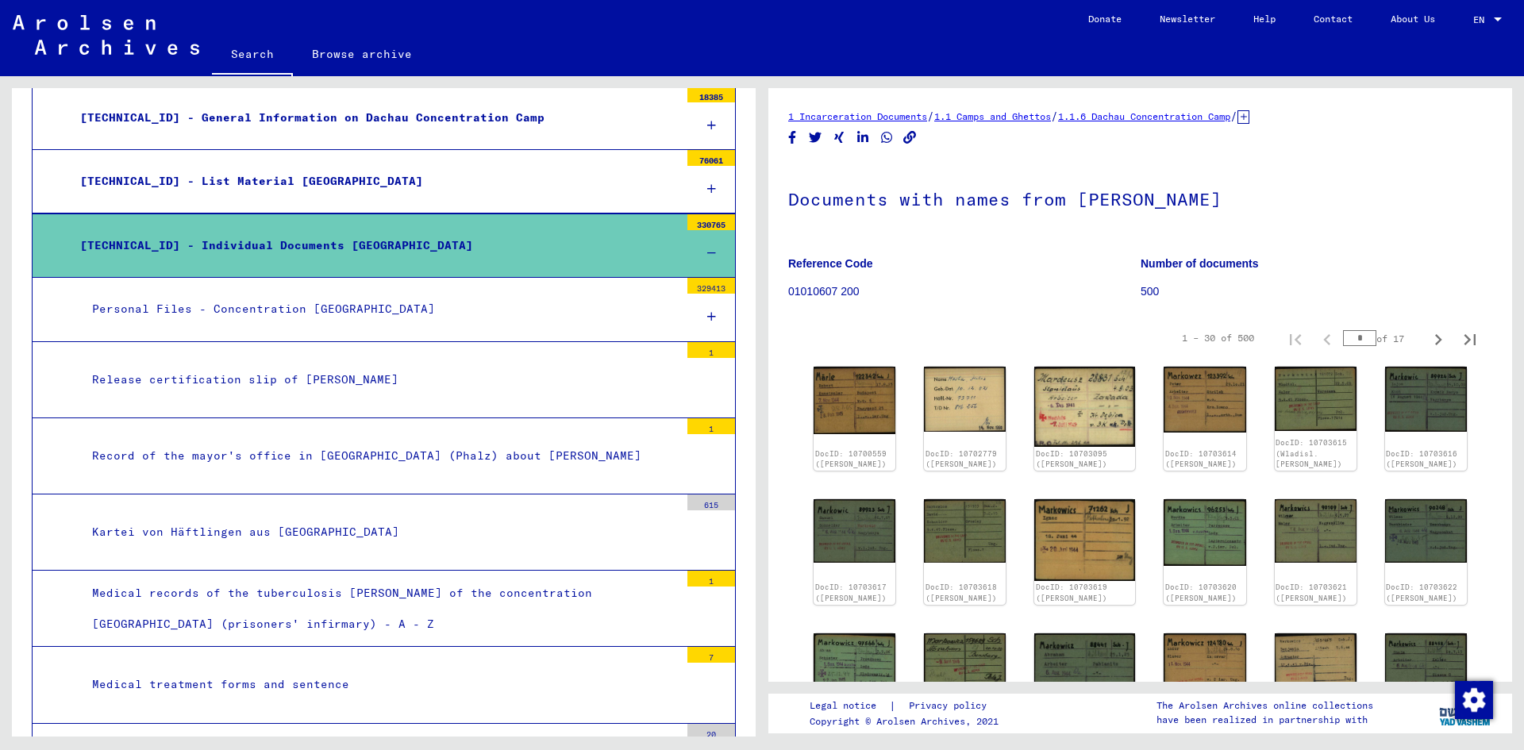
click at [349, 380] on div "Release certification slip of [PERSON_NAME]" at bounding box center [379, 379] width 599 height 31
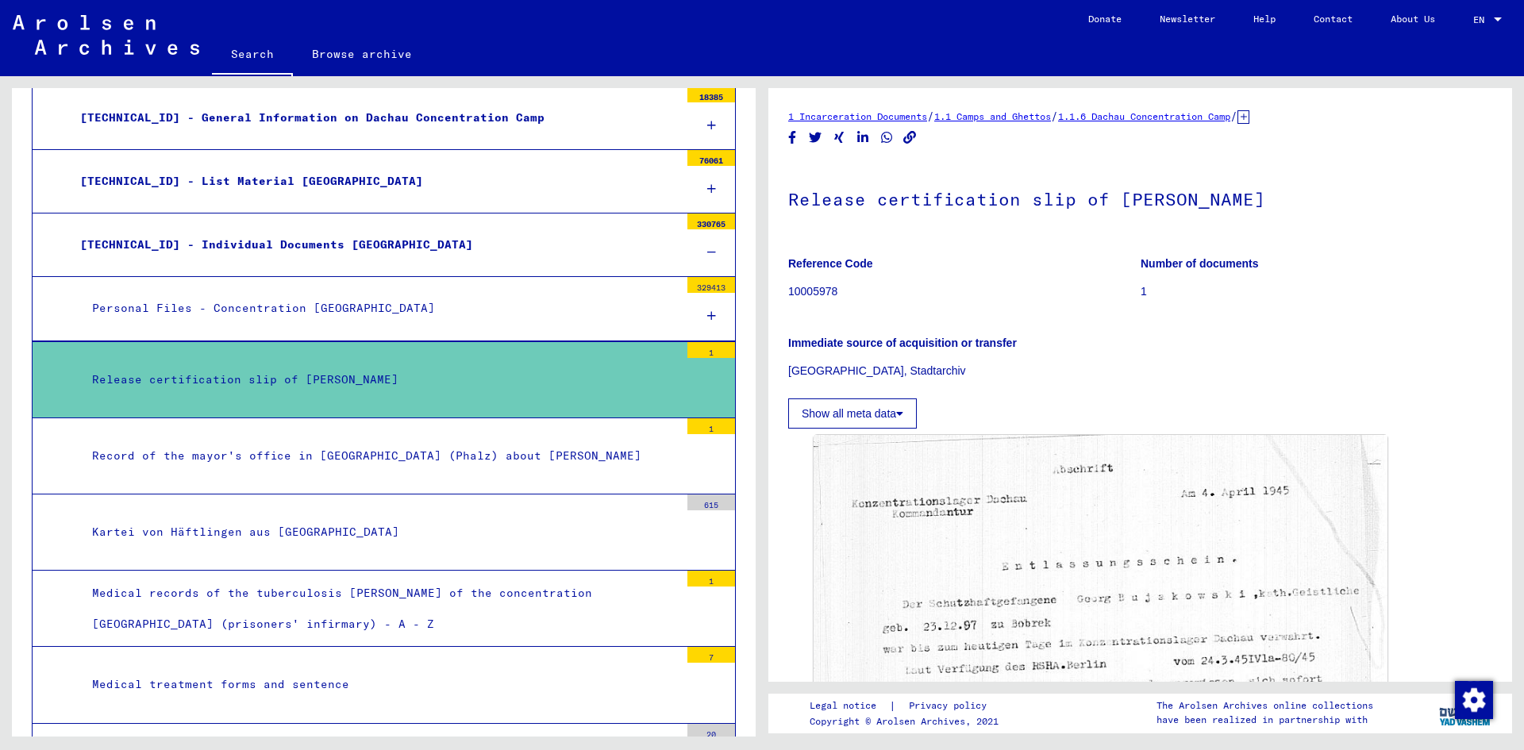
click at [351, 302] on div "Personal Files - Concentration [GEOGRAPHIC_DATA]" at bounding box center [379, 308] width 599 height 31
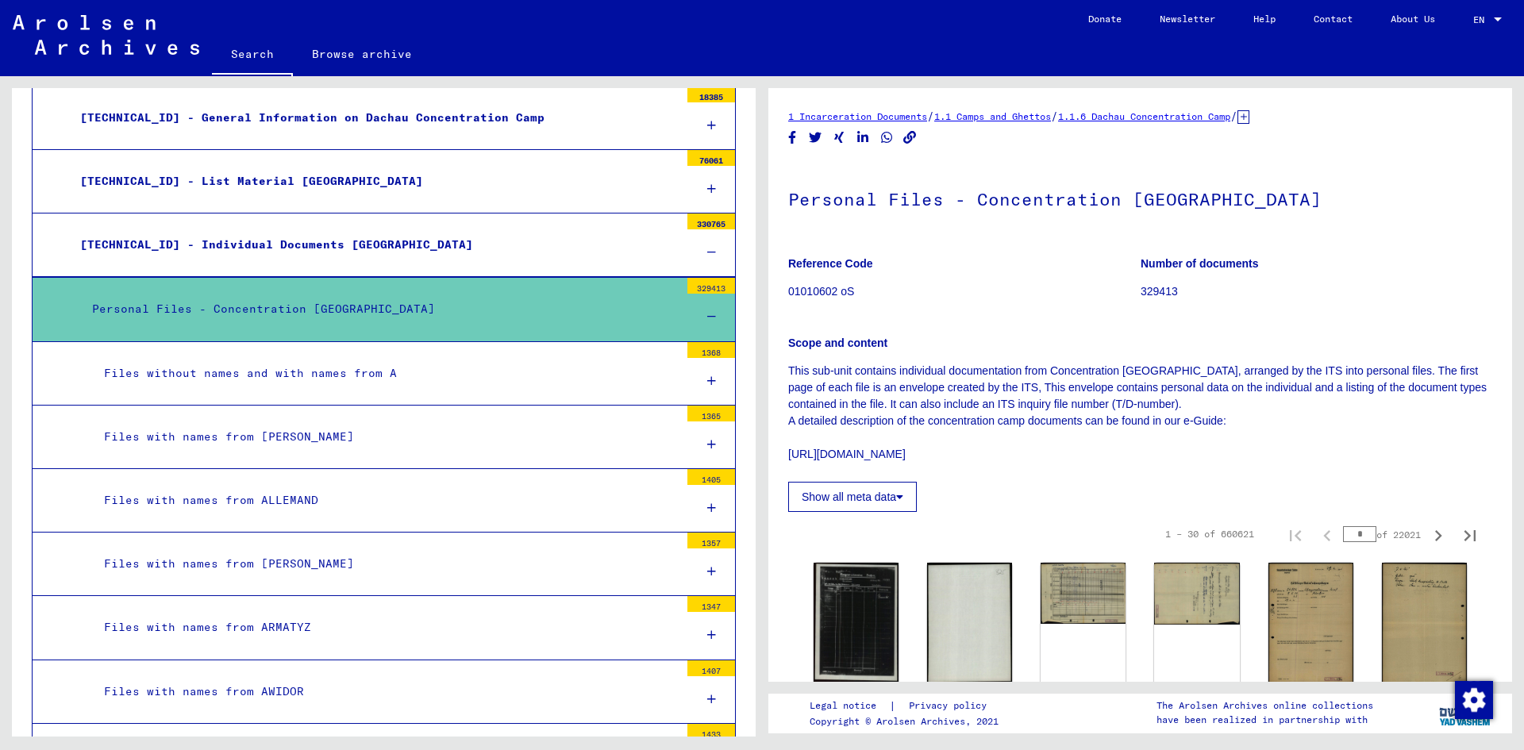
click at [902, 501] on icon at bounding box center [899, 496] width 7 height 11
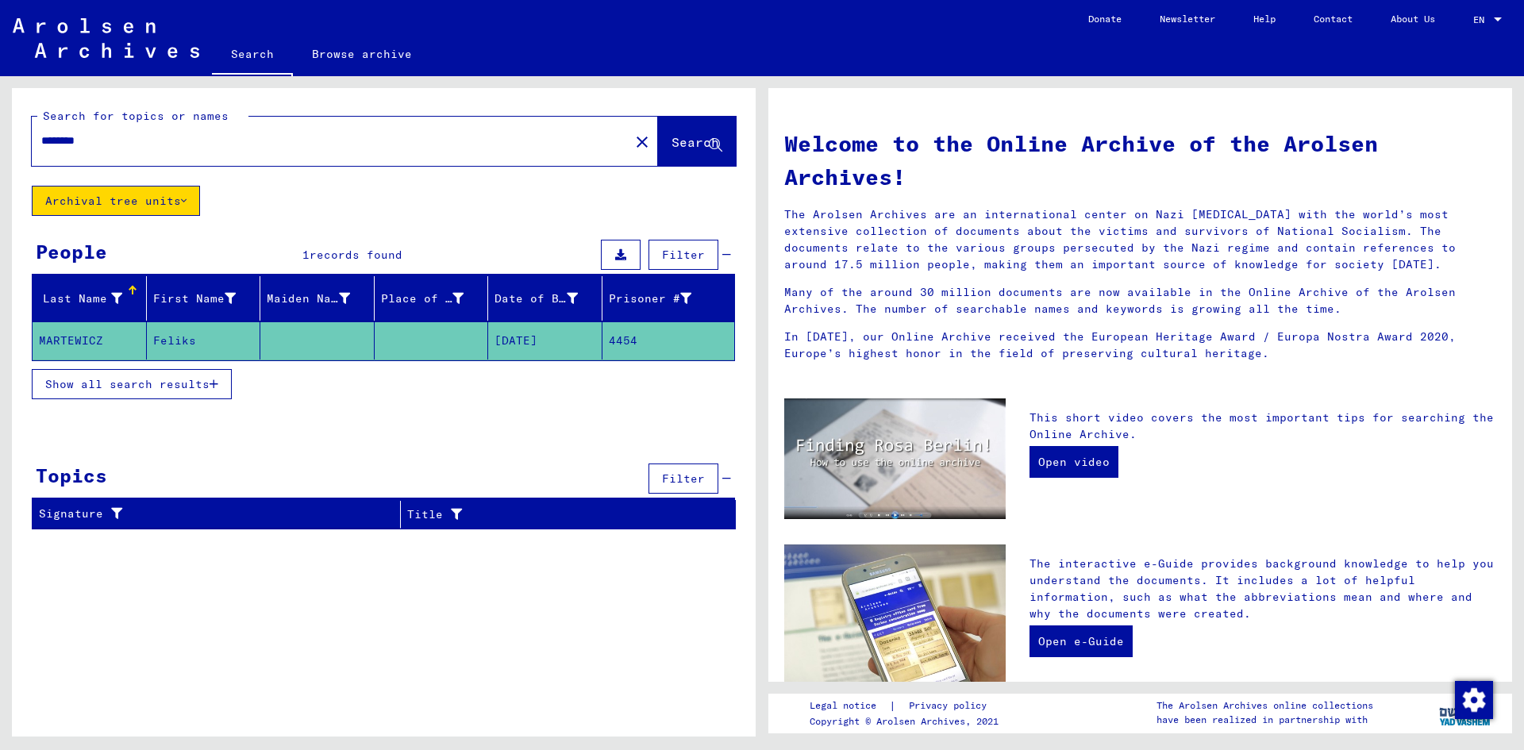
type input "**********"
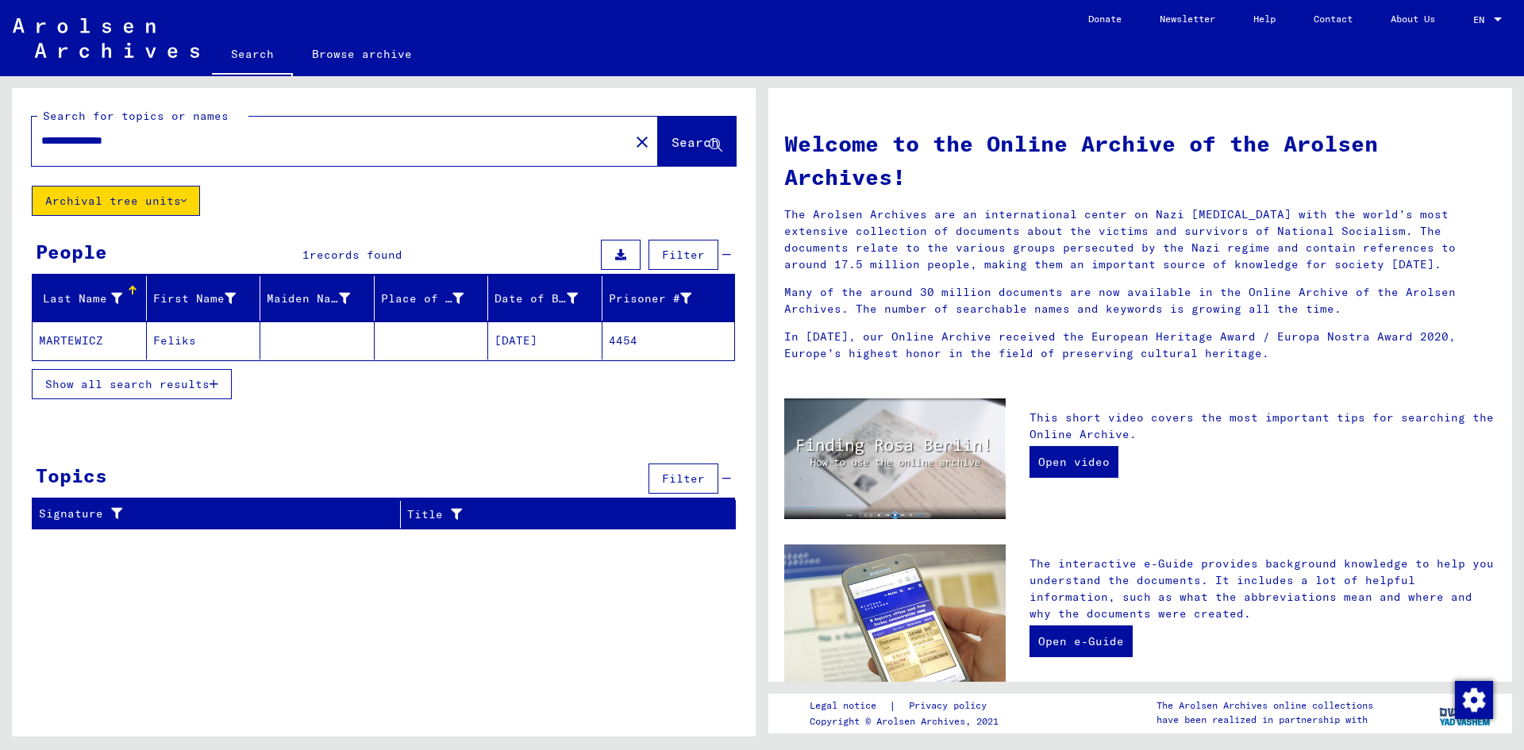
click at [171, 343] on mat-cell "Feliks" at bounding box center [204, 340] width 114 height 38
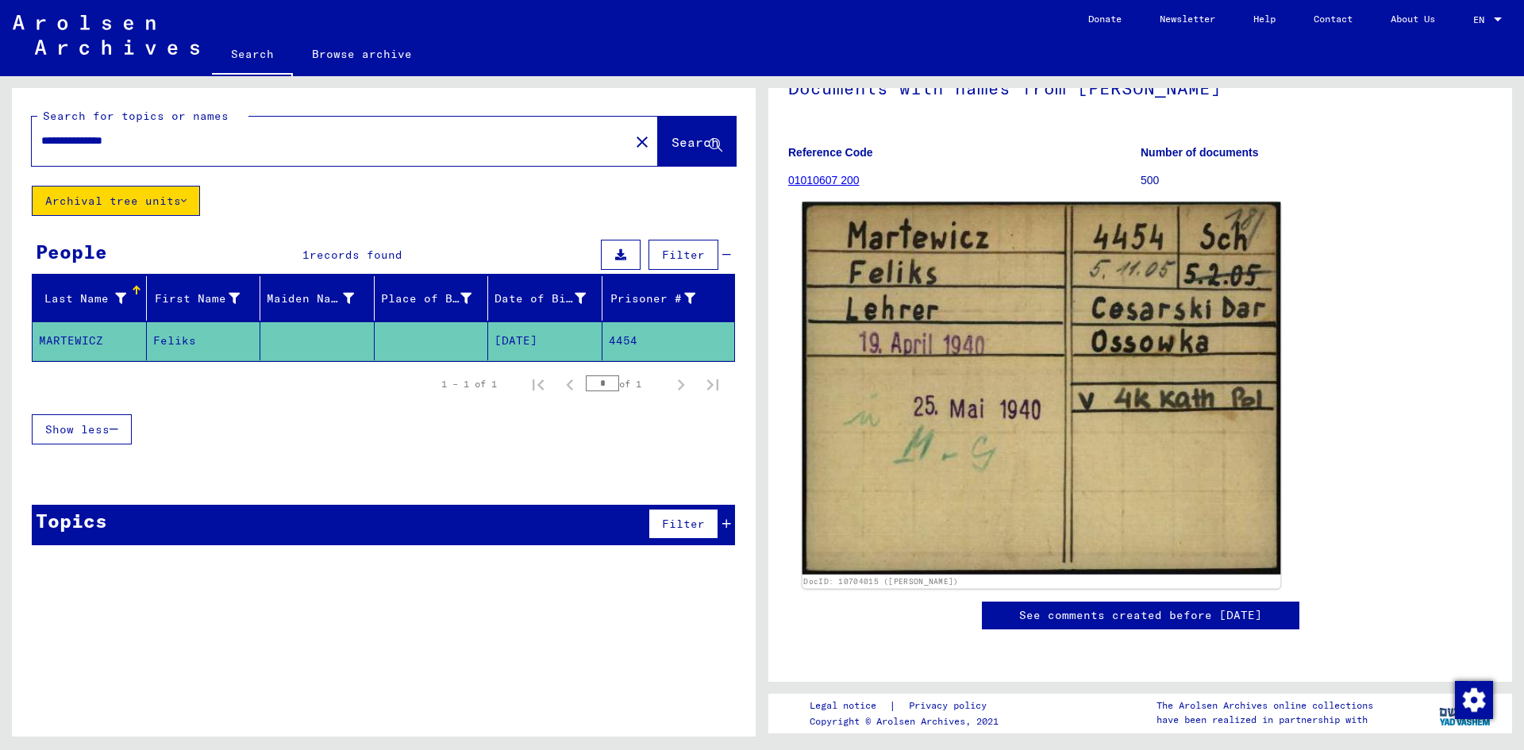
scroll to position [476, 0]
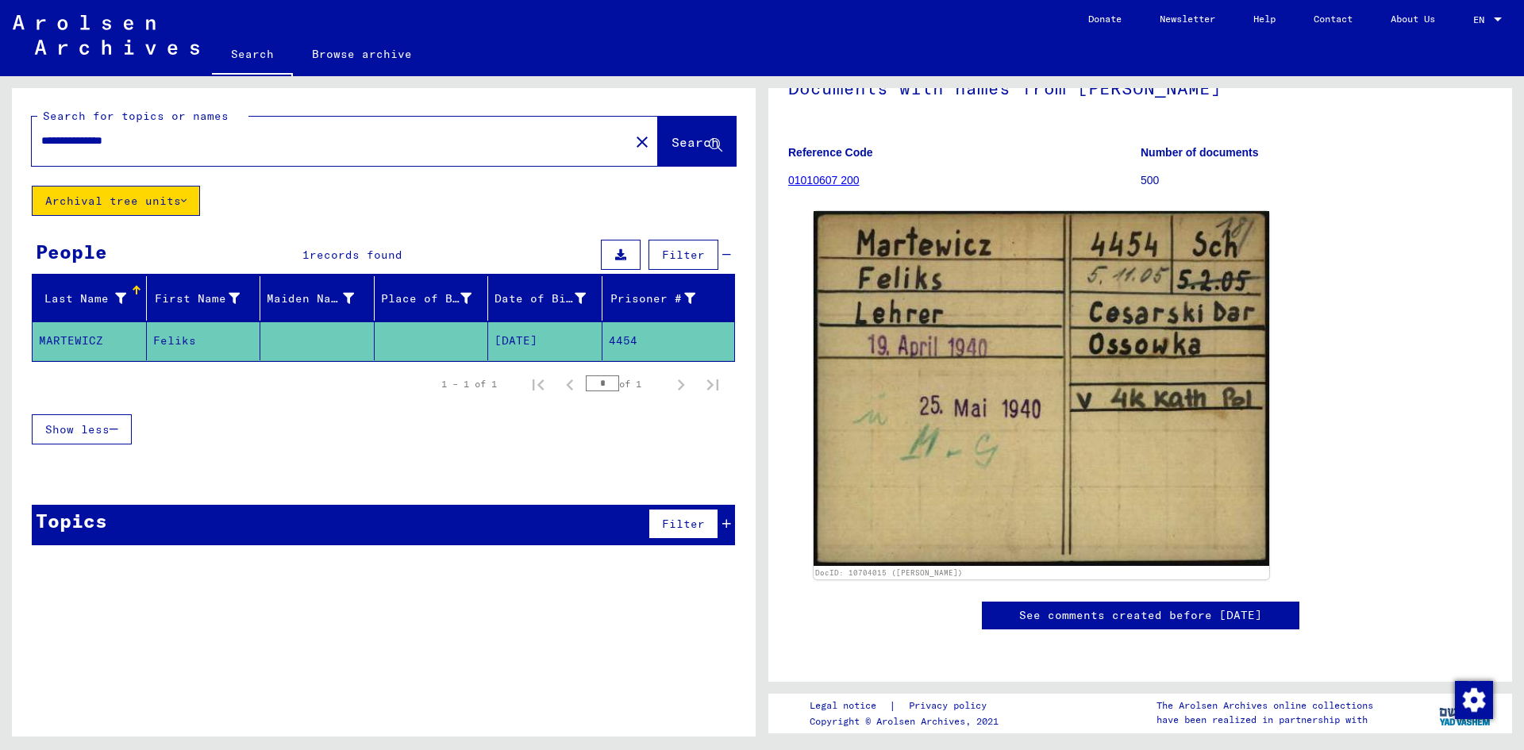
click at [1208, 607] on link "See comments created before [DATE]" at bounding box center [1140, 615] width 243 height 17
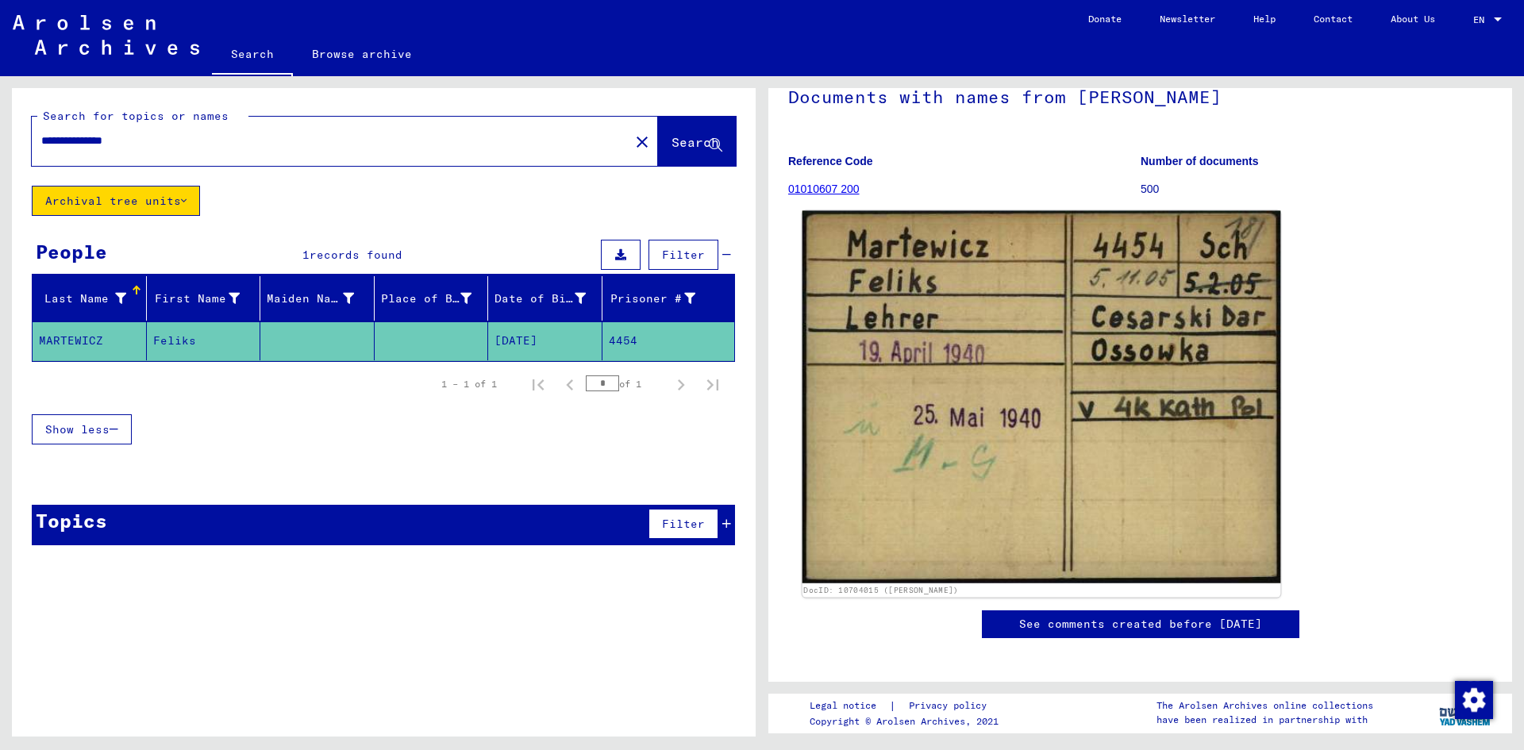
scroll to position [0, 0]
